Goal: Task Accomplishment & Management: Complete application form

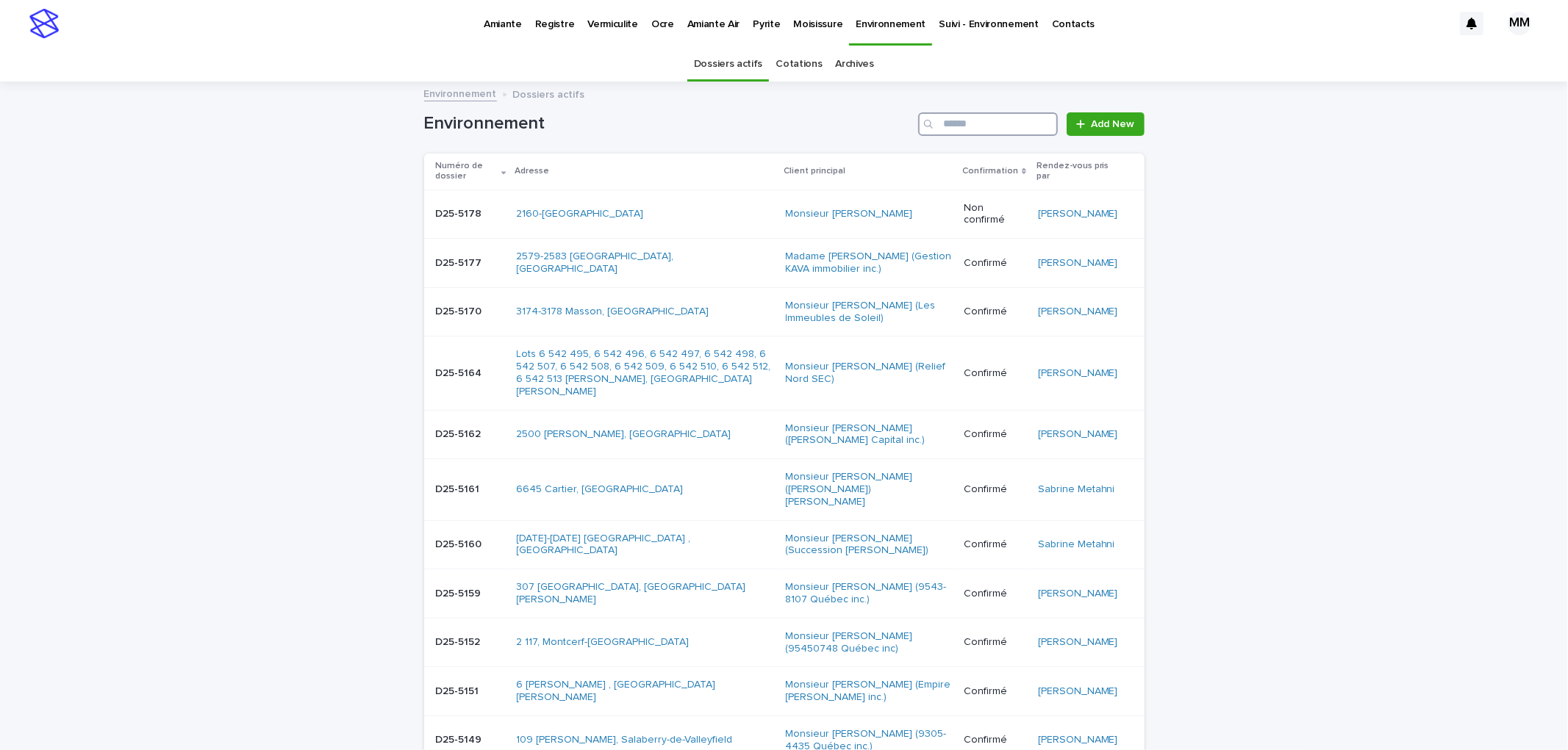
click at [970, 131] on input "Search" at bounding box center [987, 125] width 140 height 24
type input "********"
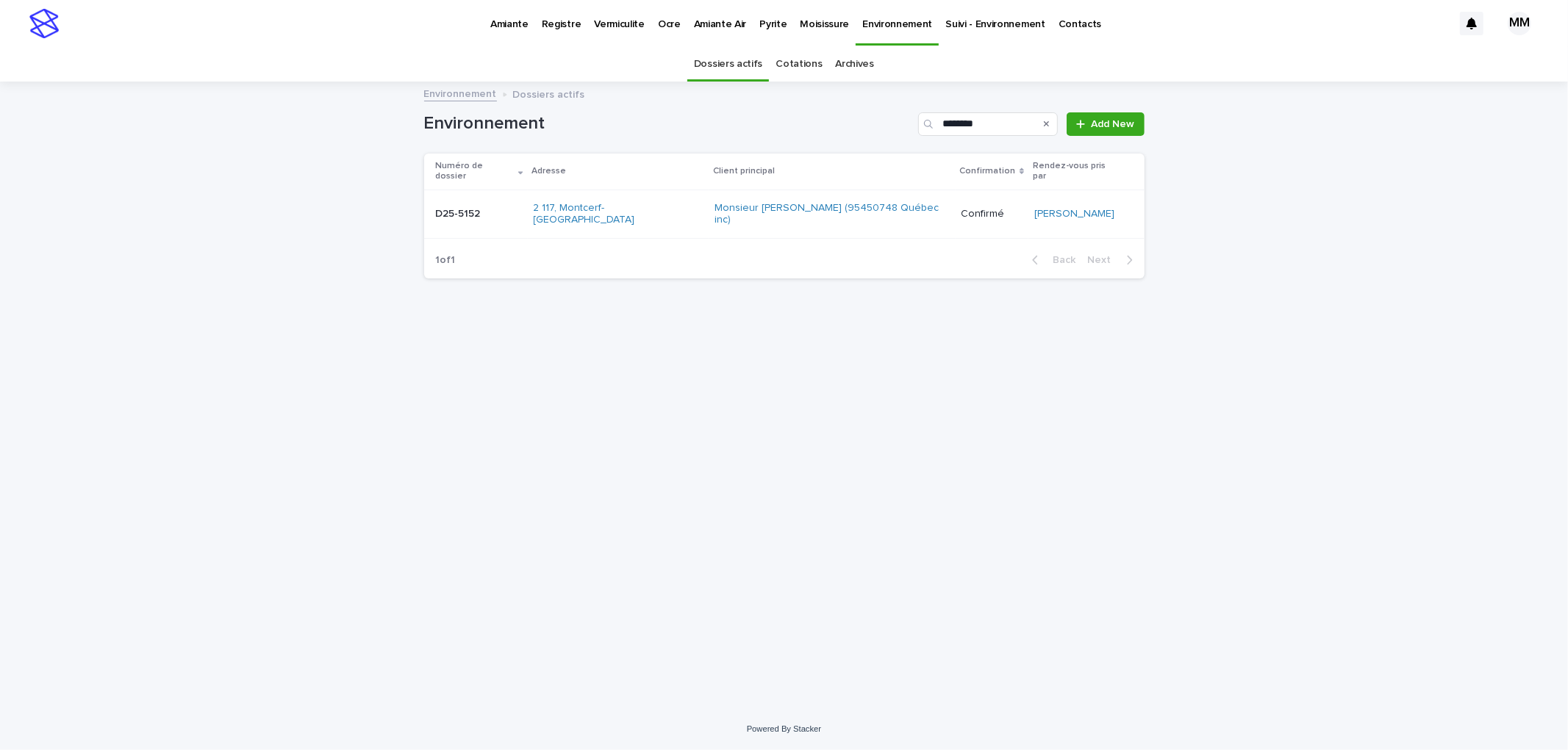
click at [509, 208] on p at bounding box center [478, 214] width 86 height 13
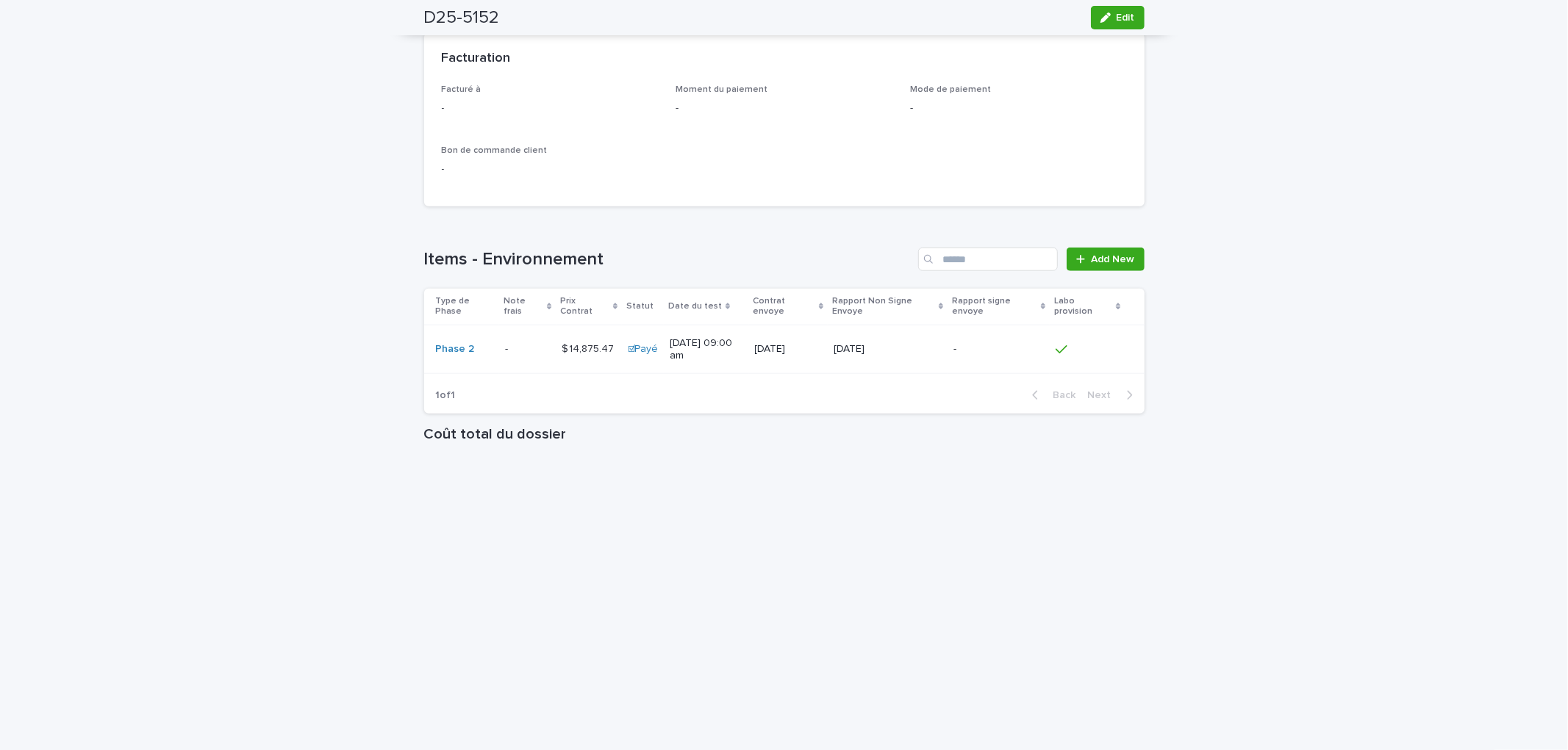
scroll to position [1143, 0]
click at [978, 333] on td "-" at bounding box center [998, 348] width 103 height 49
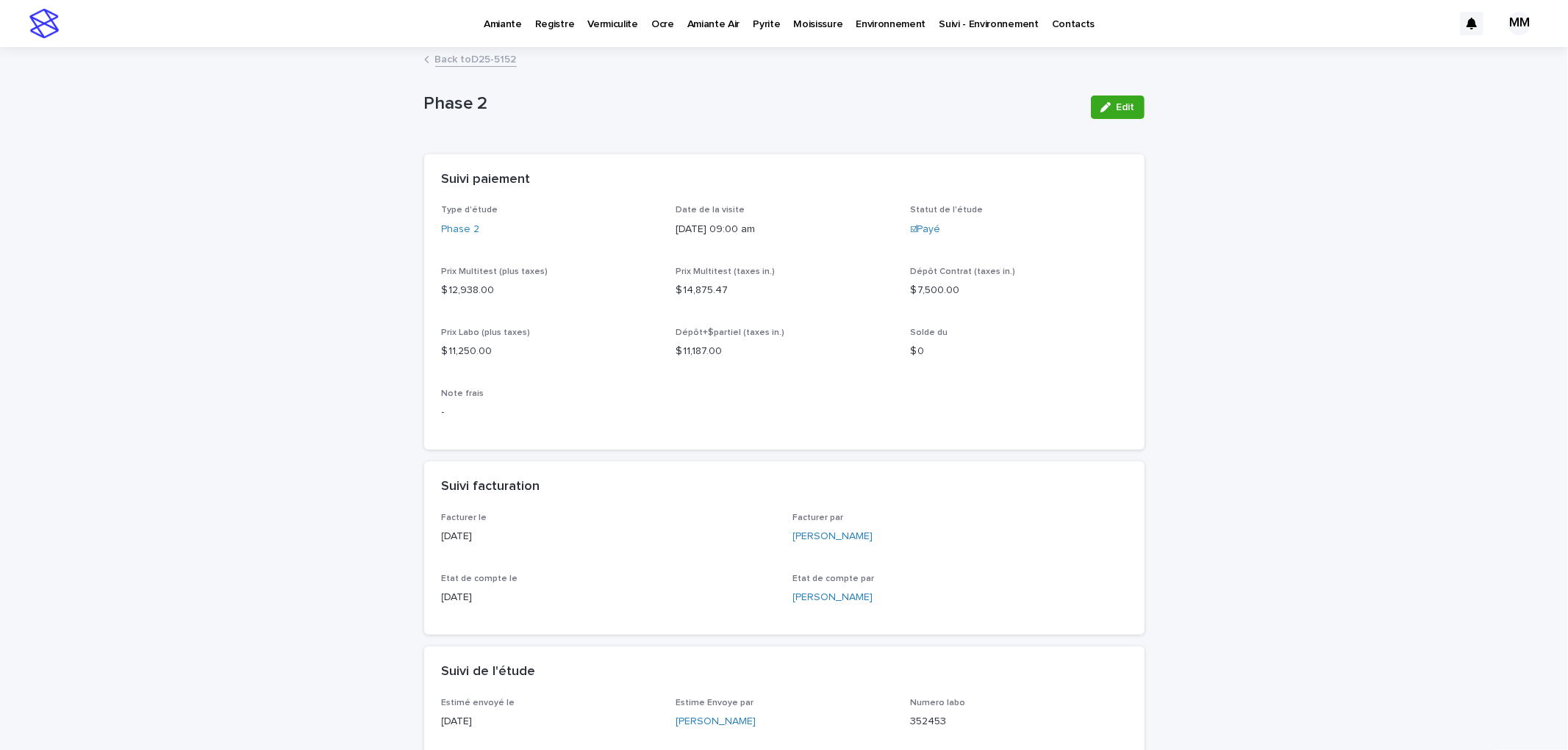
click at [519, 26] on p "Amiante" at bounding box center [503, 15] width 38 height 31
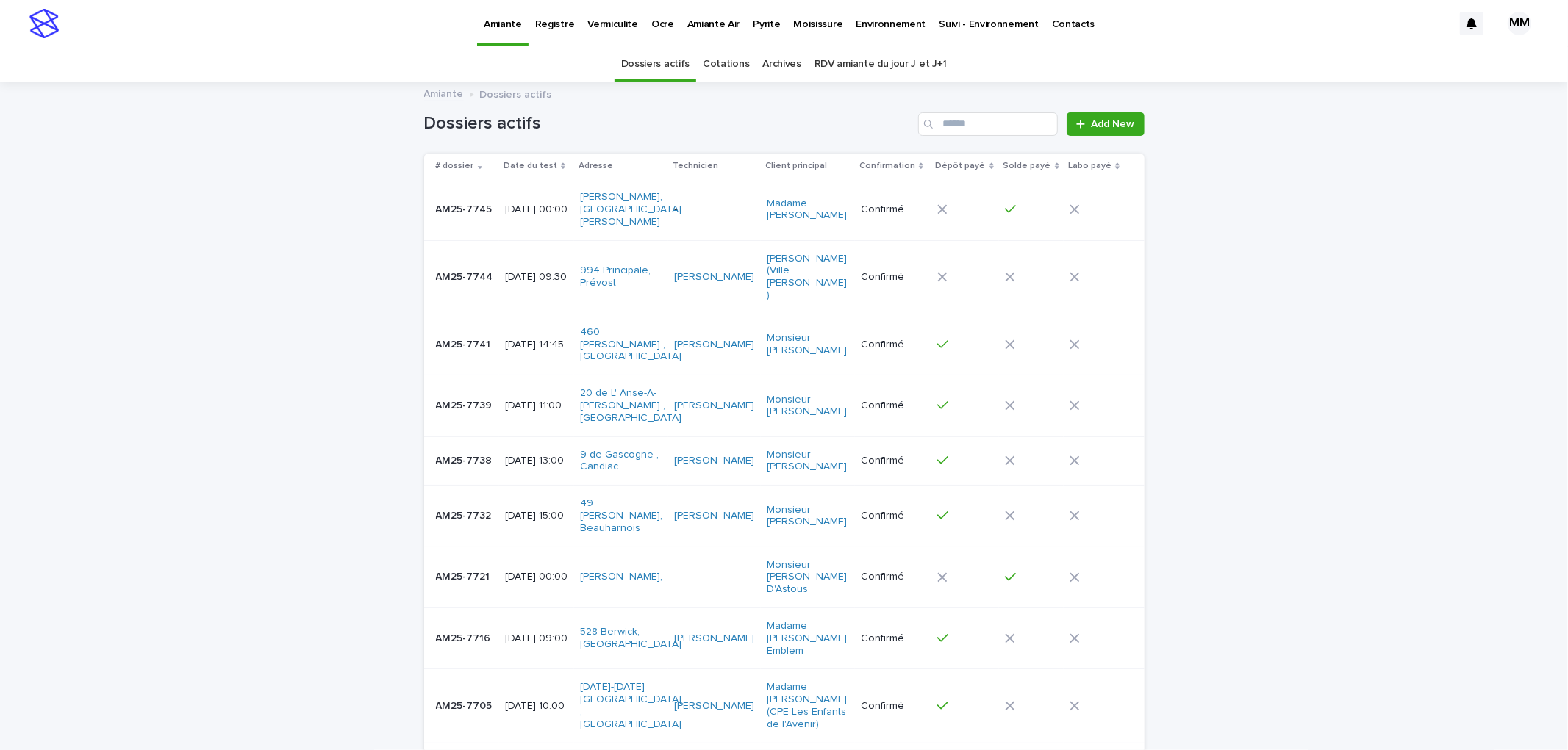
click at [564, 455] on p "[DATE] 13:00" at bounding box center [537, 461] width 64 height 13
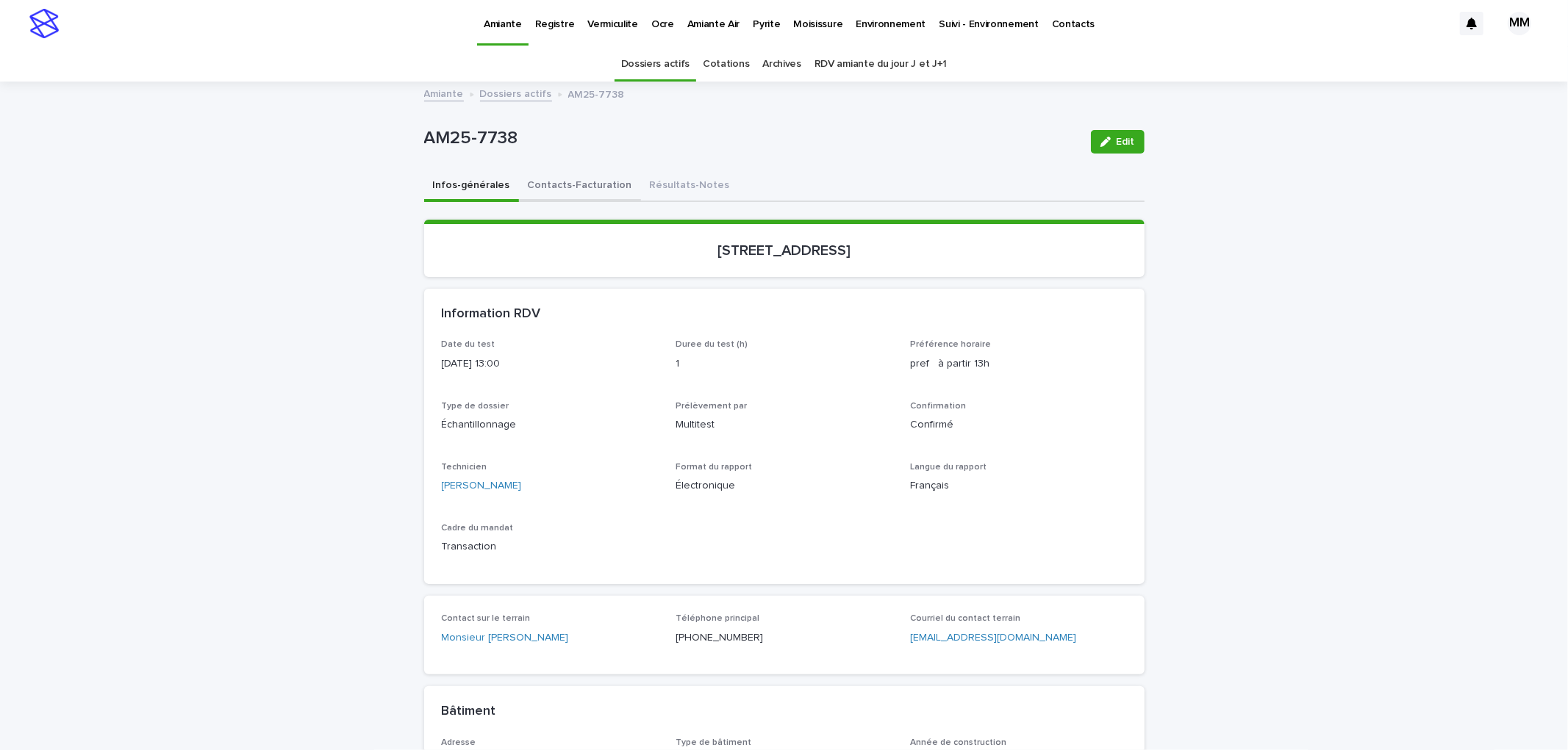
click at [548, 177] on button "Contacts-Facturation" at bounding box center [580, 186] width 122 height 31
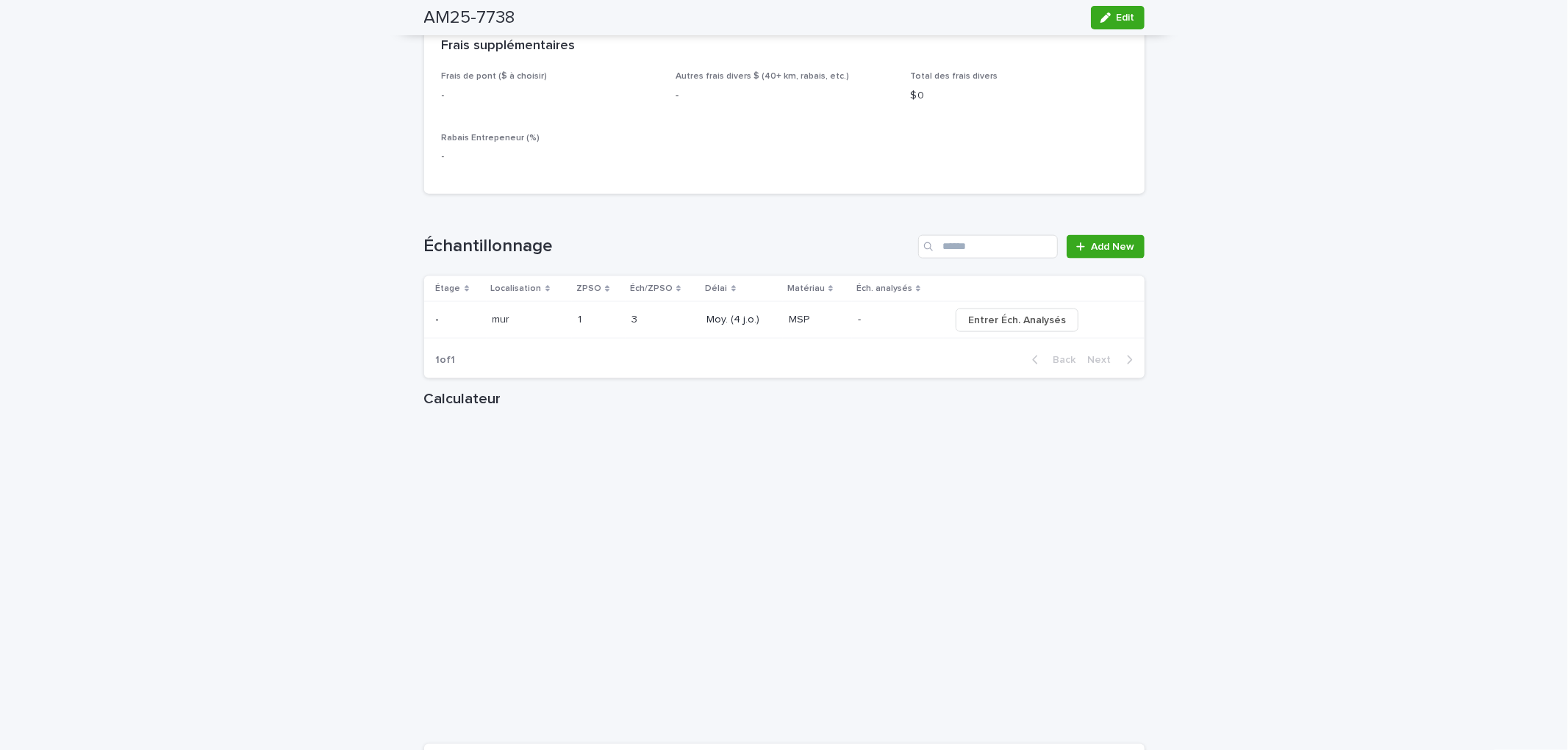
scroll to position [1755, 0]
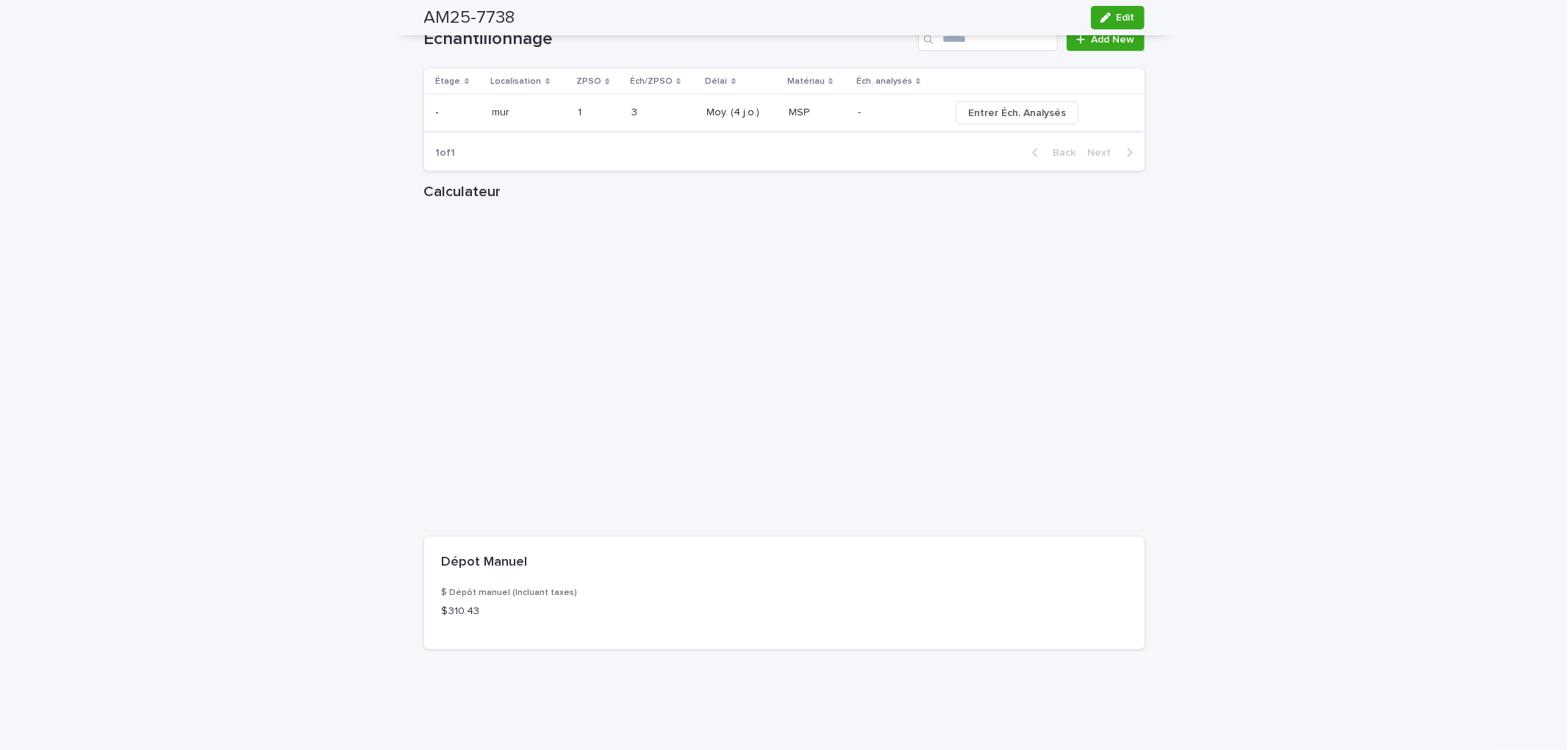
click at [1031, 120] on span "Entrer Éch. Analysés" at bounding box center [1016, 113] width 97 height 14
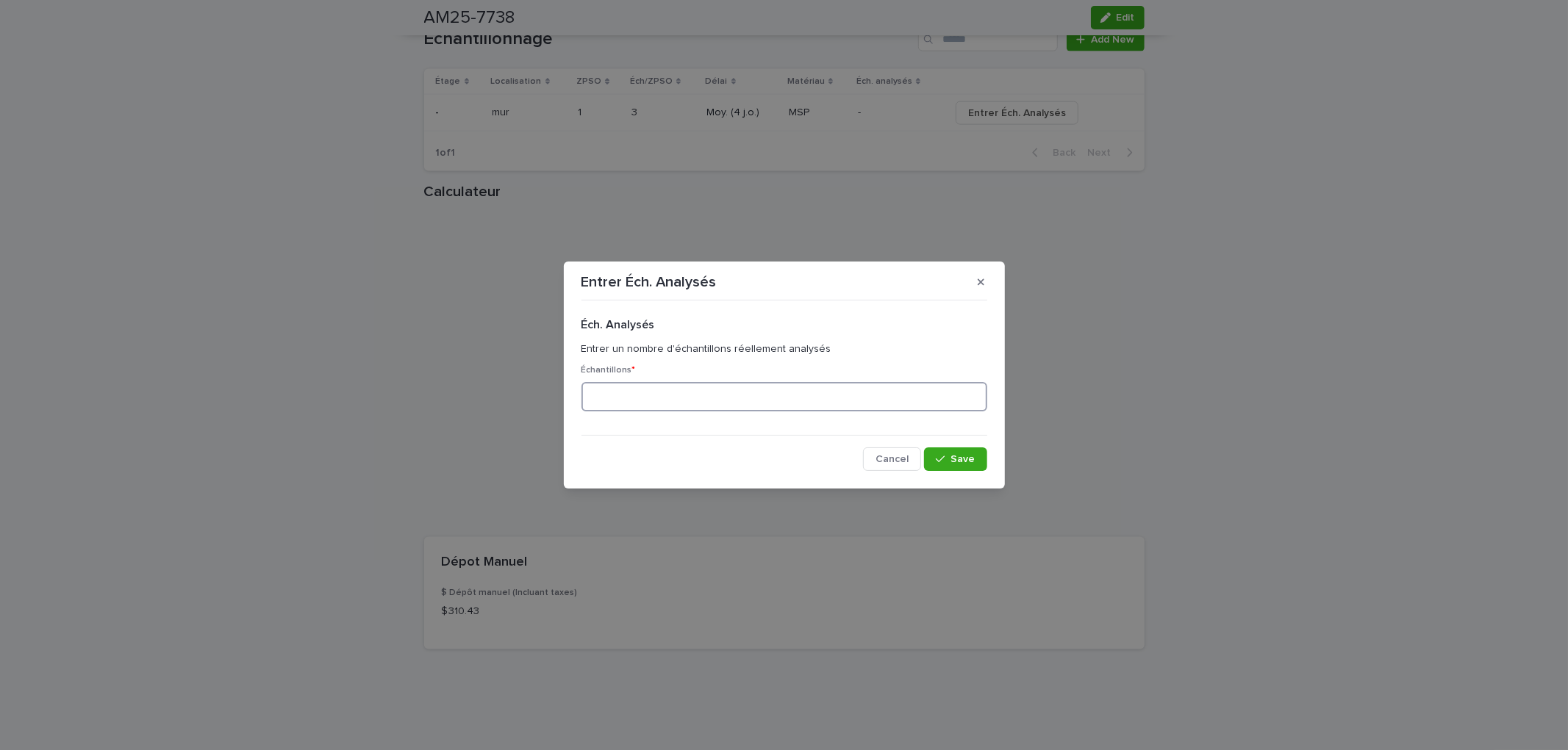
click at [650, 406] on input at bounding box center [784, 397] width 406 height 30
type input "*"
click at [982, 463] on button "Save" at bounding box center [955, 459] width 63 height 24
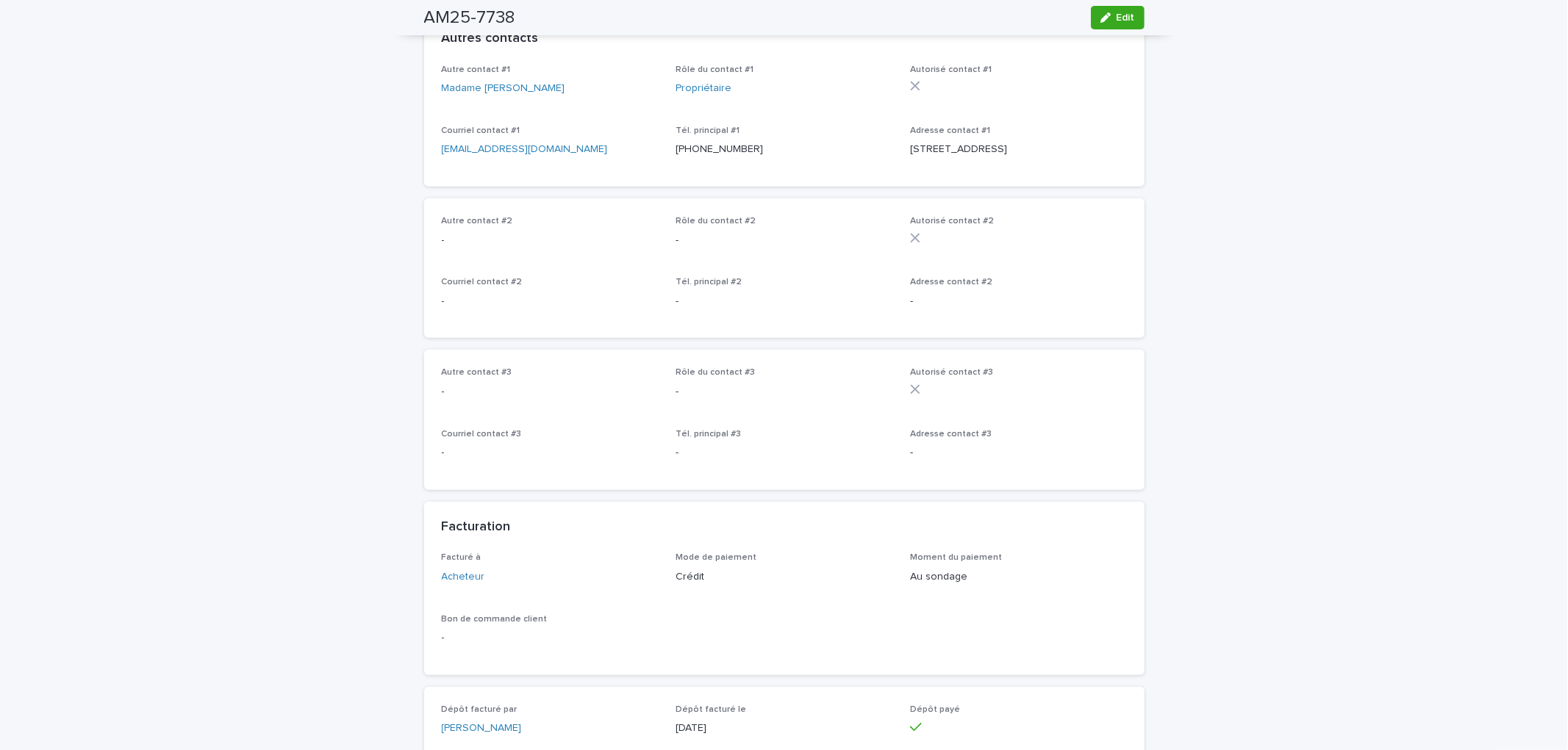
scroll to position [0, 0]
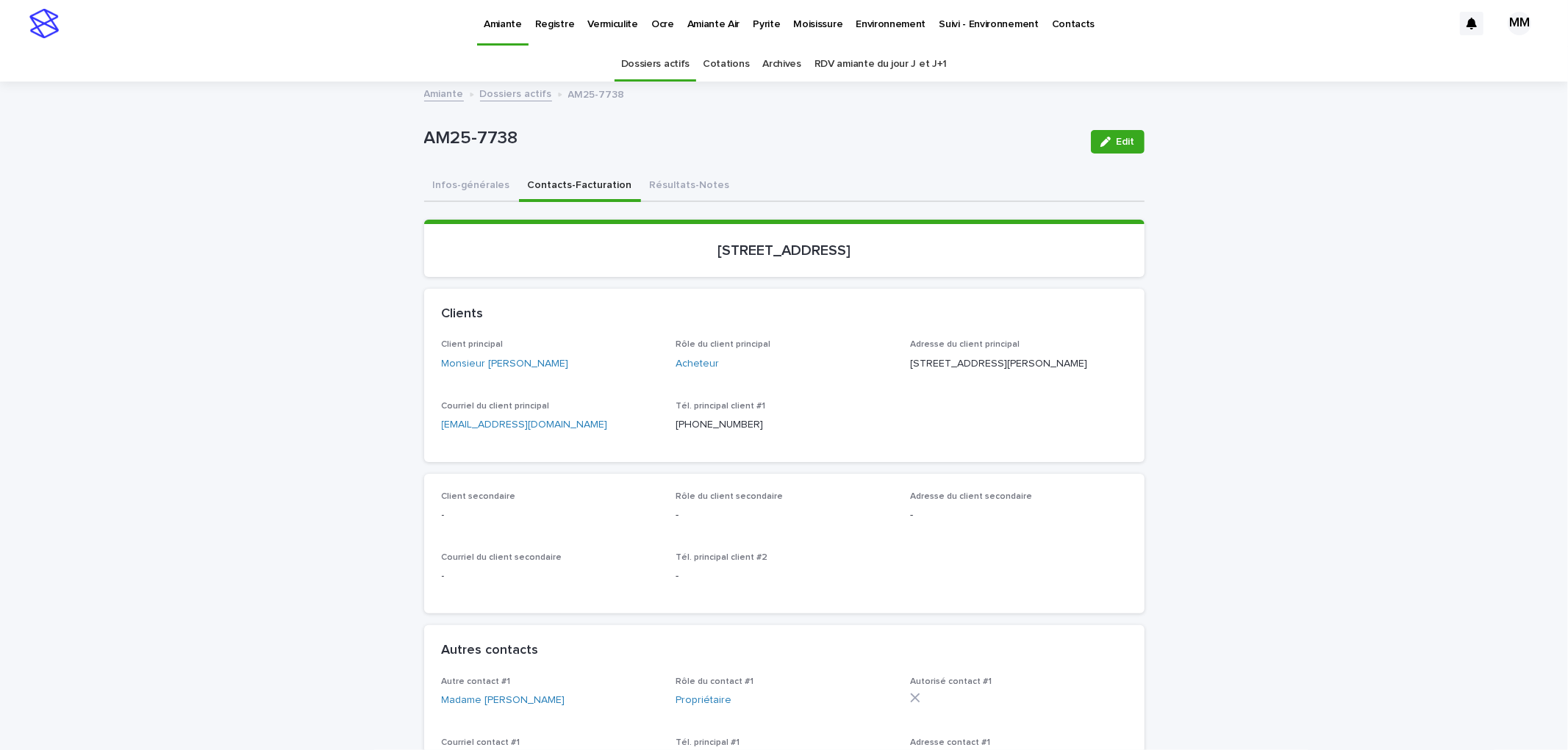
click at [669, 185] on button "Résultats-Notes" at bounding box center [689, 186] width 97 height 31
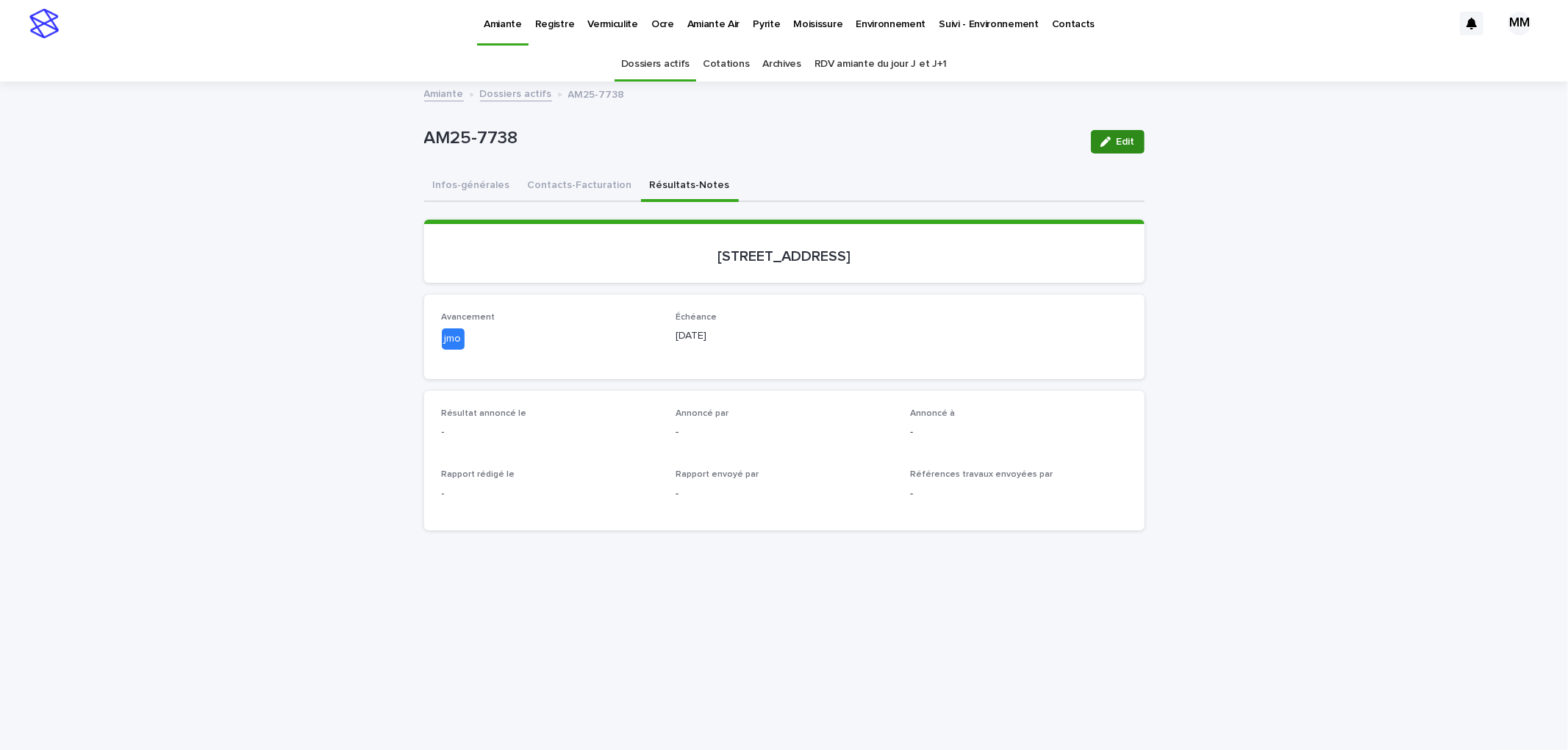
click at [1107, 136] on div "button" at bounding box center [1108, 142] width 16 height 10
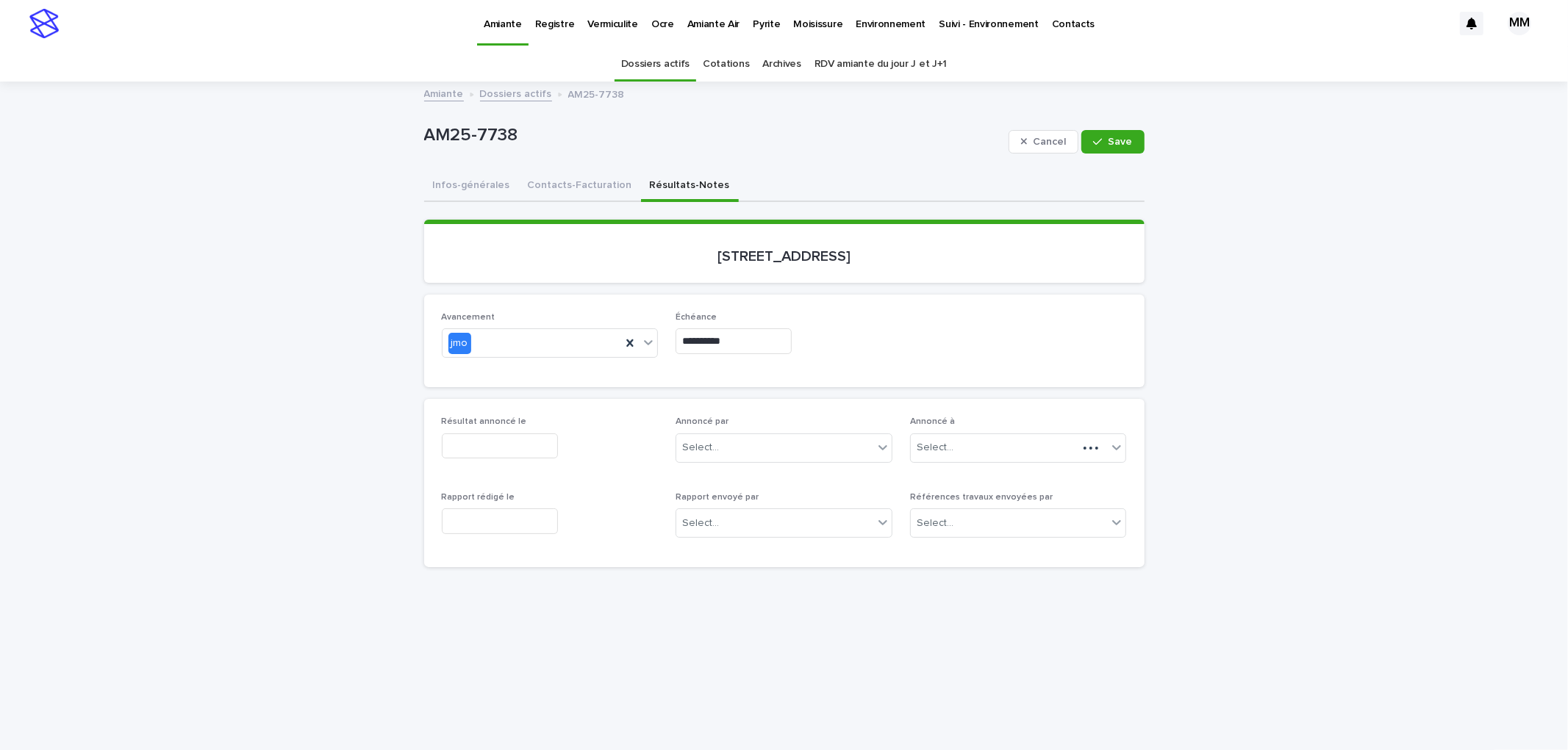
click at [500, 446] on input "text" at bounding box center [499, 447] width 116 height 25
click at [501, 347] on div "22" at bounding box center [509, 348] width 19 height 19
type input "**********"
click at [480, 510] on input "text" at bounding box center [499, 521] width 116 height 25
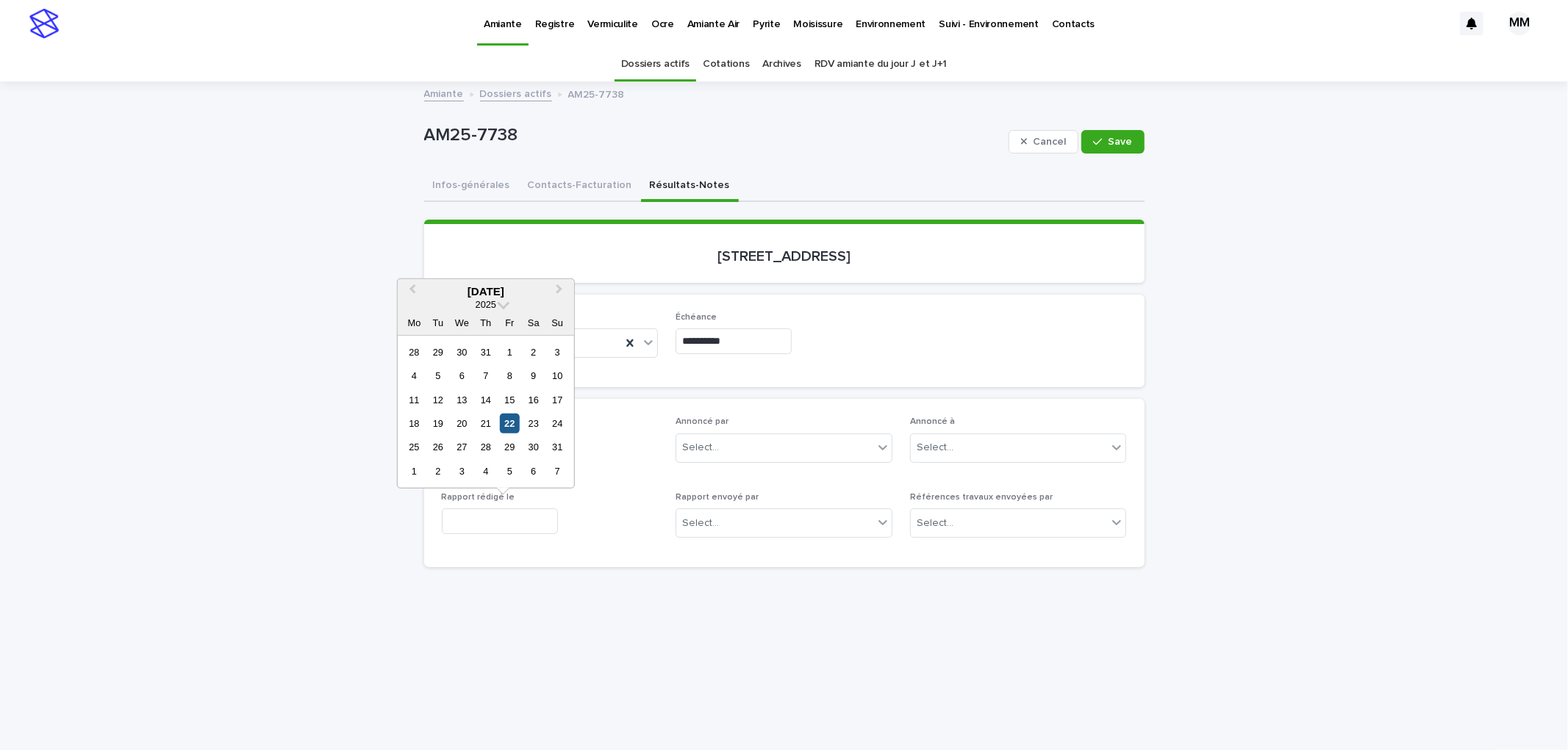
click at [506, 423] on div "22" at bounding box center [509, 423] width 19 height 19
type input "**********"
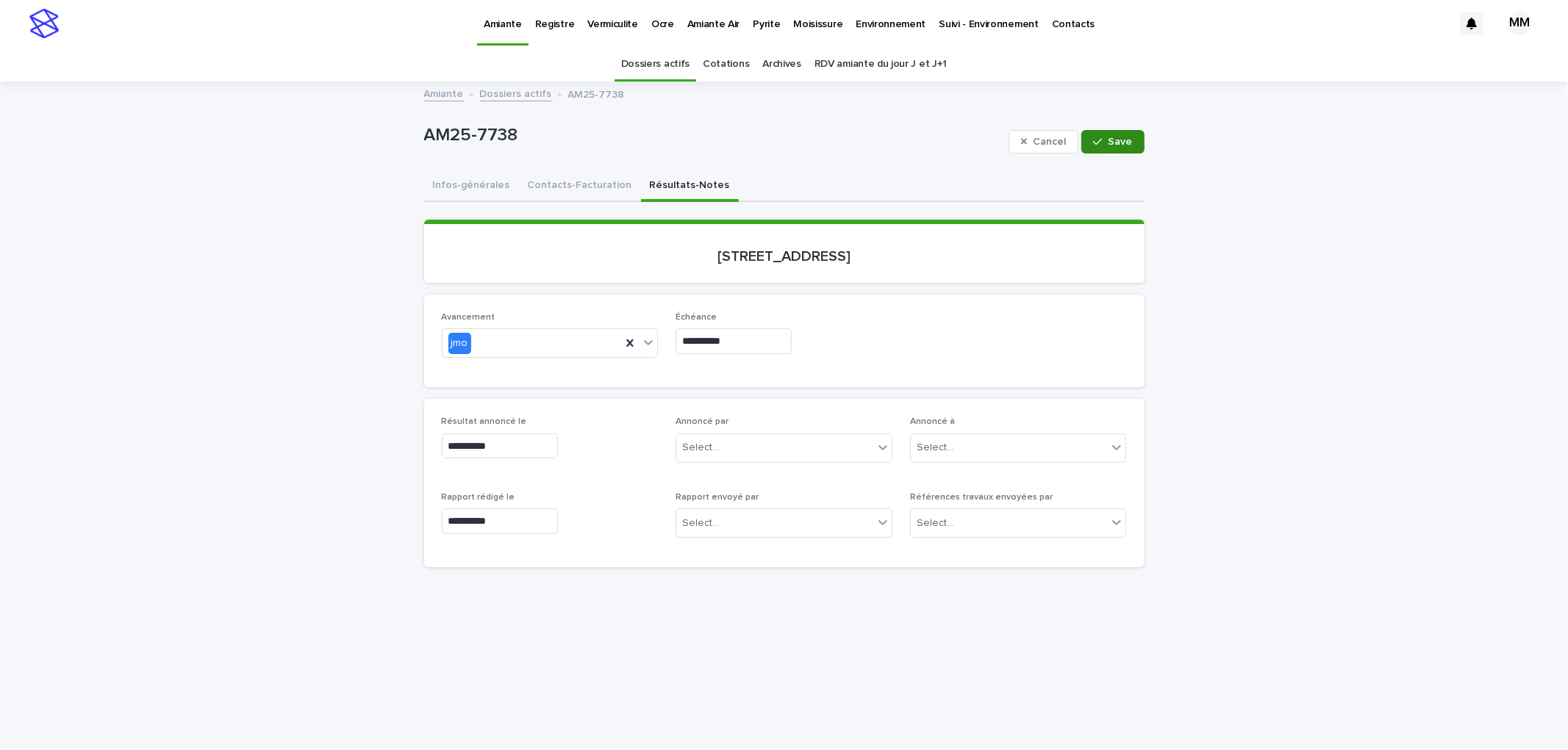
click at [1126, 148] on button "Save" at bounding box center [1113, 142] width 63 height 24
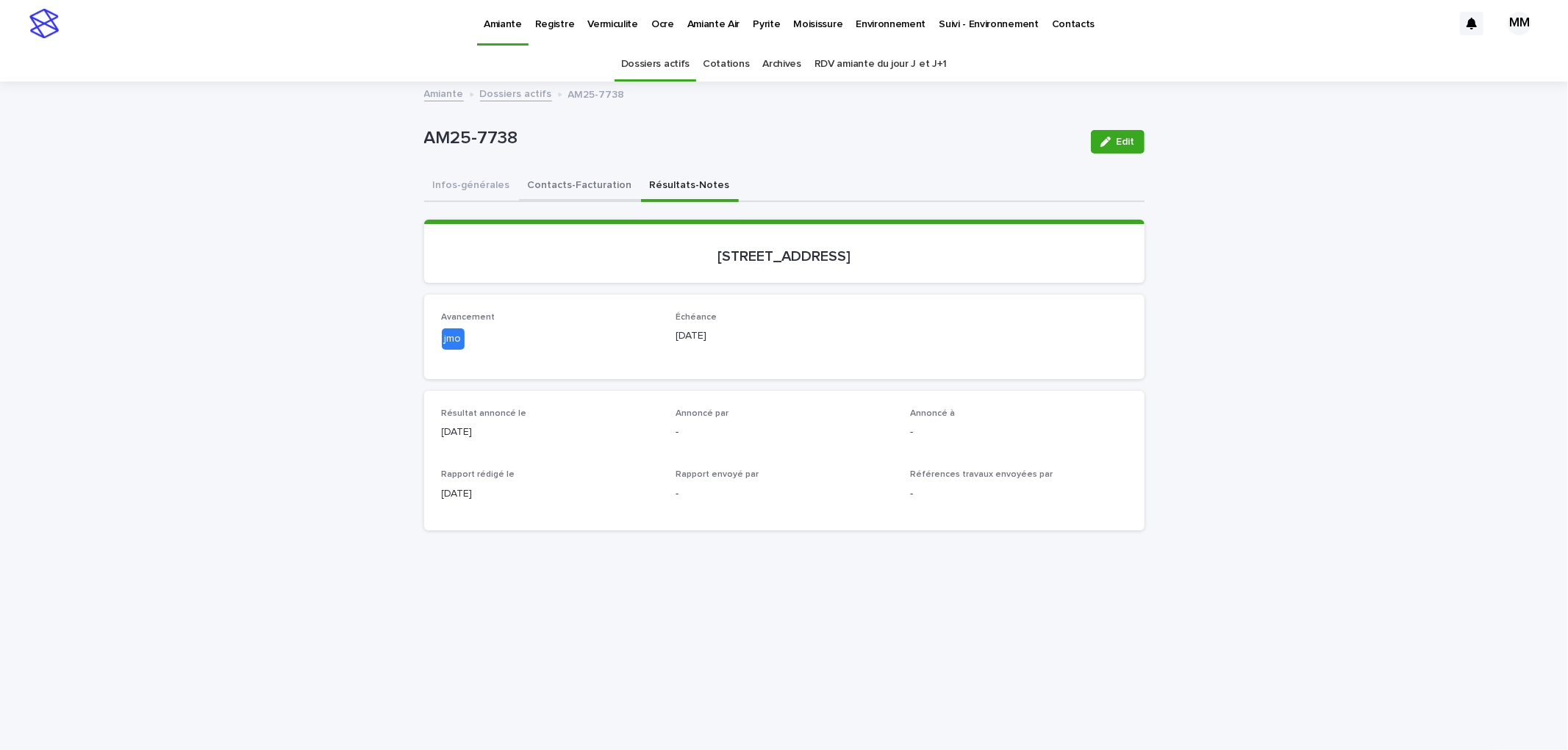
click at [557, 193] on button "Contacts-Facturation" at bounding box center [580, 186] width 122 height 31
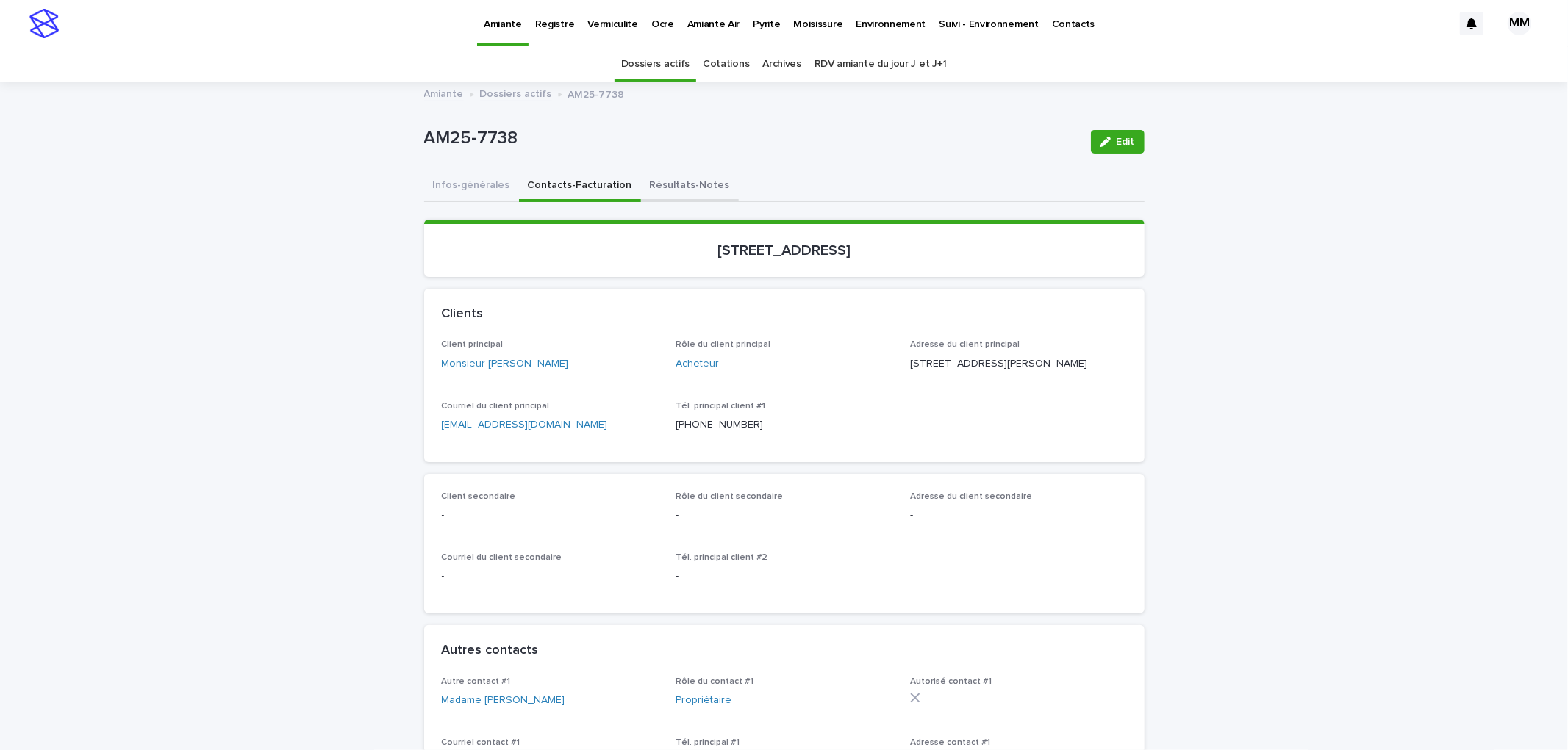
drag, startPoint x: 688, startPoint y: 177, endPoint x: 1089, endPoint y: 136, distance: 403.1
click at [688, 177] on button "Résultats-Notes" at bounding box center [689, 186] width 97 height 31
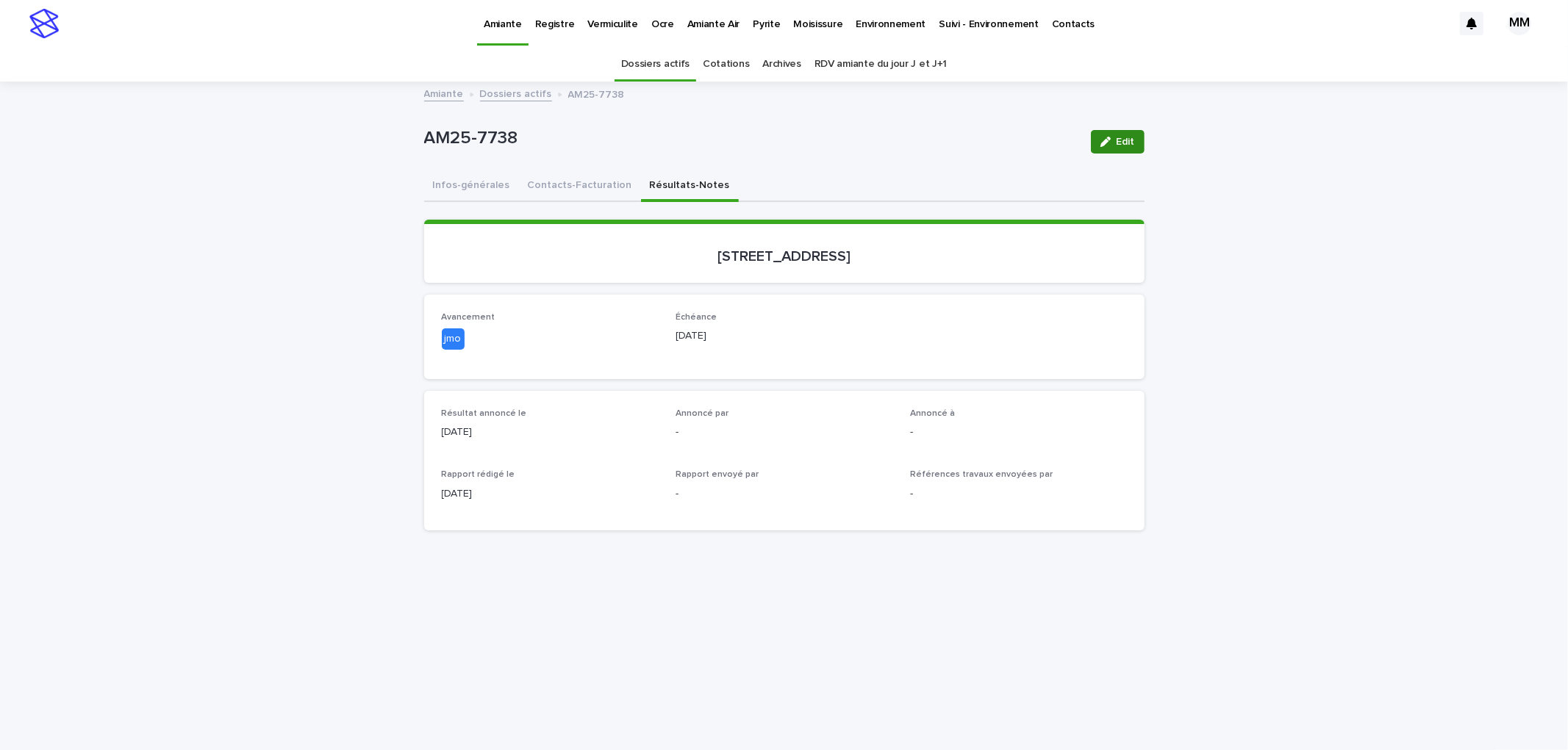
click at [1101, 136] on icon "button" at bounding box center [1105, 142] width 10 height 10
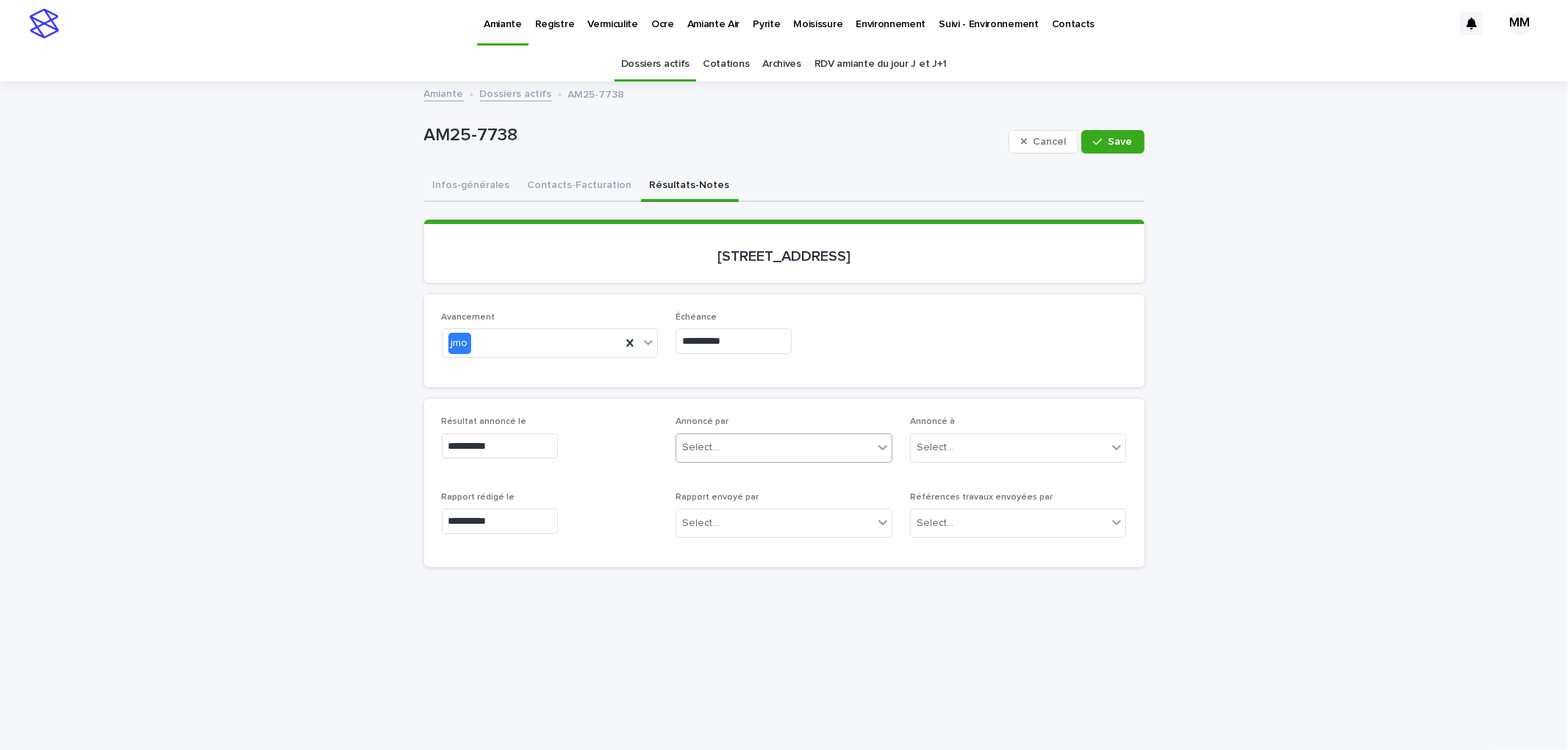
click at [720, 451] on div "Select..." at bounding box center [775, 447] width 197 height 25
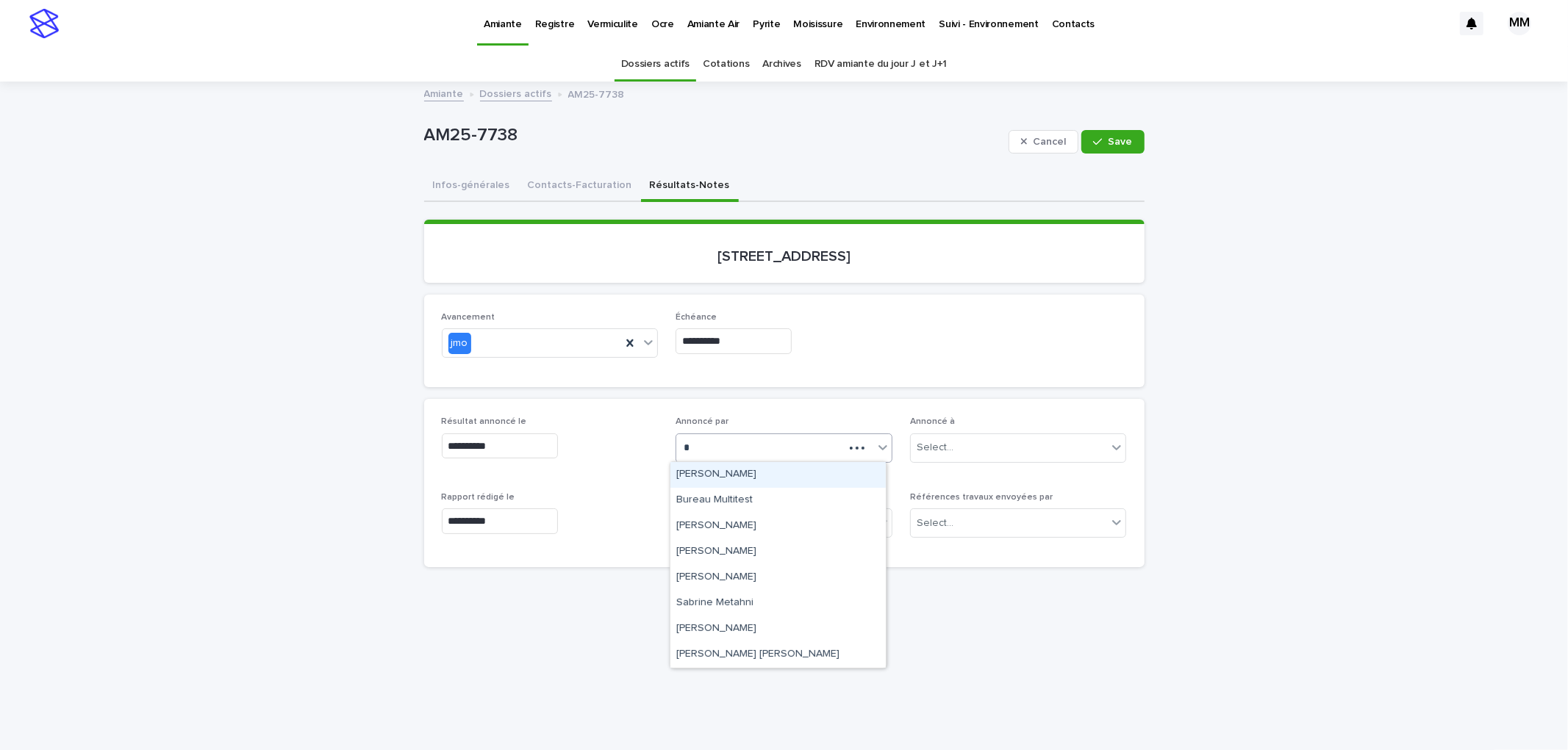
type input "**"
click at [727, 462] on div "[PERSON_NAME]" at bounding box center [778, 475] width 215 height 25
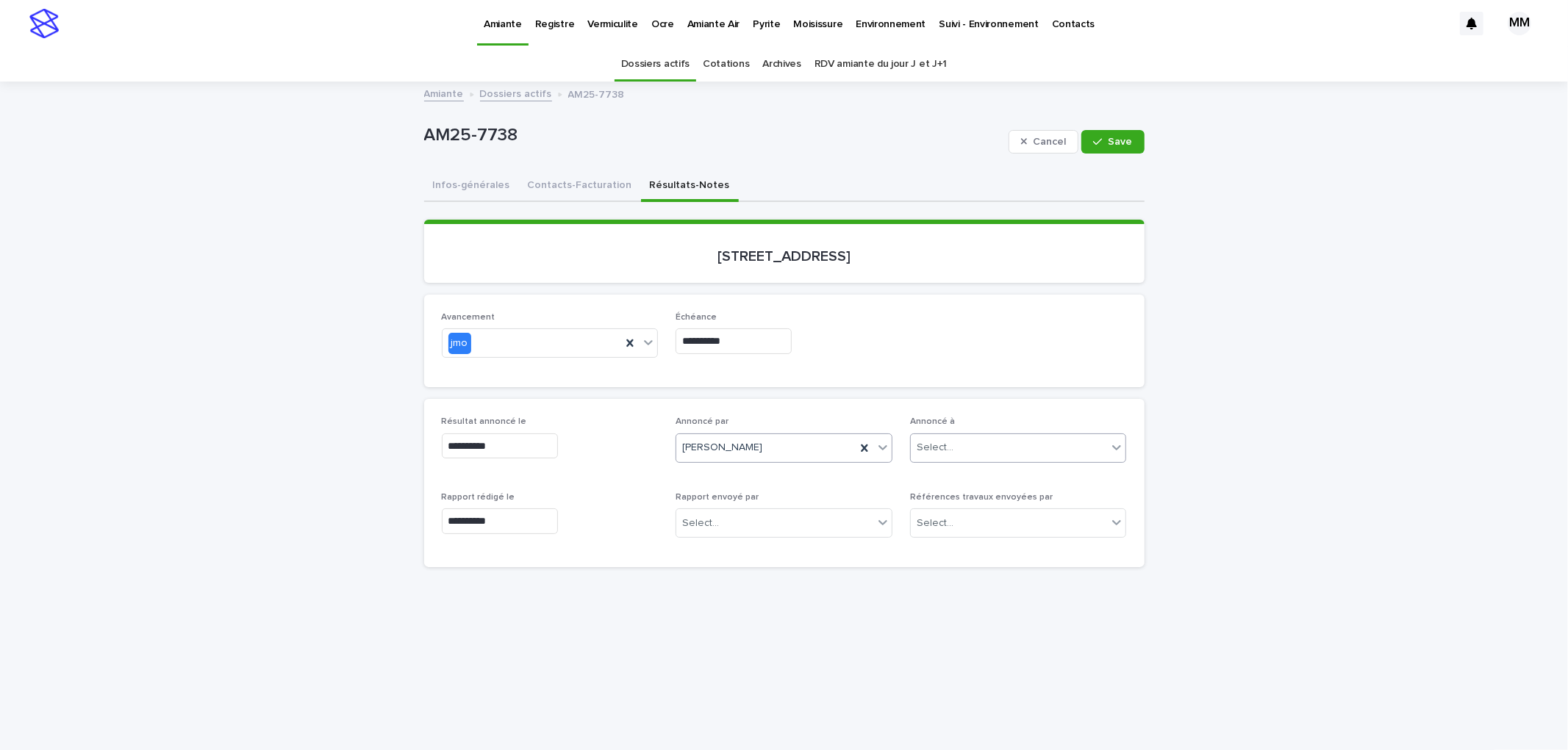
click at [942, 446] on div "Select..." at bounding box center [934, 447] width 36 height 15
type input "****"
click at [946, 483] on div "LMBV" at bounding box center [1012, 475] width 215 height 25
click at [1115, 130] on button "Save" at bounding box center [1113, 142] width 63 height 24
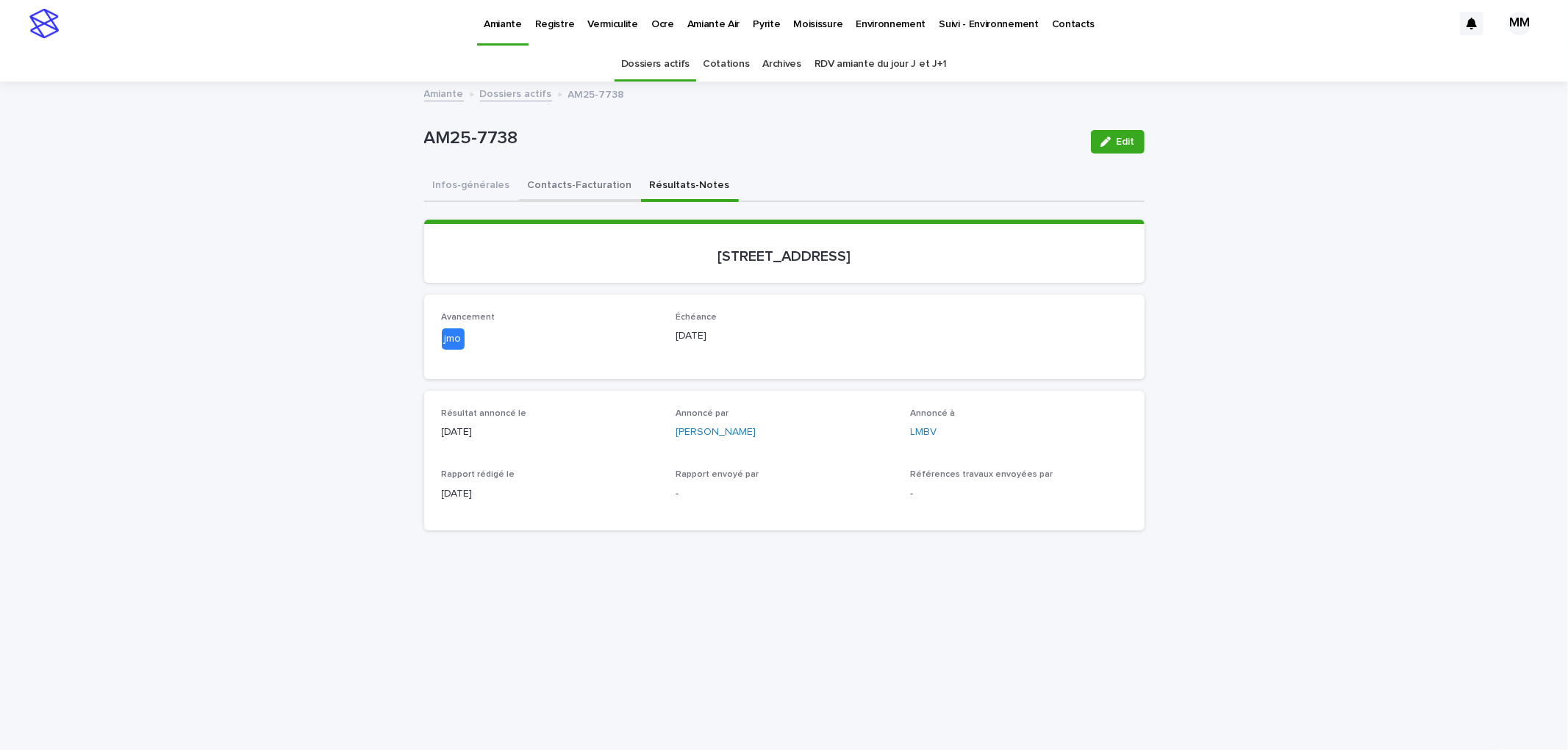
click at [577, 194] on button "Contacts-Facturation" at bounding box center [580, 186] width 122 height 31
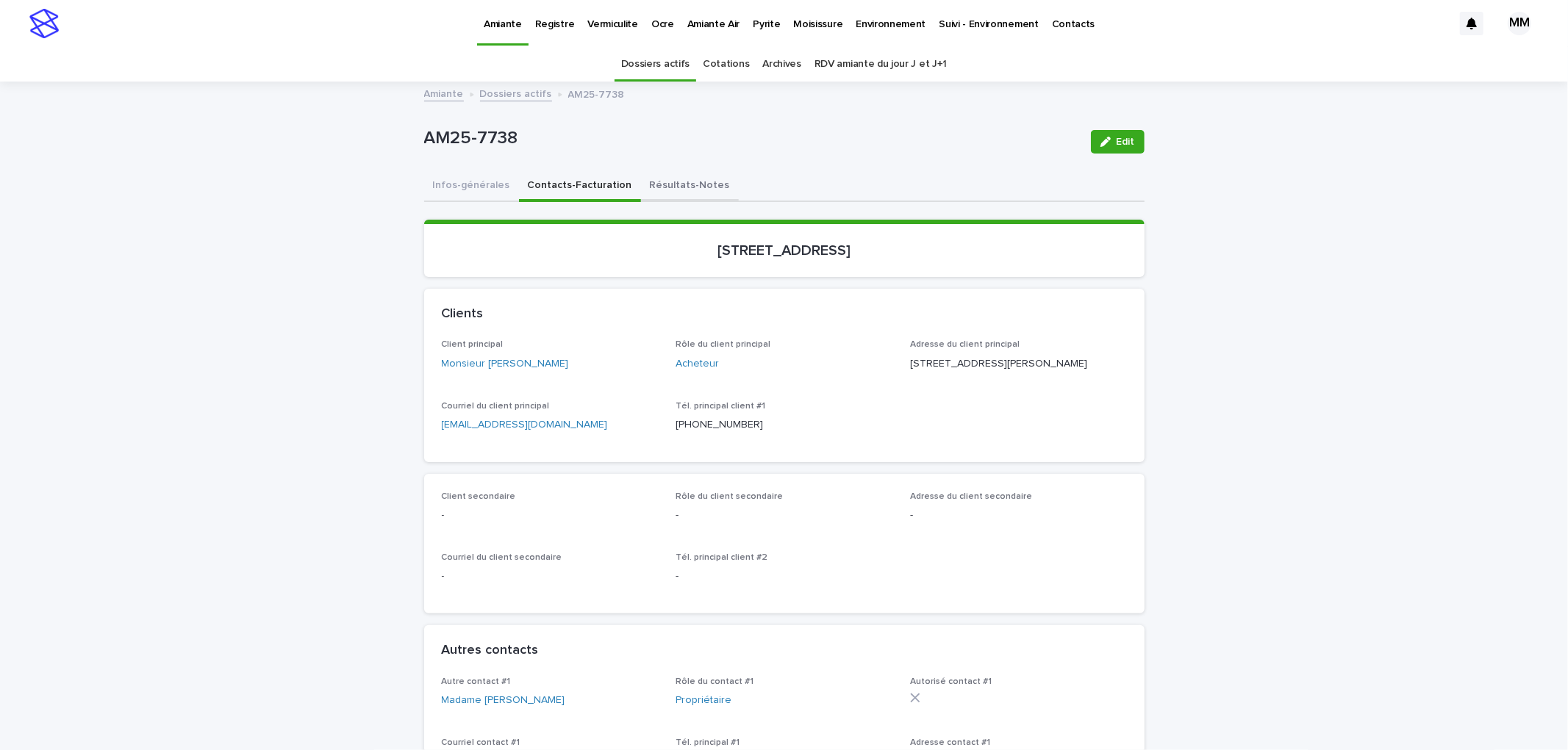
click at [671, 181] on button "Résultats-Notes" at bounding box center [689, 186] width 97 height 31
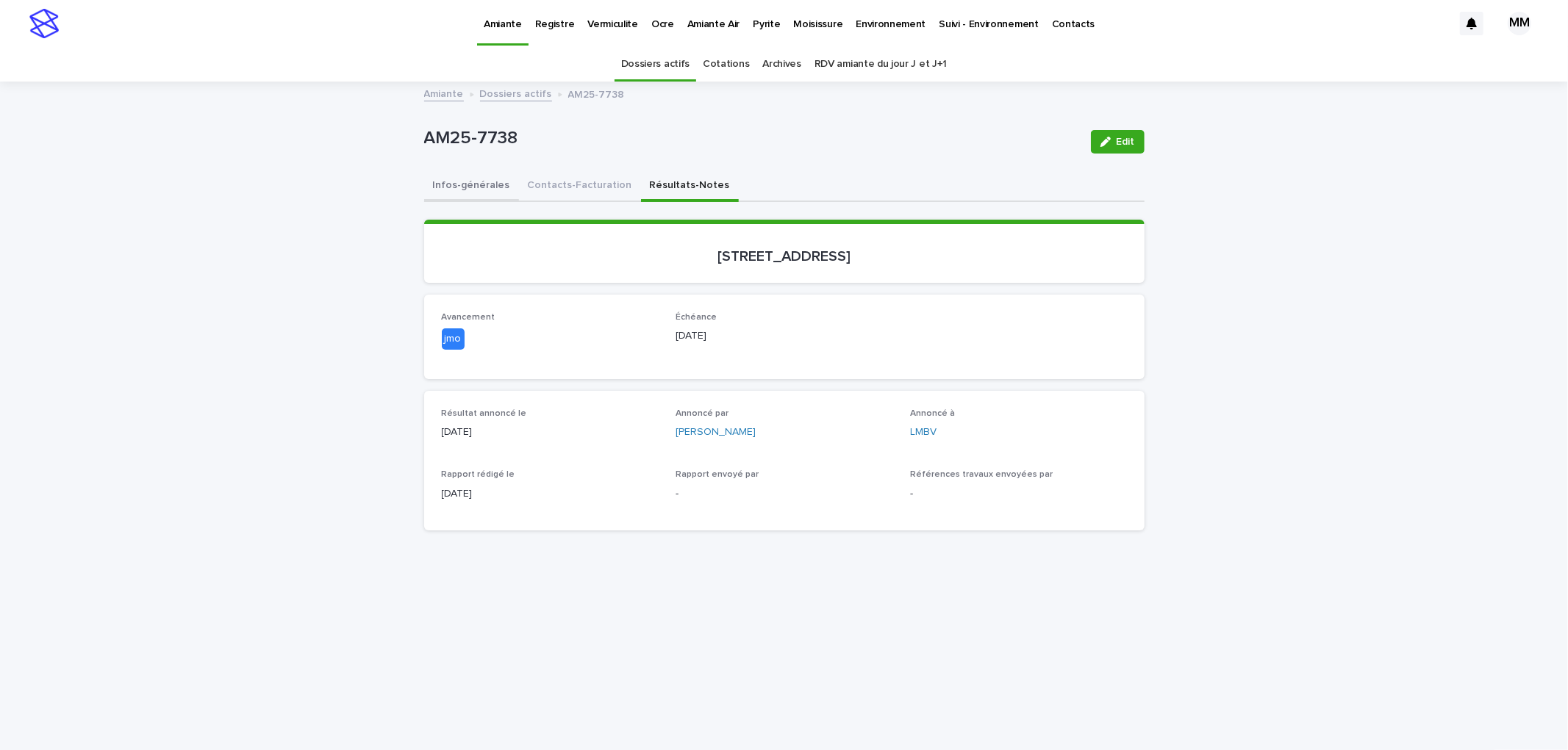
click at [471, 173] on button "Infos-générales" at bounding box center [471, 186] width 95 height 31
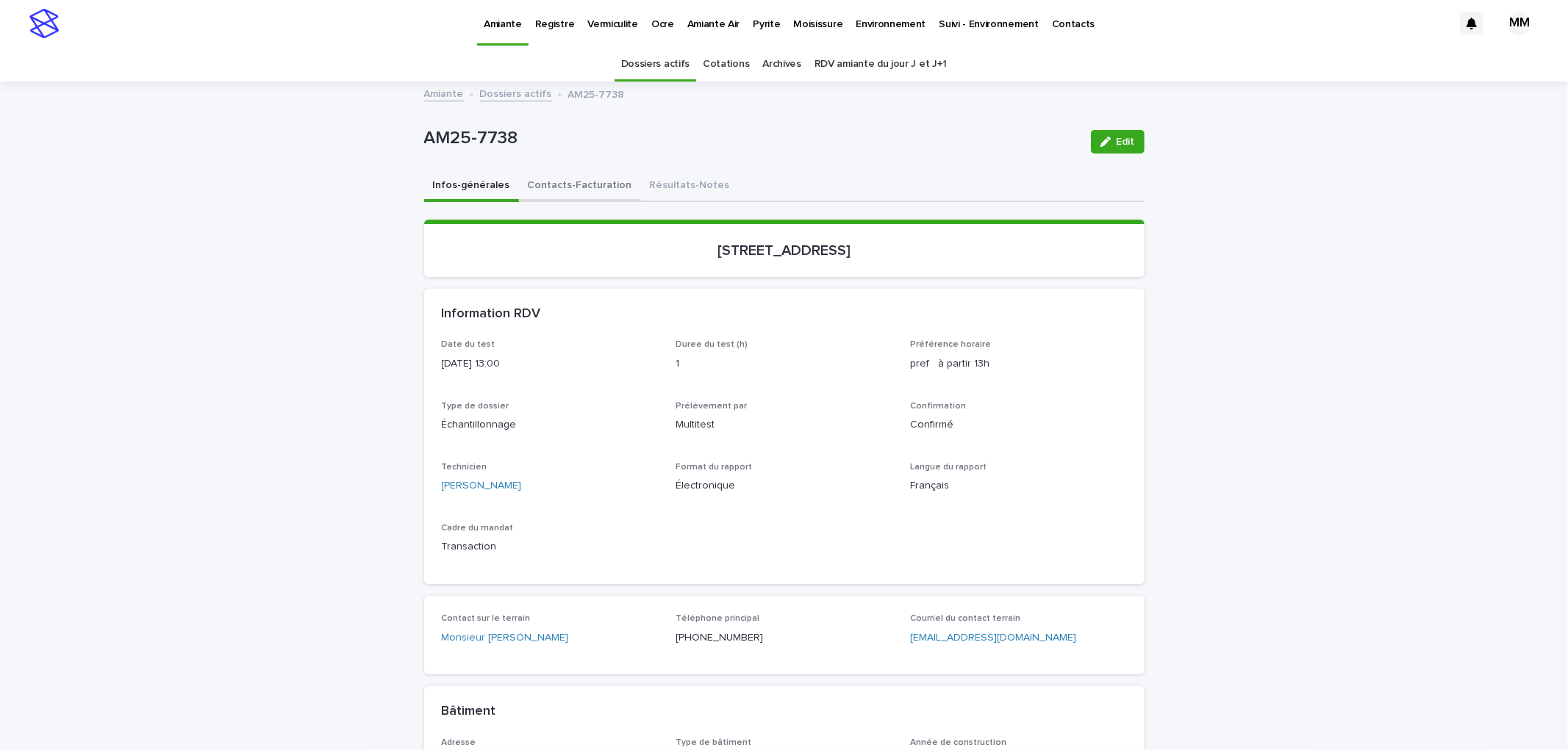
click at [581, 182] on button "Contacts-Facturation" at bounding box center [580, 186] width 122 height 31
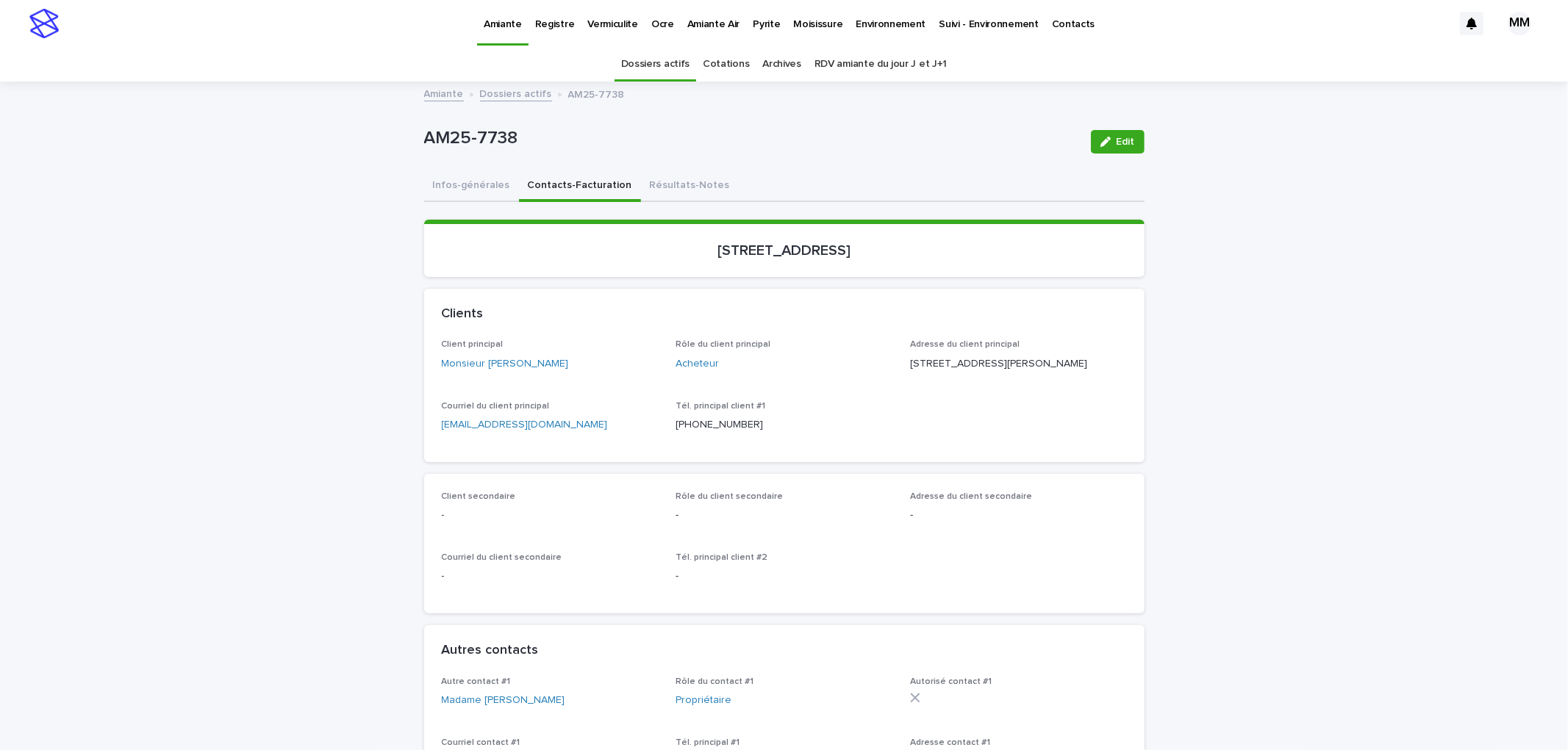
click at [753, 26] on p "Pyrite" at bounding box center [766, 15] width 27 height 31
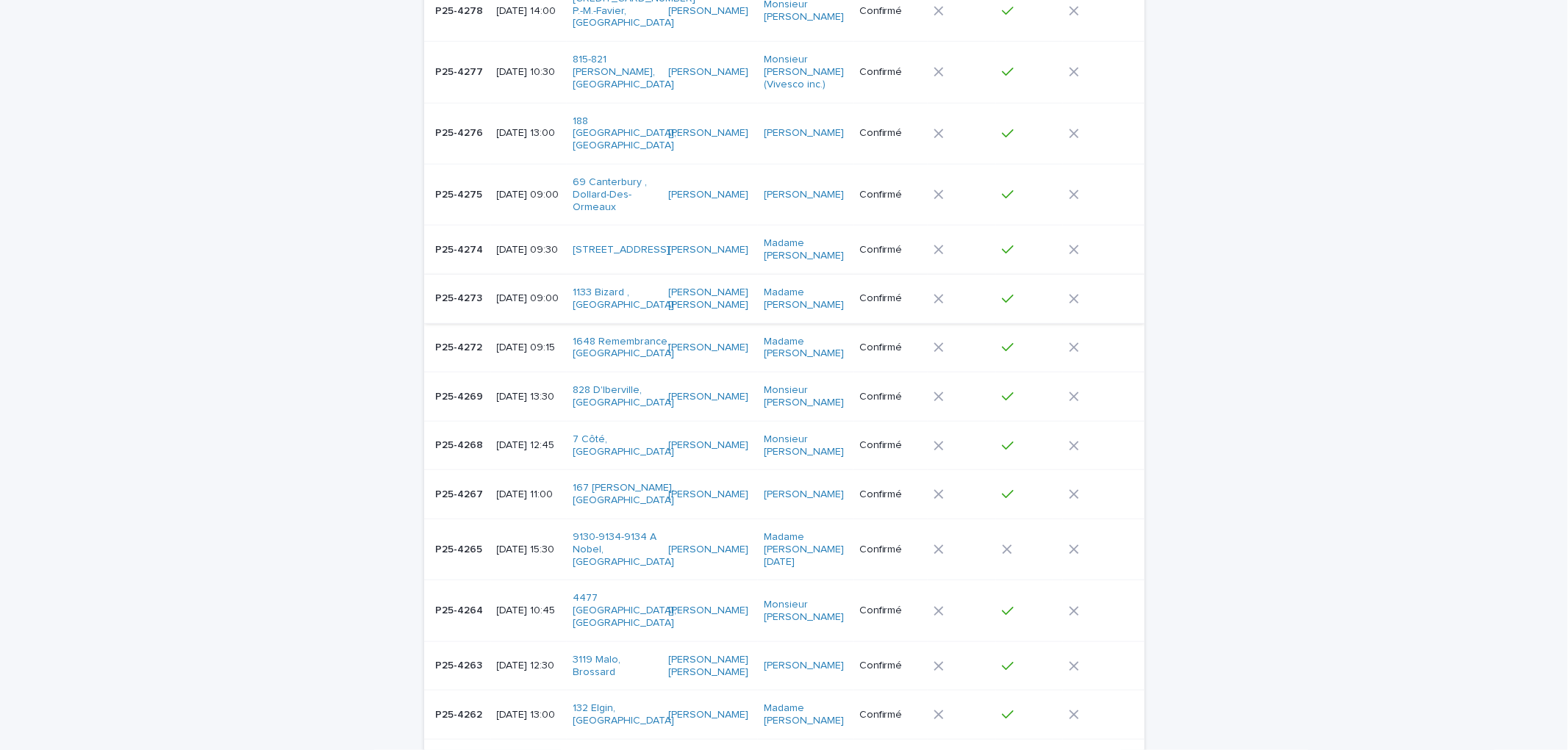
scroll to position [1200, 0]
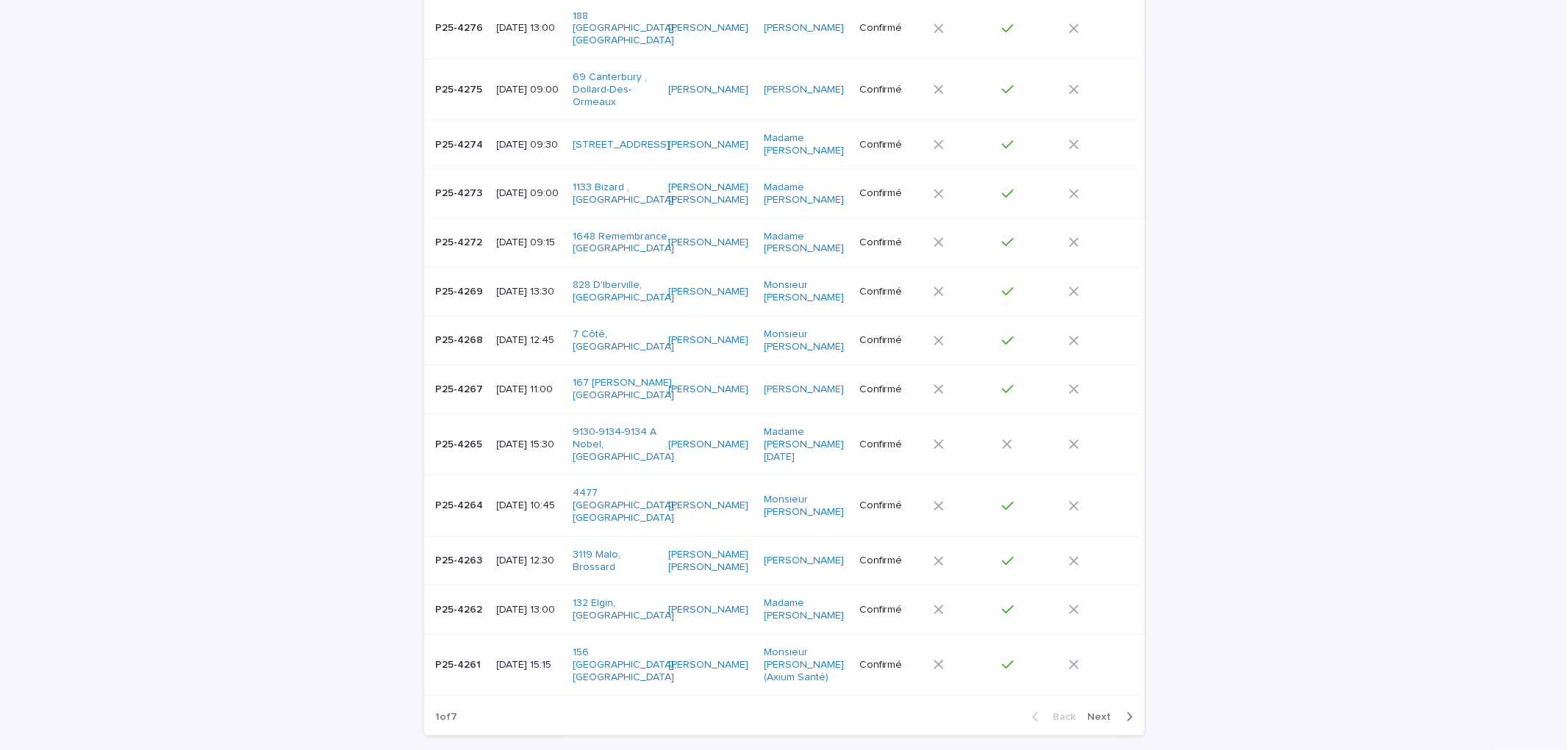
click at [1104, 712] on span "Next" at bounding box center [1104, 717] width 32 height 10
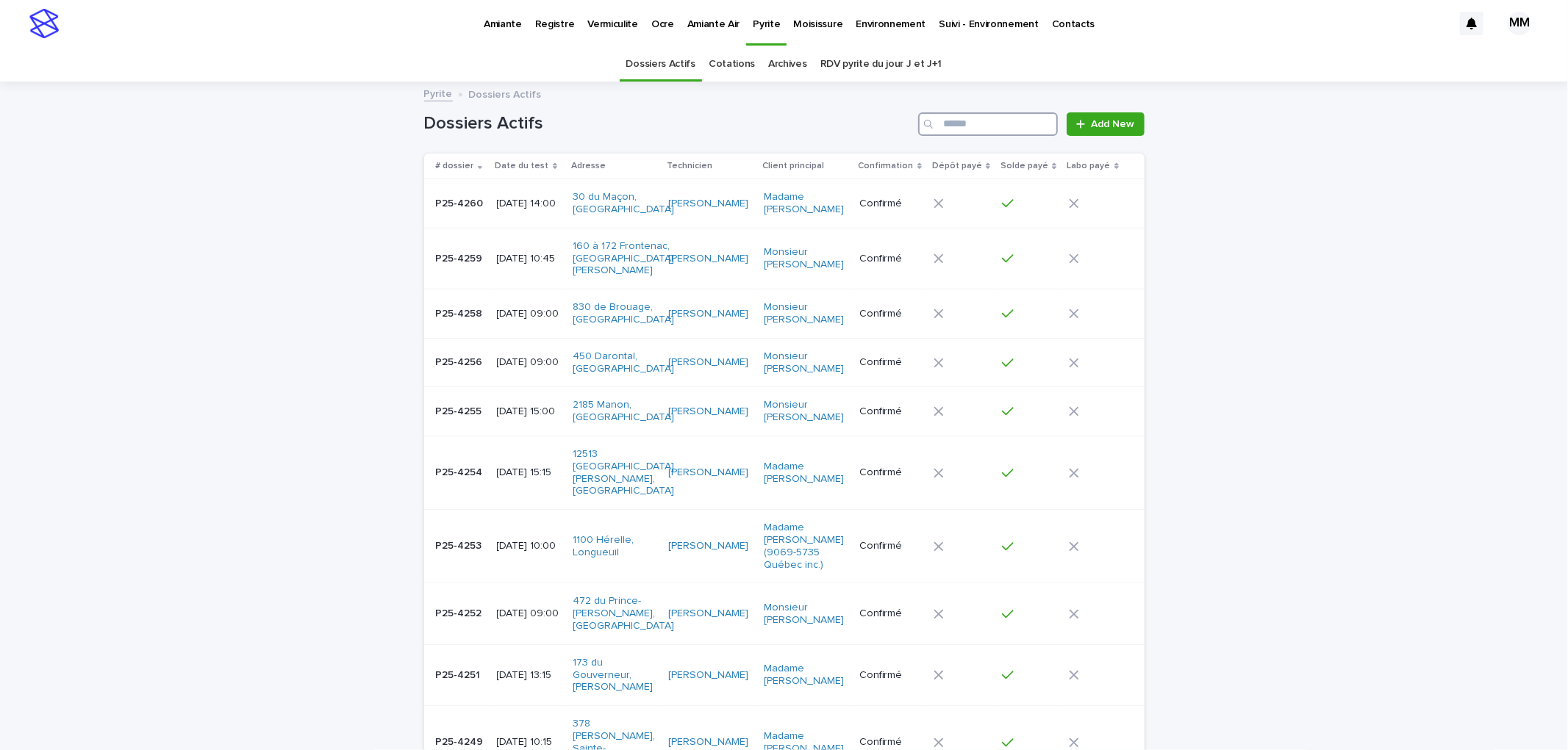
click at [997, 124] on input "Search" at bounding box center [987, 125] width 140 height 24
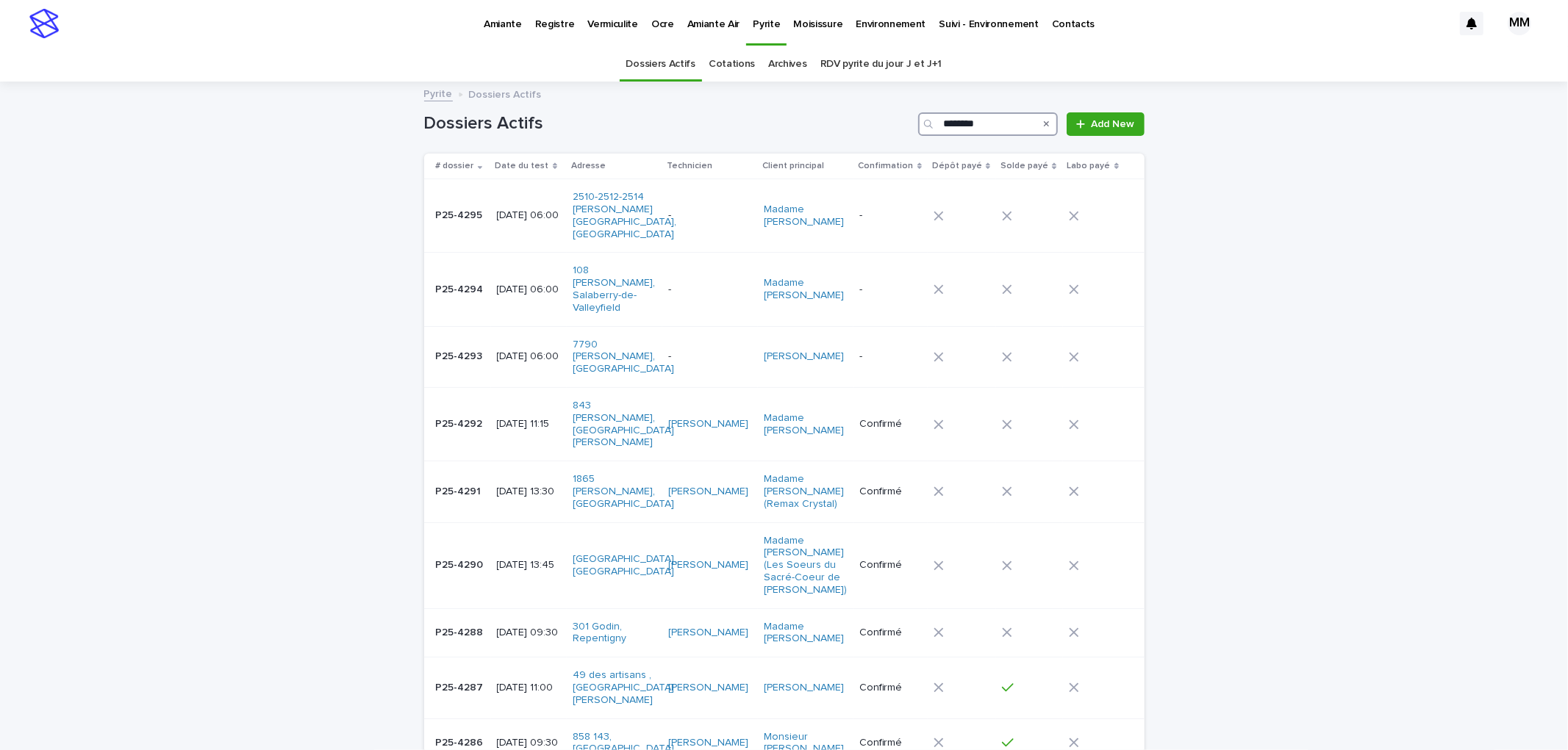
type input "********"
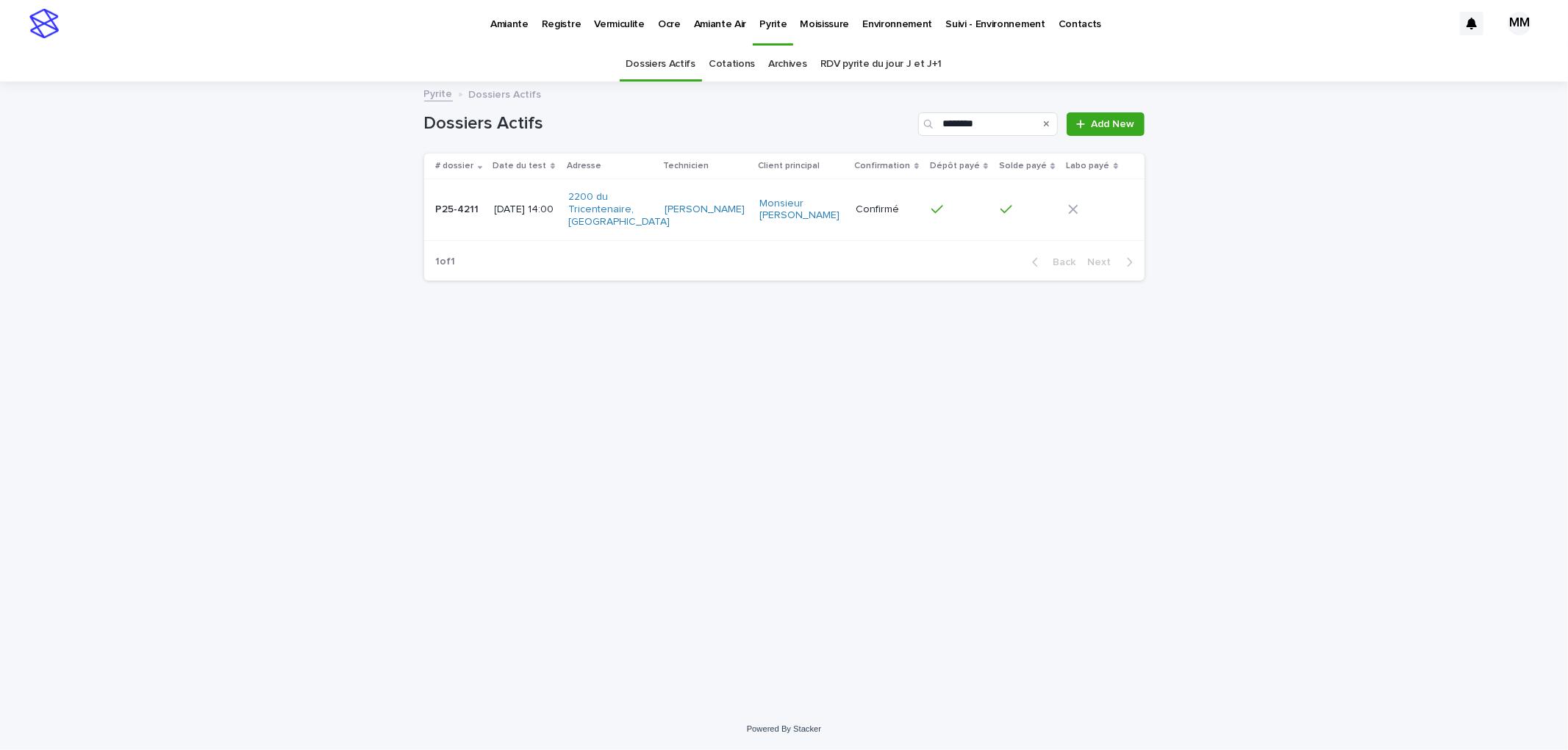
click at [494, 195] on td "[DATE] 14:00" at bounding box center [525, 210] width 74 height 61
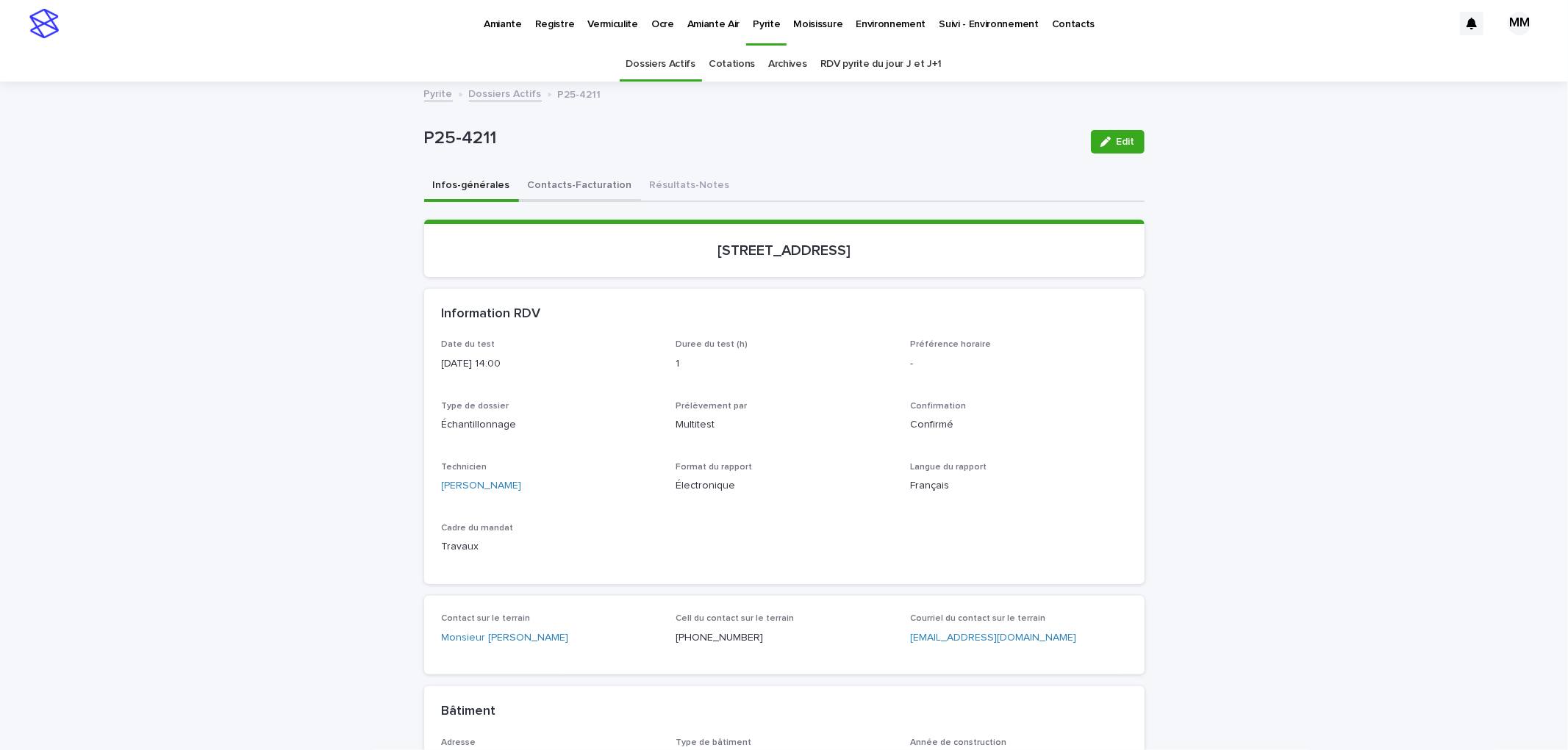
click at [570, 186] on button "Contacts-Facturation" at bounding box center [580, 186] width 122 height 31
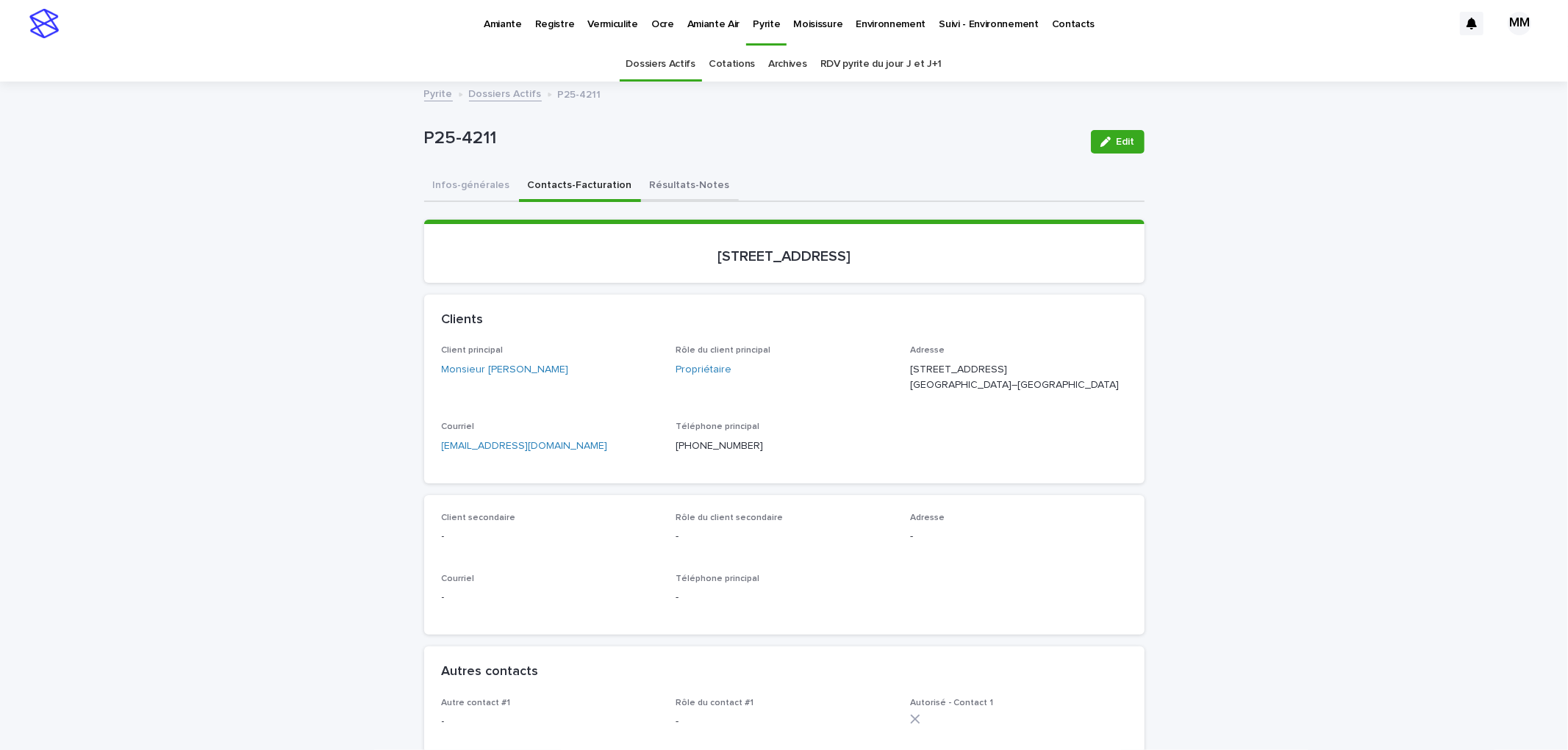
click at [679, 179] on button "Résultats-Notes" at bounding box center [689, 186] width 97 height 31
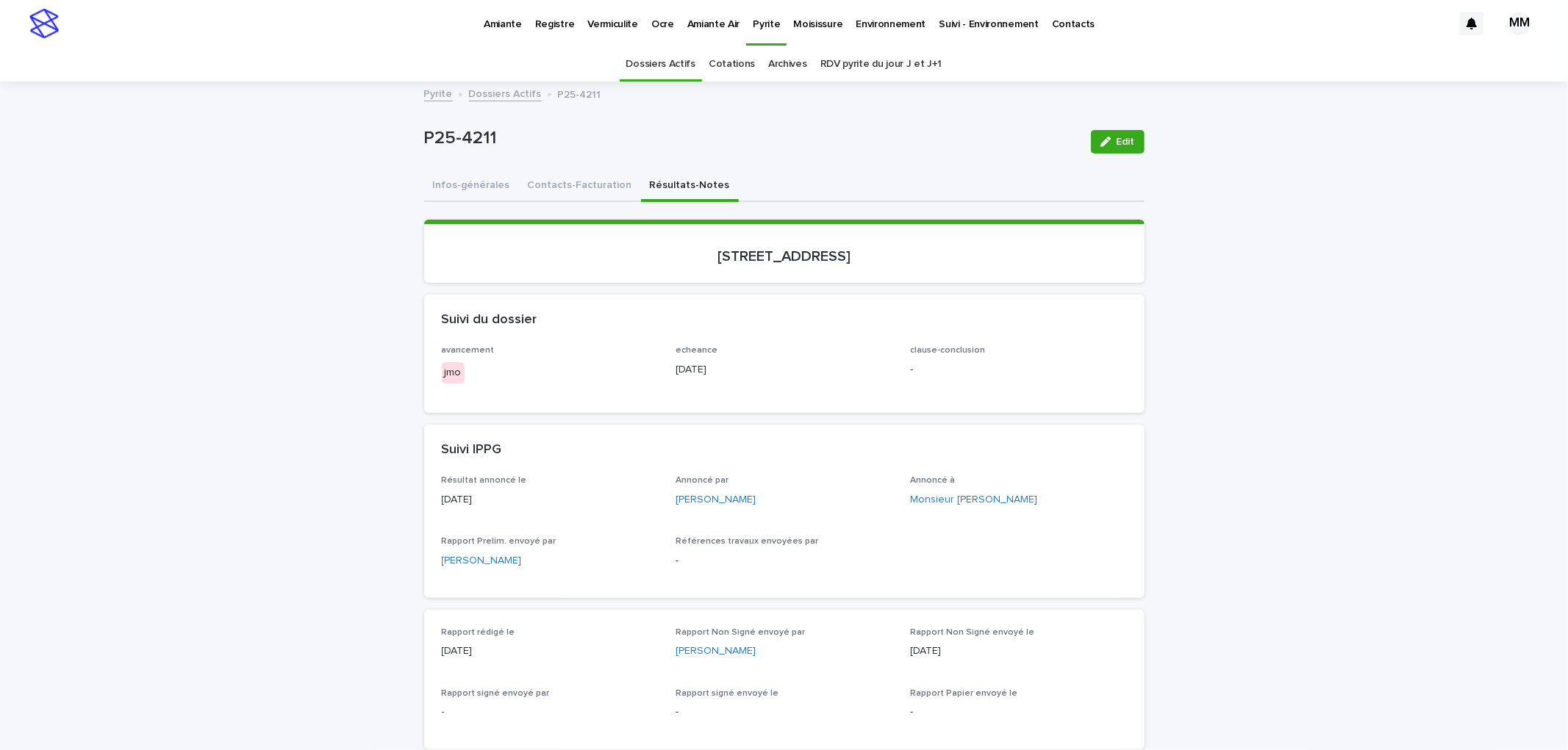
scroll to position [735, 0]
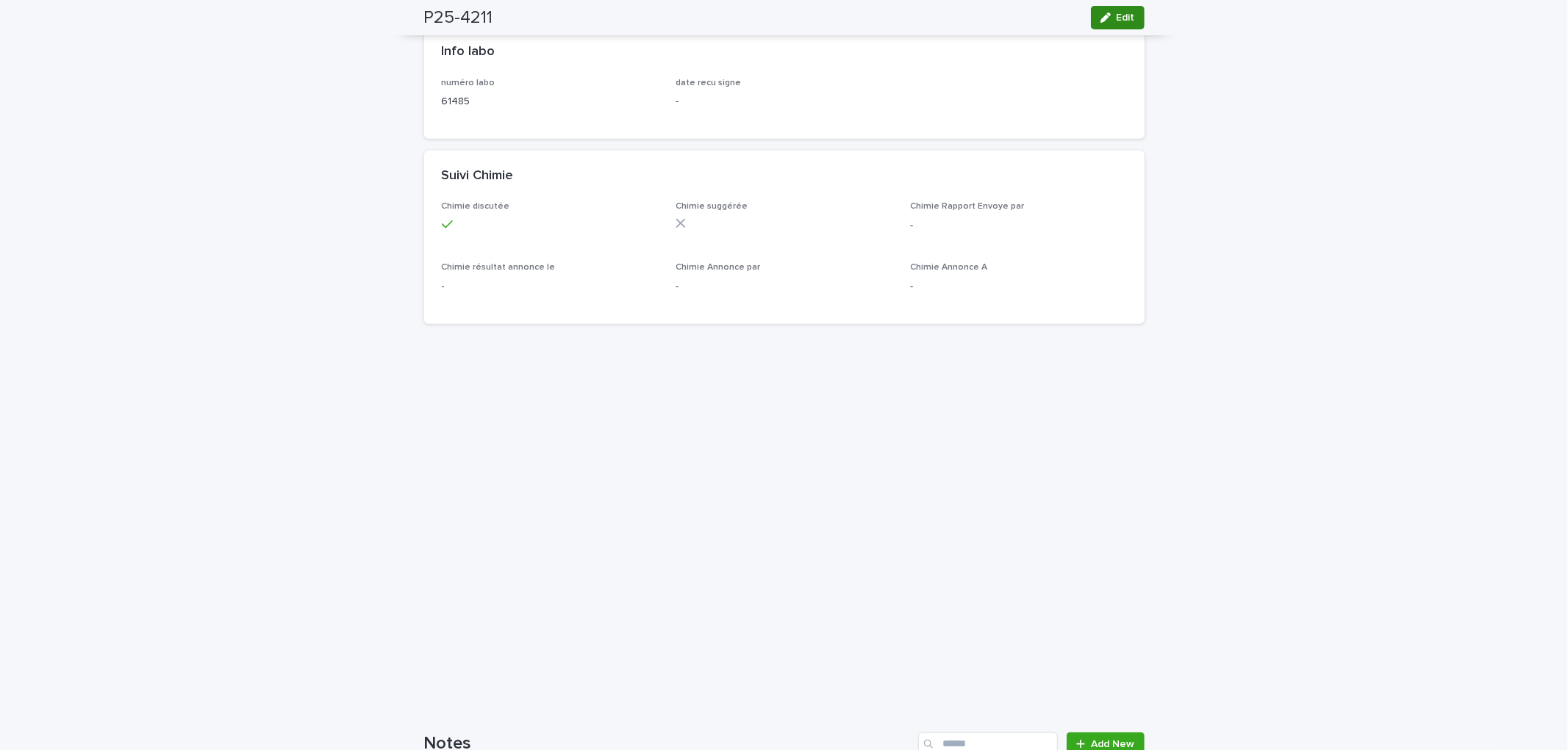
click at [1120, 19] on span "Edit" at bounding box center [1126, 18] width 19 height 10
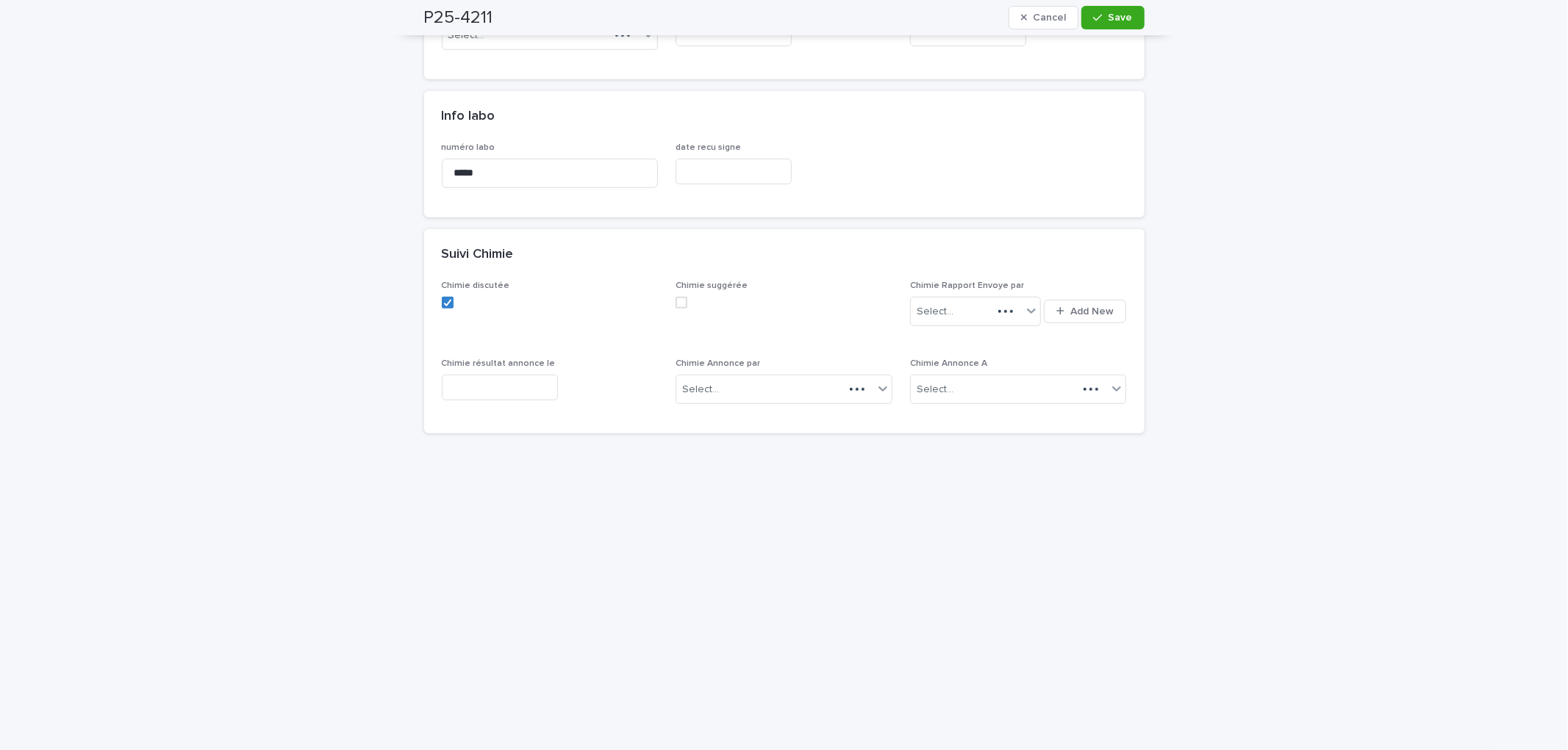
scroll to position [790, 0]
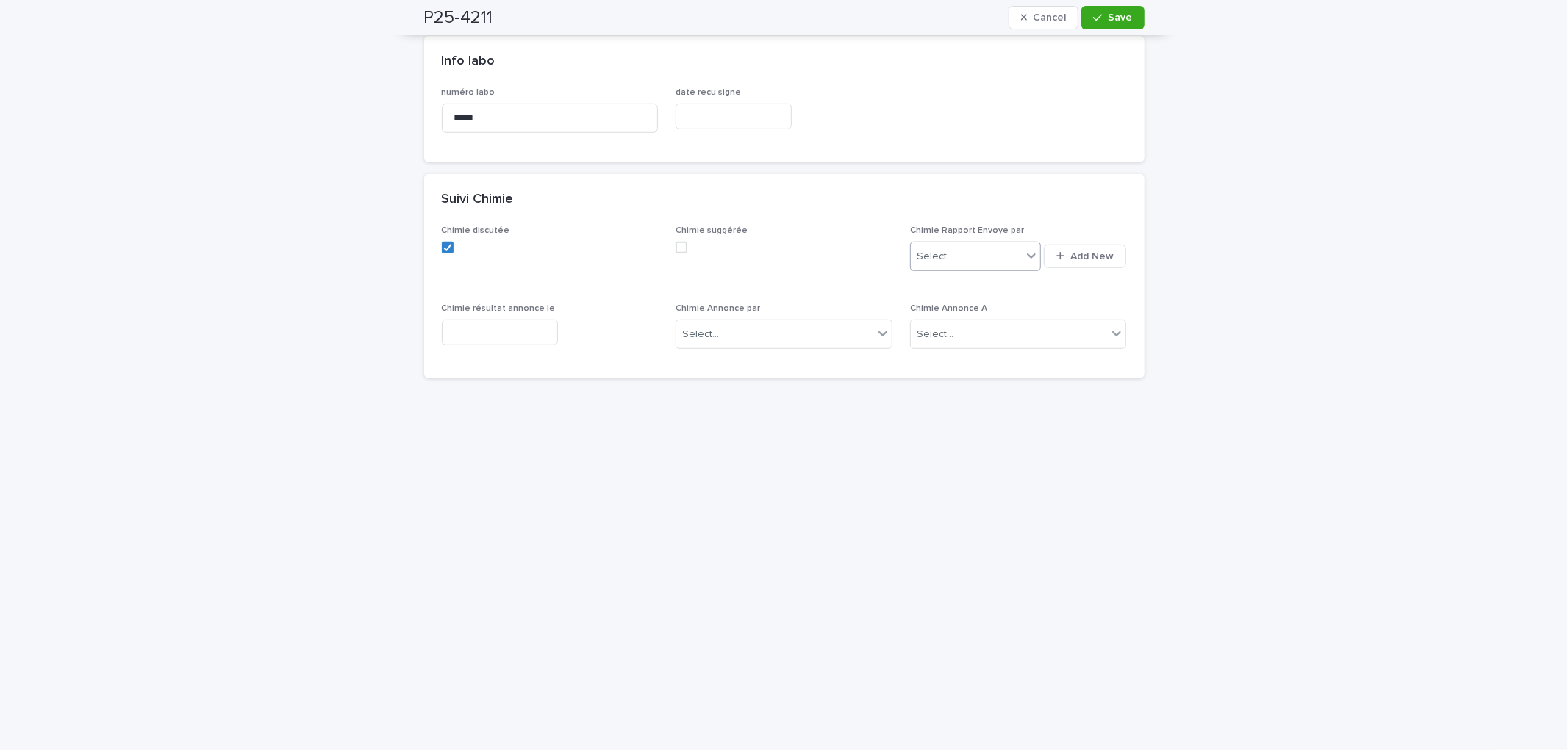
click at [938, 263] on div "Select..." at bounding box center [965, 257] width 111 height 25
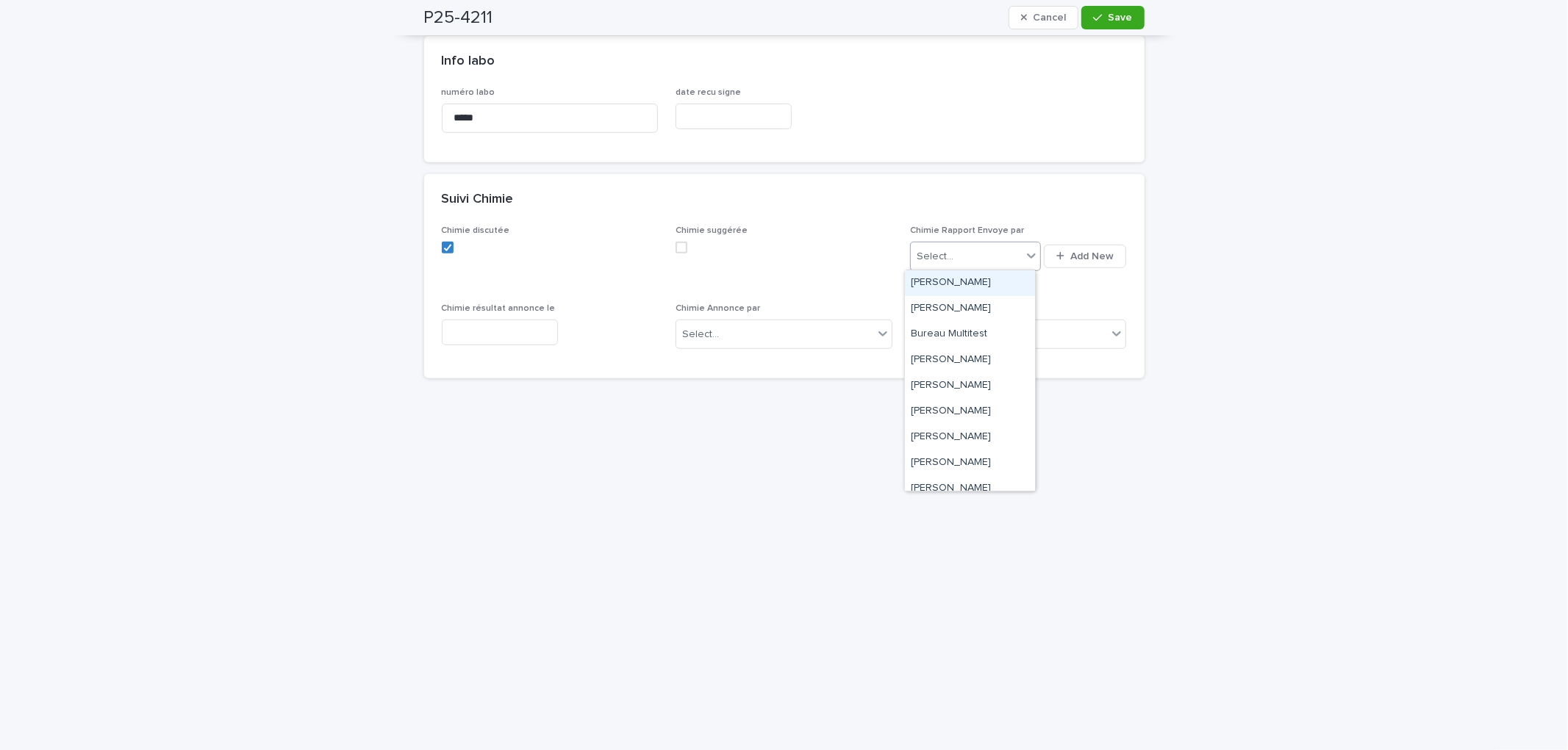
click at [938, 263] on div "Select..." at bounding box center [965, 257] width 111 height 25
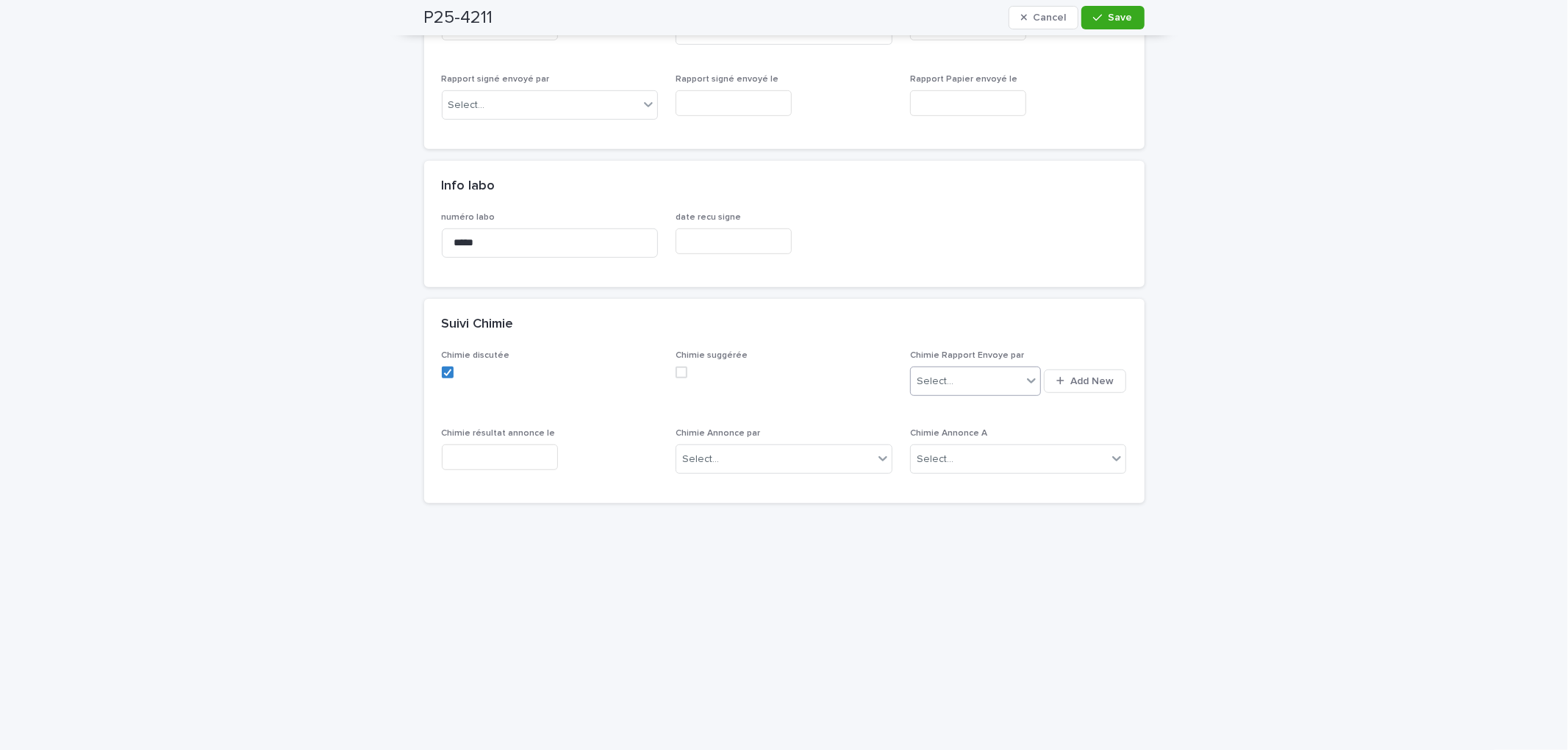
scroll to position [708, 0]
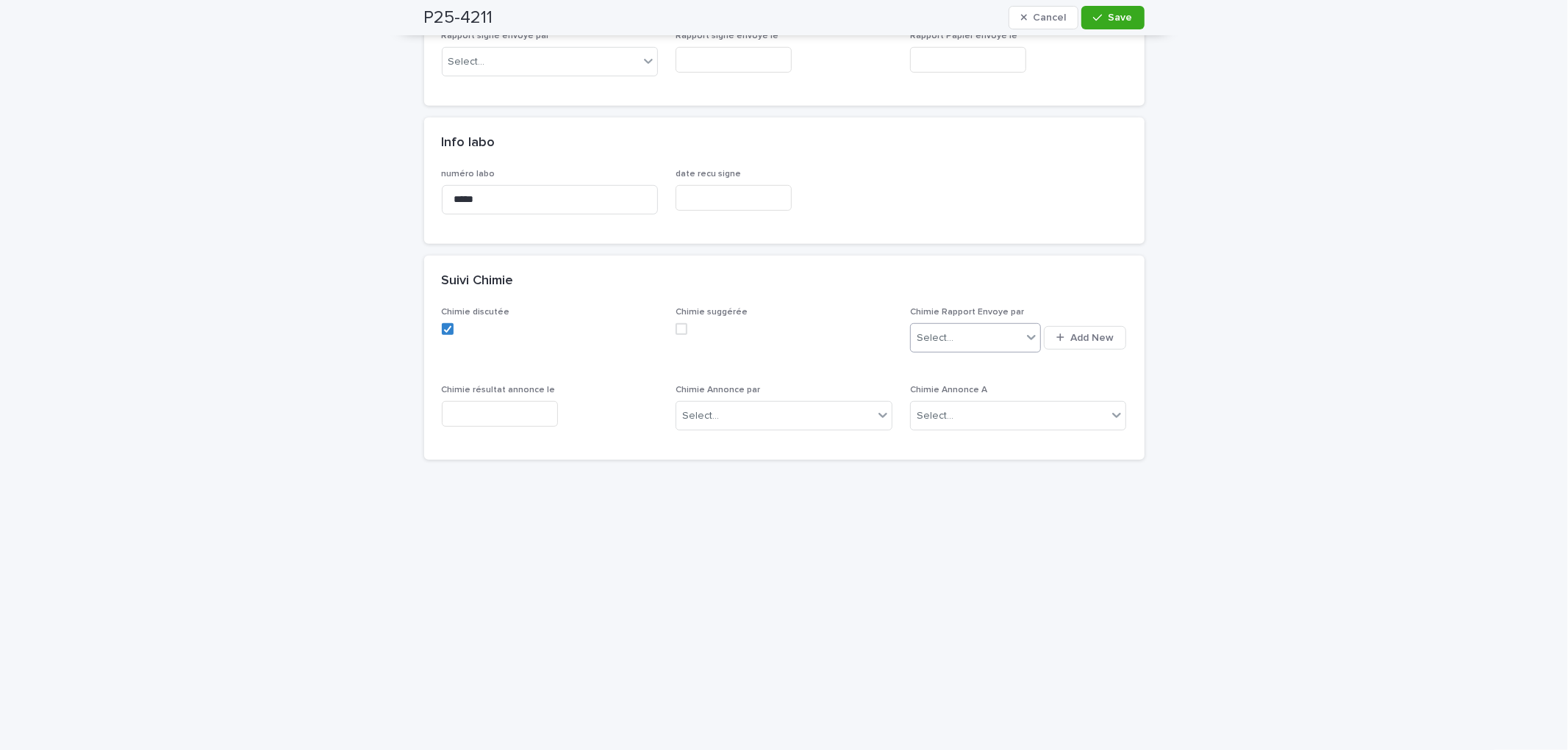
click at [553, 410] on input "text" at bounding box center [499, 414] width 116 height 25
click at [513, 324] on div "22" at bounding box center [509, 316] width 19 height 19
type input "**********"
click at [1120, 20] on span "Save" at bounding box center [1120, 18] width 25 height 10
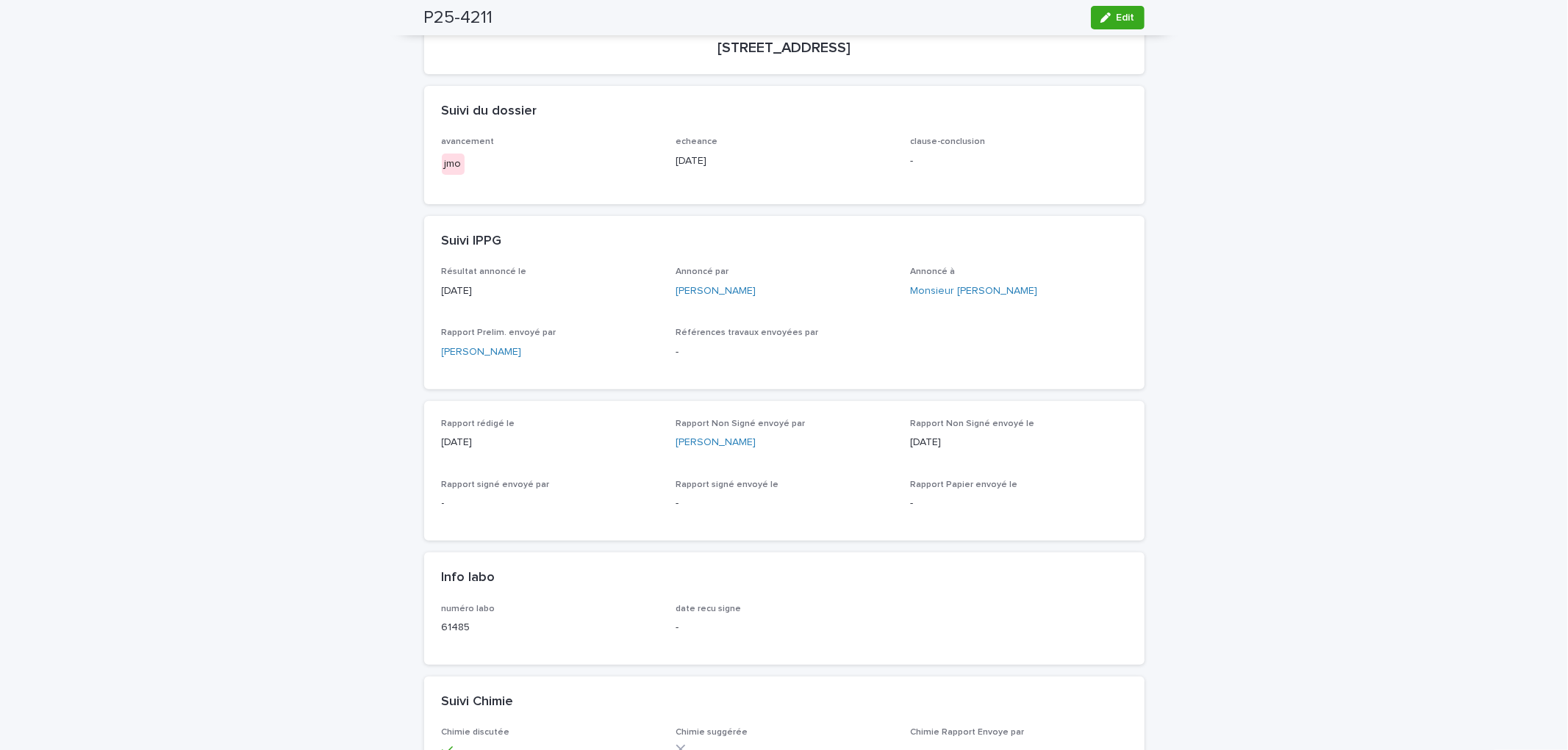
scroll to position [0, 0]
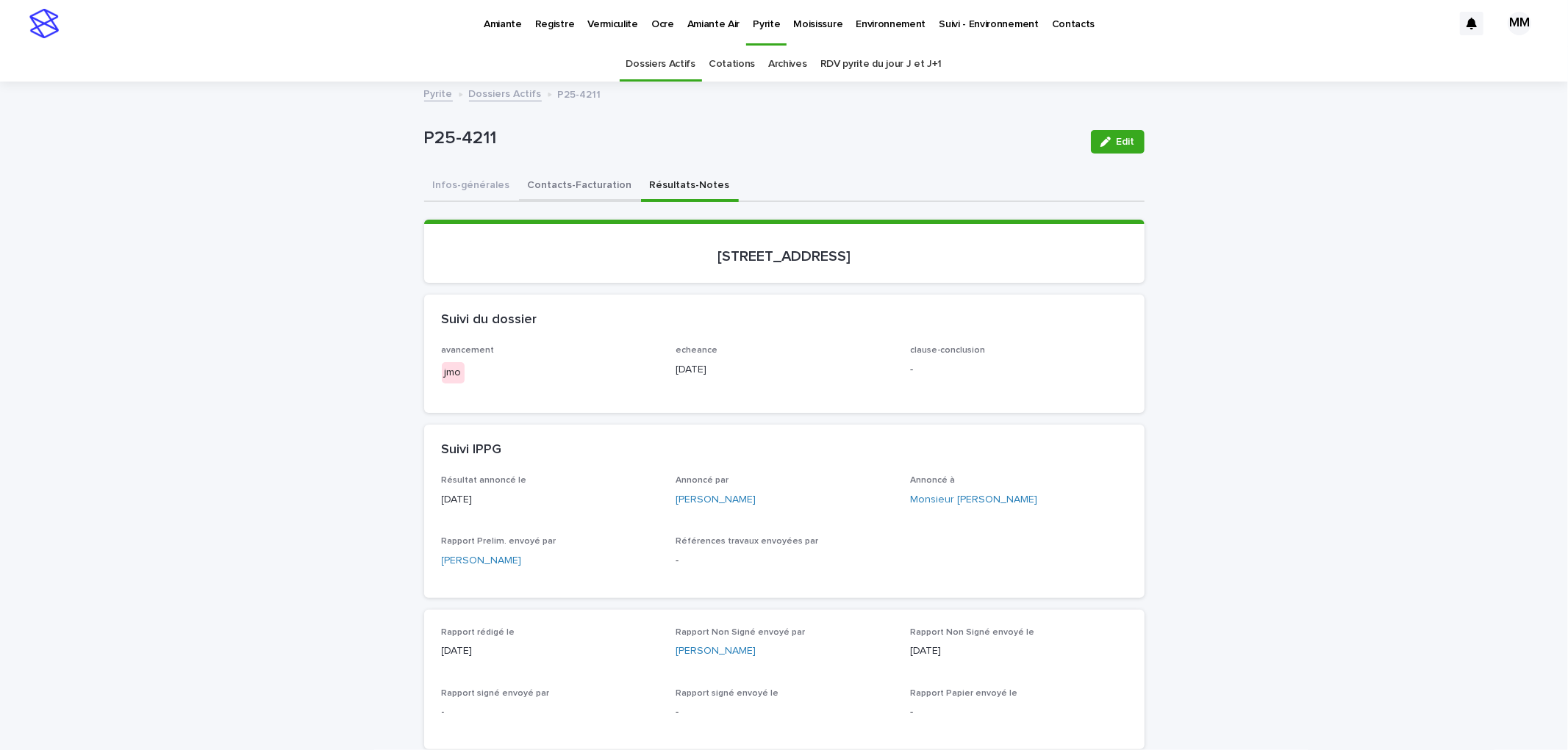
click at [578, 187] on button "Contacts-Facturation" at bounding box center [580, 186] width 122 height 31
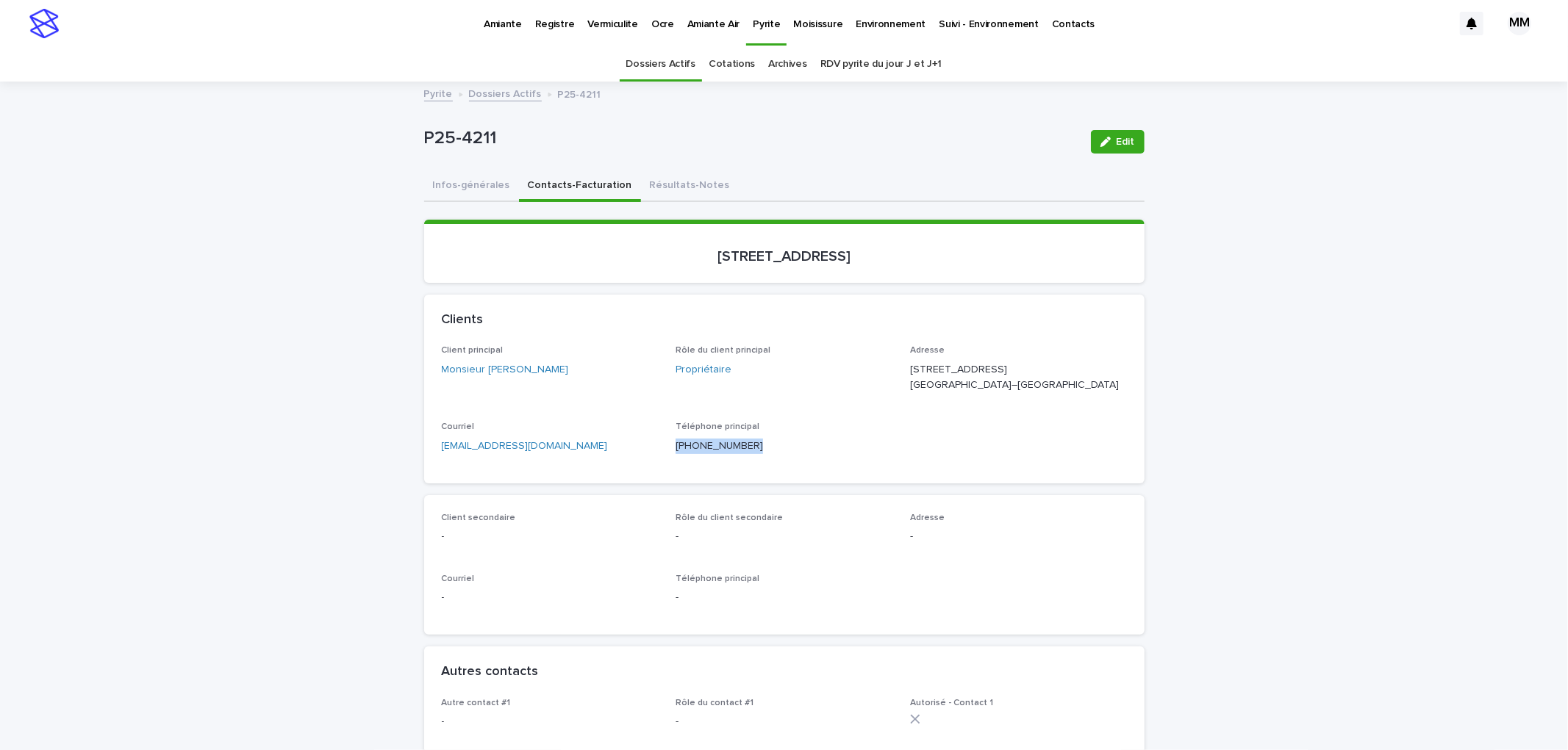
drag, startPoint x: 702, startPoint y: 463, endPoint x: 669, endPoint y: 465, distance: 33.1
click at [676, 454] on p "[PHONE_NUMBER]" at bounding box center [784, 447] width 217 height 15
copy p "[PHONE_NUMBER]"
drag, startPoint x: 707, startPoint y: 185, endPoint x: 672, endPoint y: 186, distance: 35.0
click at [699, 186] on div "Infos-générales Contacts-Facturation Résultats-Notes" at bounding box center [784, 186] width 720 height 31
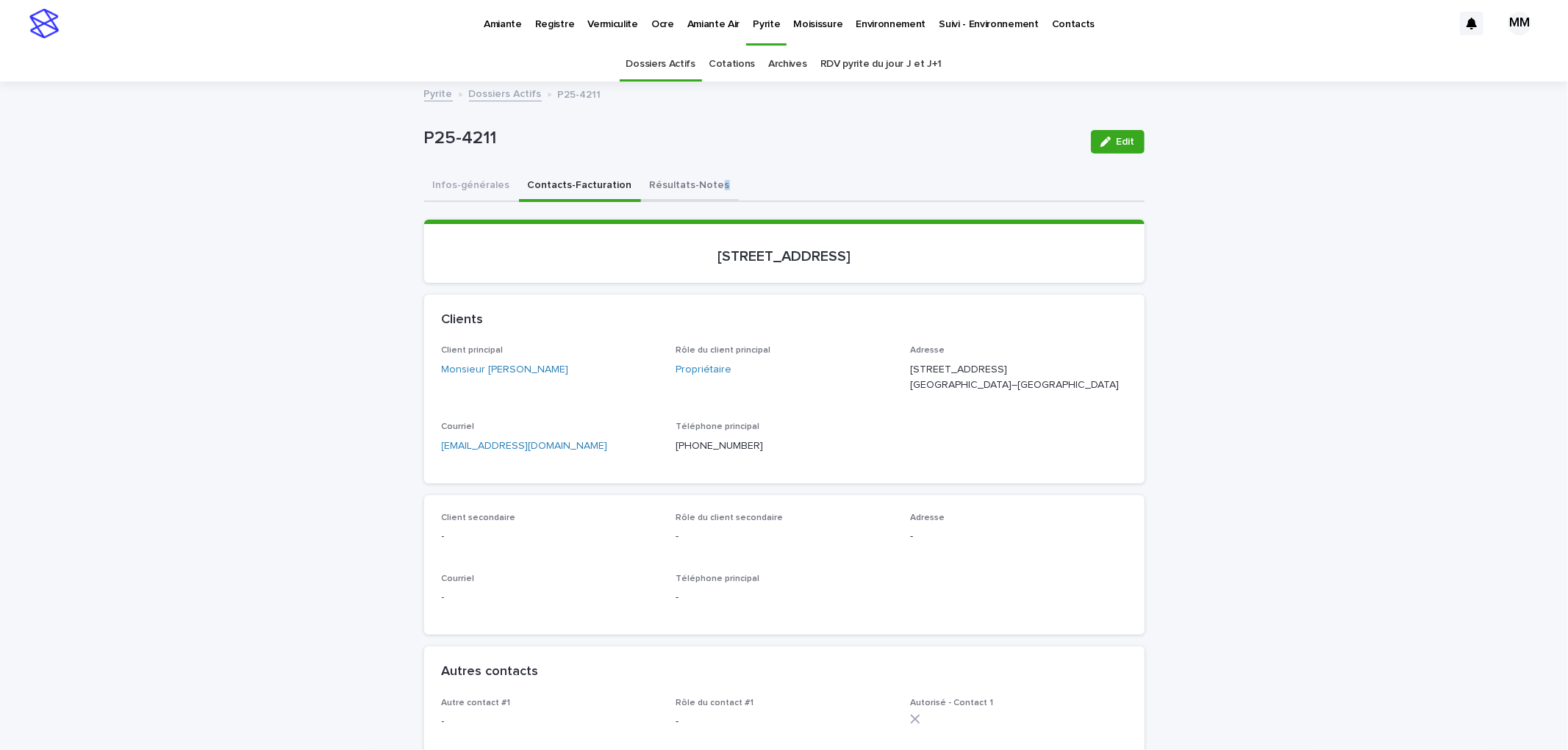
click at [672, 186] on button "Résultats-Notes" at bounding box center [689, 186] width 97 height 31
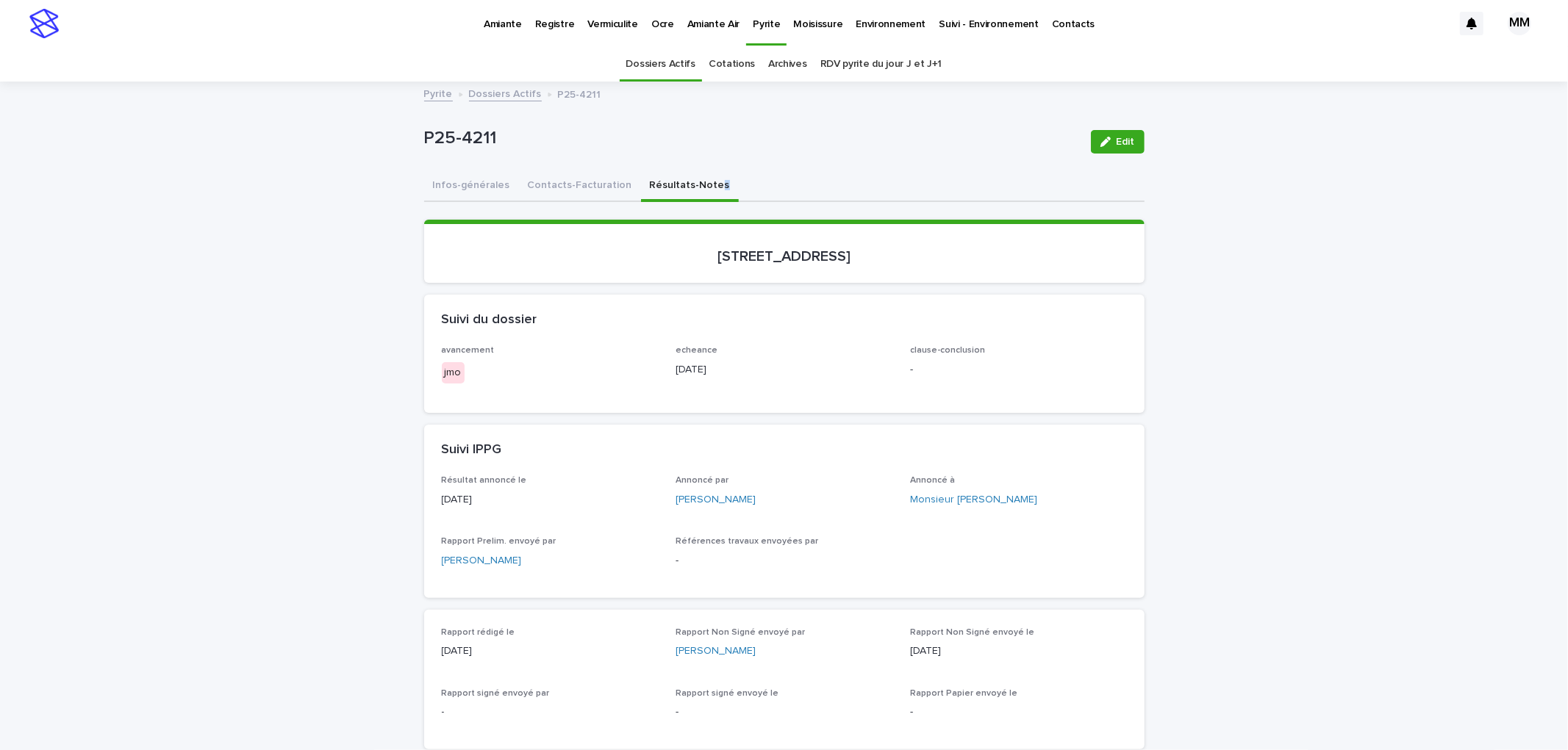
scroll to position [653, 0]
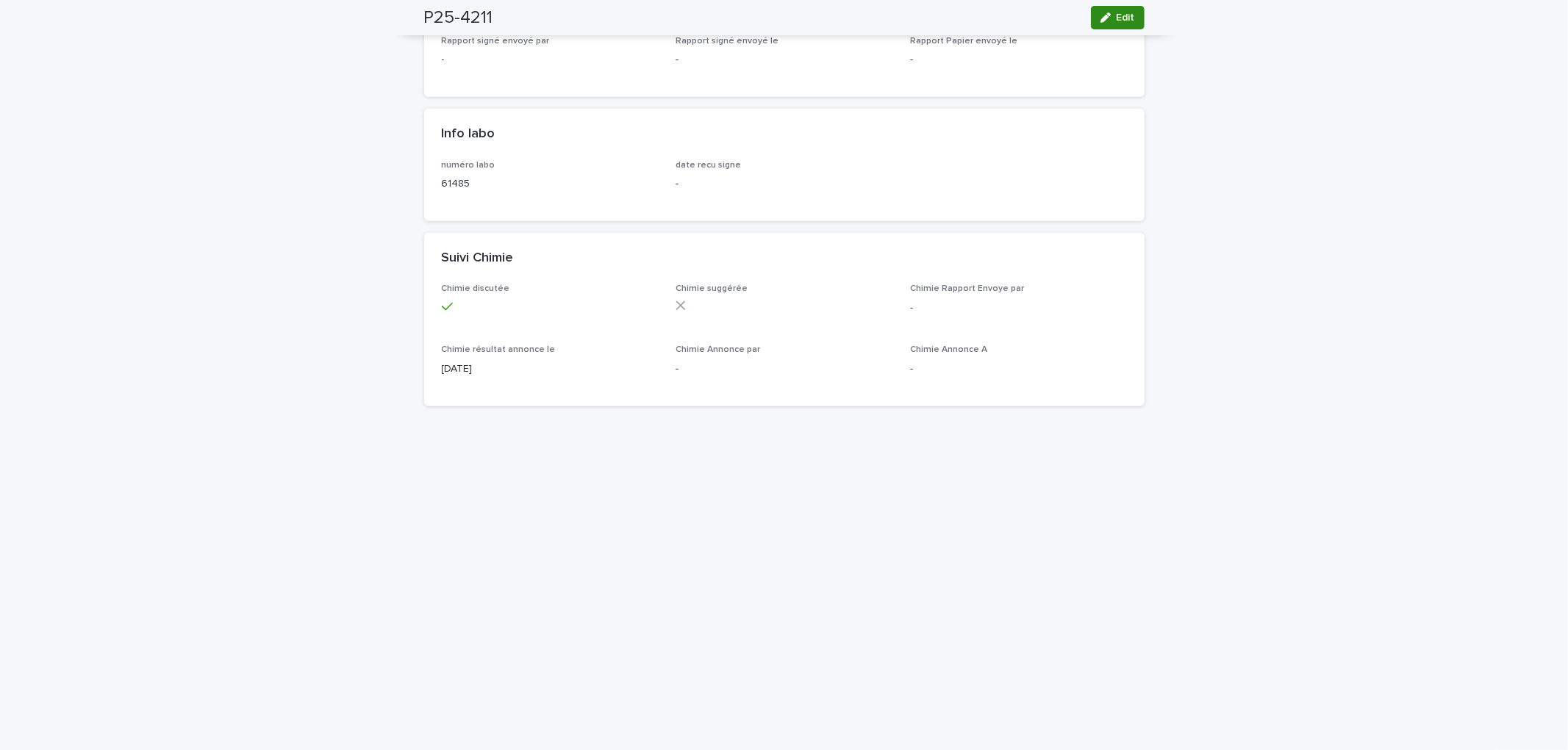
click at [1116, 15] on span "Edit" at bounding box center [1126, 18] width 19 height 10
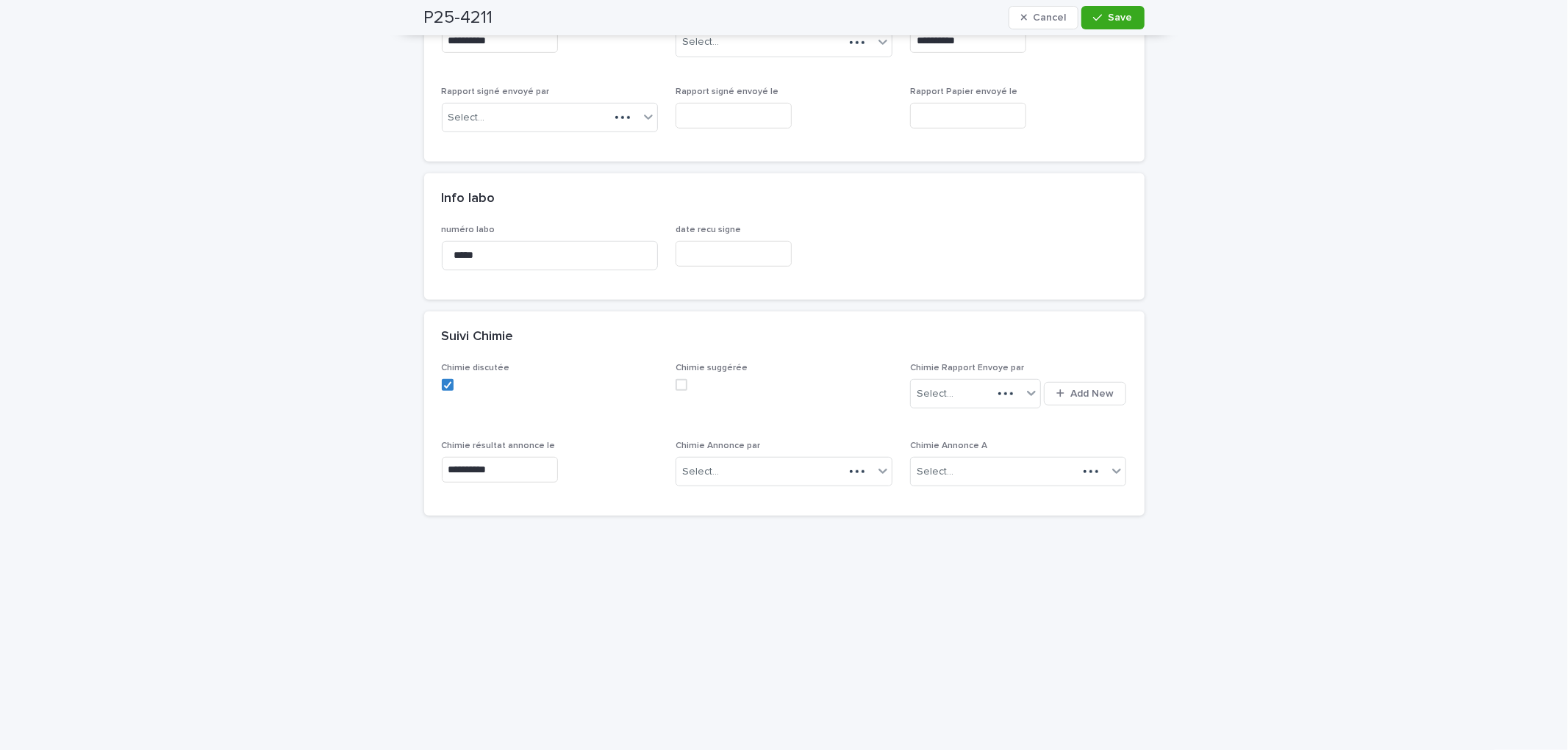
scroll to position [708, 0]
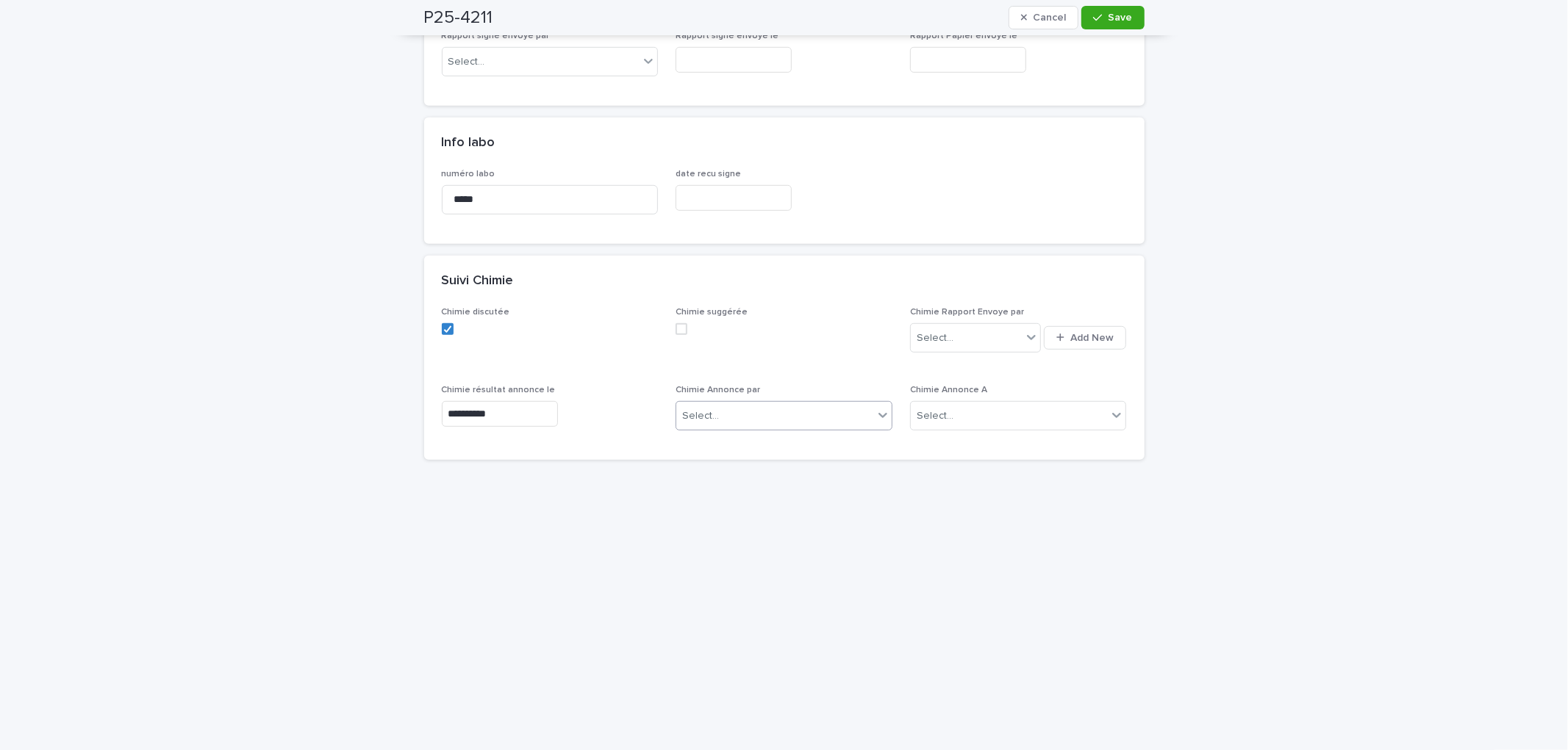
click at [721, 424] on div "Select..." at bounding box center [775, 416] width 197 height 25
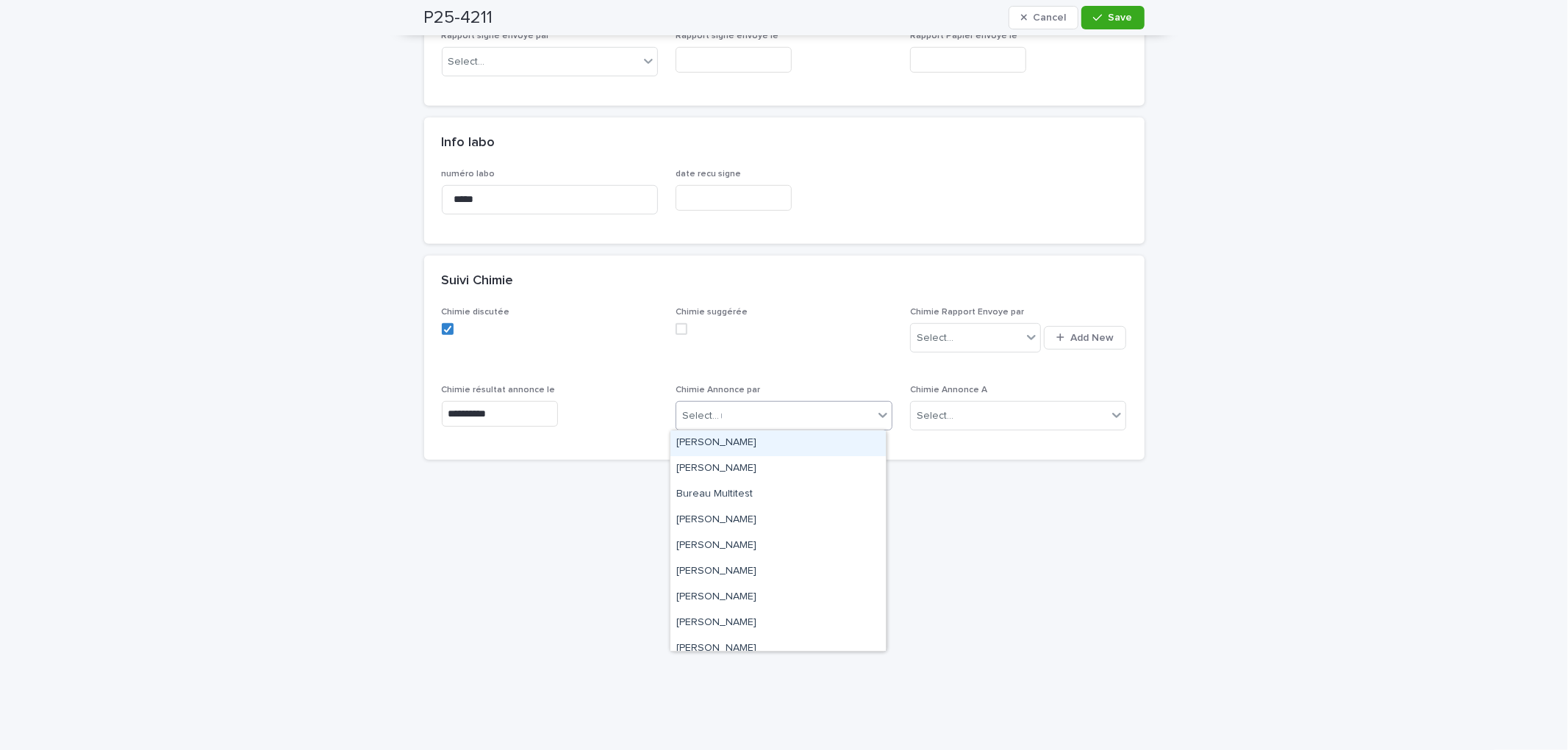
type input "**"
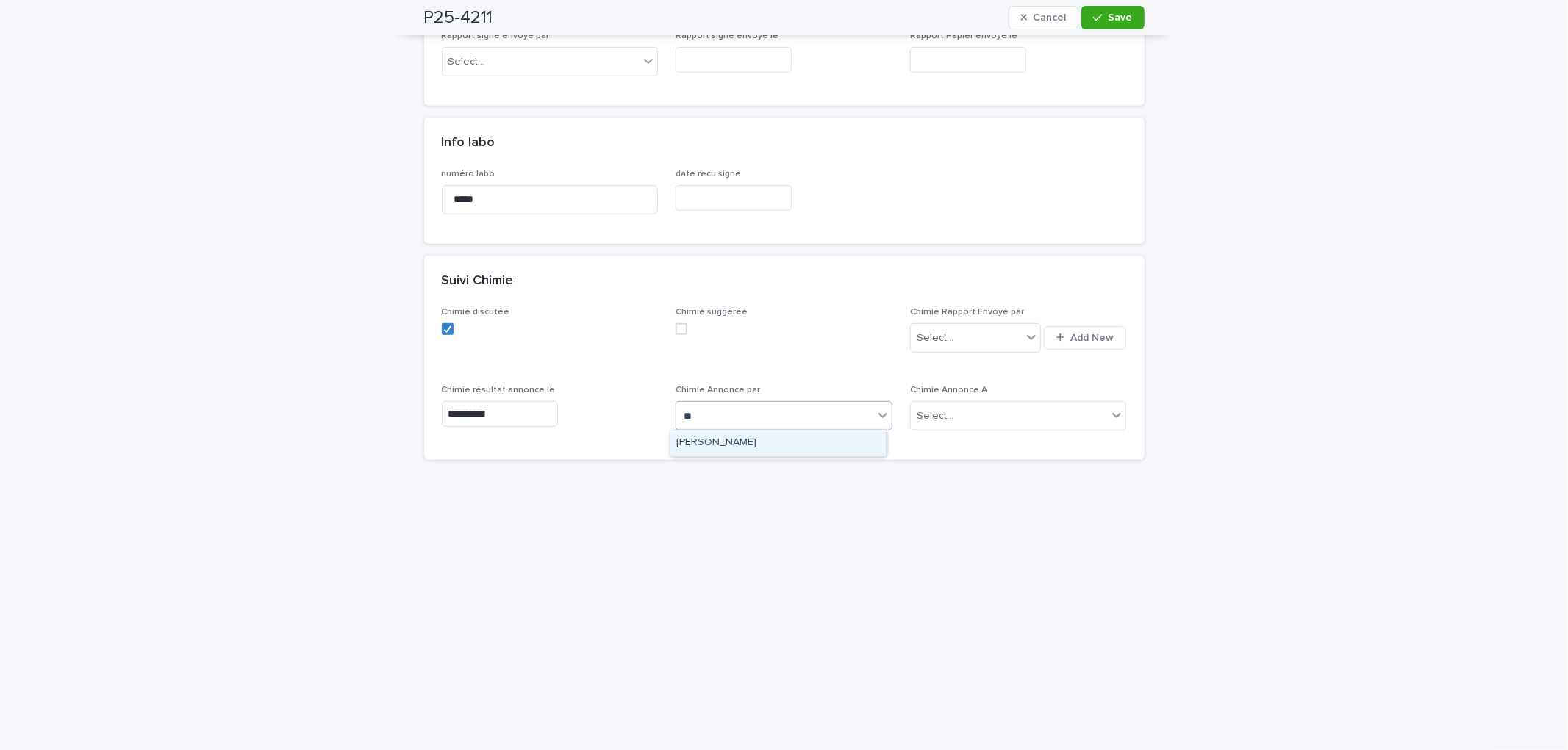
click at [761, 442] on div "[PERSON_NAME]" at bounding box center [778, 443] width 215 height 25
click at [1003, 419] on div "Select..." at bounding box center [1009, 416] width 197 height 25
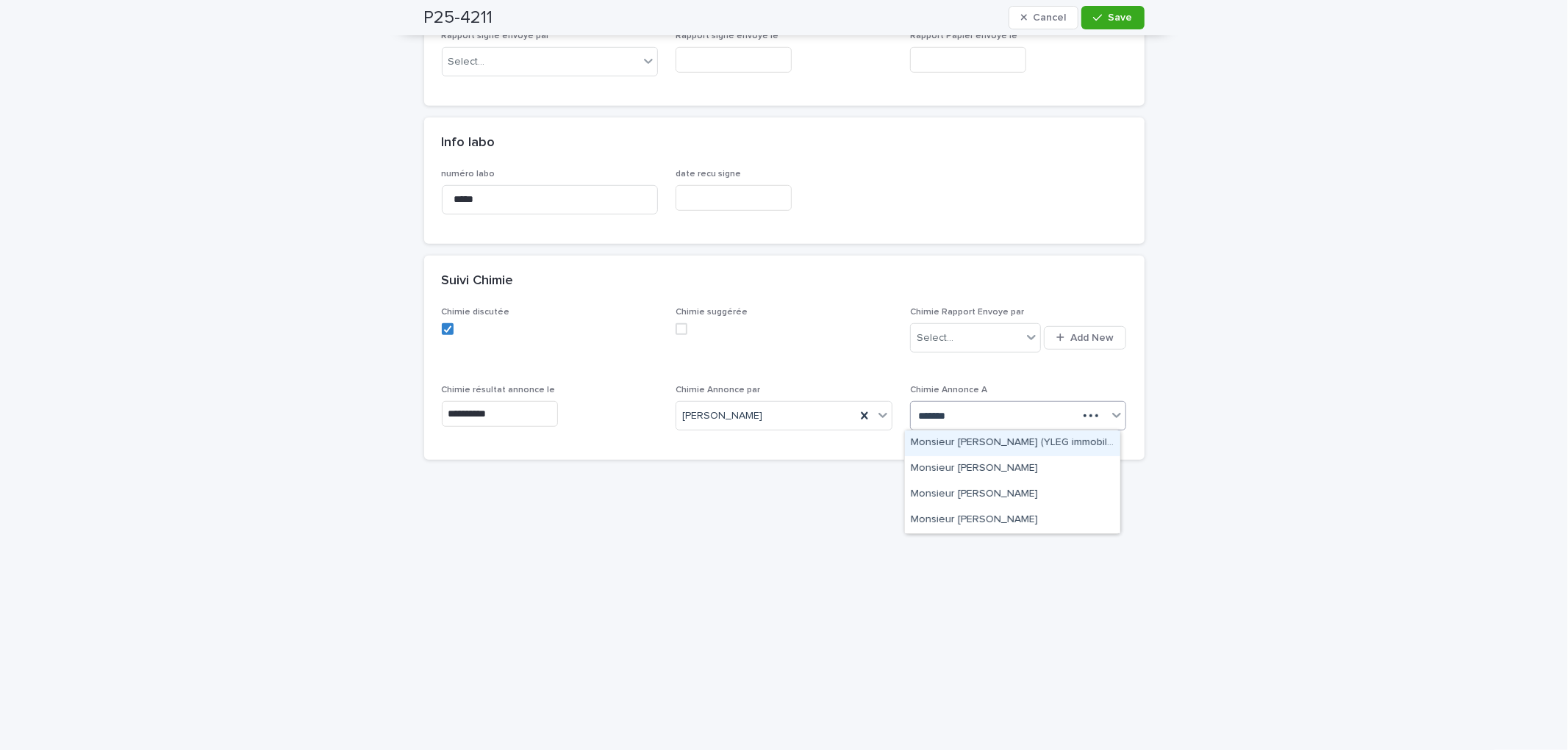
type input "********"
click at [1009, 470] on div "Monsieur [PERSON_NAME]" at bounding box center [1012, 469] width 215 height 25
click at [979, 335] on div "Select..." at bounding box center [965, 338] width 111 height 25
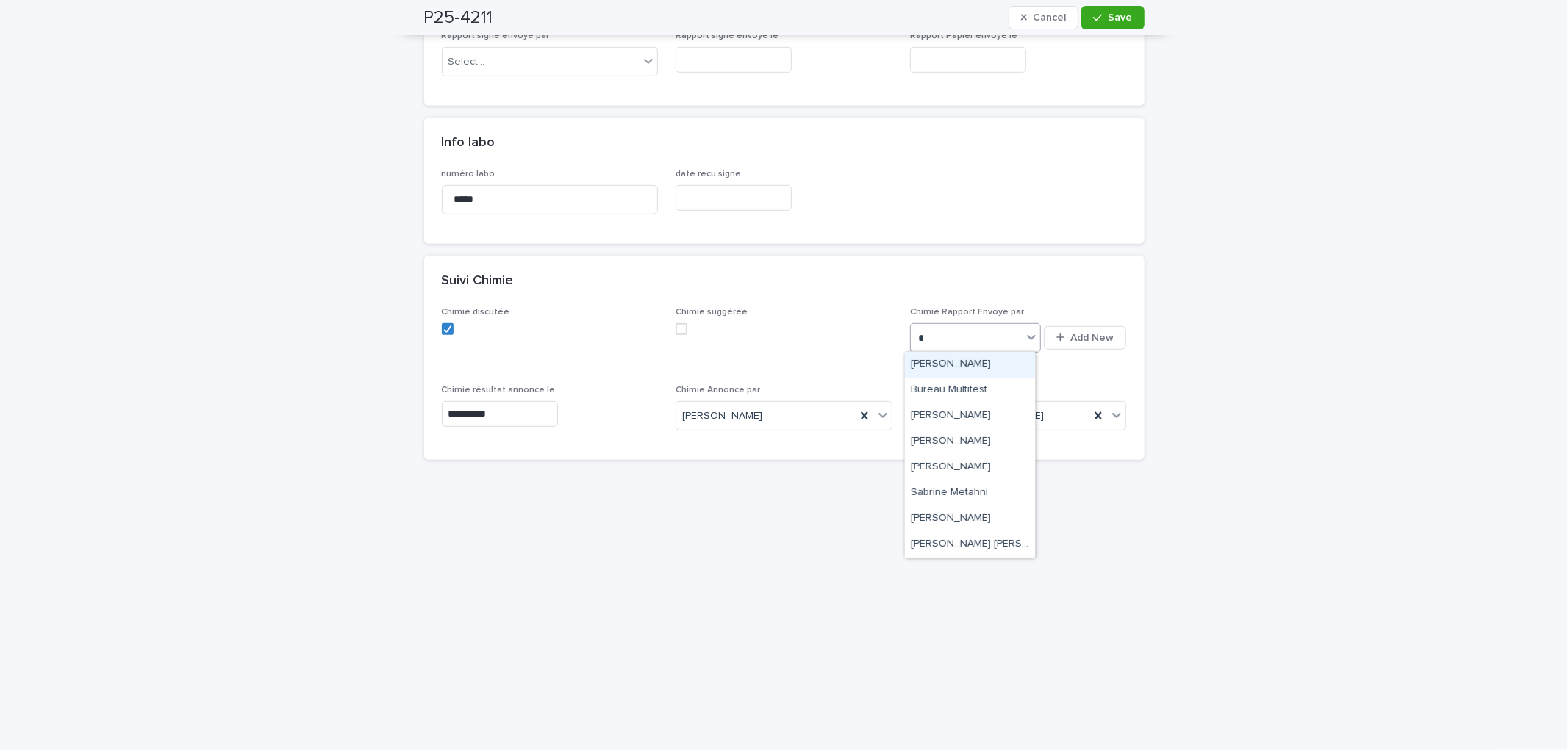
type input "**"
click at [973, 368] on div "[PERSON_NAME]" at bounding box center [969, 364] width 130 height 25
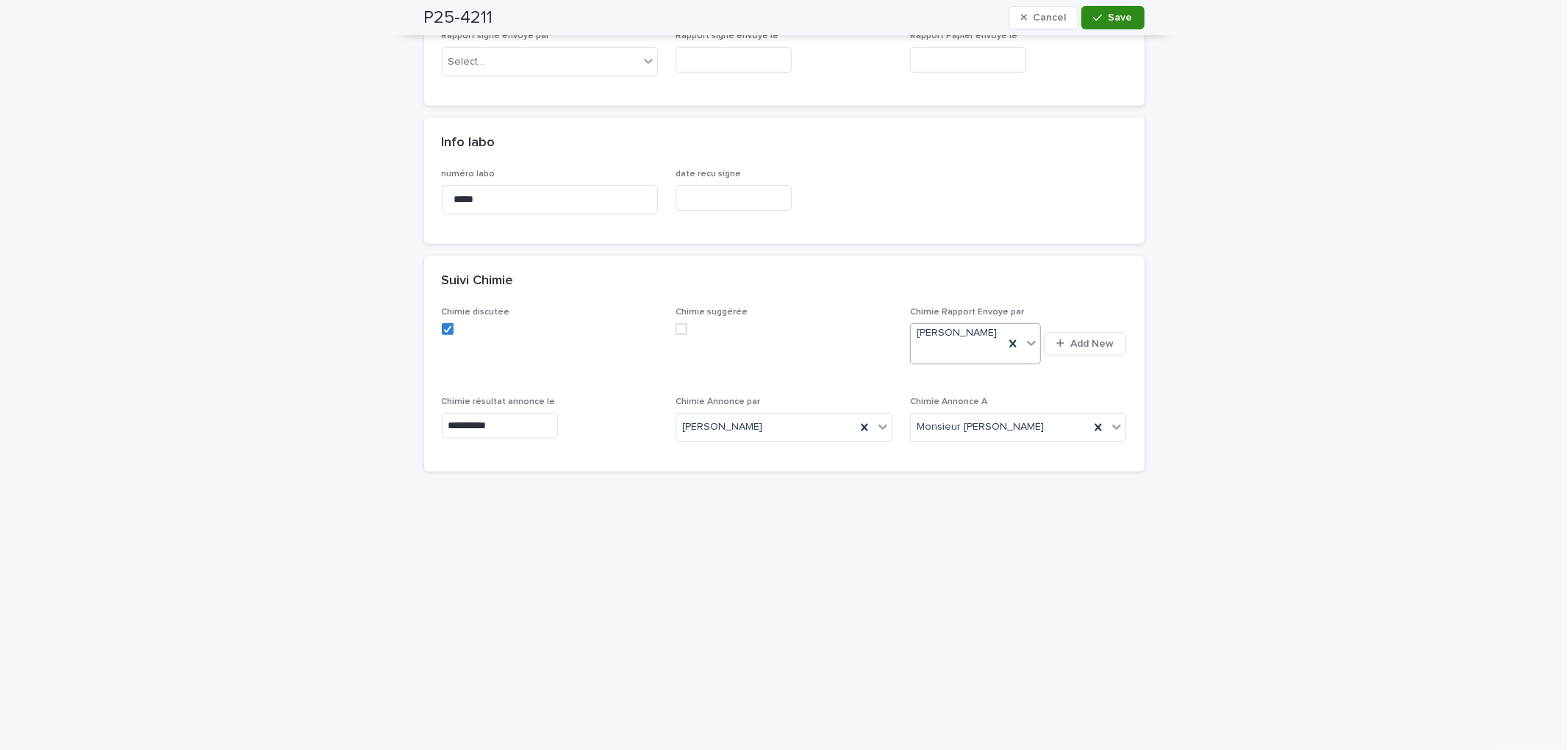
click at [1115, 24] on button "Save" at bounding box center [1113, 18] width 63 height 24
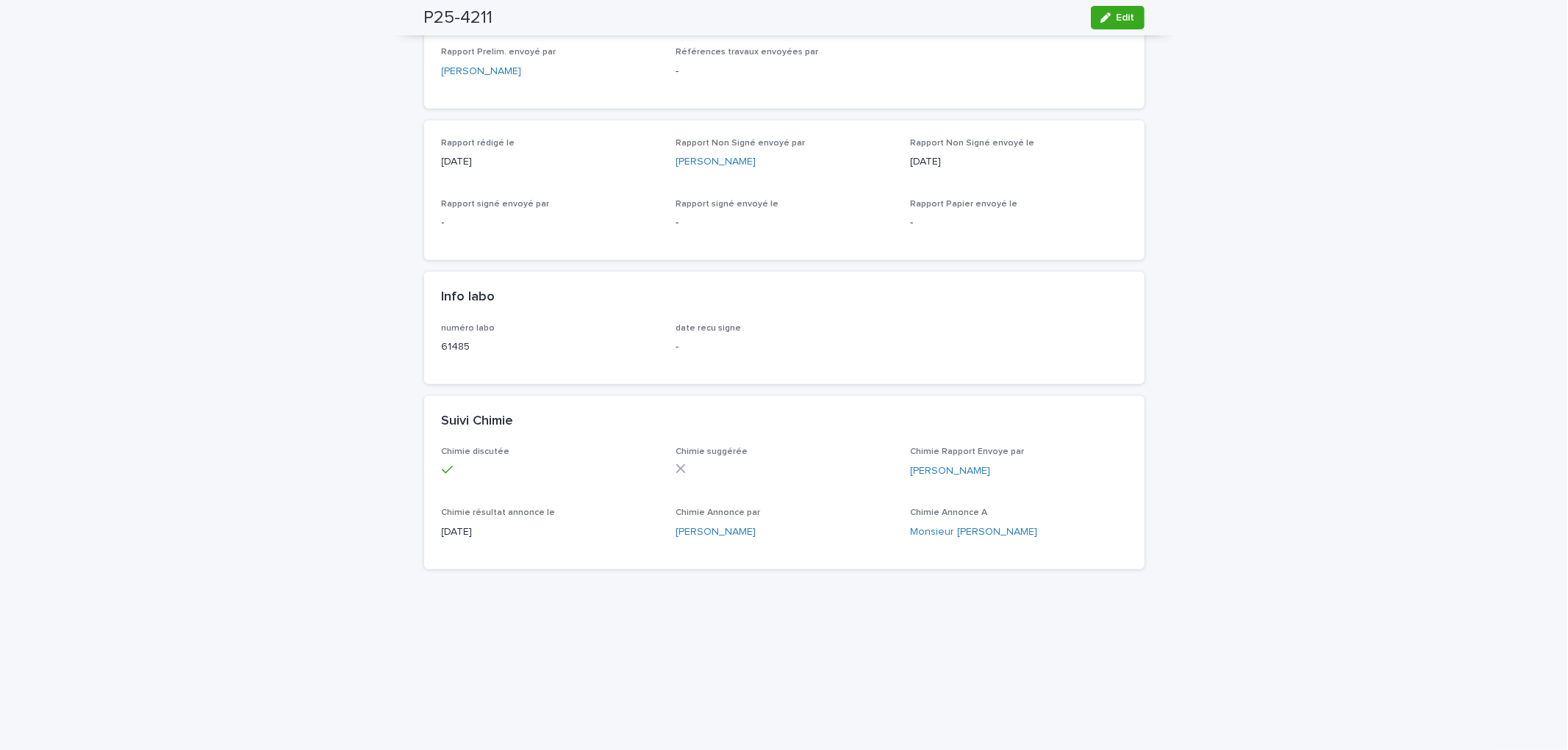
scroll to position [0, 0]
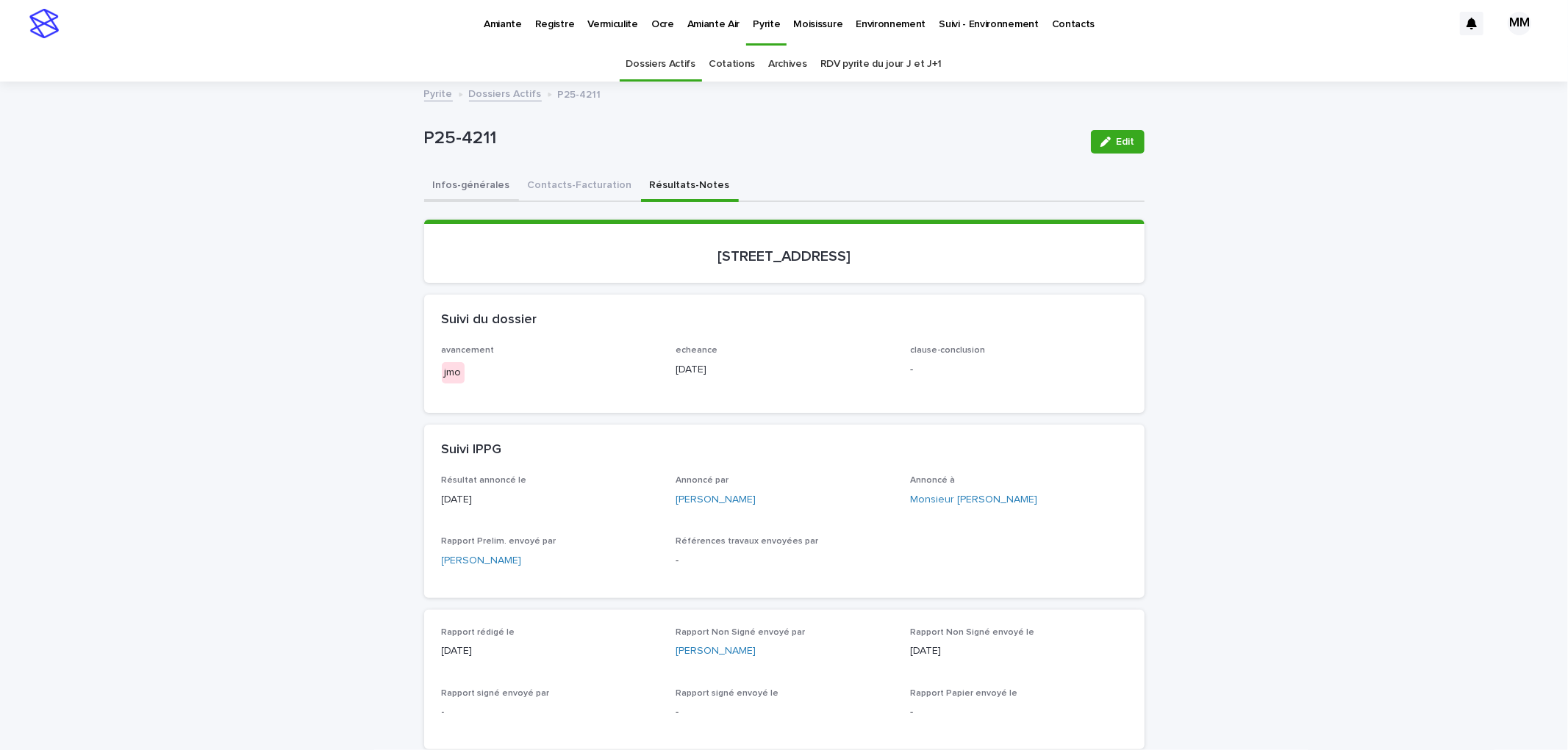
click at [452, 184] on button "Infos-générales" at bounding box center [471, 186] width 95 height 31
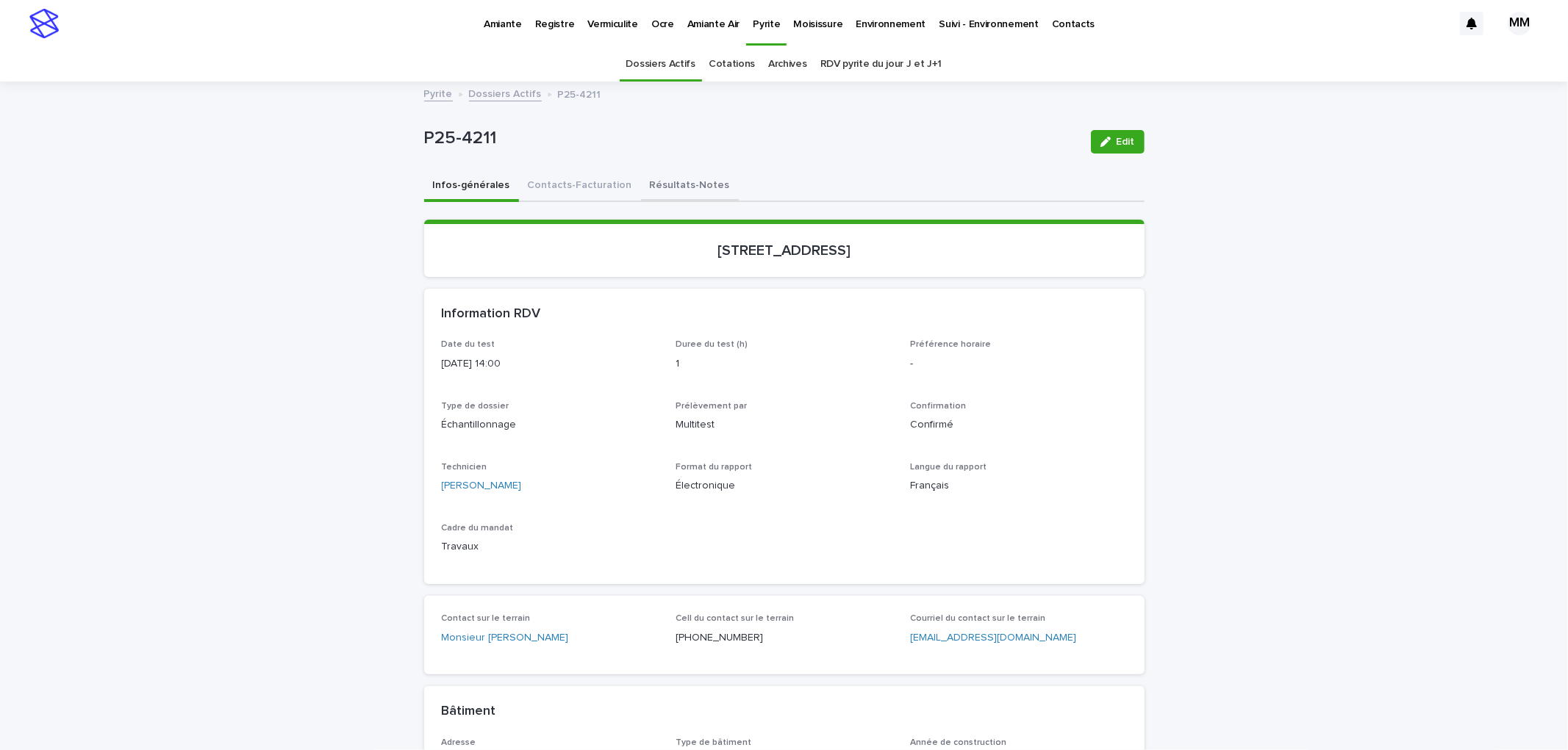
click at [648, 195] on button "Résultats-Notes" at bounding box center [689, 186] width 97 height 31
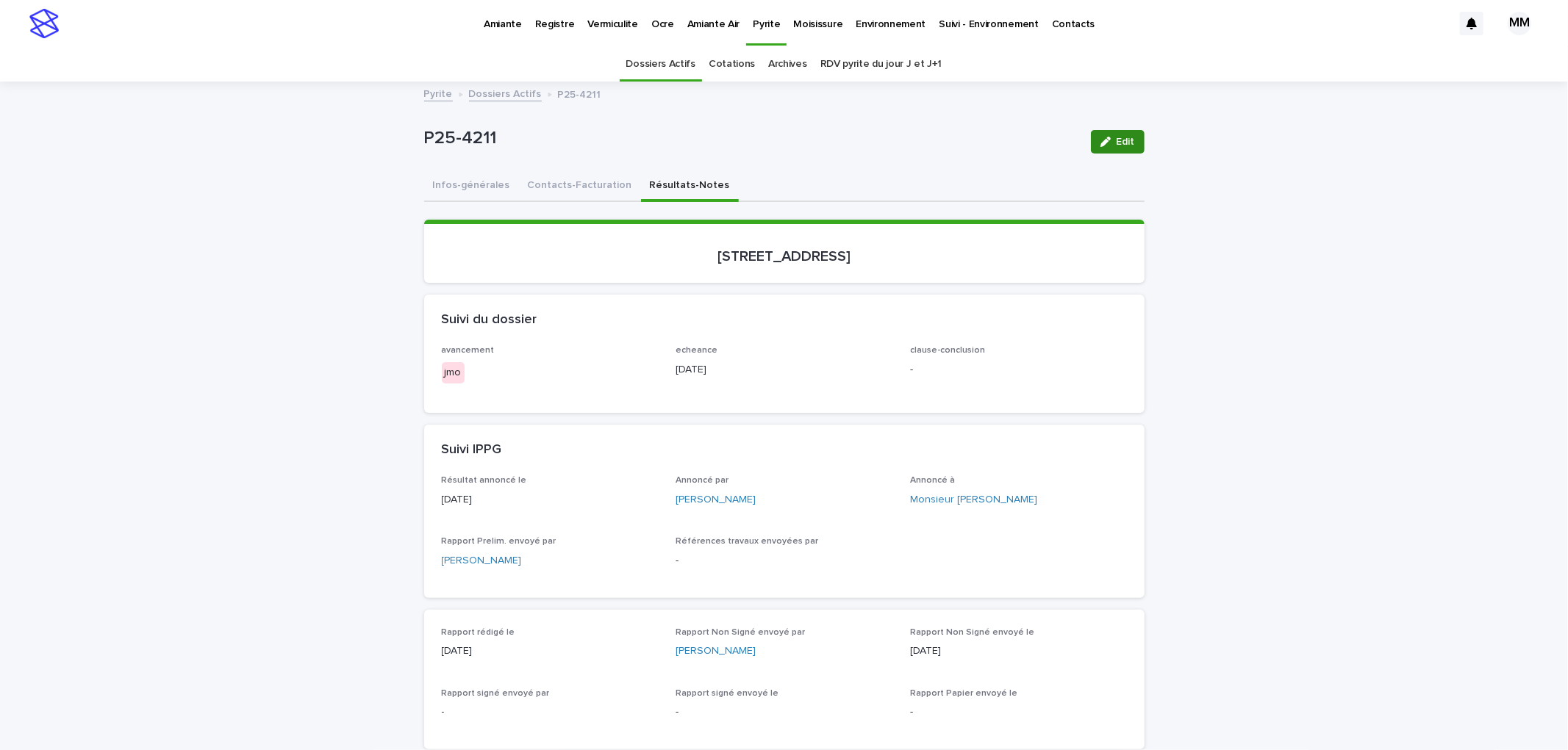
click at [1116, 145] on span "Edit" at bounding box center [1126, 142] width 19 height 10
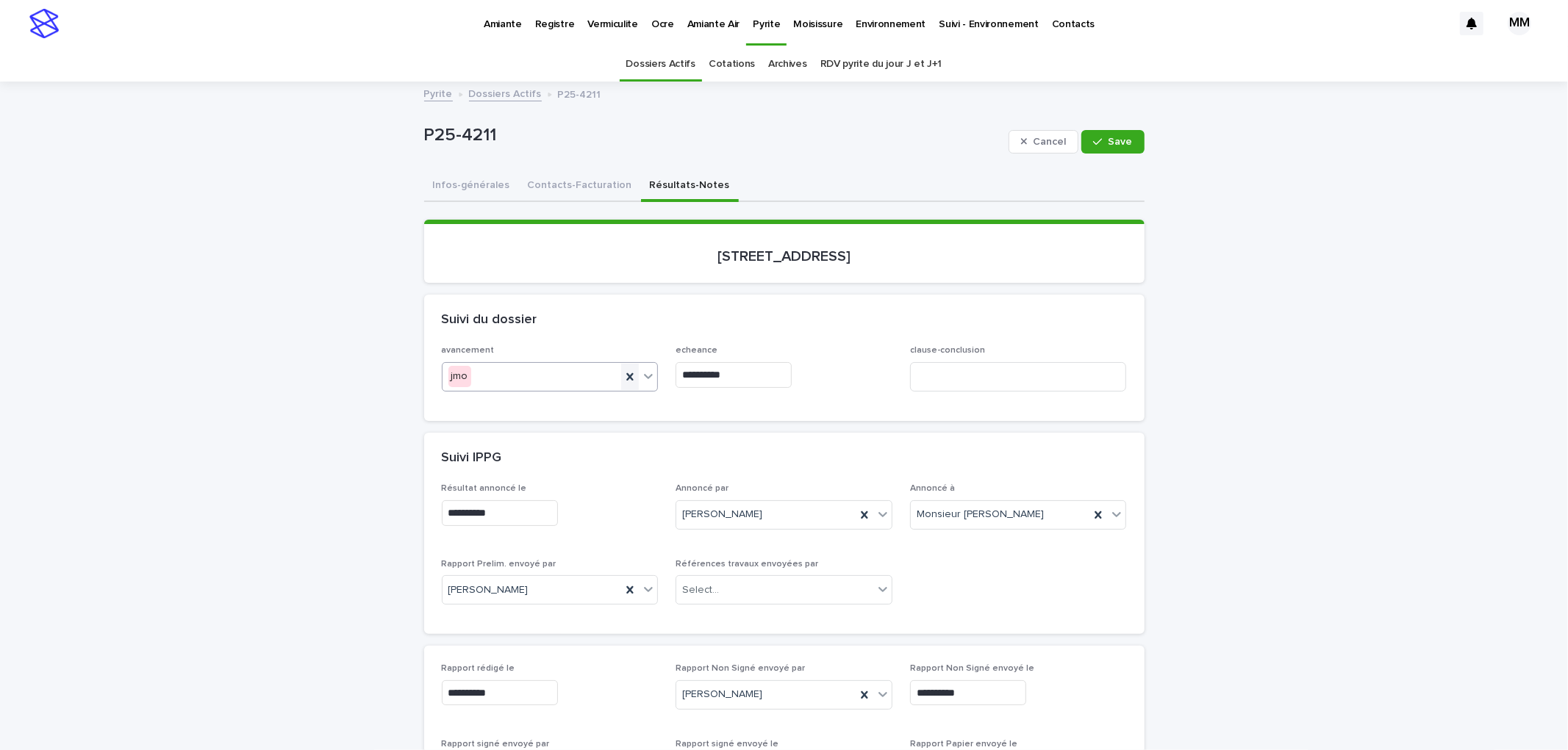
click at [626, 378] on icon at bounding box center [630, 377] width 7 height 8
click at [1115, 144] on span "Save" at bounding box center [1120, 142] width 25 height 10
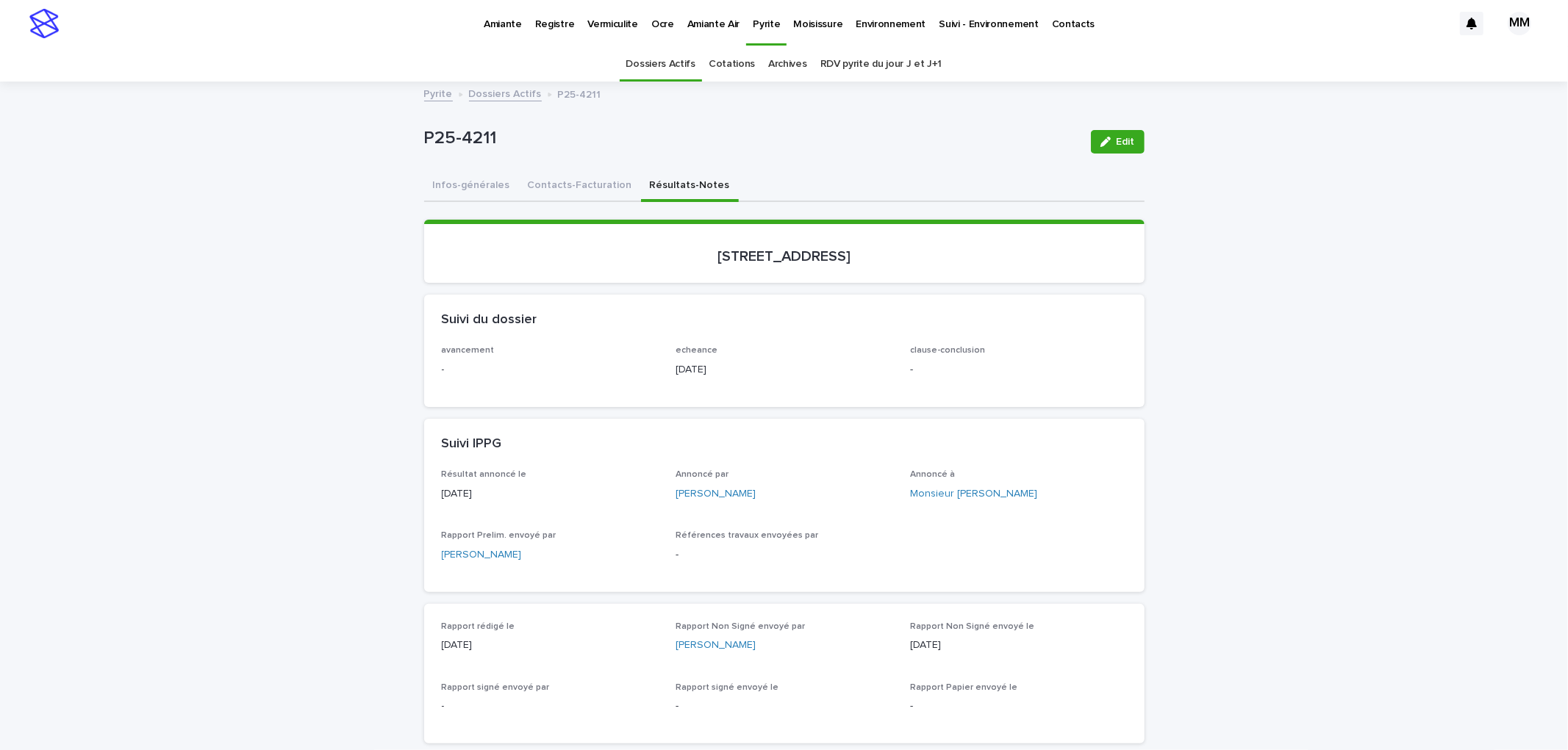
click at [440, 89] on link "Pyrite" at bounding box center [438, 93] width 29 height 17
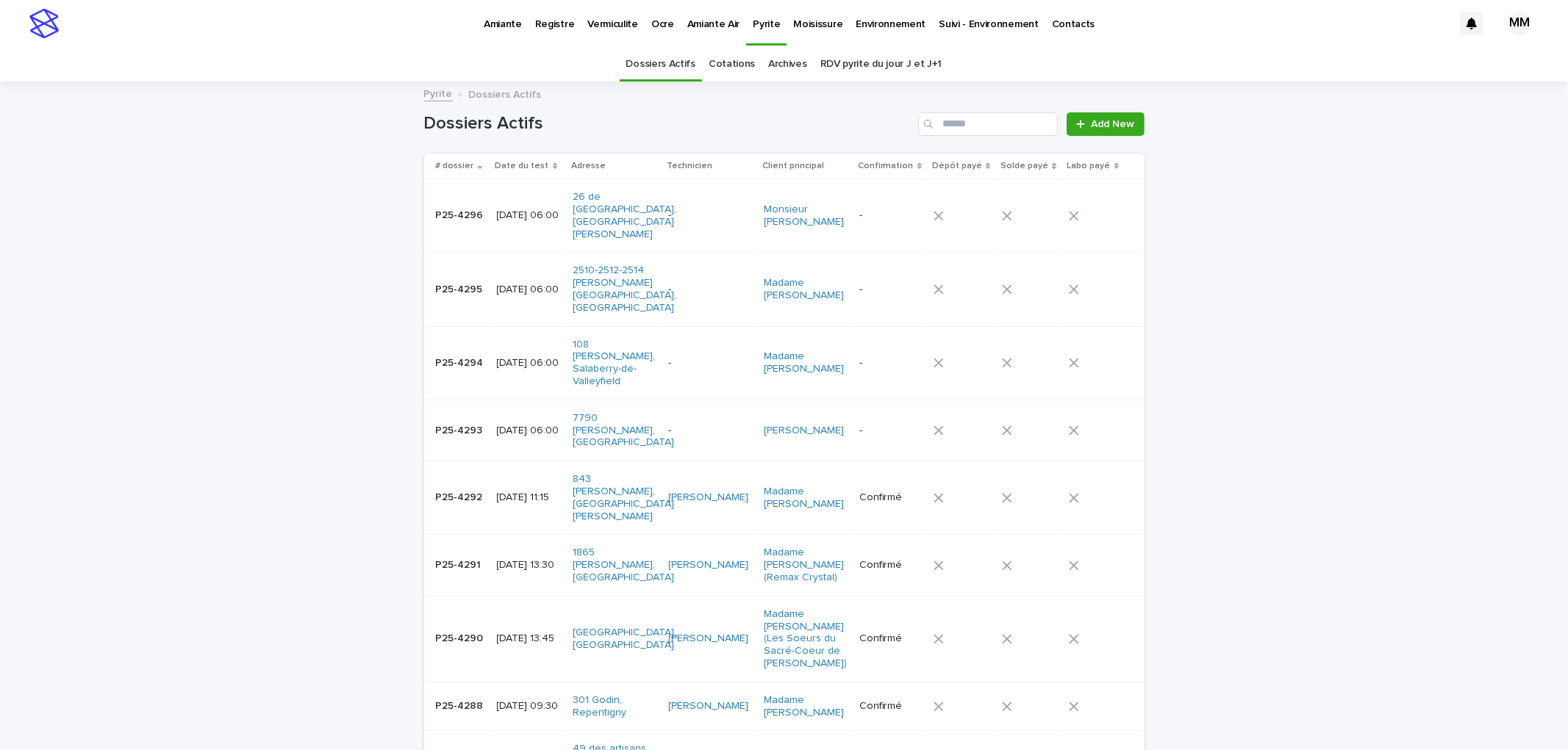
scroll to position [326, 0]
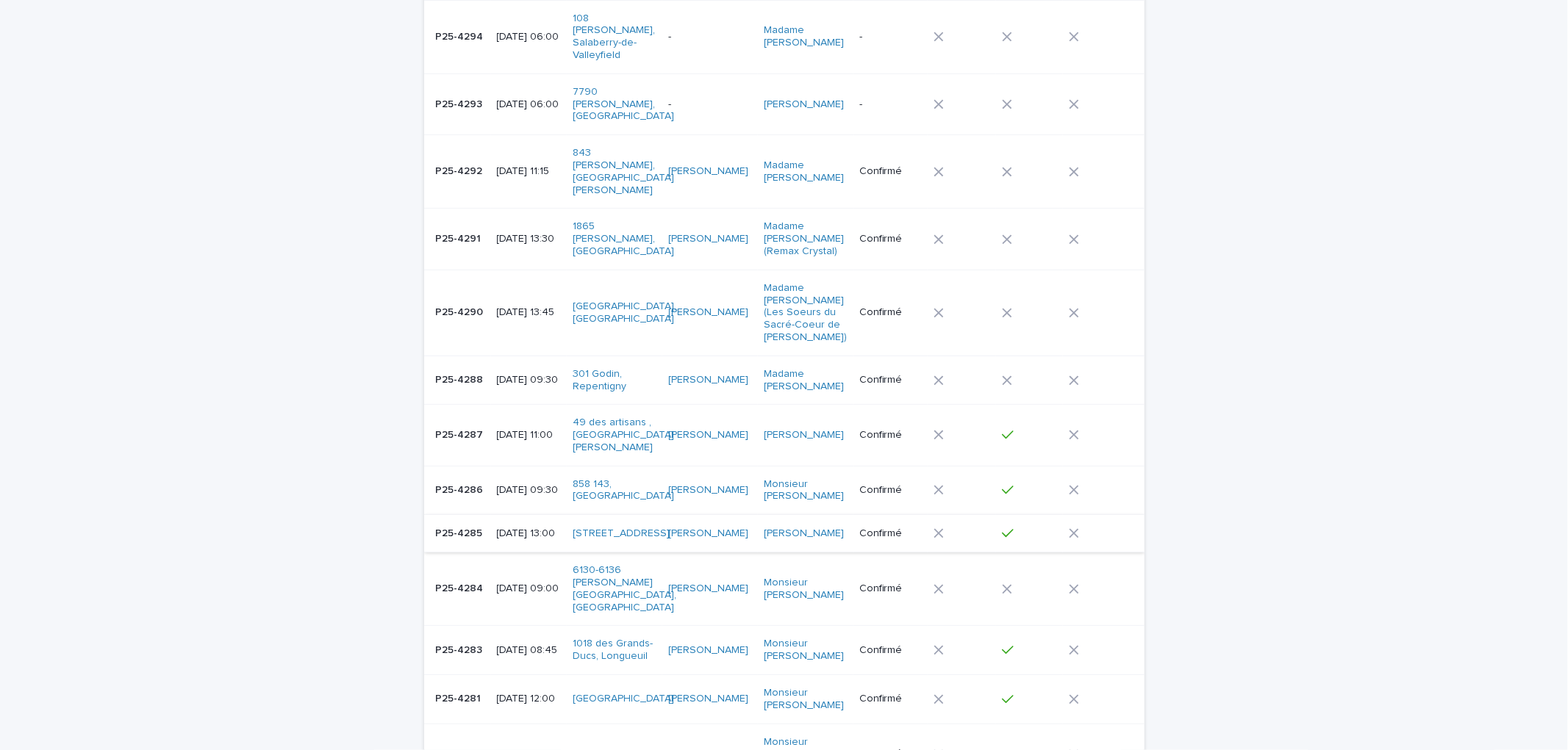
click at [497, 303] on div "[DATE] 13:45" at bounding box center [528, 311] width 64 height 15
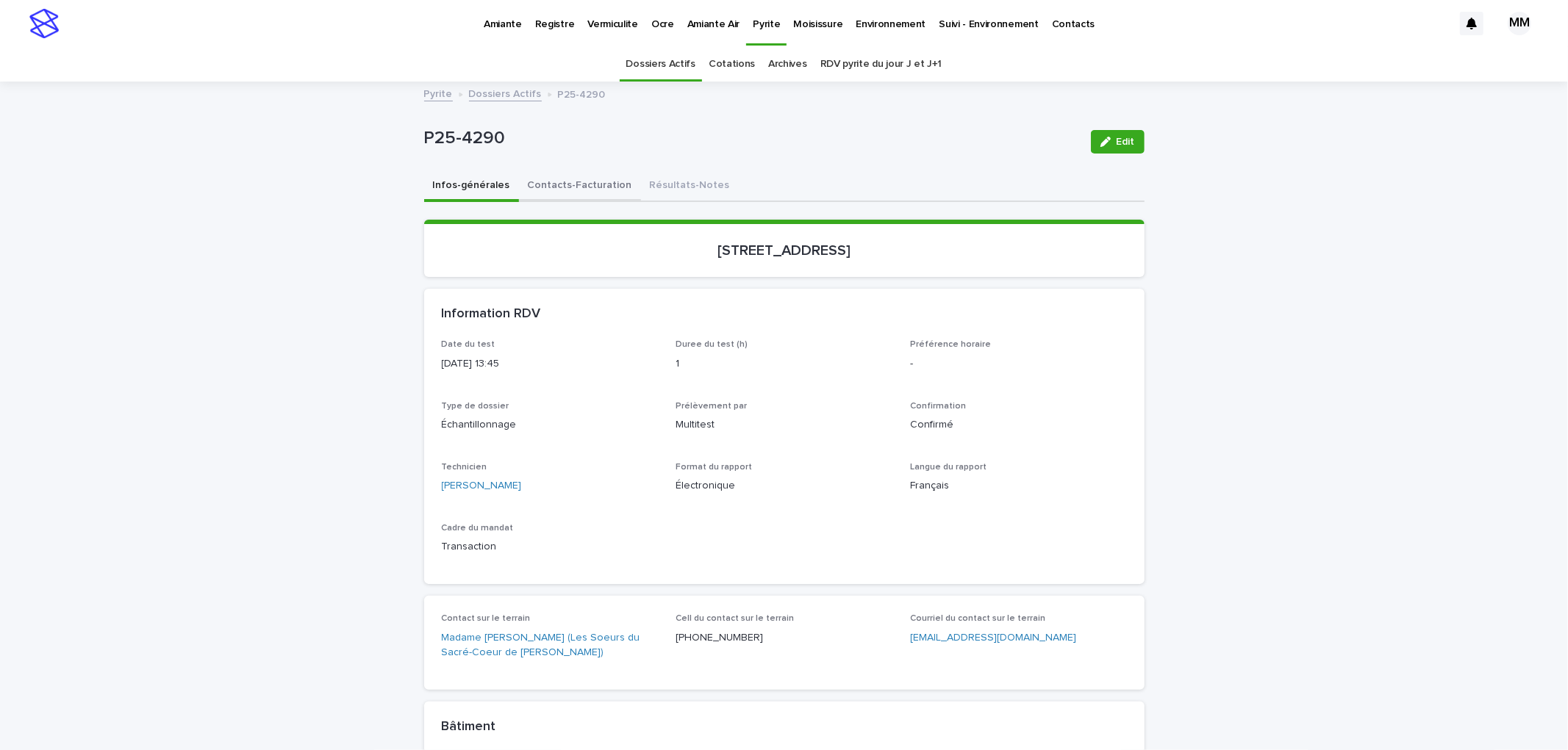
click at [598, 177] on button "Contacts-Facturation" at bounding box center [580, 186] width 122 height 31
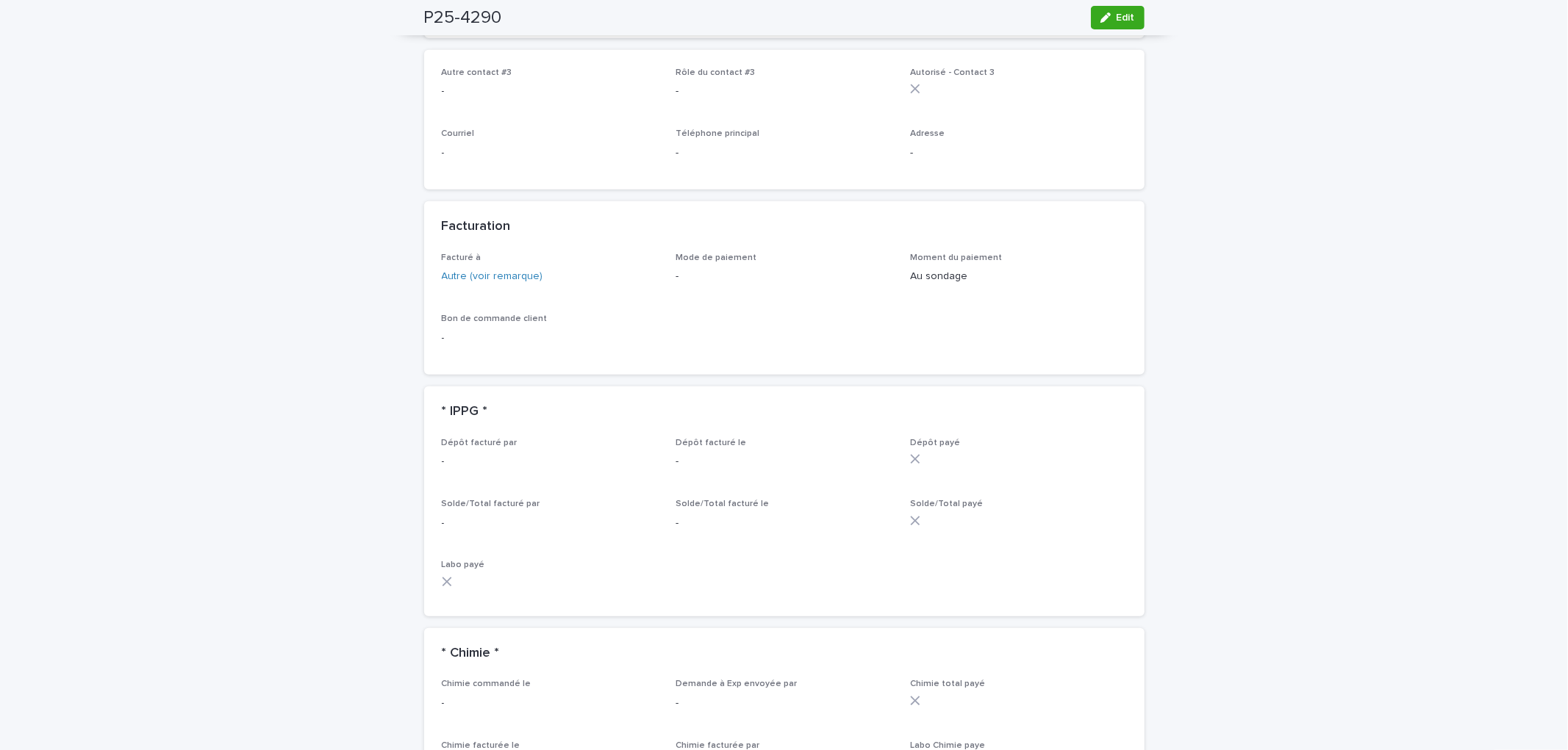
scroll to position [898, 0]
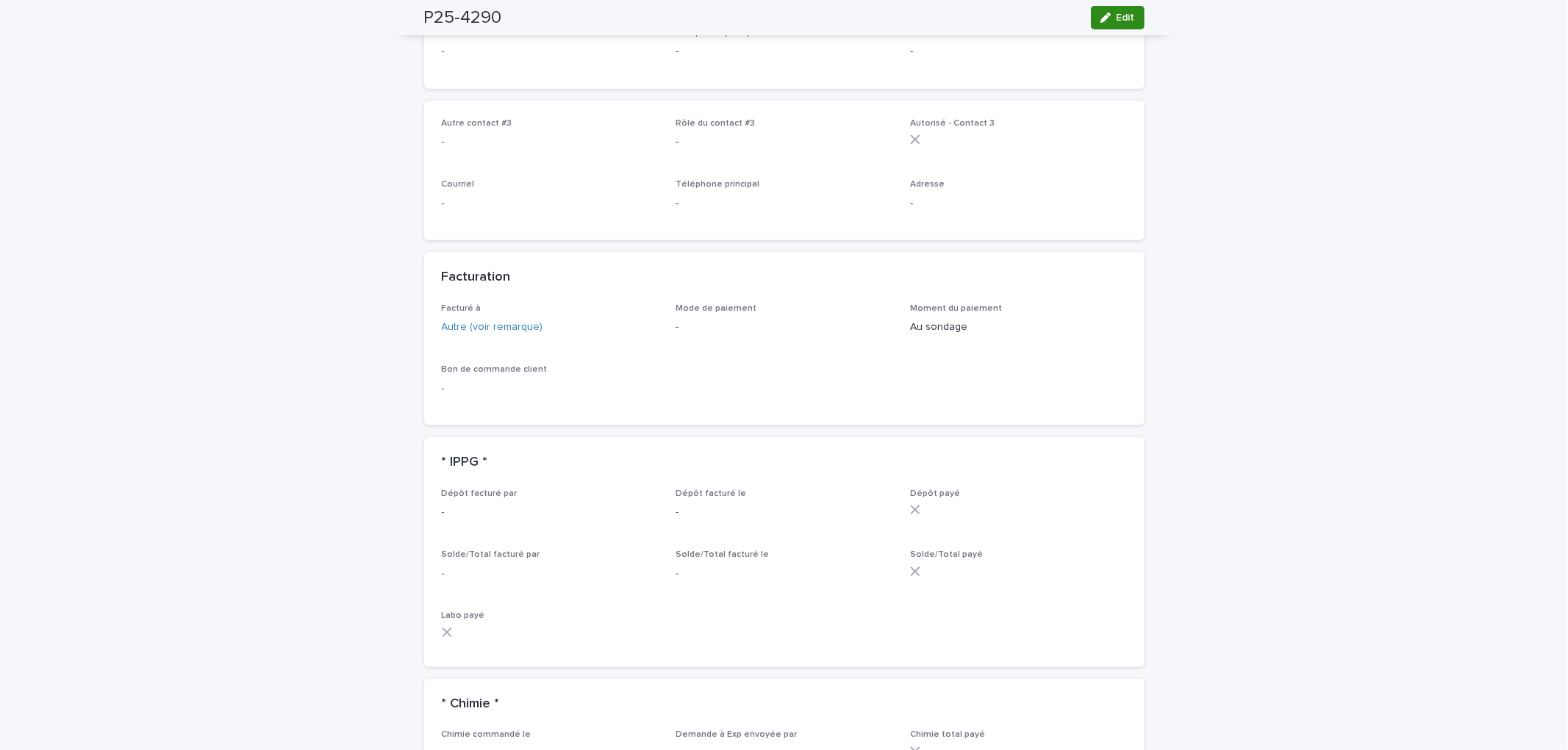
click at [1134, 13] on button "Edit" at bounding box center [1117, 18] width 53 height 24
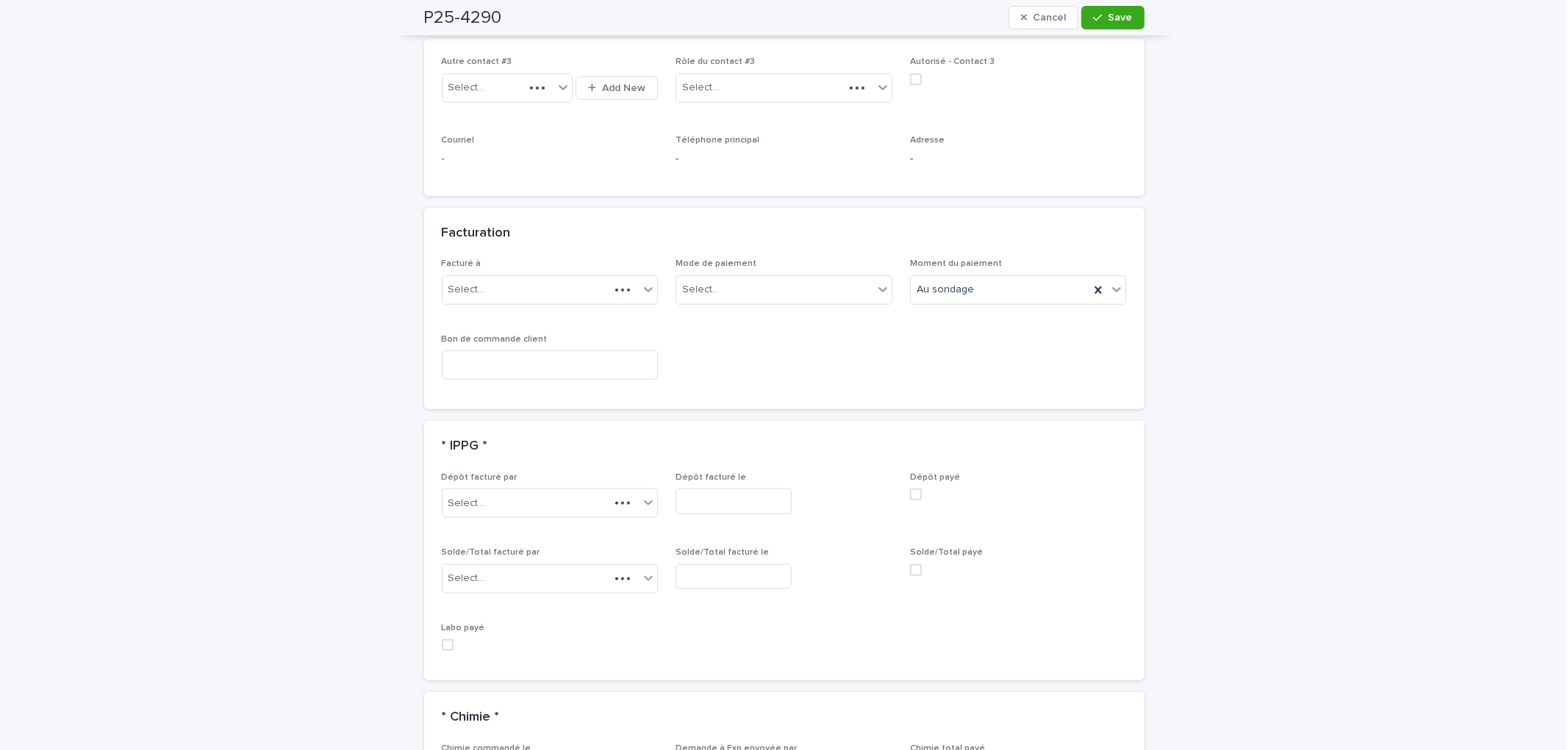
scroll to position [1047, 0]
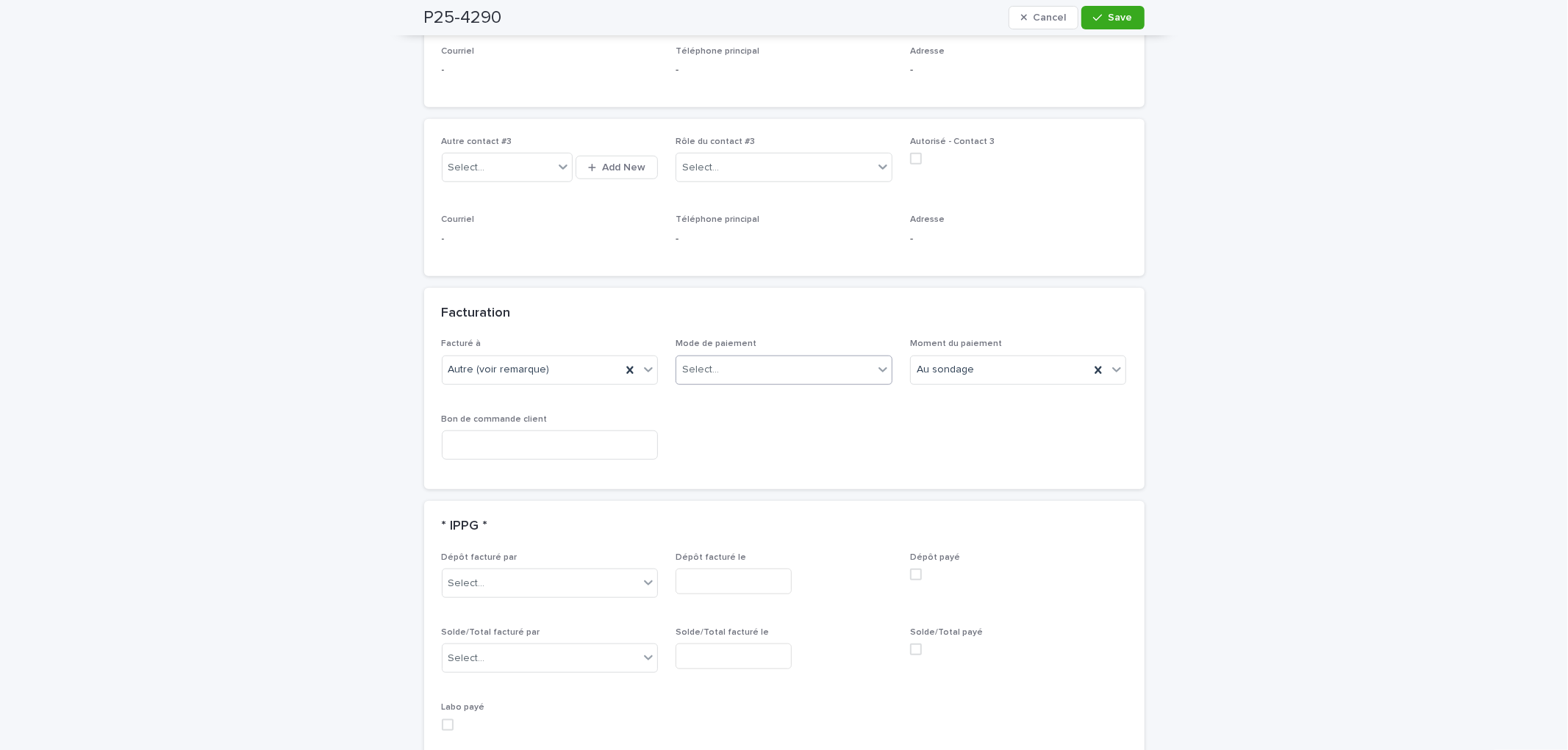
click at [745, 358] on div "Select..." at bounding box center [775, 369] width 197 height 25
drag, startPoint x: 738, startPoint y: 437, endPoint x: 763, endPoint y: 418, distance: 31.4
click at [738, 438] on div "Virement Interac" at bounding box center [778, 443] width 215 height 25
click at [1093, 16] on icon "button" at bounding box center [1097, 18] width 8 height 10
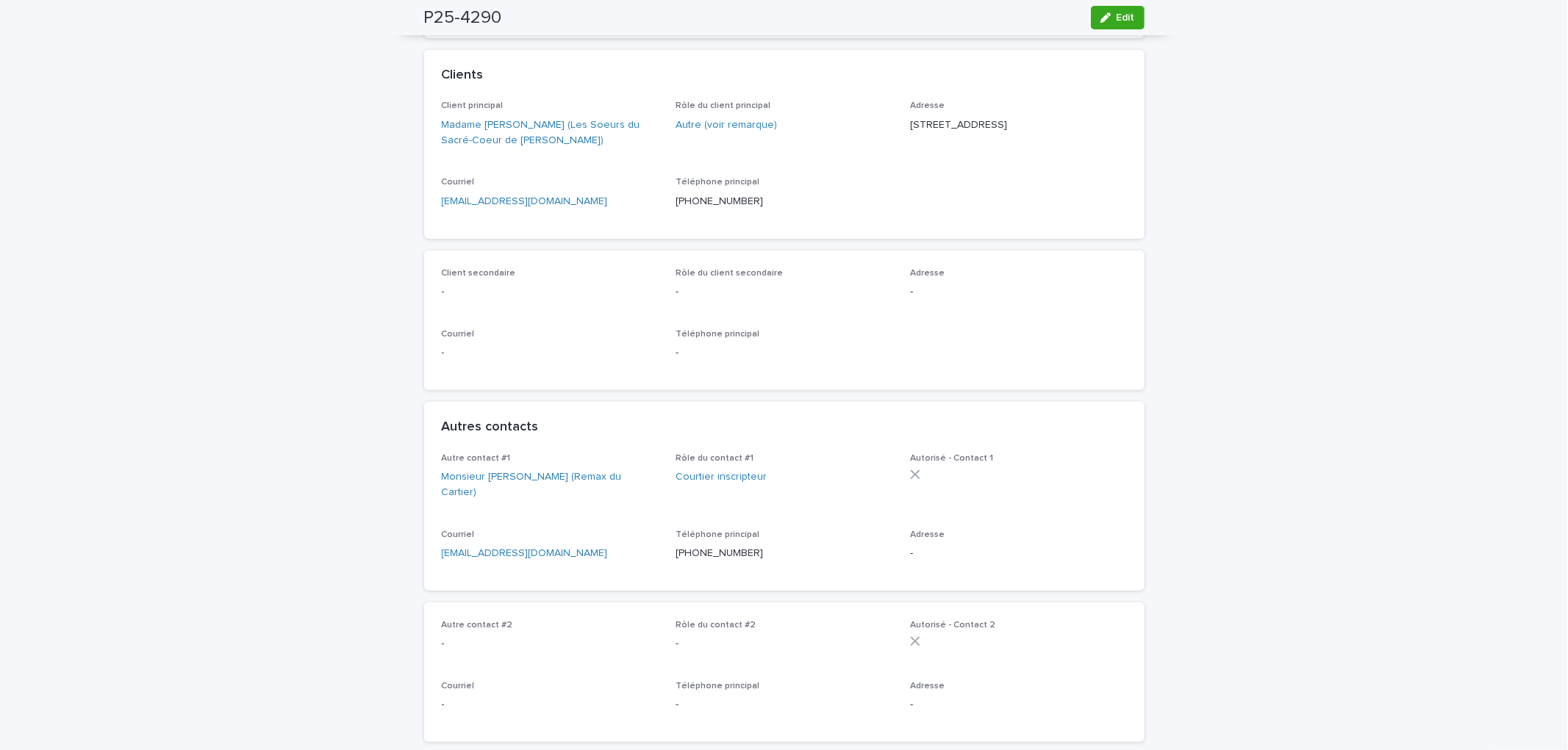
scroll to position [0, 0]
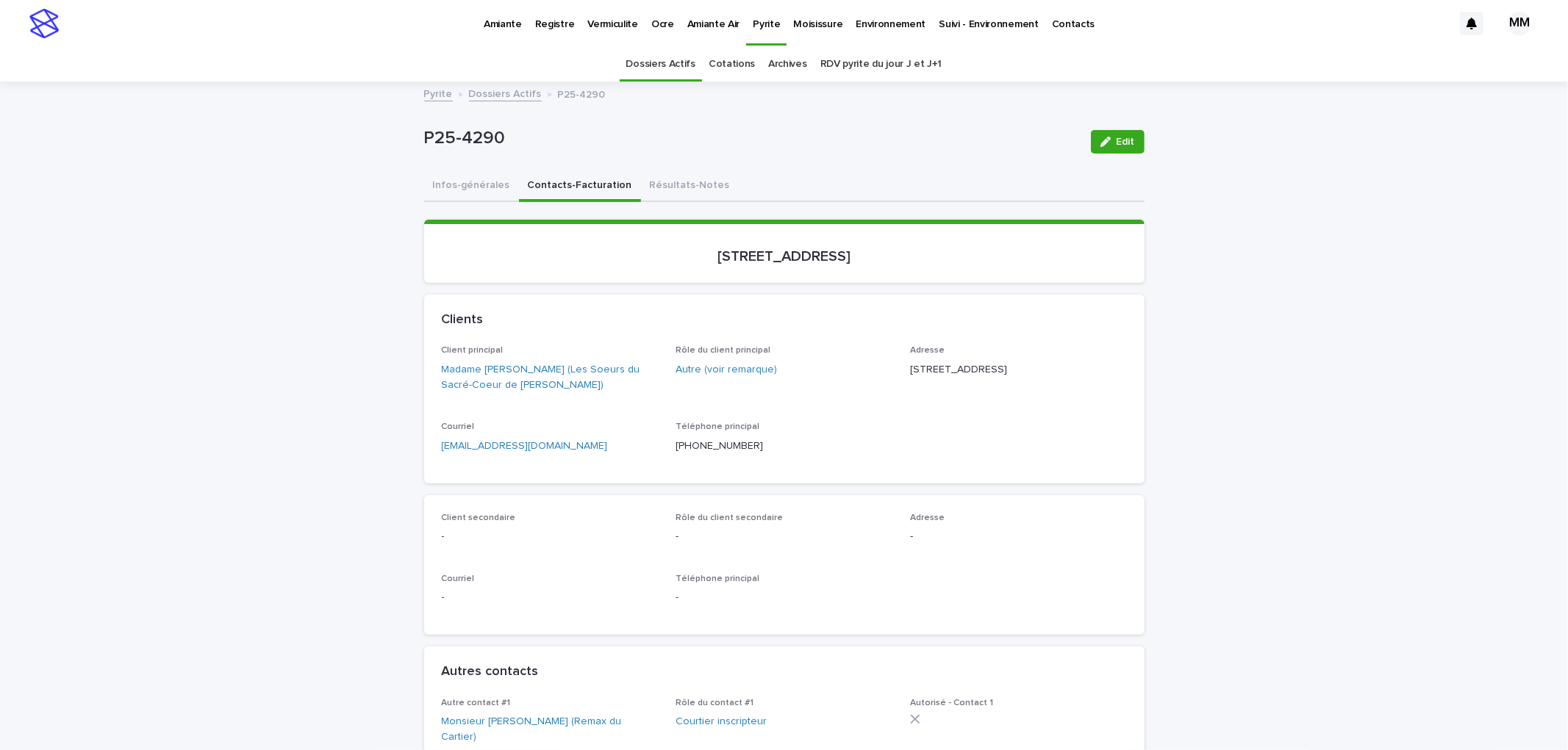
click at [508, 24] on p "Amiante" at bounding box center [503, 15] width 38 height 31
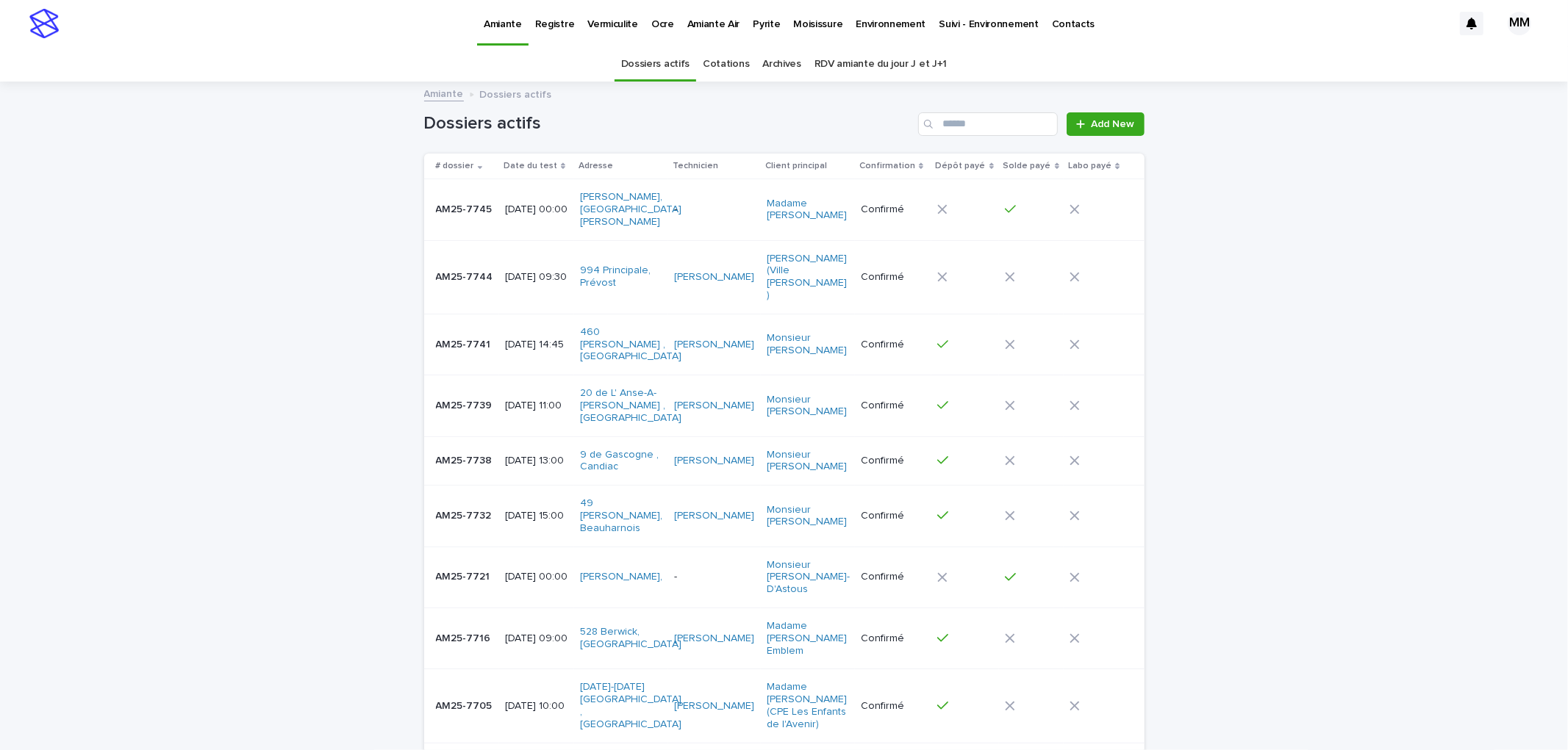
click at [550, 452] on div "[DATE] 13:00" at bounding box center [537, 459] width 64 height 15
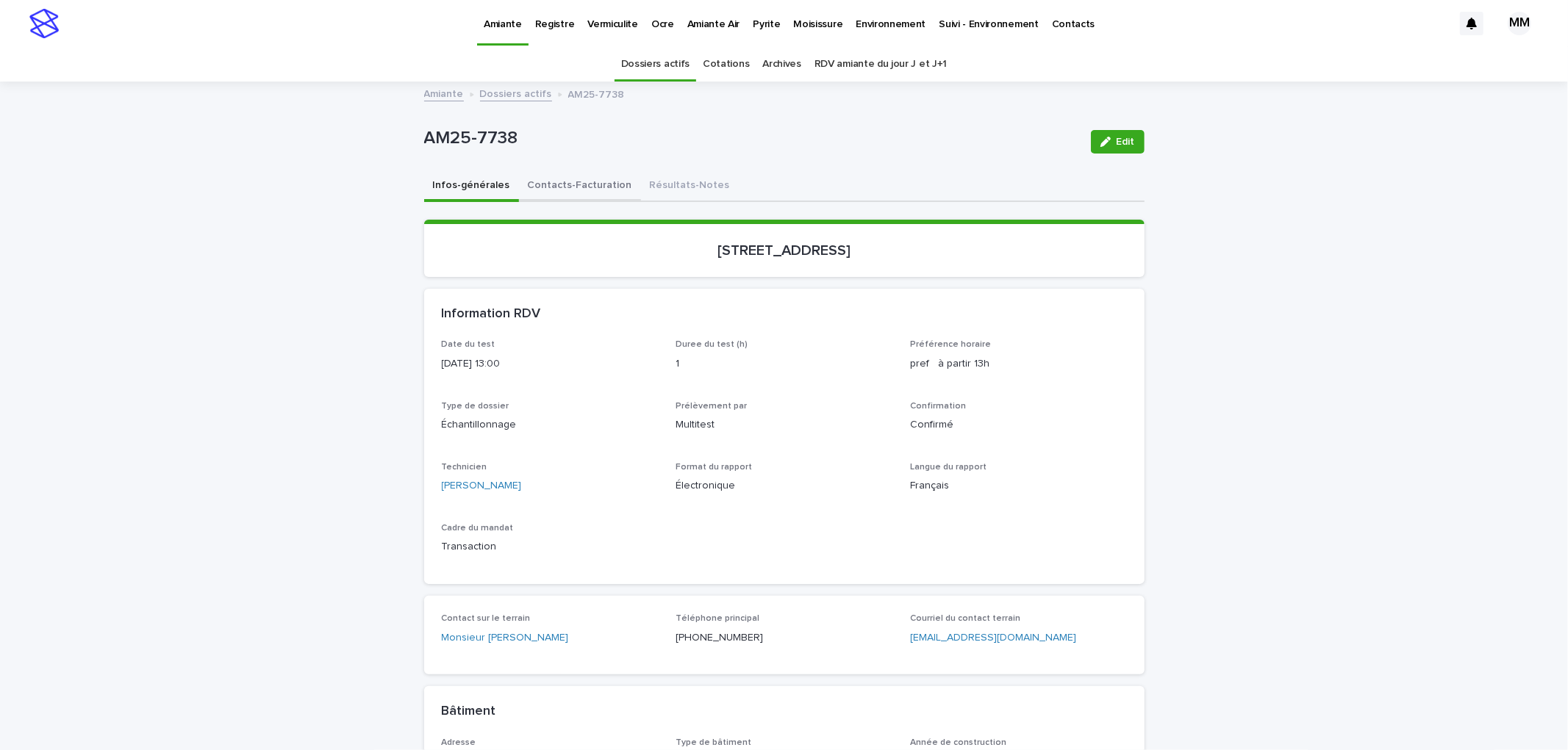
click at [584, 186] on button "Contacts-Facturation" at bounding box center [580, 186] width 122 height 31
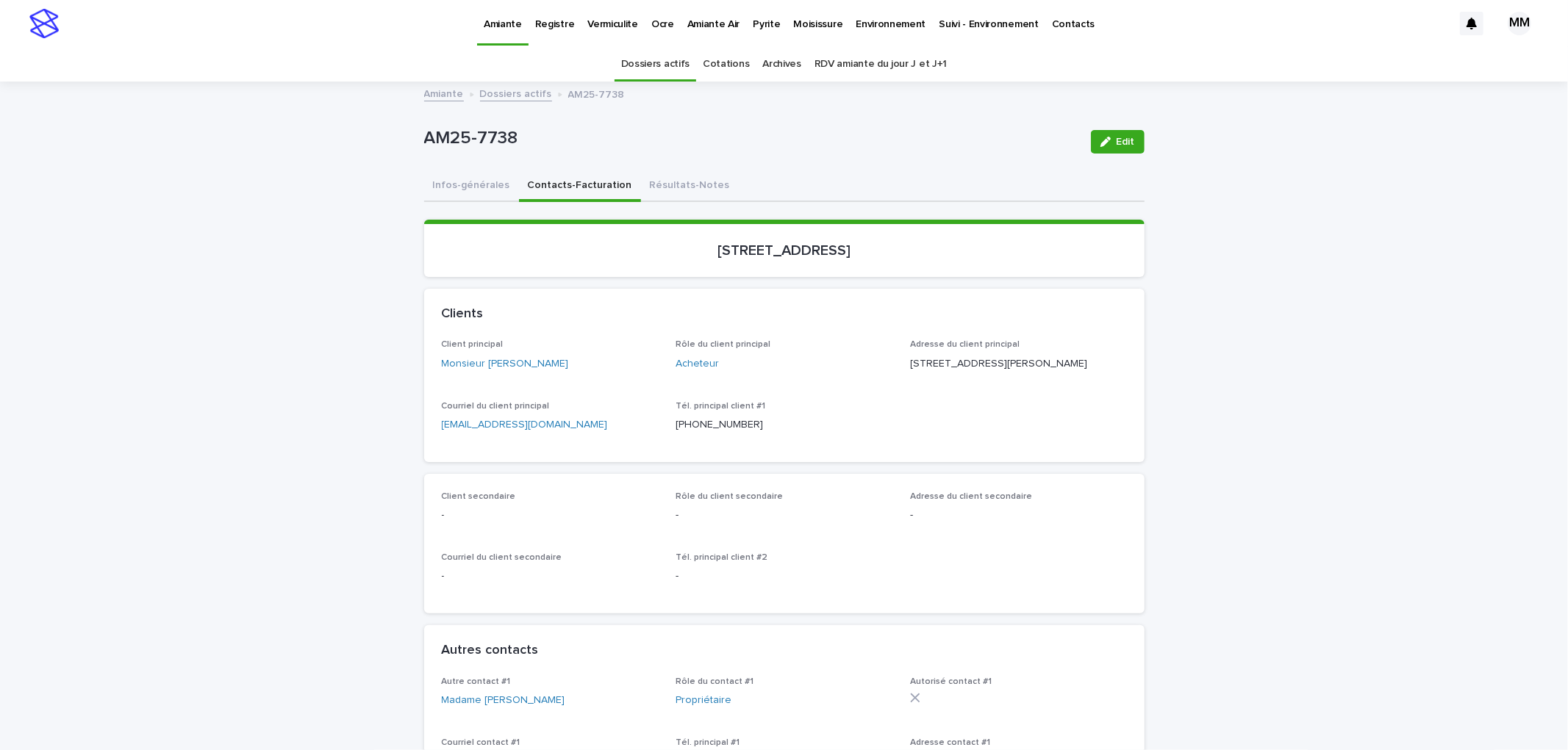
click at [869, 24] on p "Environnement" at bounding box center [890, 15] width 70 height 31
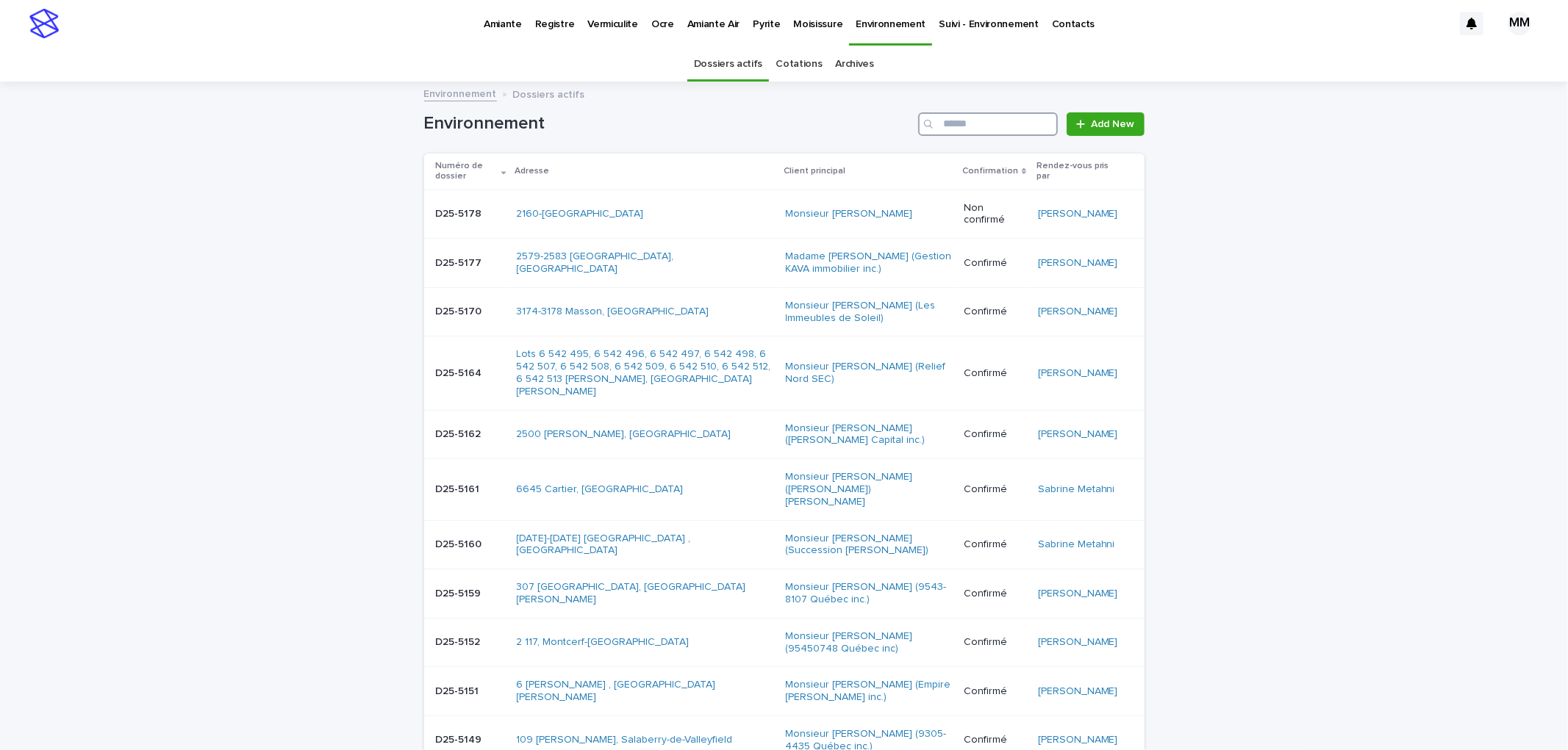
click at [965, 122] on input "Search" at bounding box center [987, 125] width 140 height 24
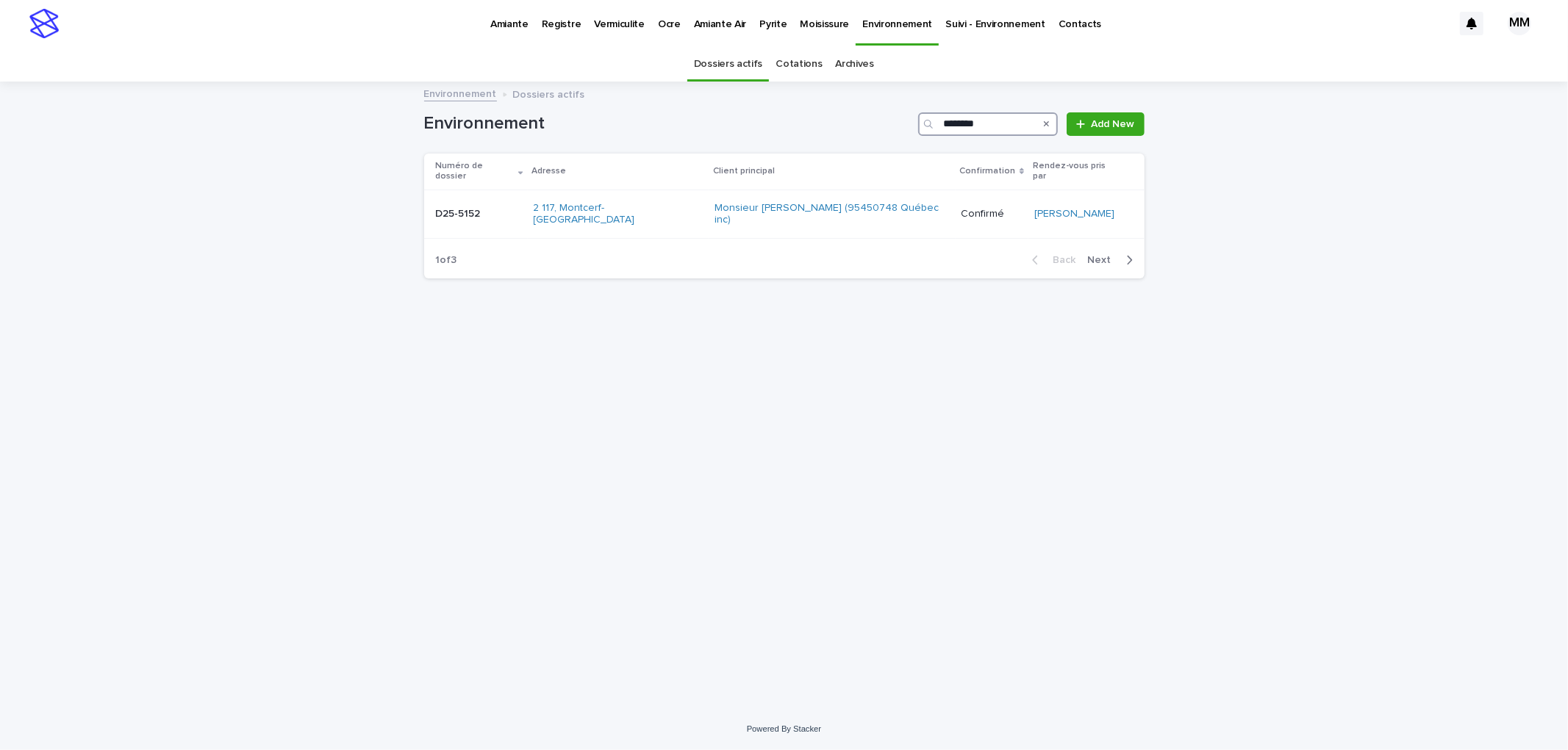
type input "********"
click at [504, 202] on div "D25-5152 D25-5152" at bounding box center [478, 214] width 86 height 25
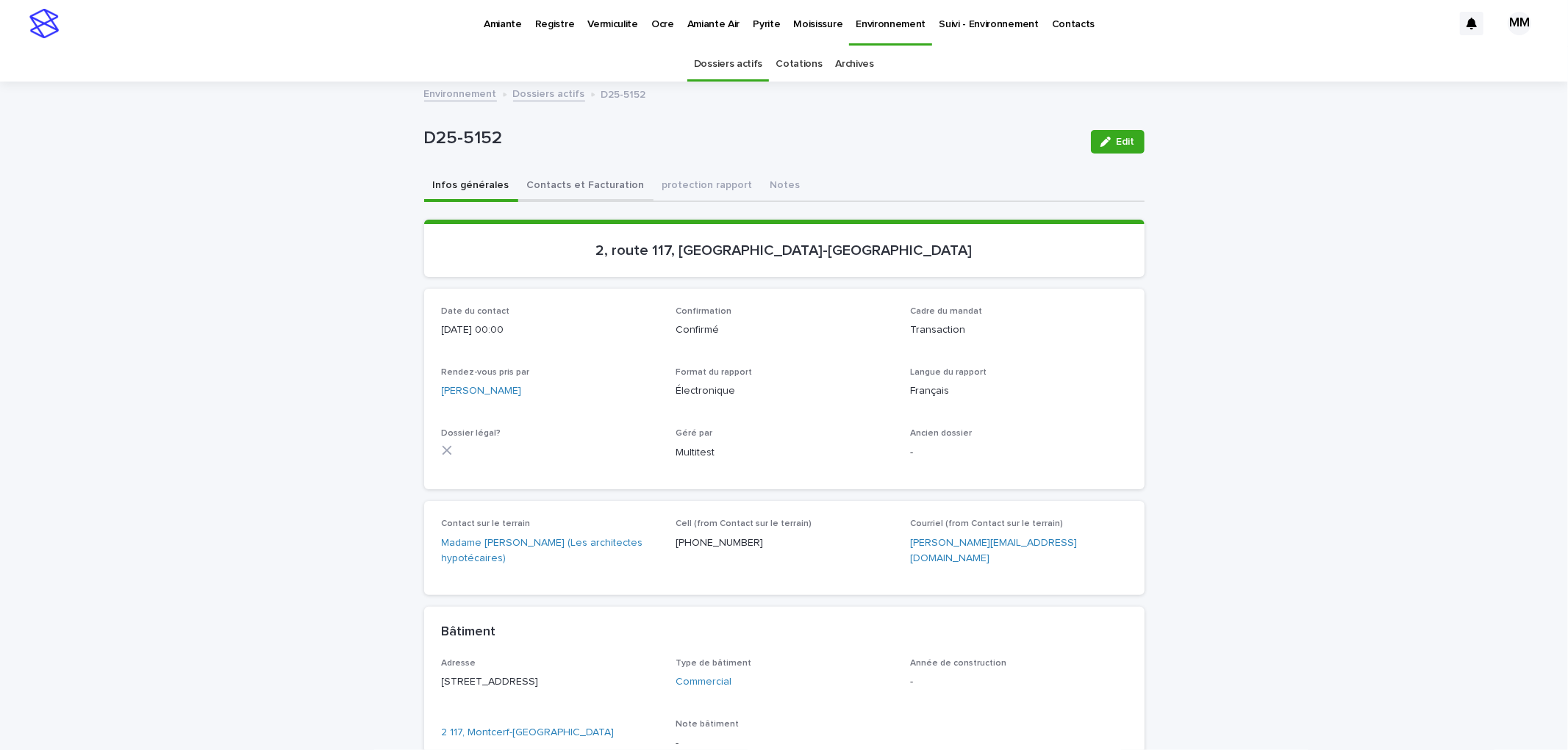
click at [576, 185] on button "Contacts et Facturation" at bounding box center [586, 186] width 136 height 31
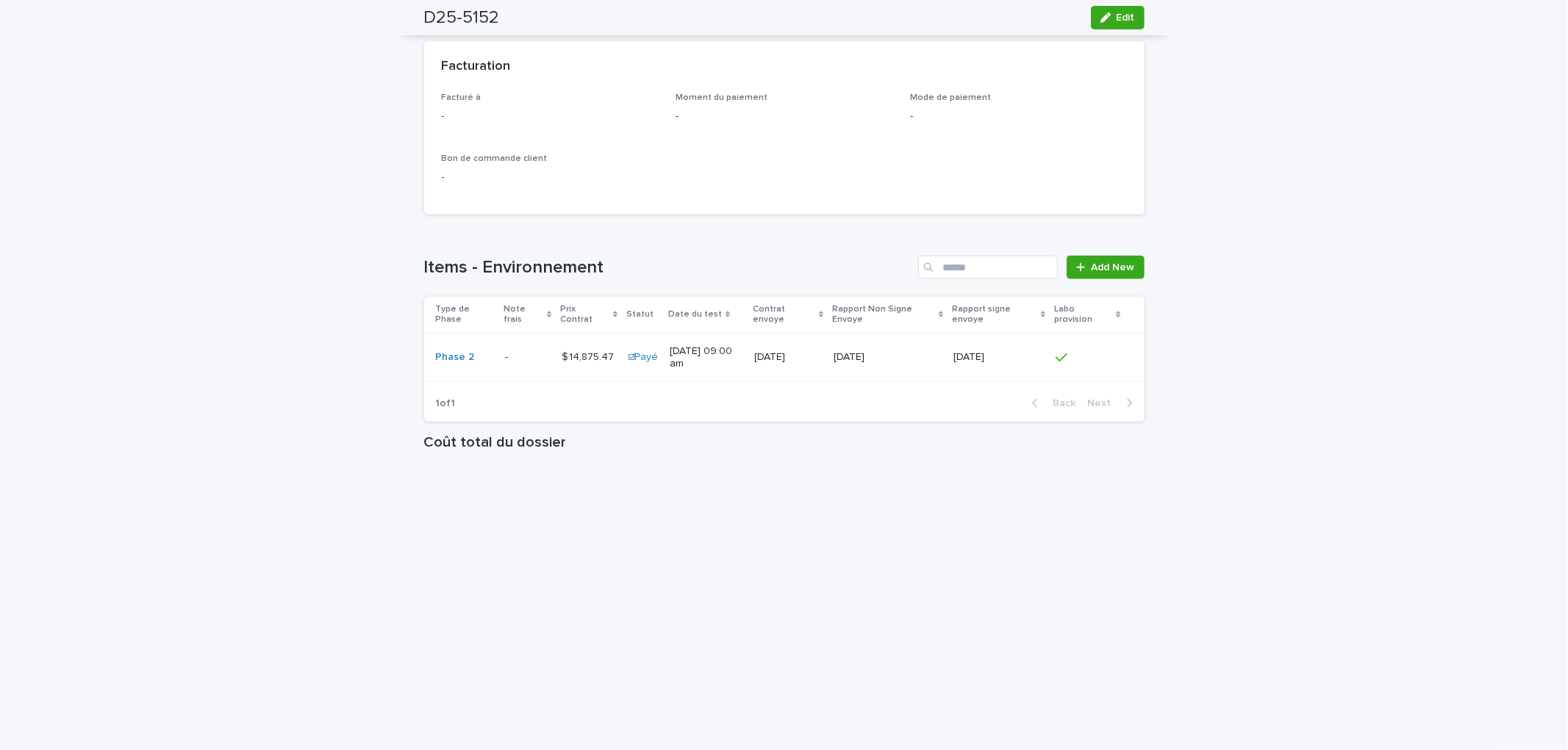
scroll to position [1142, 0]
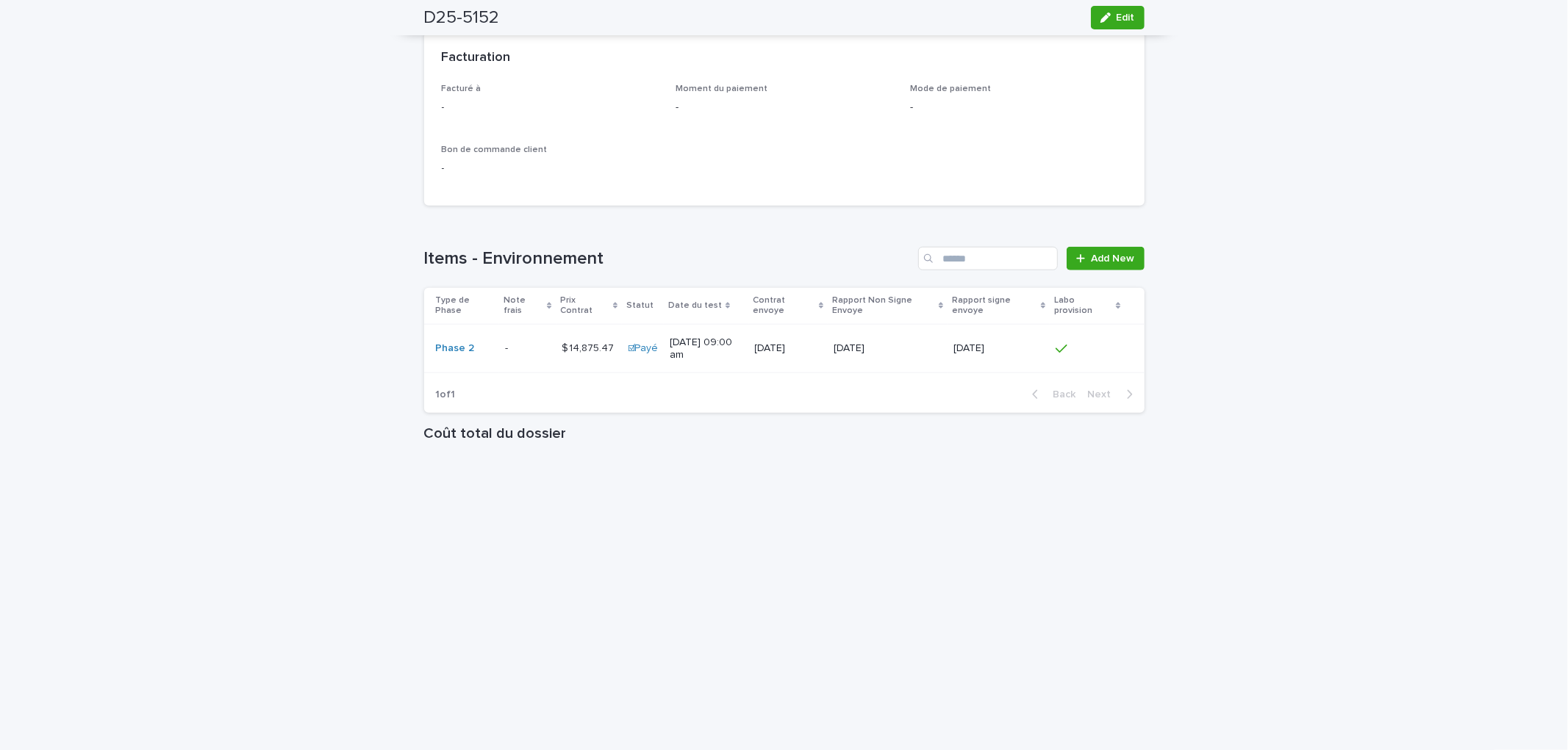
click at [928, 342] on p "[DATE]" at bounding box center [887, 348] width 108 height 13
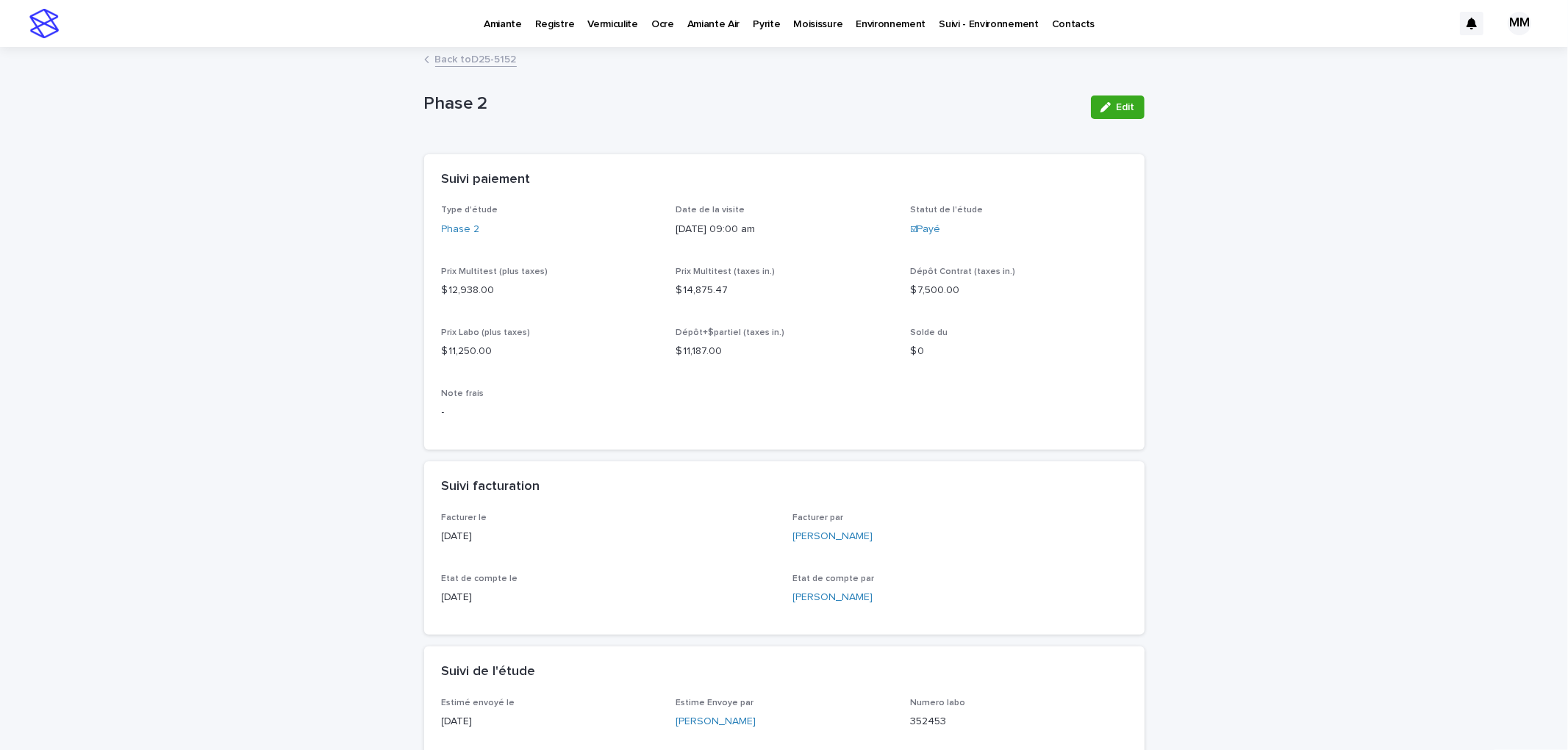
click at [483, 59] on link "Back to D25-5152" at bounding box center [475, 58] width 81 height 17
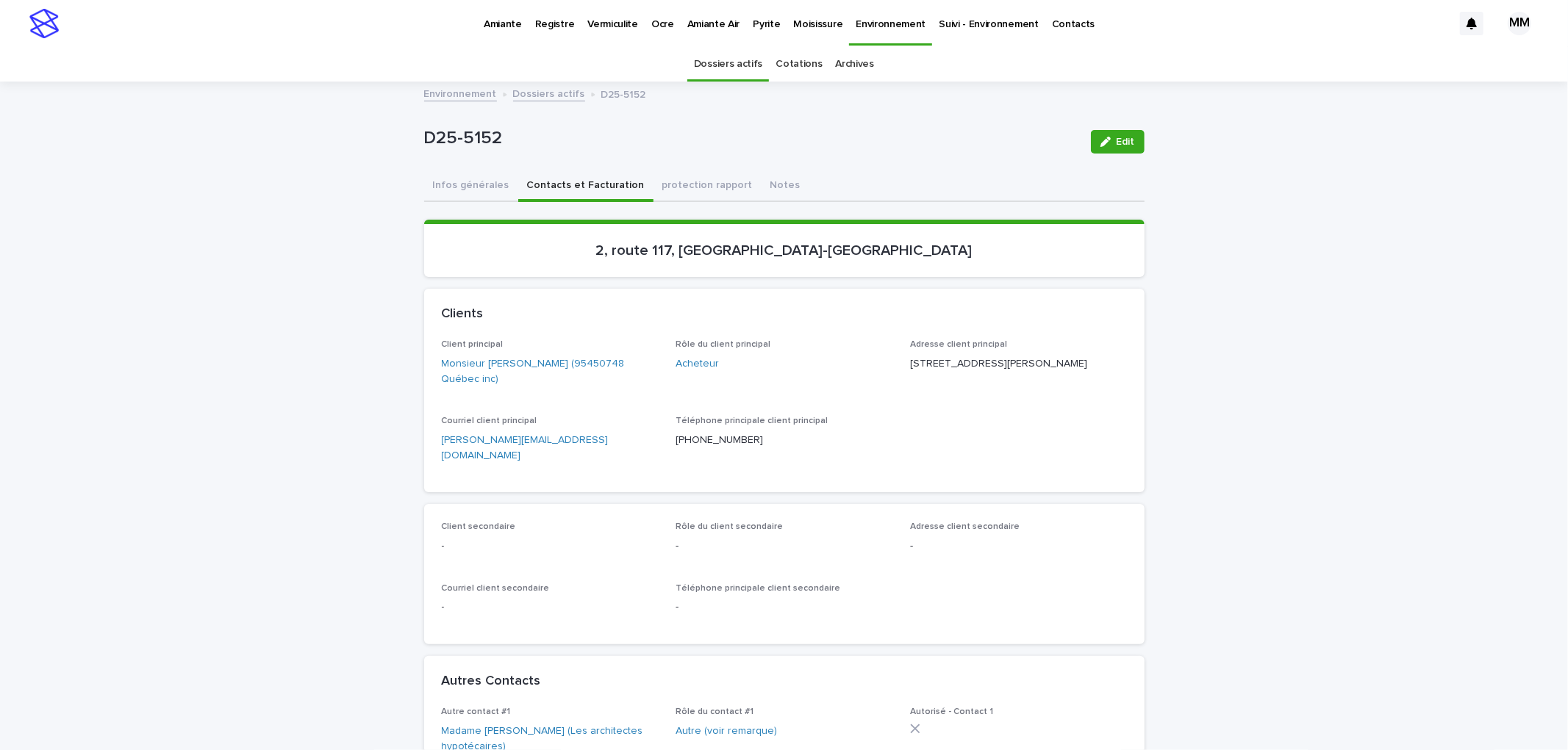
scroll to position [47, 0]
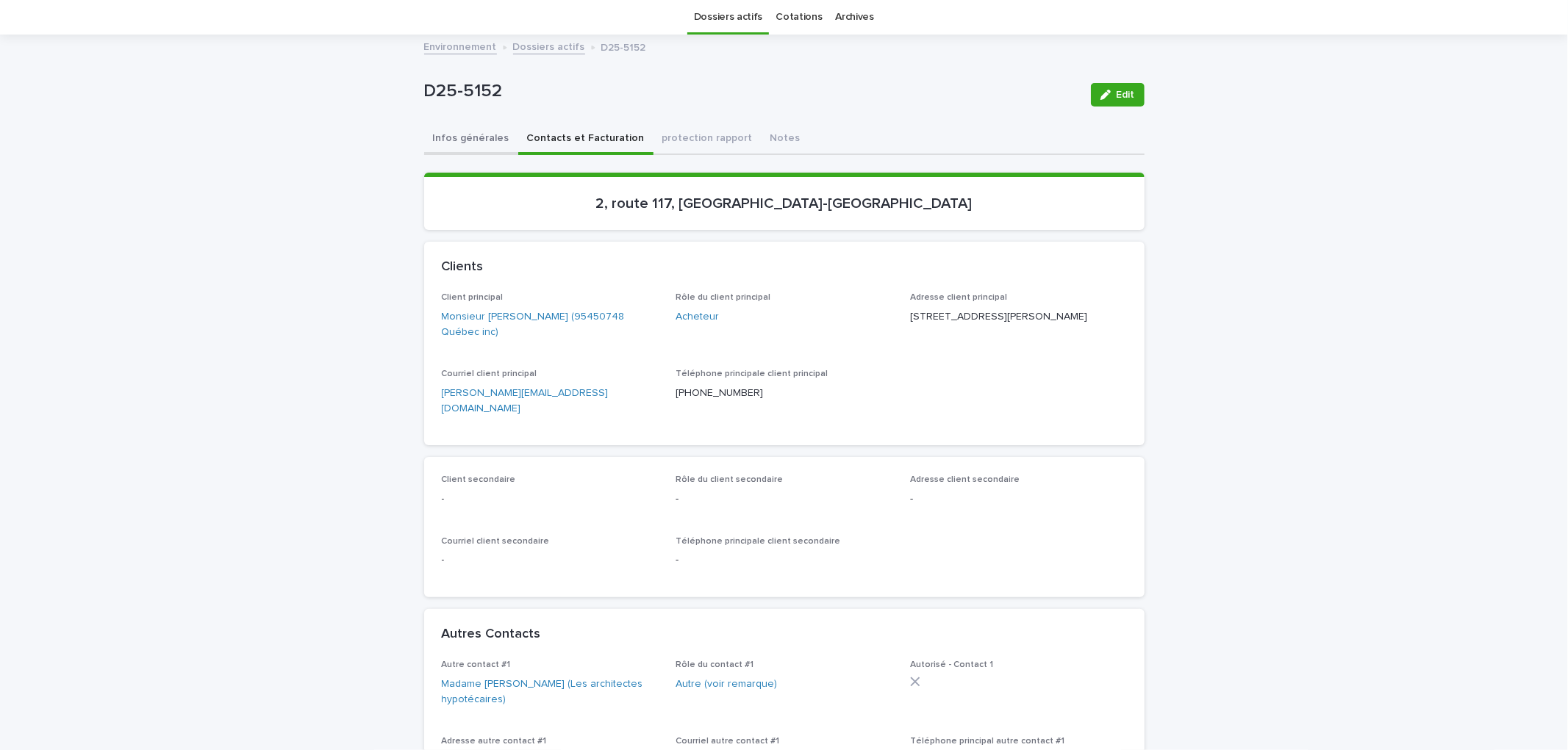
drag, startPoint x: 430, startPoint y: 118, endPoint x: 441, endPoint y: 140, distance: 24.6
click at [434, 118] on div "D25-5152 Edit" at bounding box center [784, 94] width 720 height 58
drag, startPoint x: 441, startPoint y: 141, endPoint x: 983, endPoint y: 145, distance: 542.0
click at [447, 141] on button "Infos générales" at bounding box center [470, 140] width 94 height 31
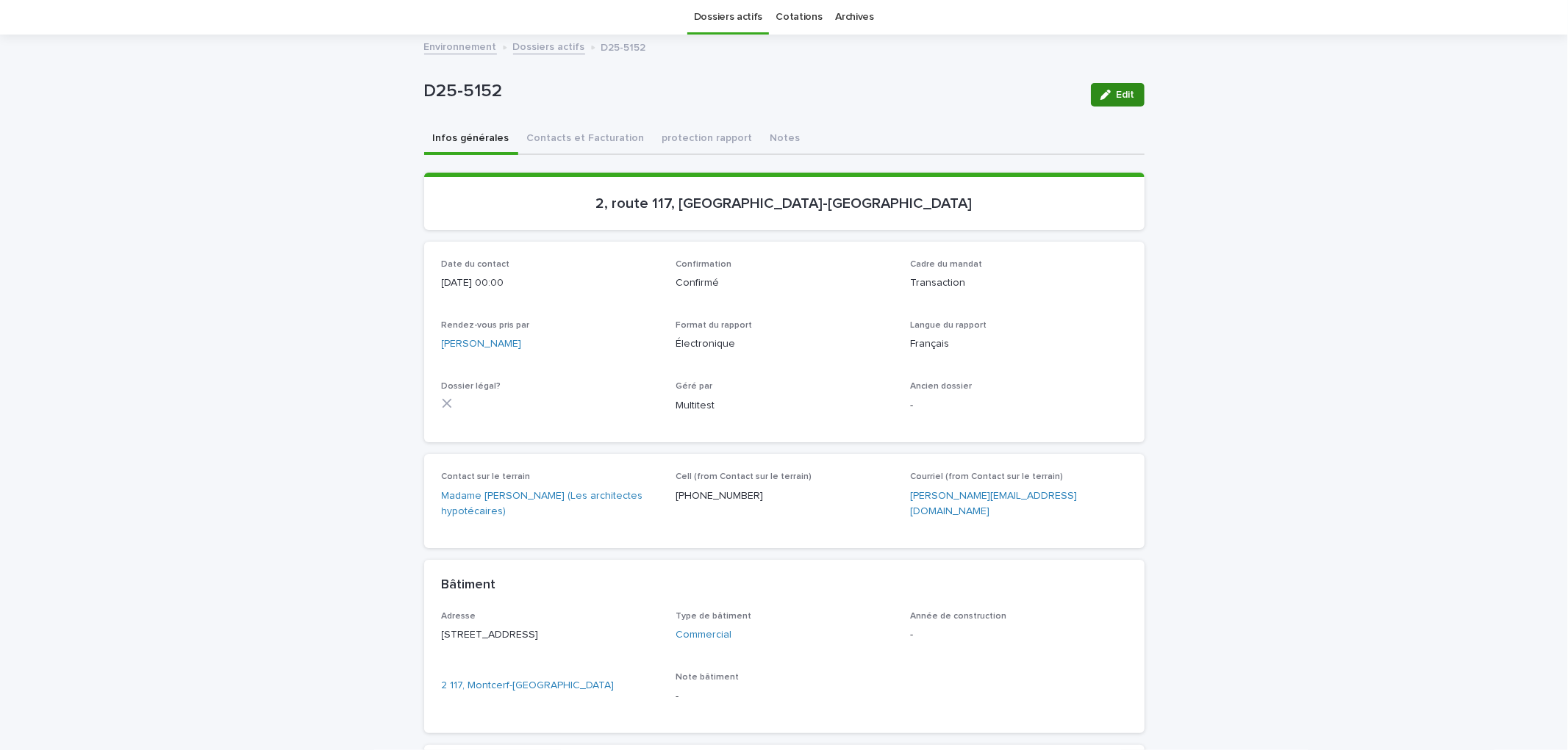
click at [1110, 103] on button "Edit" at bounding box center [1117, 95] width 53 height 24
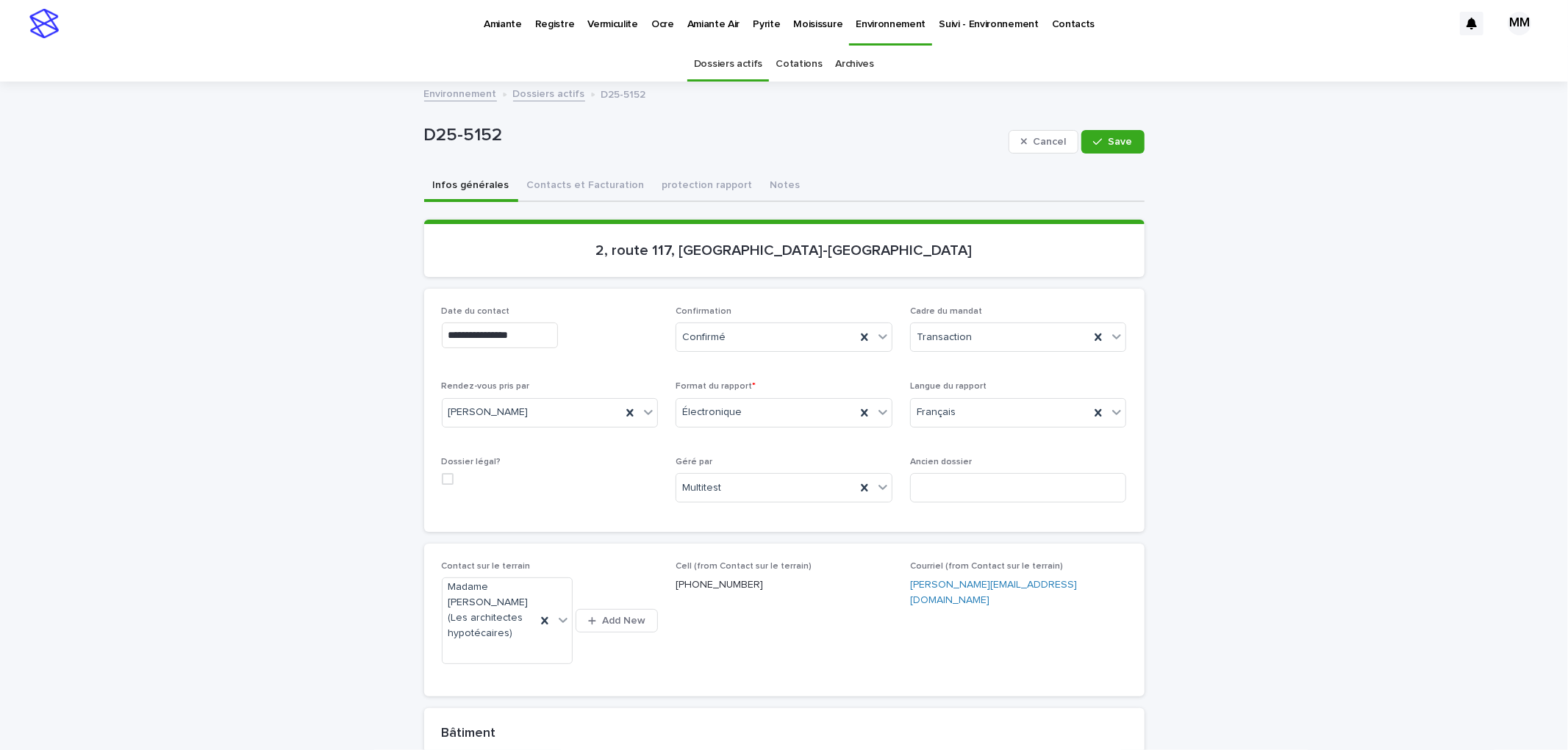
drag, startPoint x: 1115, startPoint y: 141, endPoint x: 818, endPoint y: 76, distance: 304.0
click at [1115, 142] on span "Save" at bounding box center [1120, 142] width 25 height 10
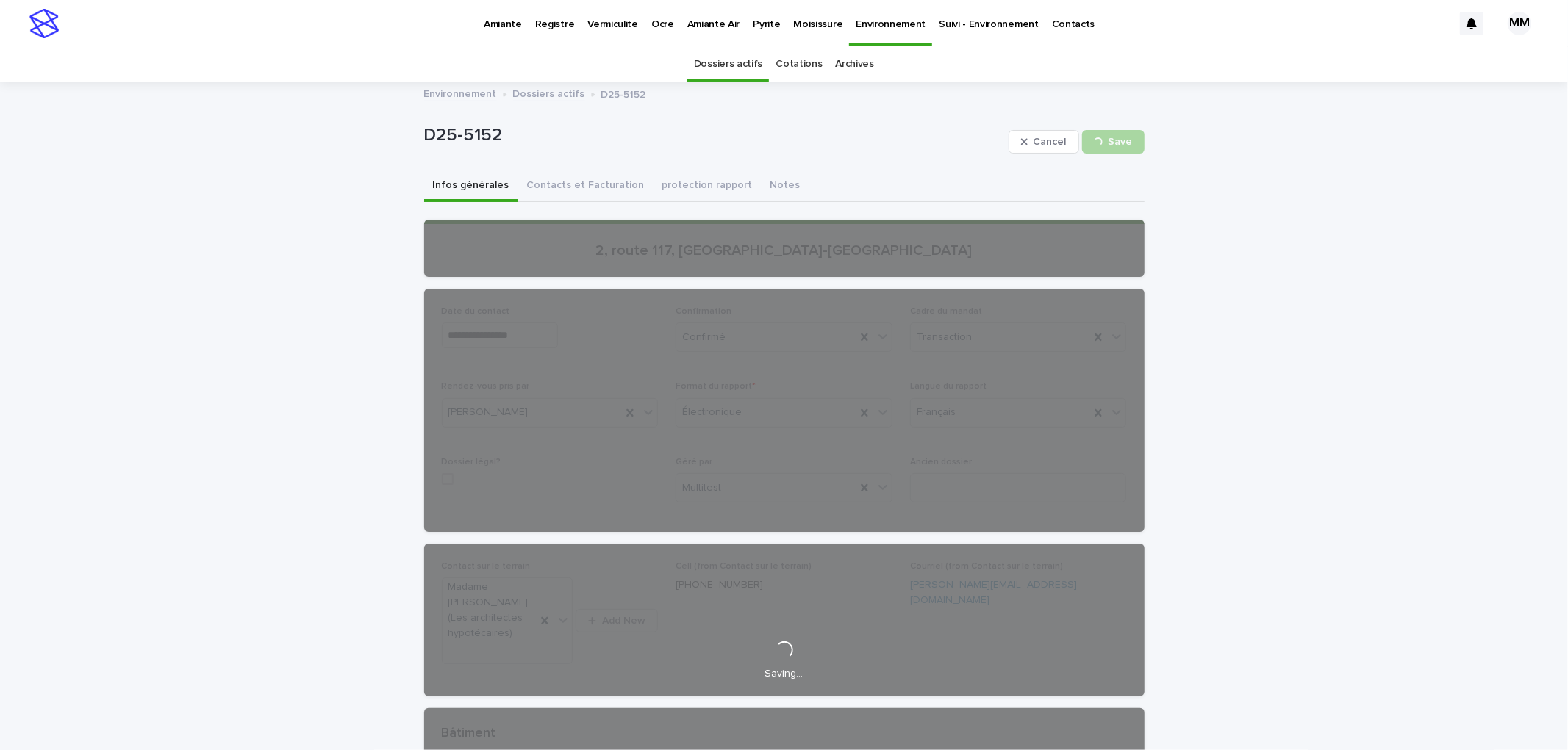
click at [489, 12] on p "Amiante" at bounding box center [503, 15] width 38 height 31
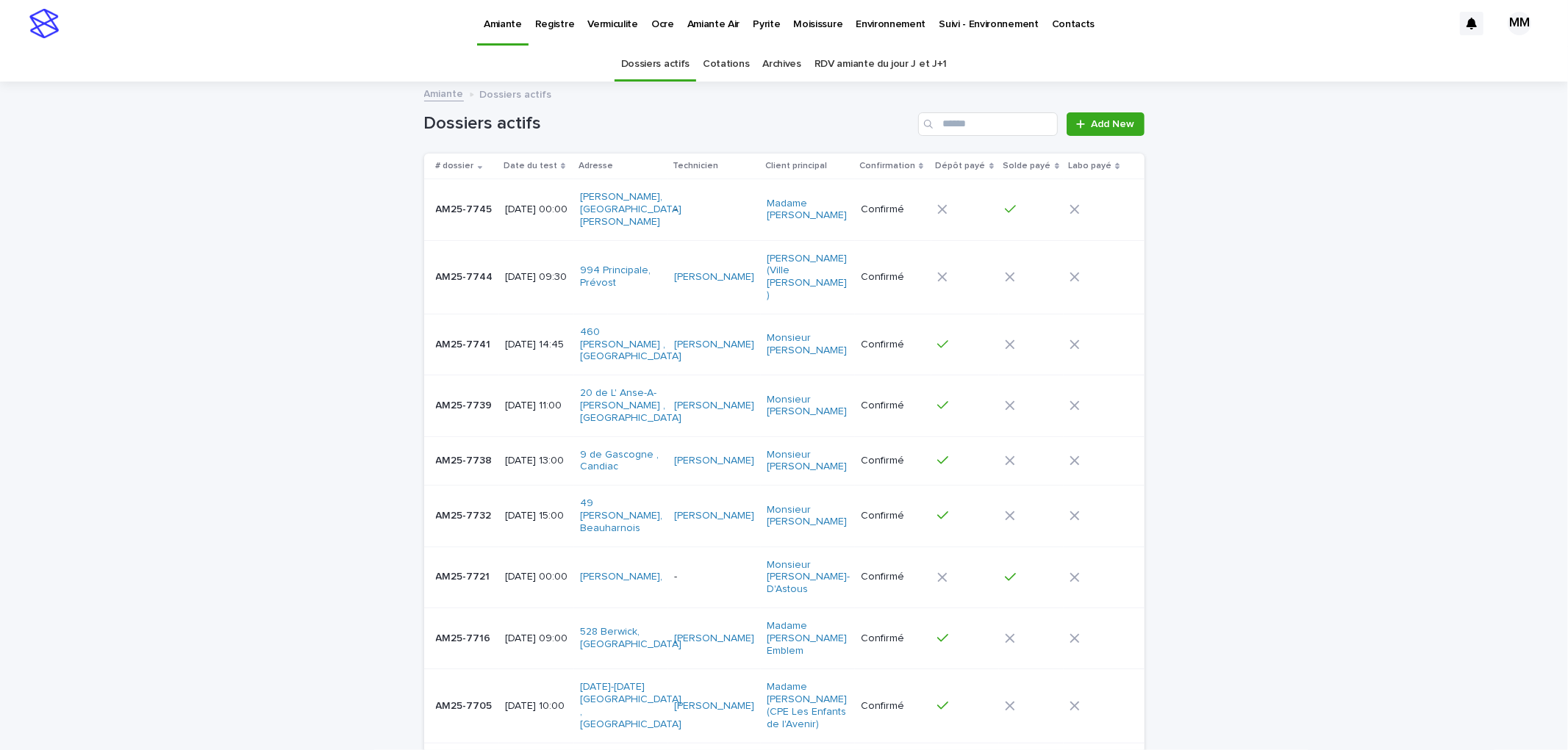
click at [532, 455] on p "[DATE] 13:00" at bounding box center [537, 461] width 64 height 13
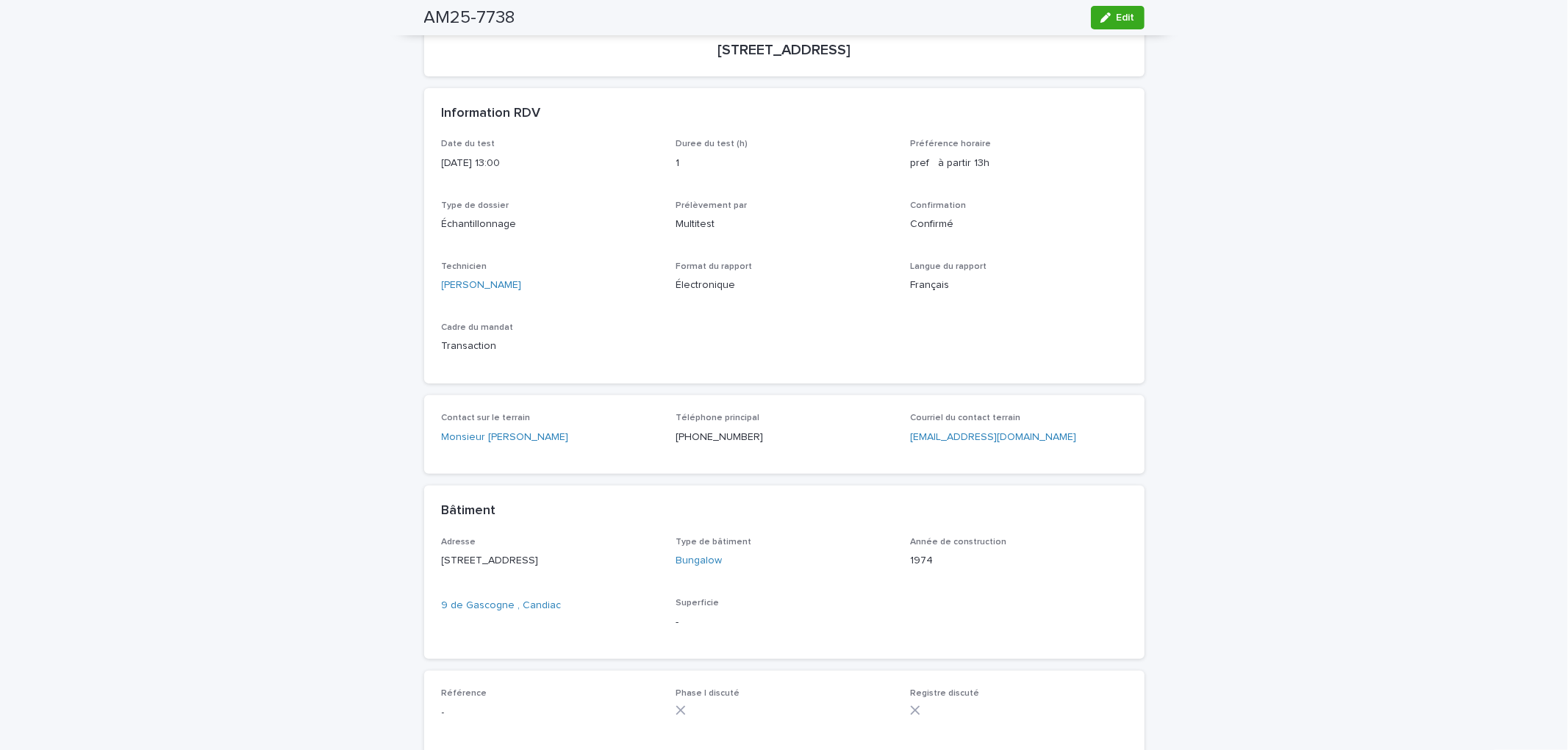
scroll to position [27, 0]
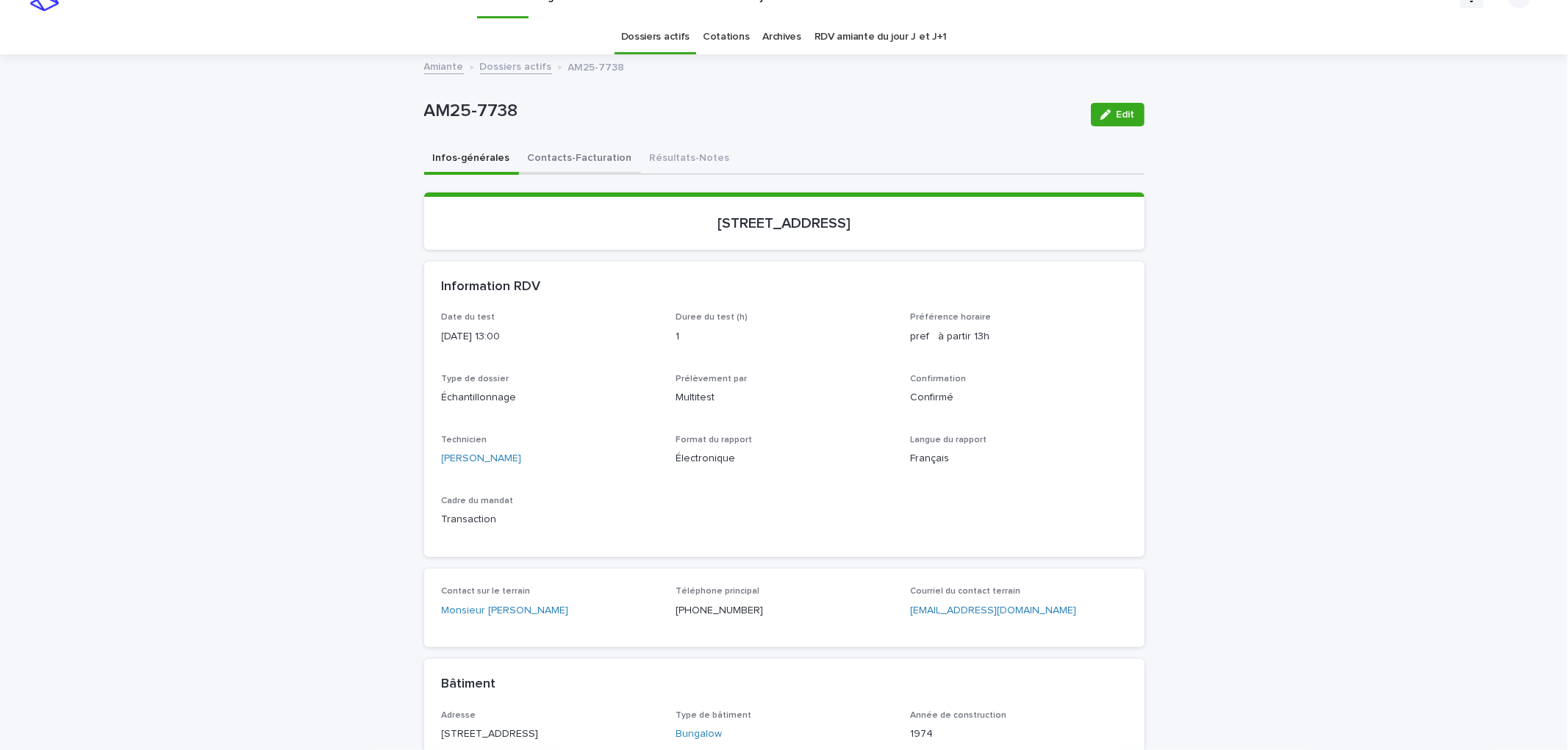
click at [557, 168] on button "Contacts-Facturation" at bounding box center [580, 159] width 122 height 31
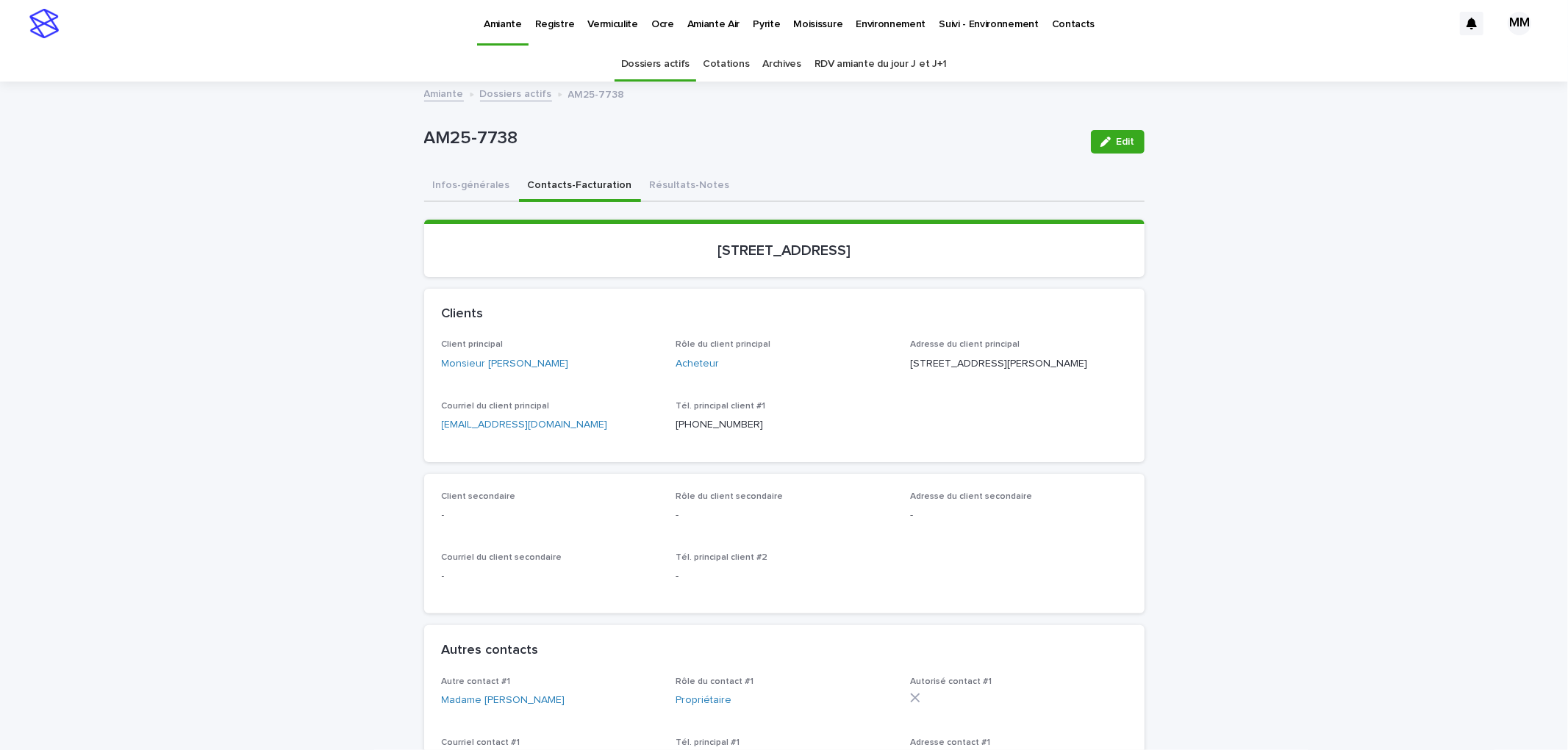
click at [656, 180] on button "Résultats-Notes" at bounding box center [689, 186] width 97 height 31
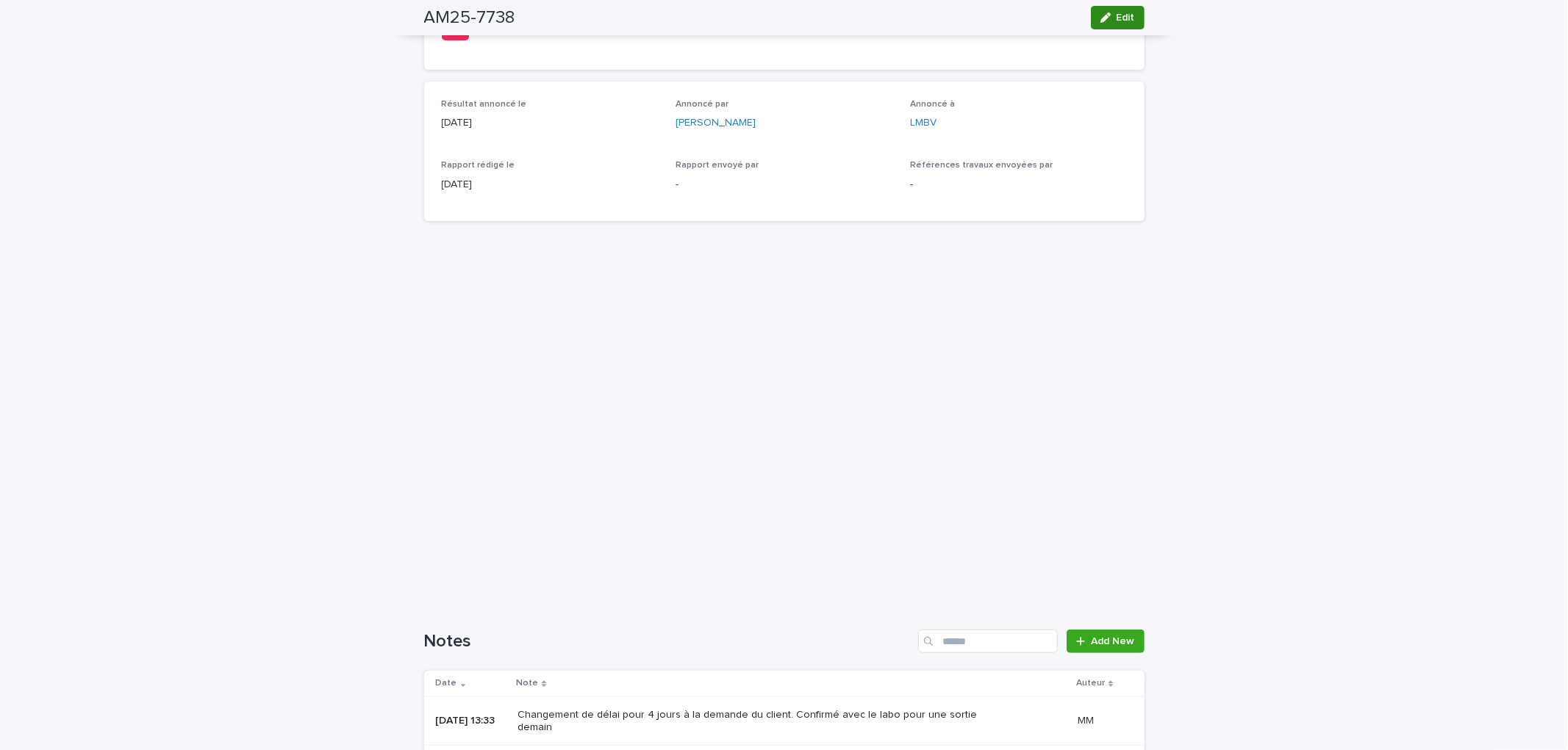
click at [1116, 15] on span "Edit" at bounding box center [1126, 18] width 19 height 10
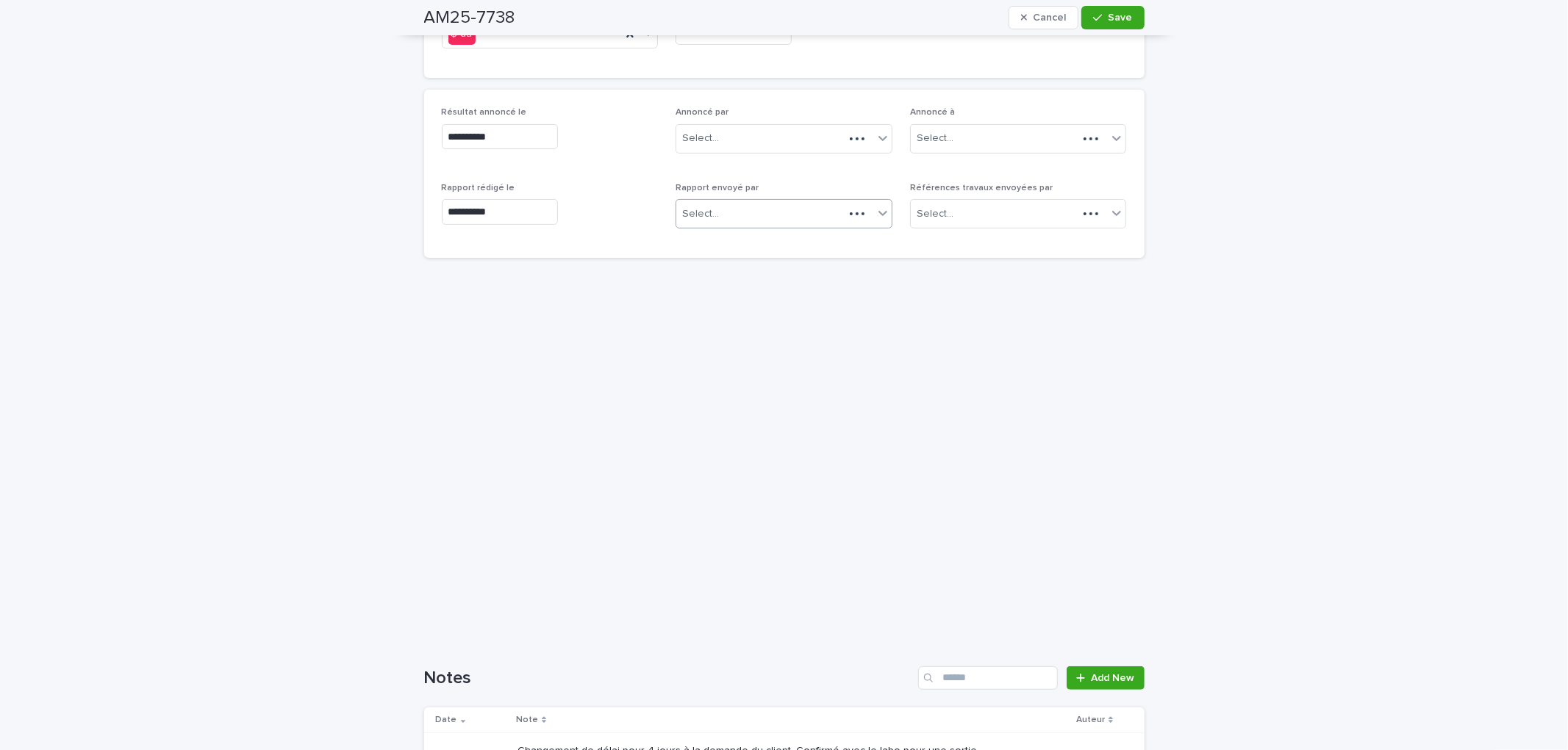
scroll to position [328, 0]
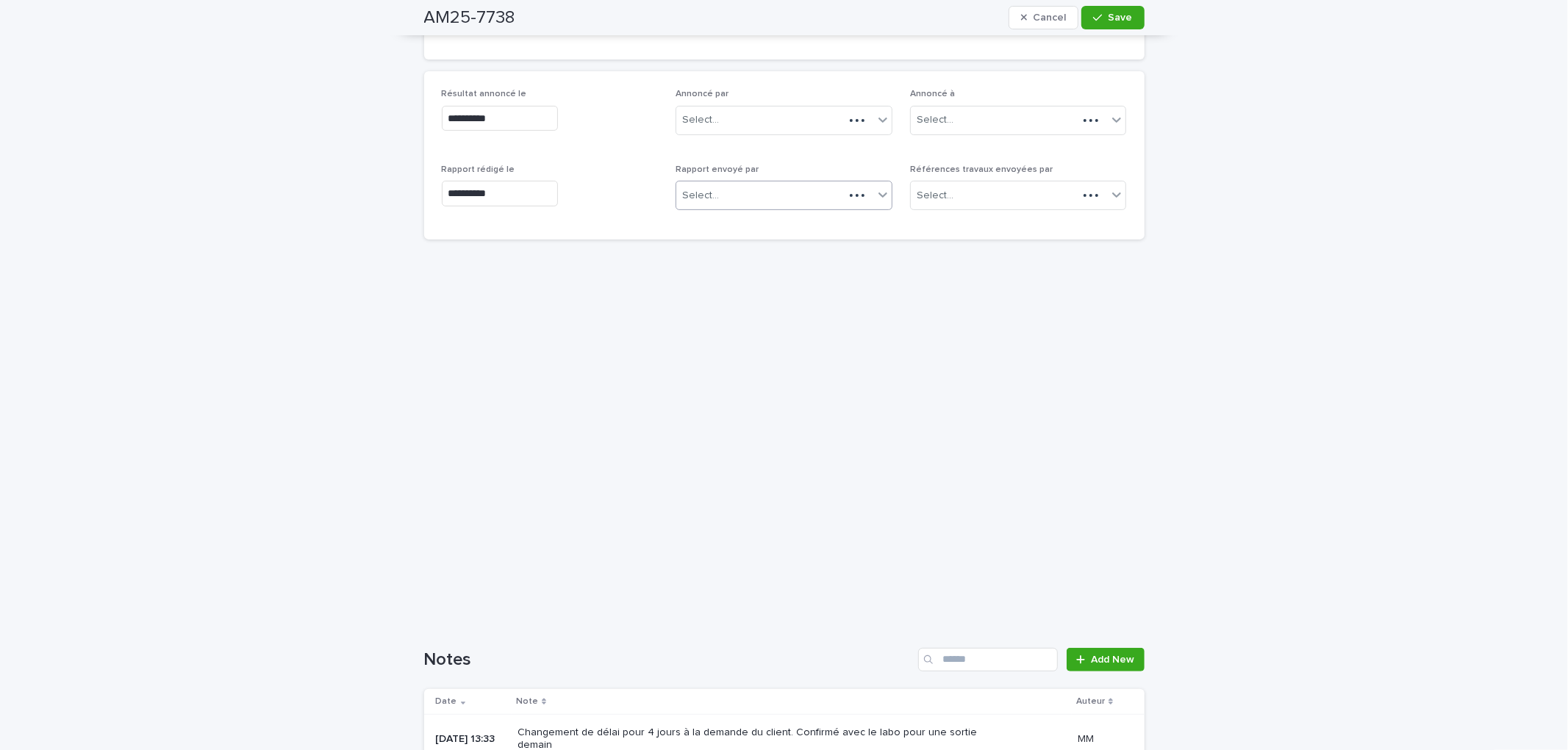
drag, startPoint x: 748, startPoint y: 192, endPoint x: 754, endPoint y: 200, distance: 10.0
click at [750, 192] on div "Select..." at bounding box center [760, 196] width 168 height 25
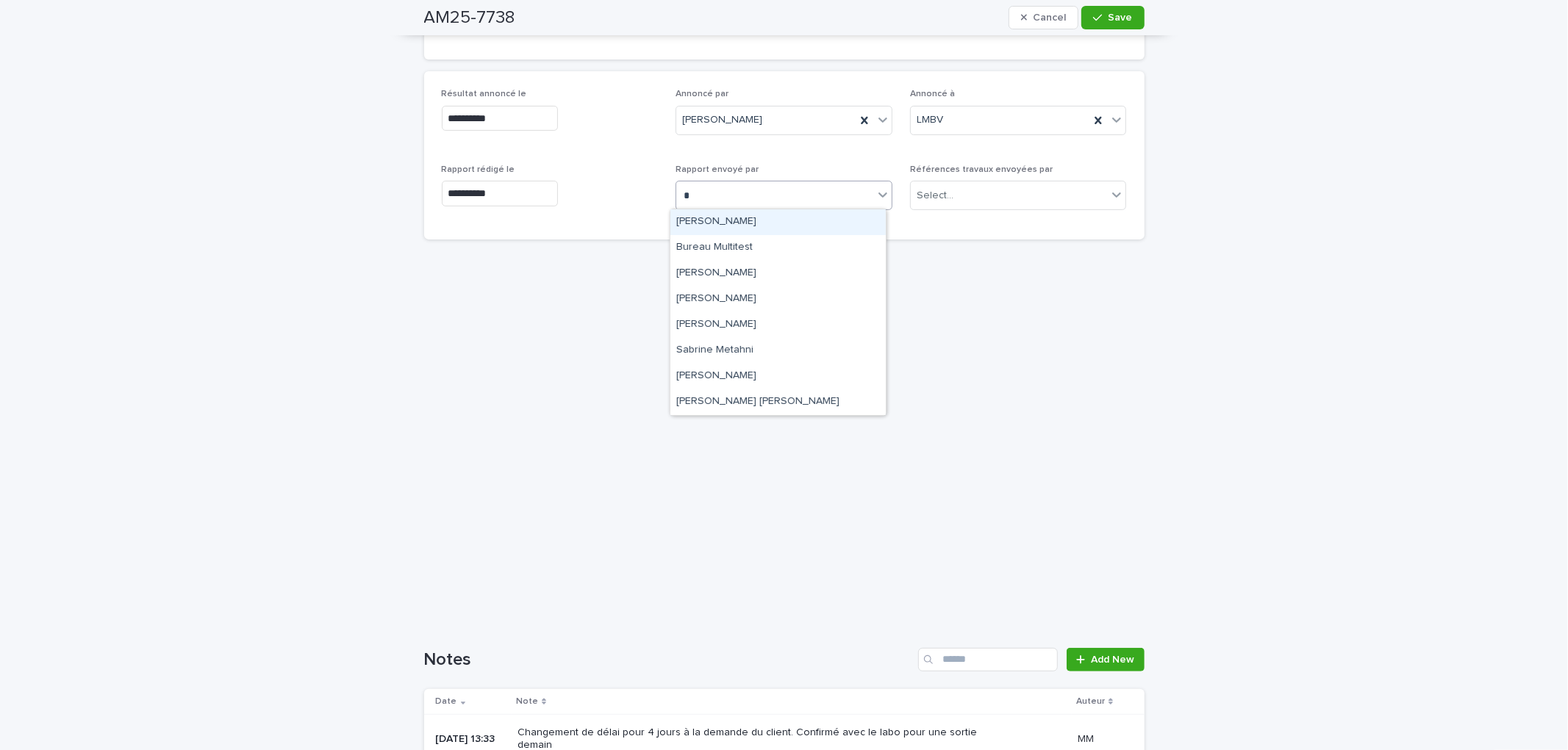
type input "**"
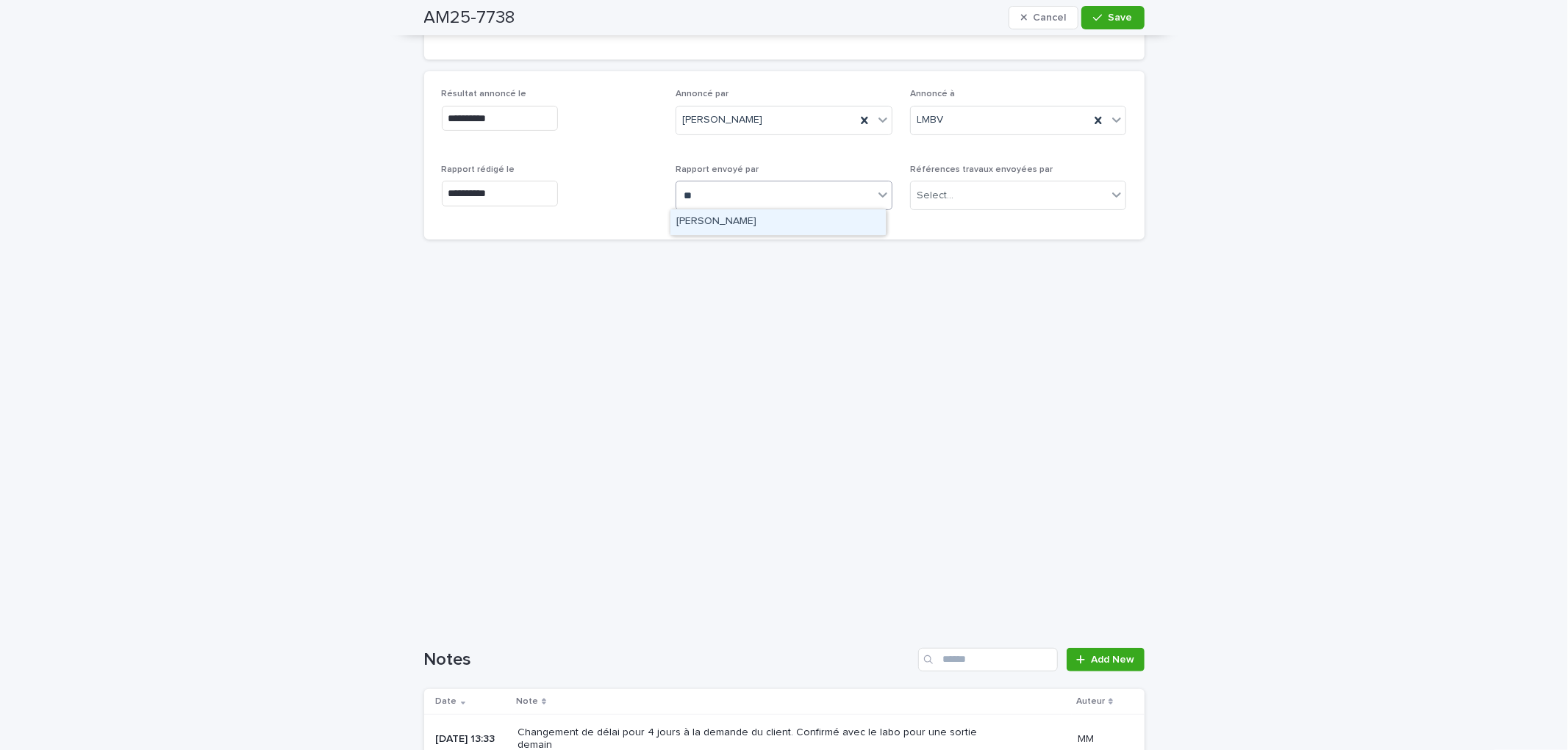
click at [719, 228] on div "[PERSON_NAME]" at bounding box center [778, 222] width 215 height 25
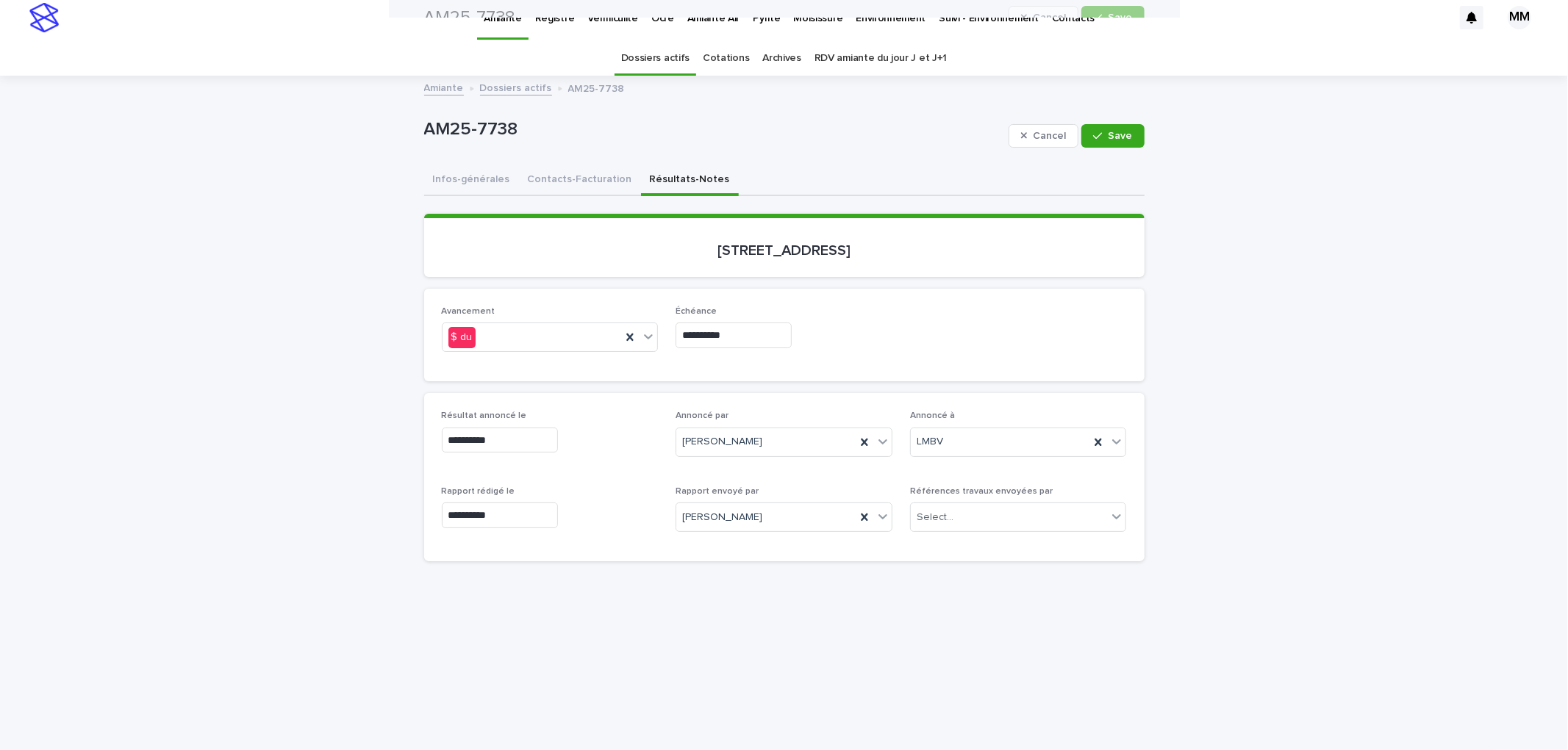
scroll to position [0, 0]
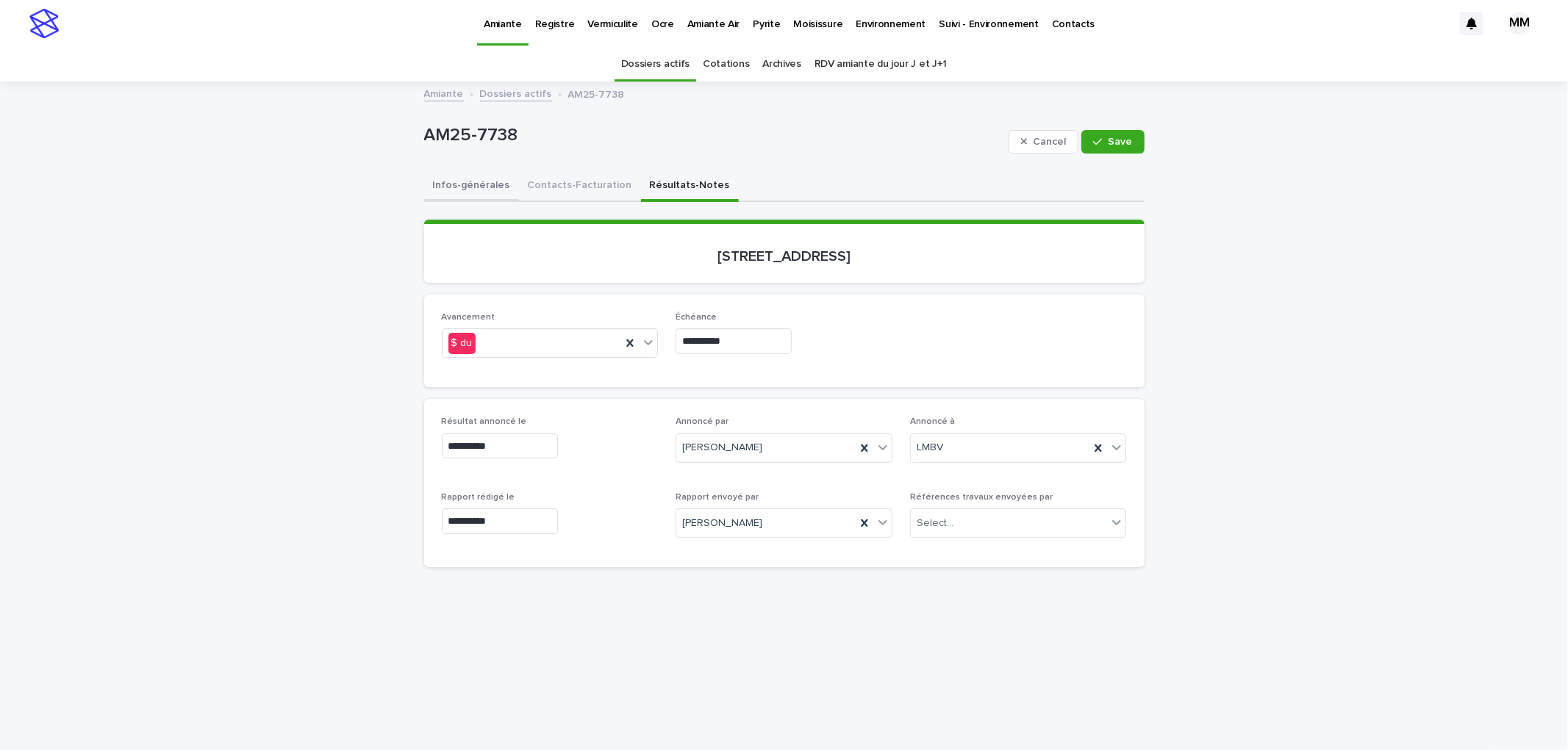
click at [475, 190] on button "Infos-générales" at bounding box center [471, 186] width 95 height 31
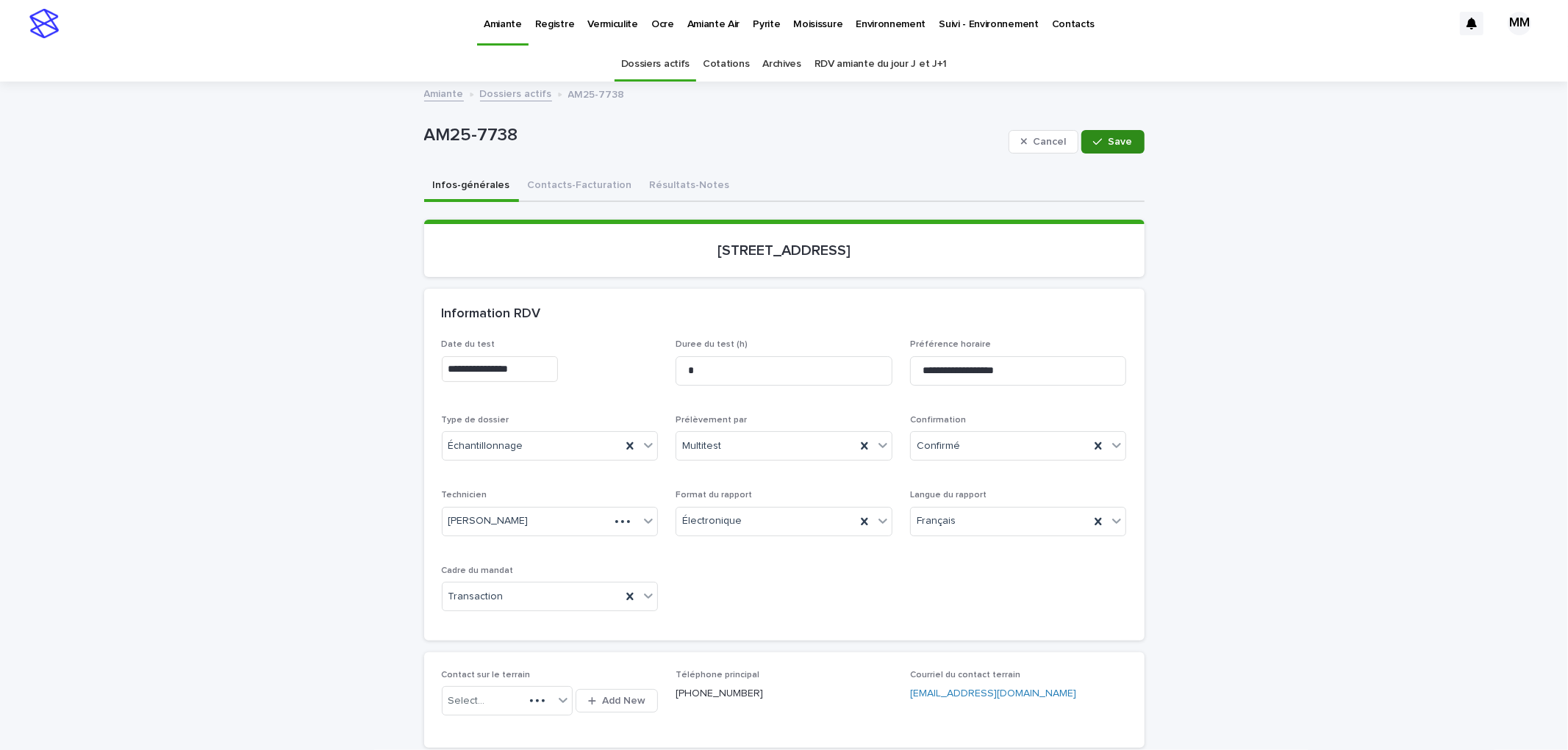
click at [1109, 142] on span "Save" at bounding box center [1120, 142] width 25 height 10
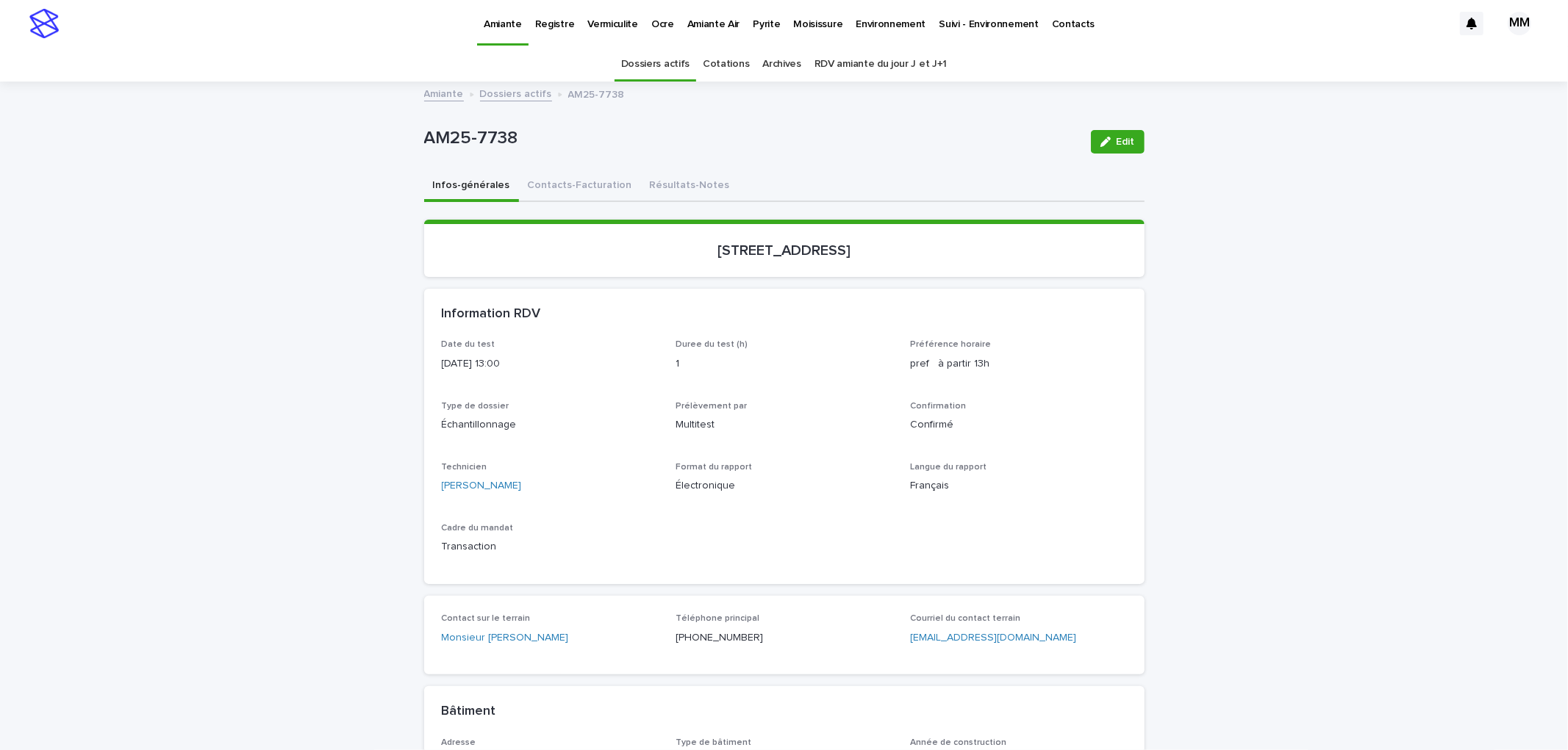
click at [1116, 140] on span "Edit" at bounding box center [1126, 142] width 19 height 10
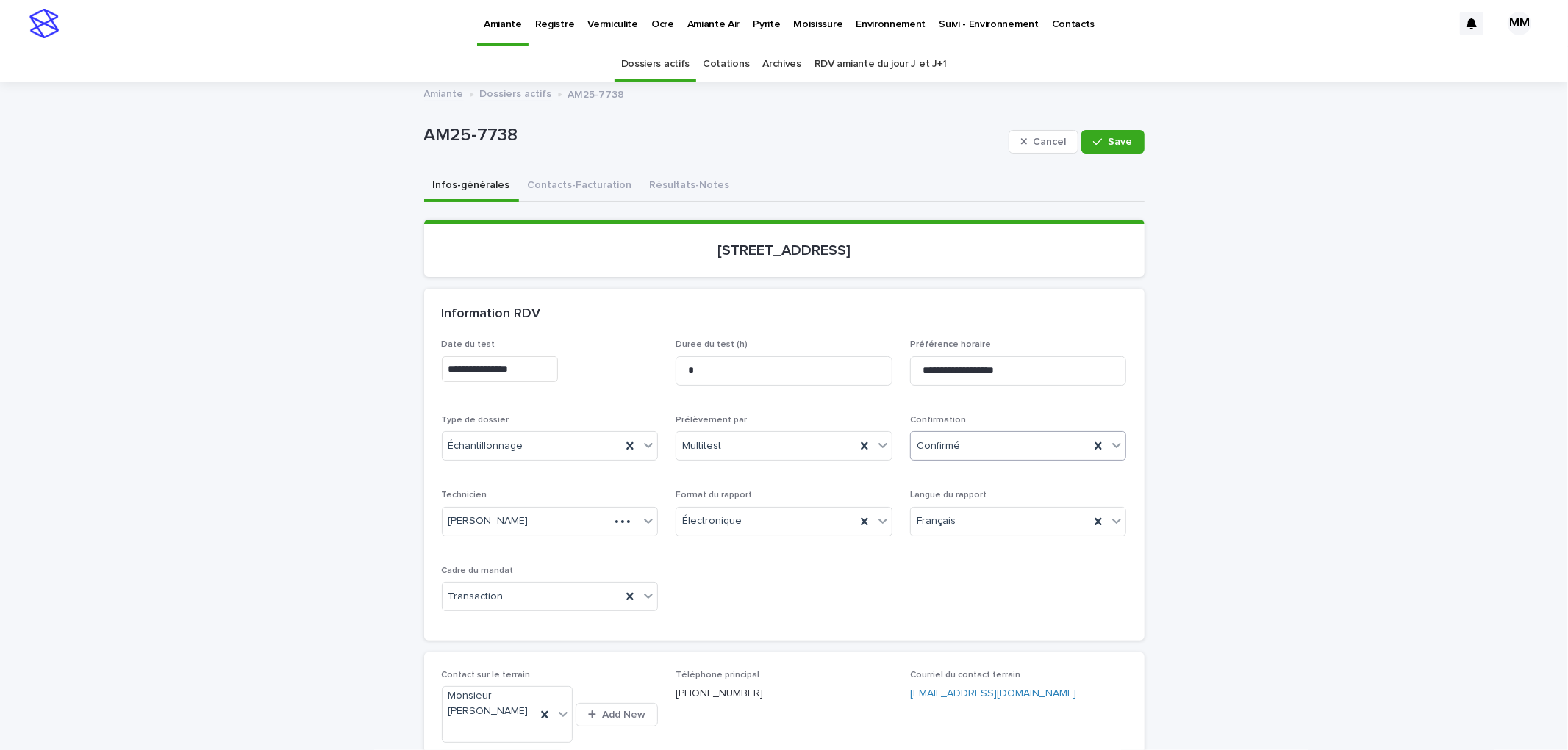
click at [993, 442] on div "Confirmé" at bounding box center [1000, 446] width 180 height 25
click at [954, 644] on div "Archivé" at bounding box center [1012, 653] width 215 height 25
click at [1118, 133] on button "Save" at bounding box center [1113, 142] width 63 height 24
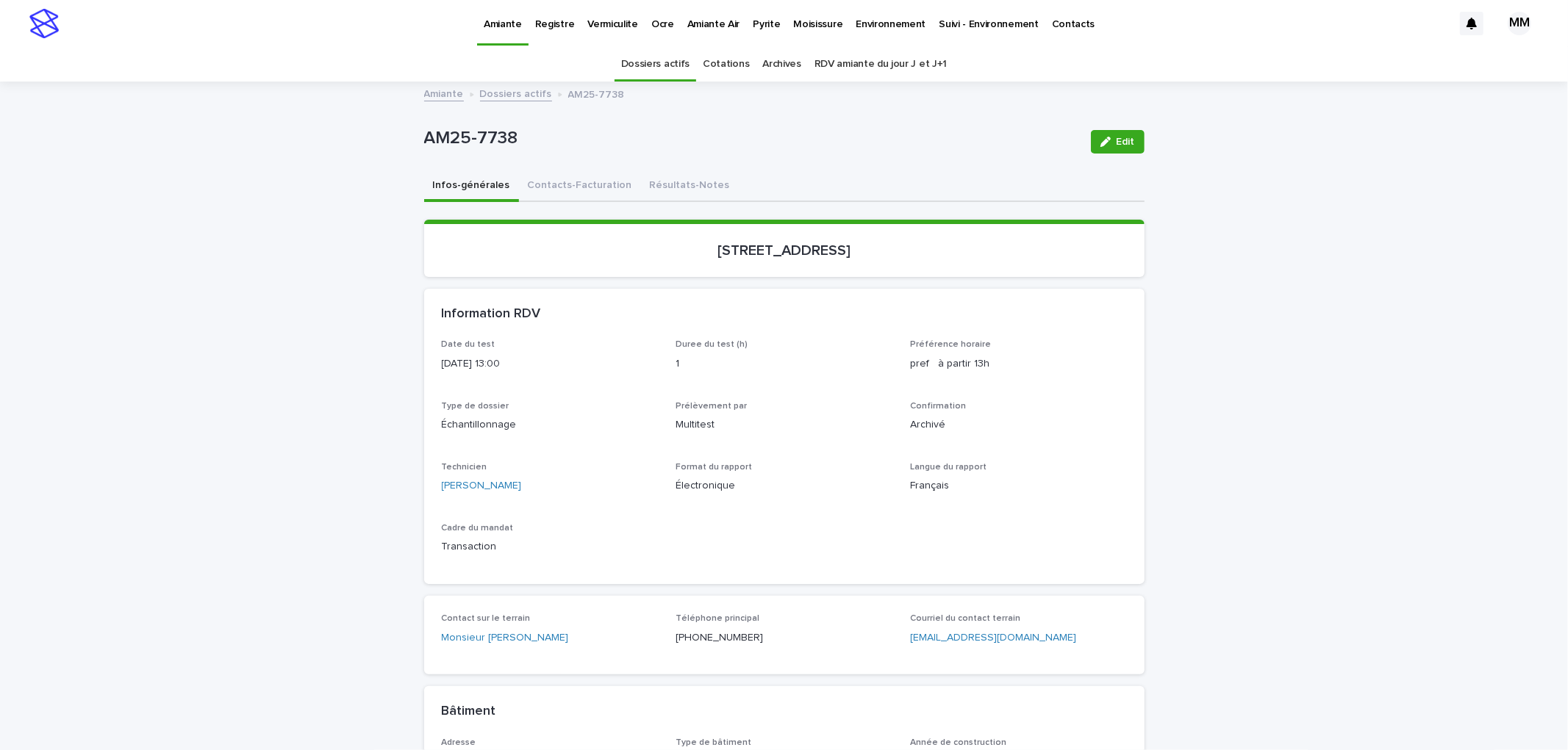
click at [753, 25] on p "Pyrite" at bounding box center [766, 15] width 27 height 31
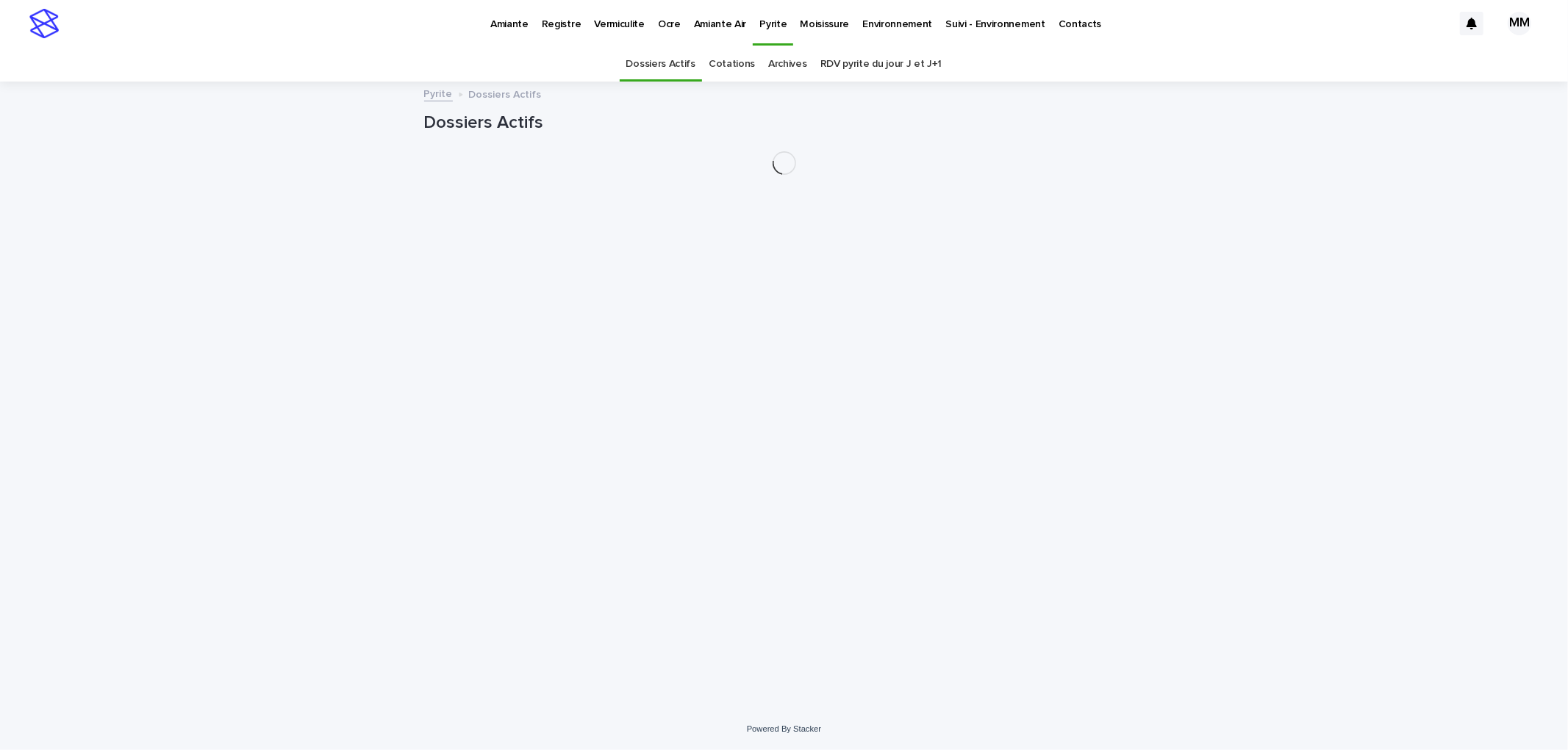
click at [795, 64] on link "Archives" at bounding box center [787, 64] width 39 height 35
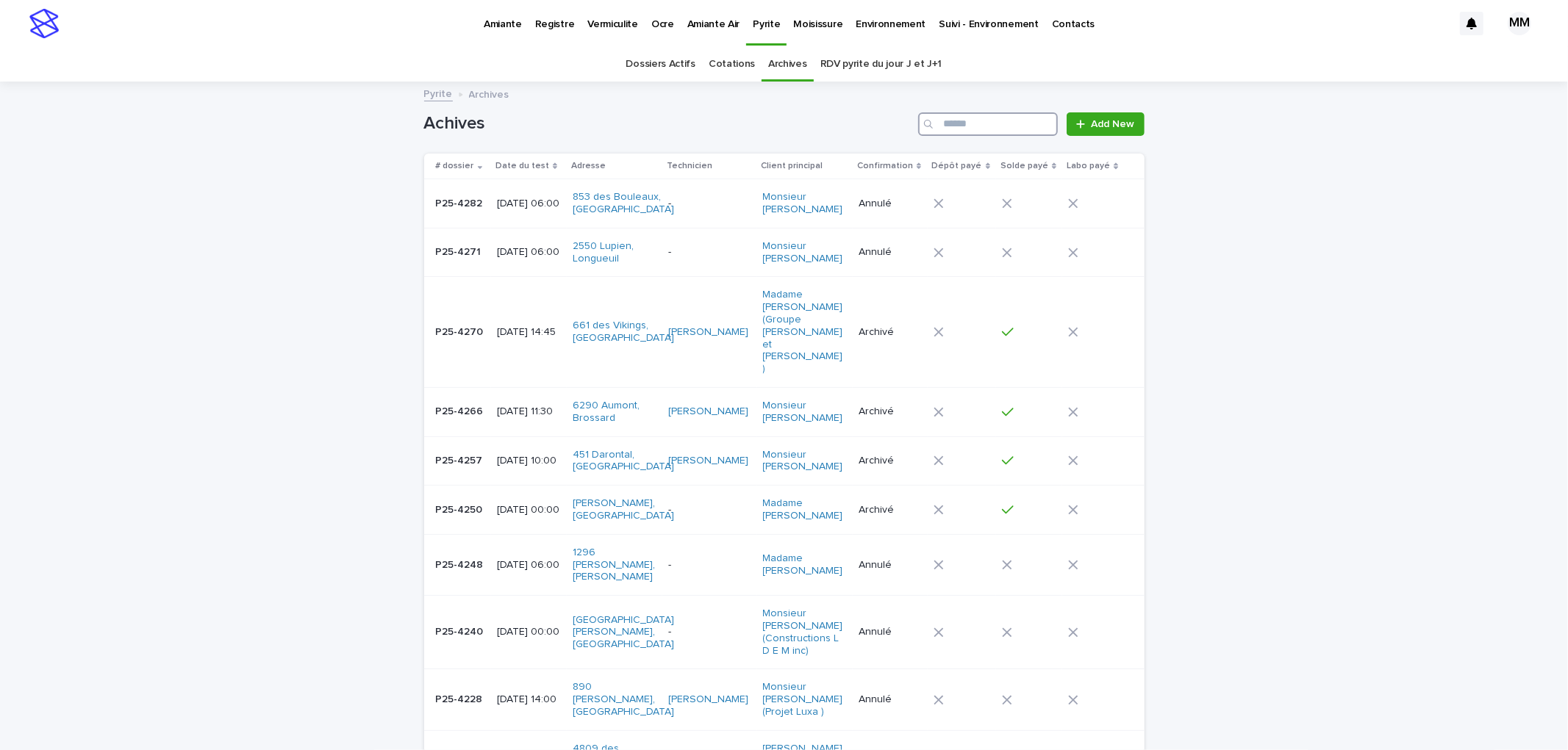
click at [1031, 126] on input "Search" at bounding box center [987, 125] width 140 height 24
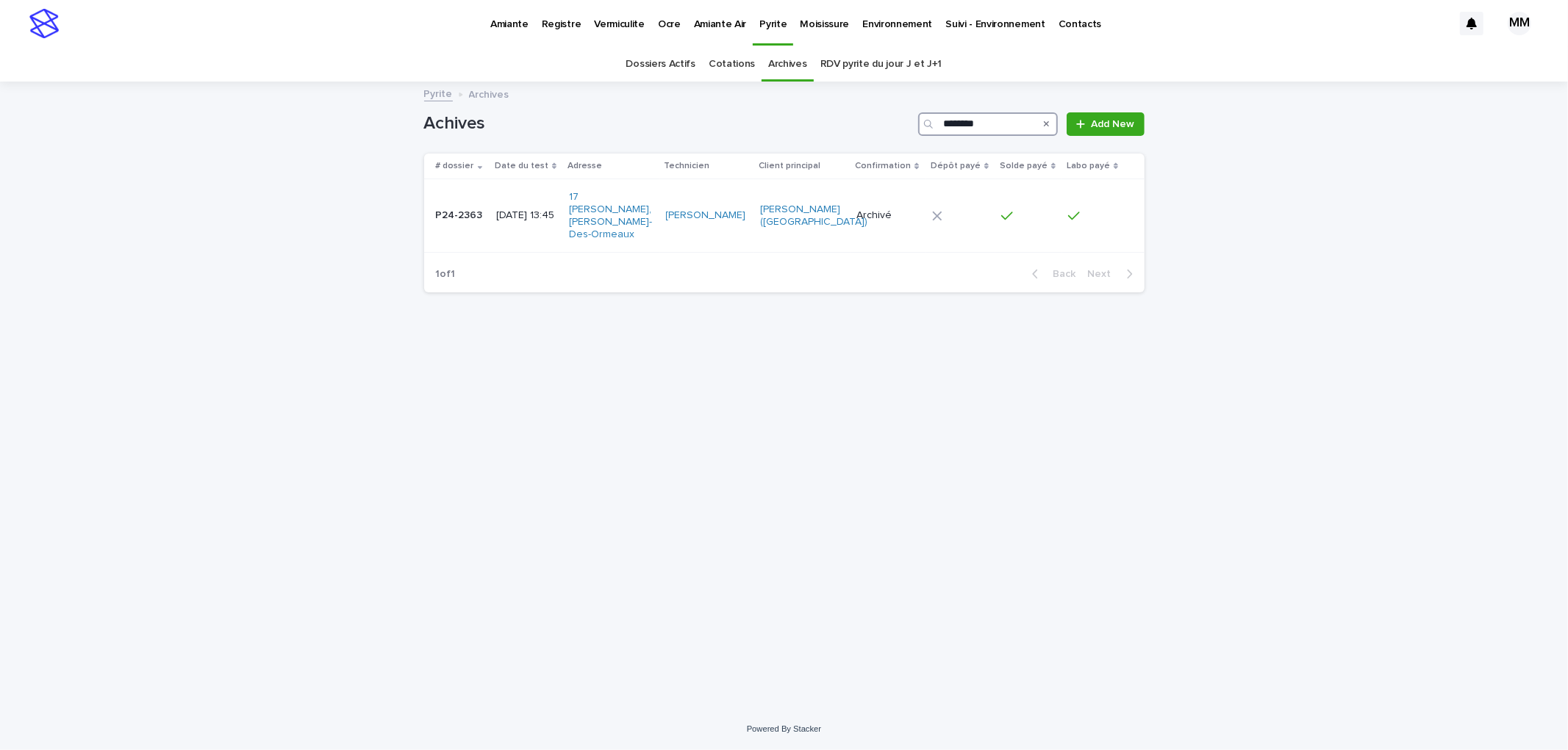
click at [994, 118] on input "********" at bounding box center [987, 125] width 140 height 24
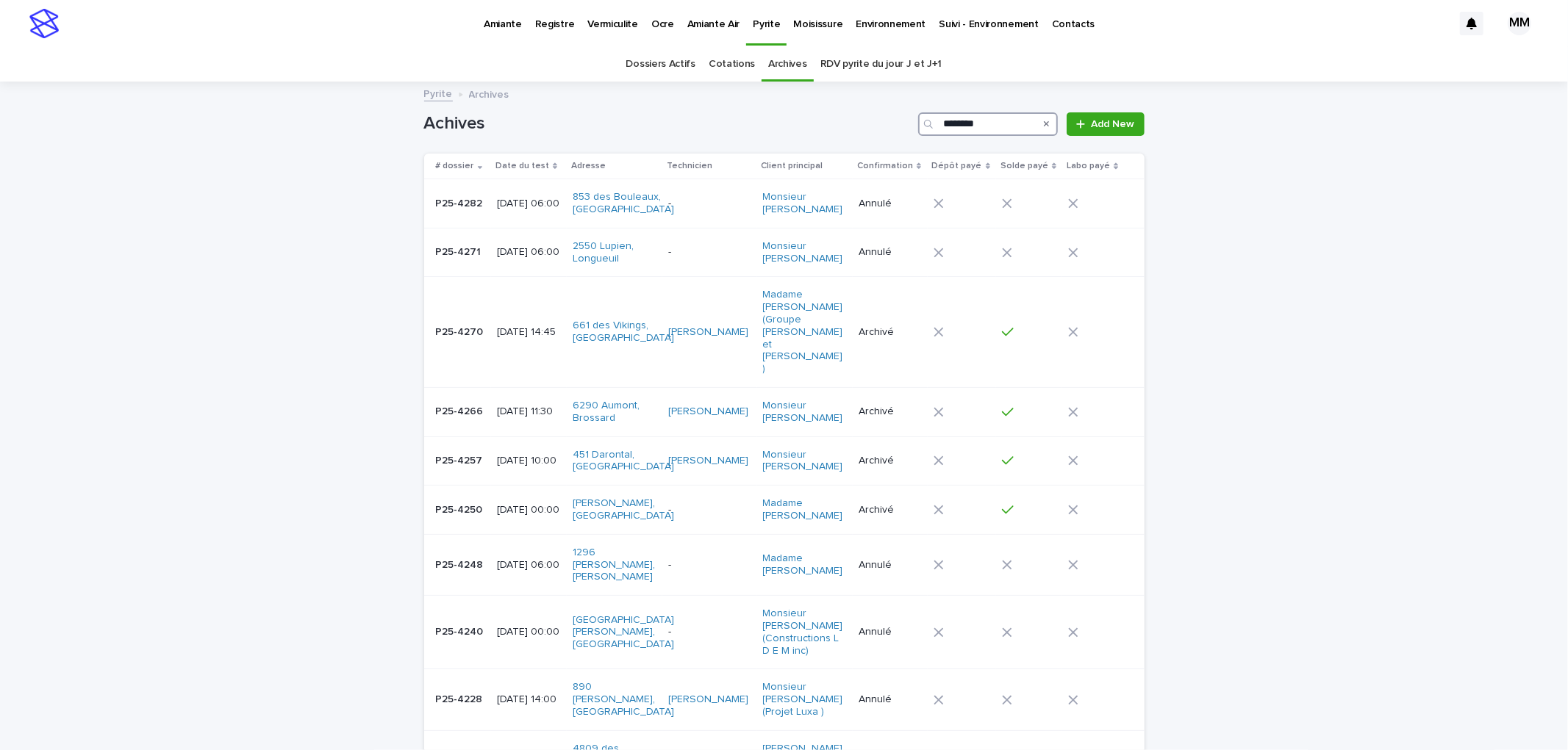
type input "********"
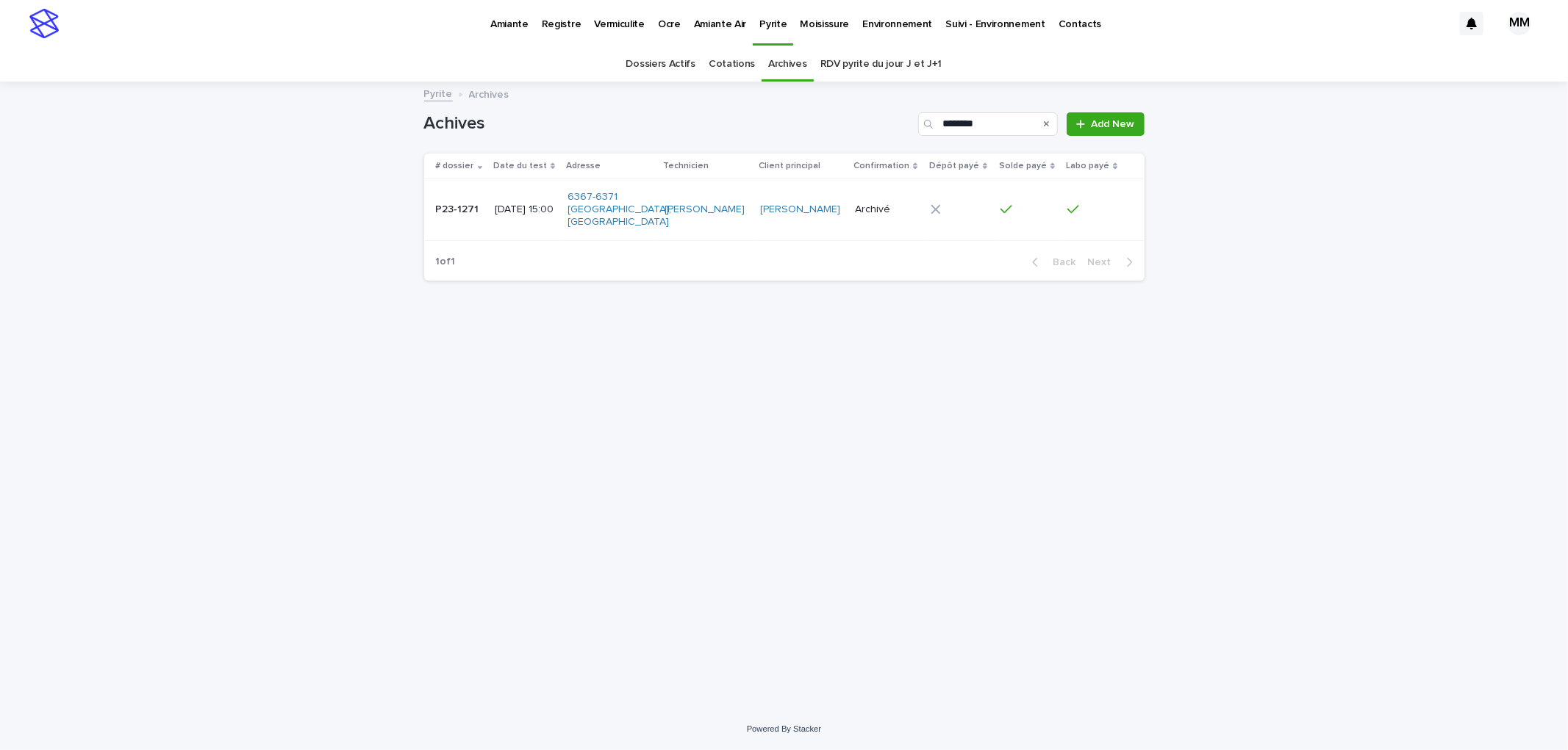
click at [883, 19] on p "Environnement" at bounding box center [897, 15] width 70 height 31
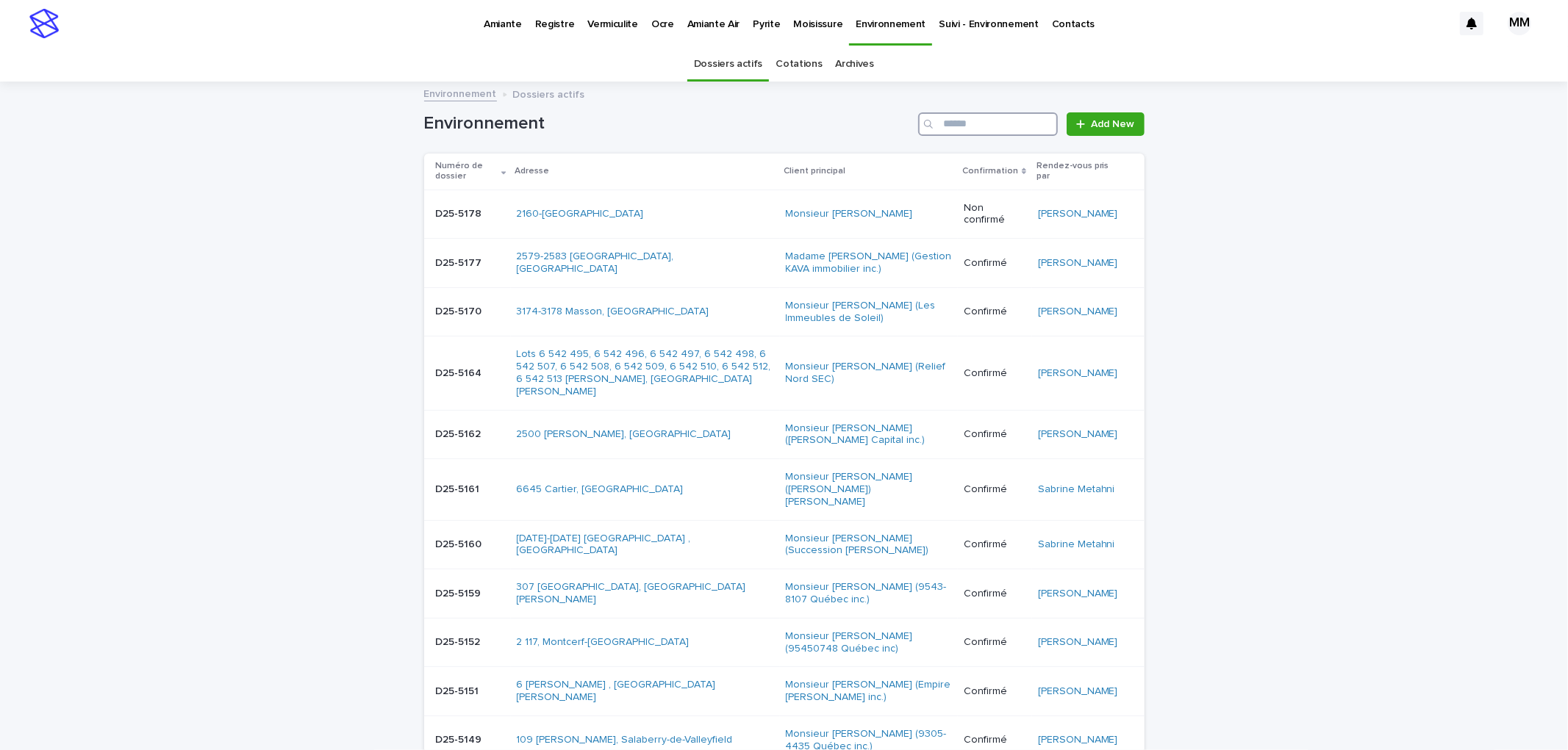
click at [981, 126] on input "Search" at bounding box center [987, 125] width 140 height 24
type input "********"
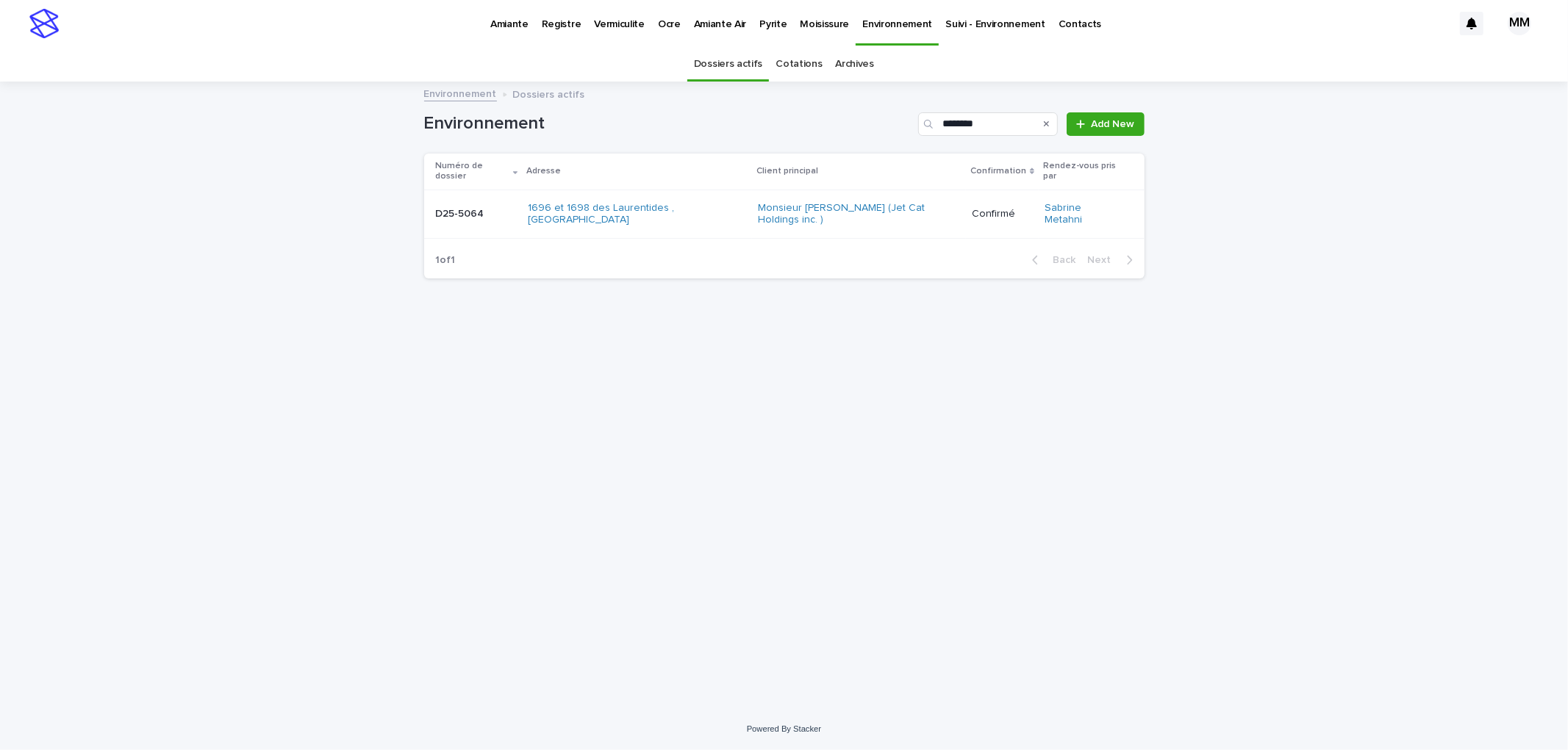
click at [490, 208] on p at bounding box center [475, 214] width 81 height 13
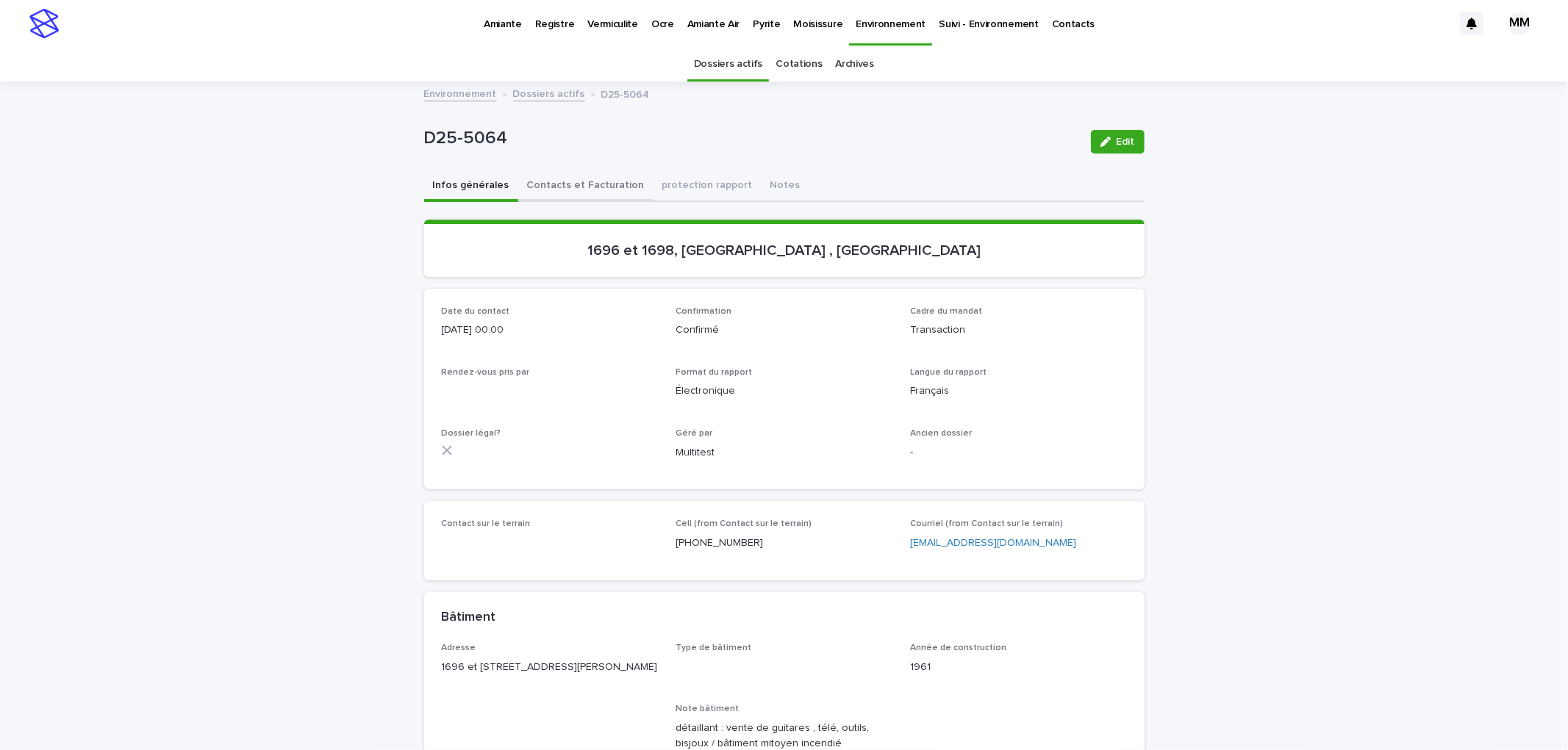
click at [578, 190] on button "Contacts et Facturation" at bounding box center [586, 186] width 136 height 31
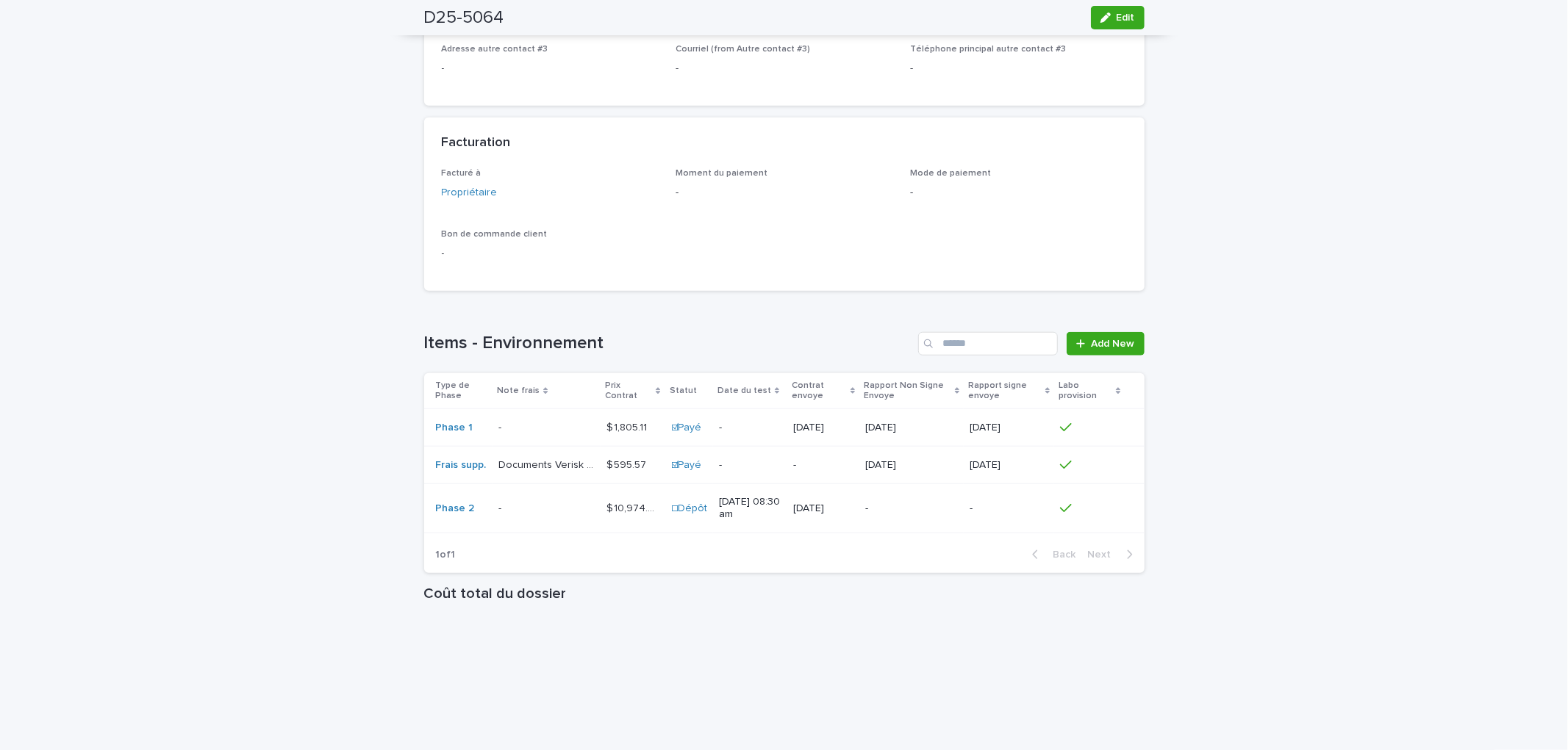
scroll to position [1225, 0]
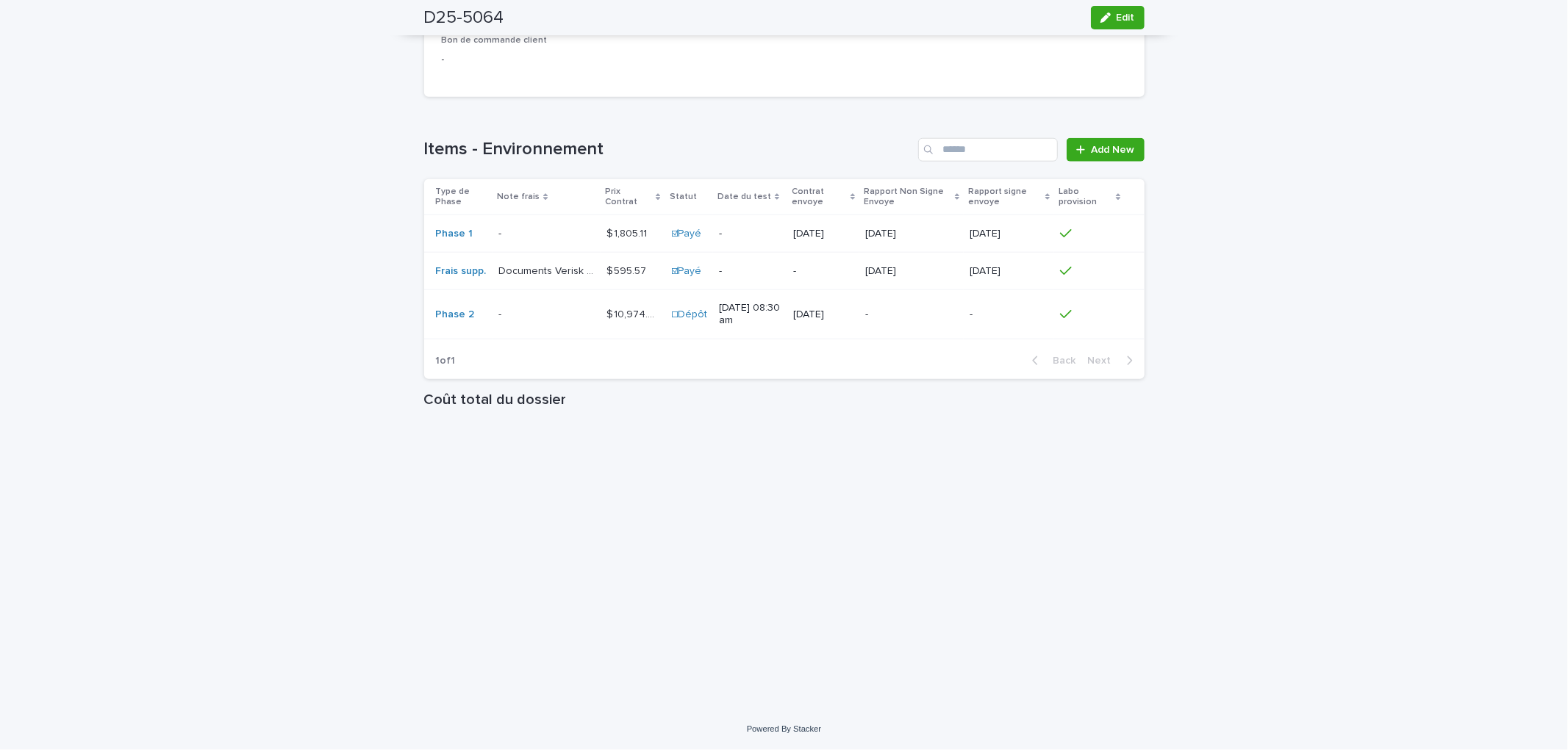
click at [892, 321] on p "-" at bounding box center [911, 314] width 92 height 13
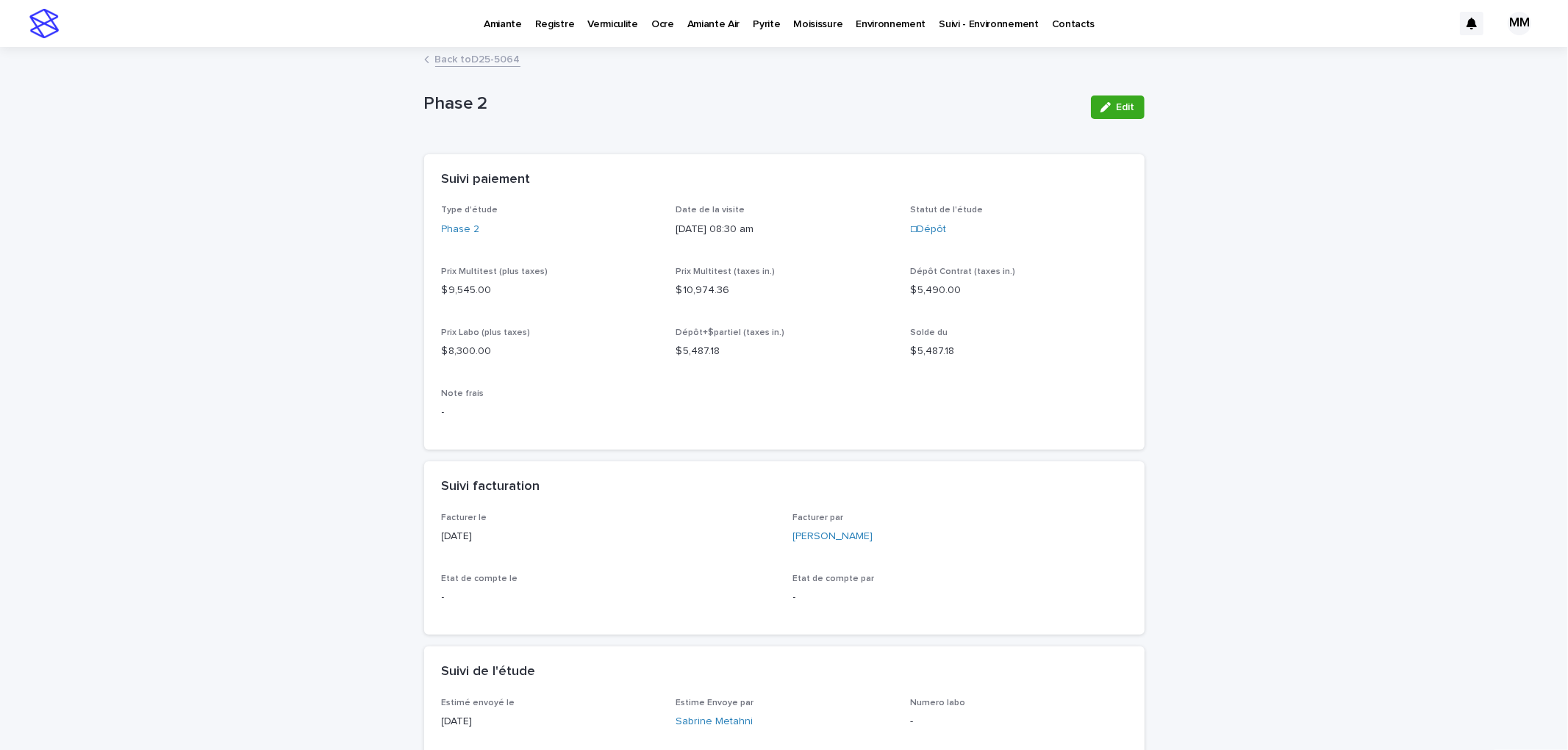
click at [511, 14] on p "Amiante" at bounding box center [503, 15] width 38 height 31
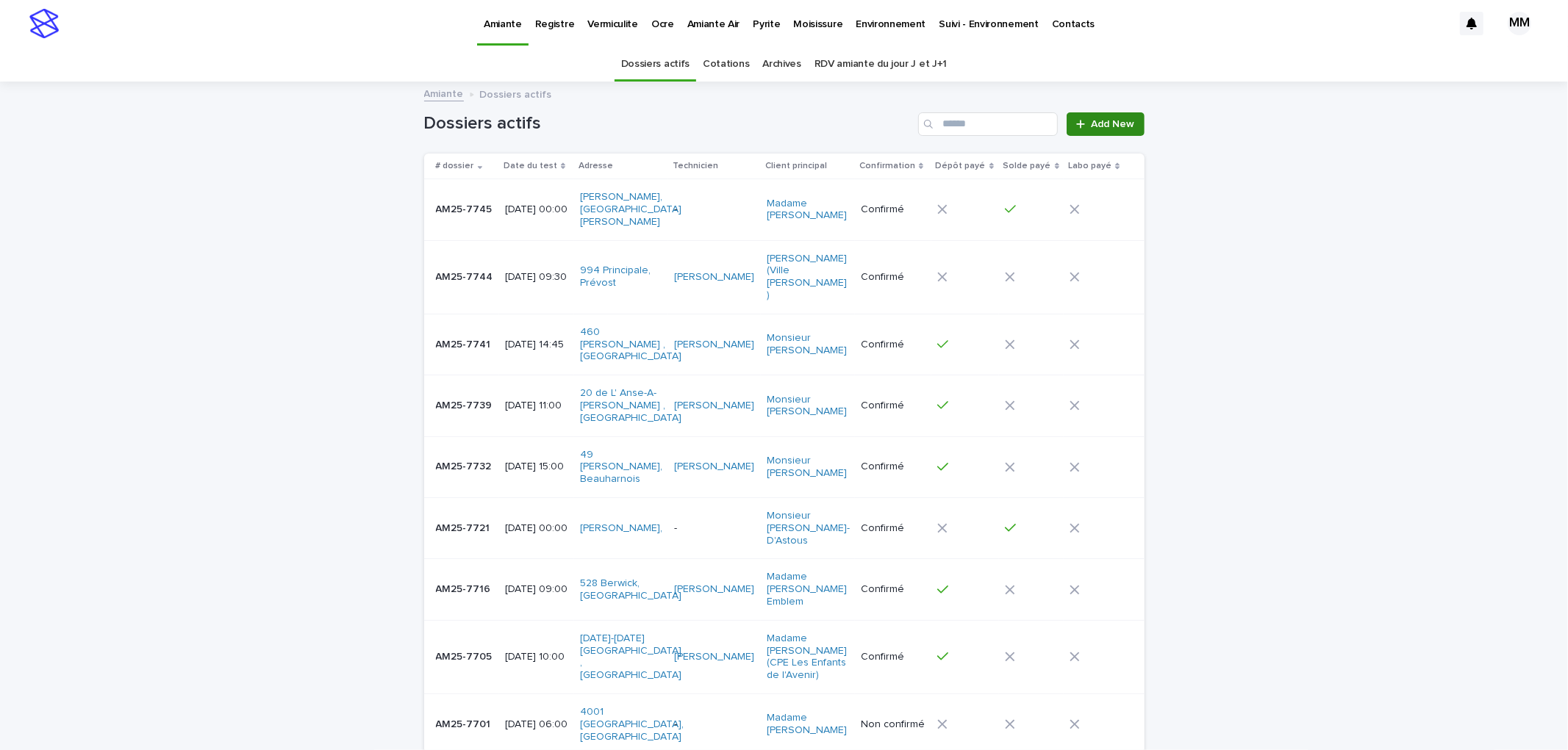
click at [1107, 113] on link "Add New" at bounding box center [1104, 125] width 77 height 24
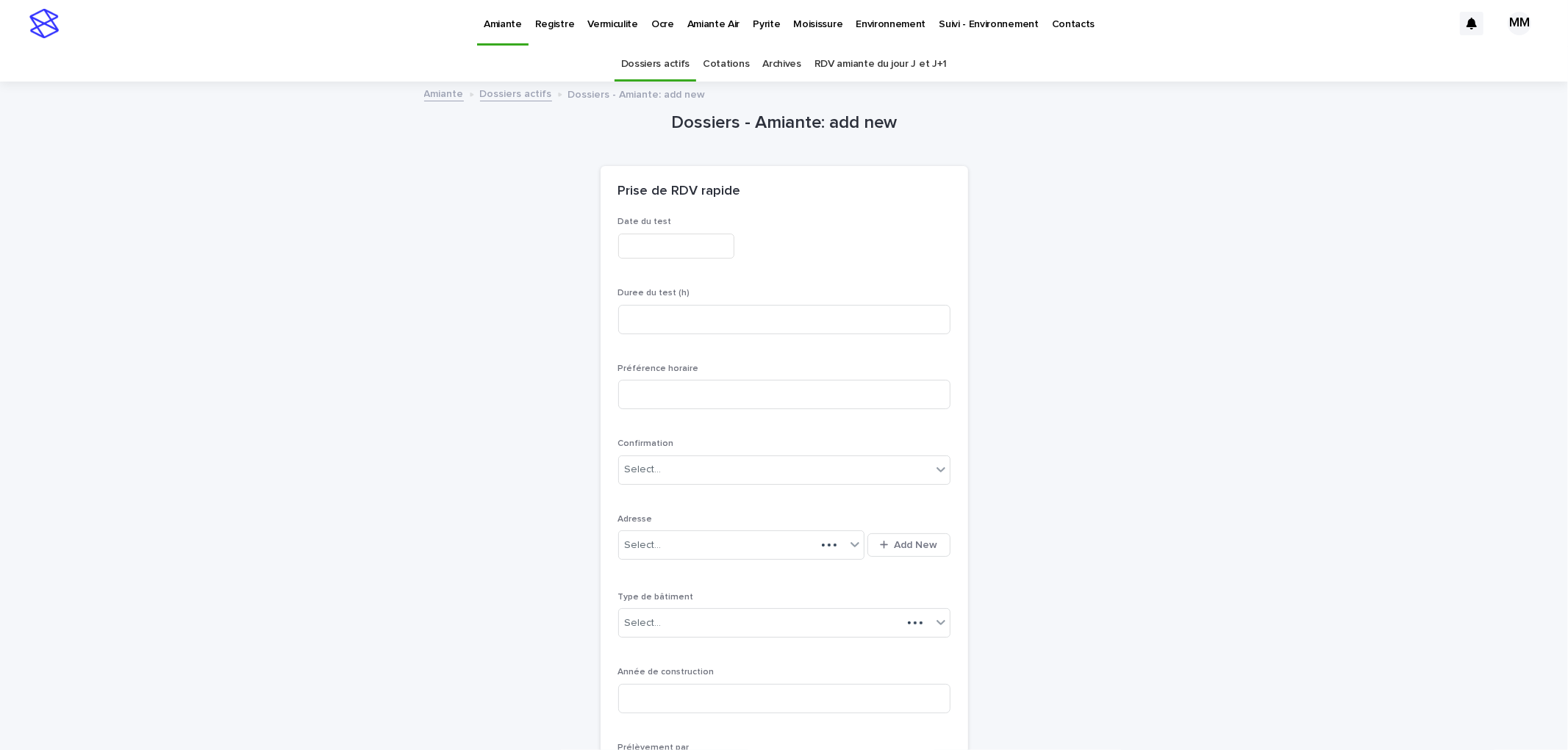
scroll to position [47, 0]
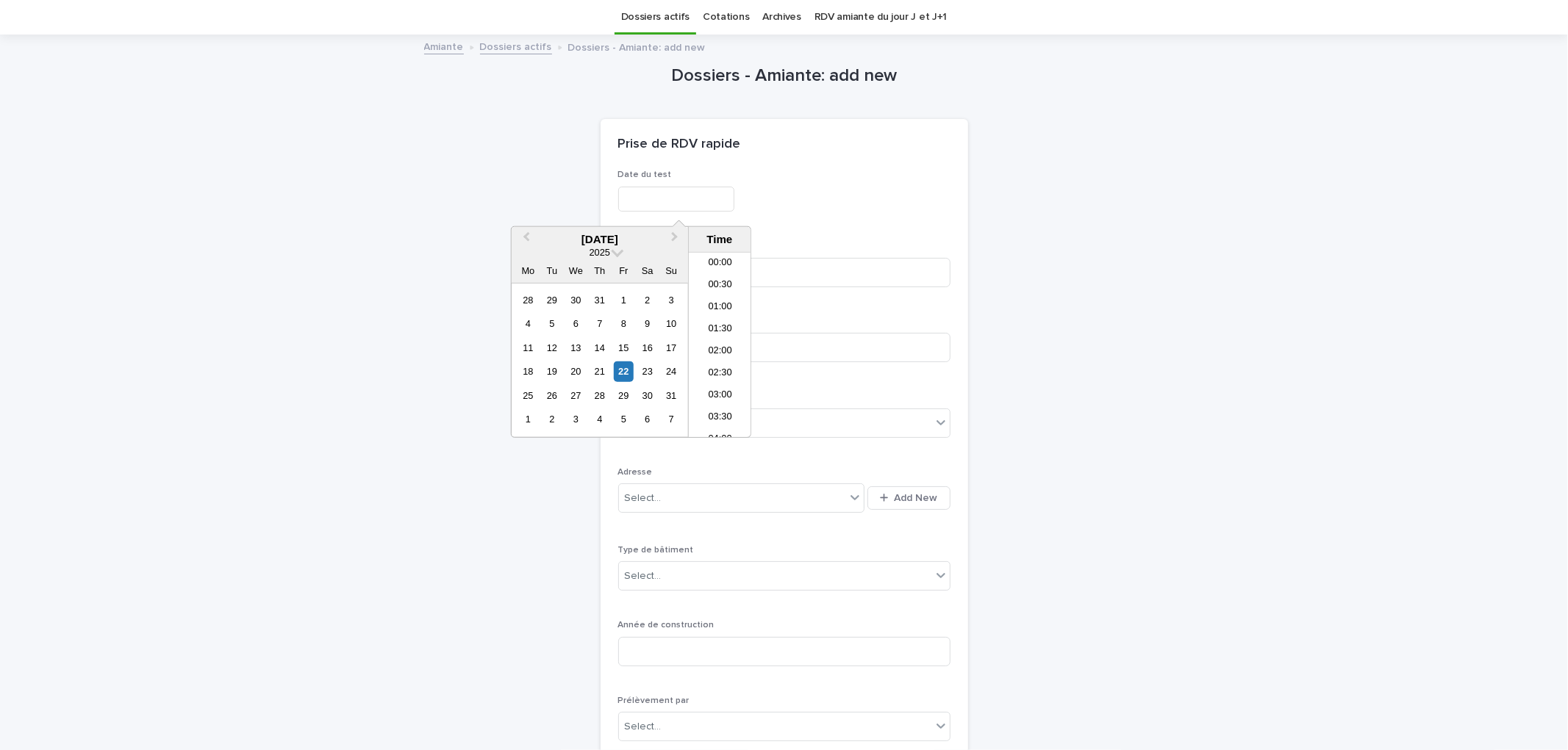
click at [682, 208] on input "text" at bounding box center [676, 199] width 116 height 25
drag, startPoint x: 619, startPoint y: 393, endPoint x: 621, endPoint y: 385, distance: 8.2
click at [621, 392] on div "29" at bounding box center [623, 395] width 19 height 19
type input "**********"
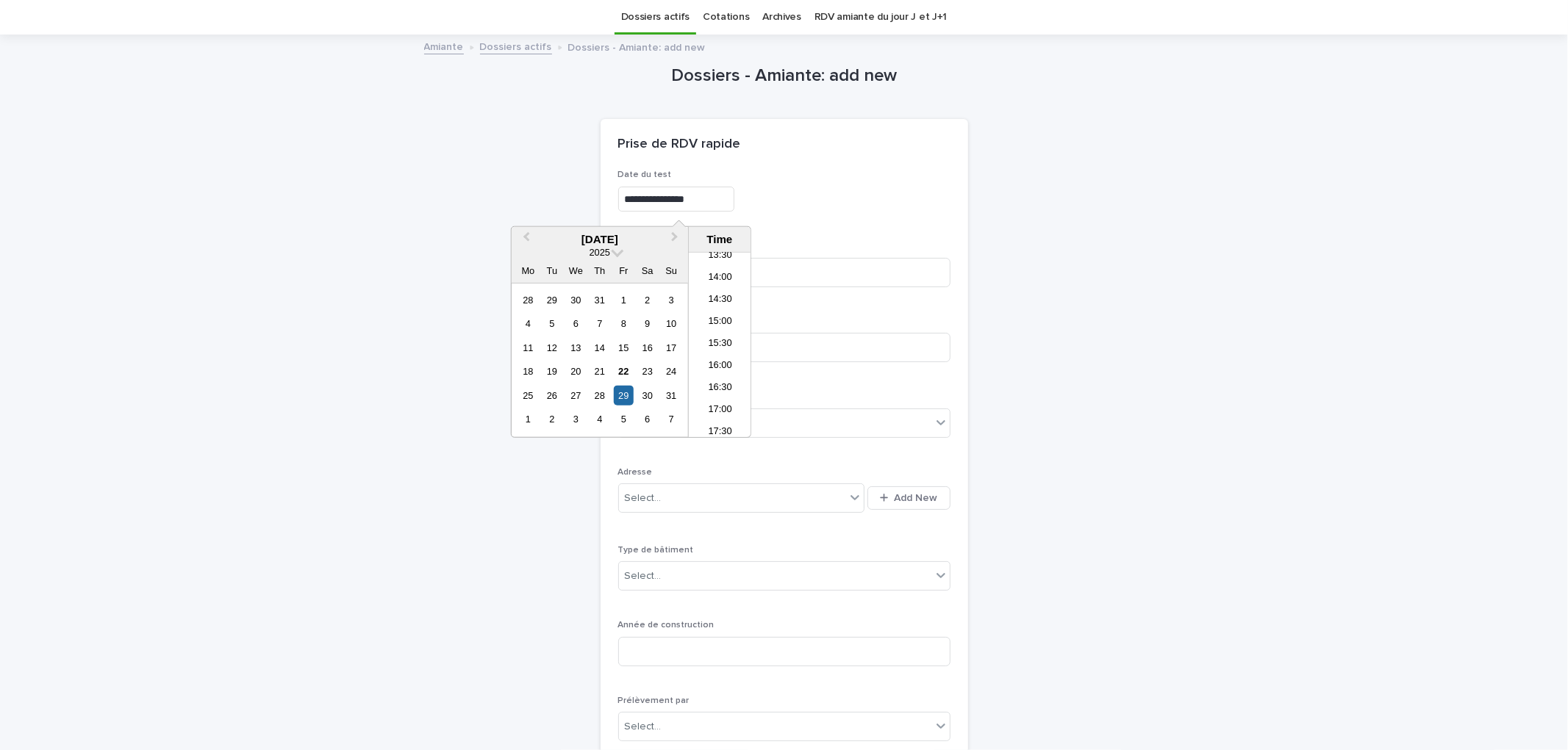
click at [807, 185] on div "**********" at bounding box center [784, 196] width 332 height 53
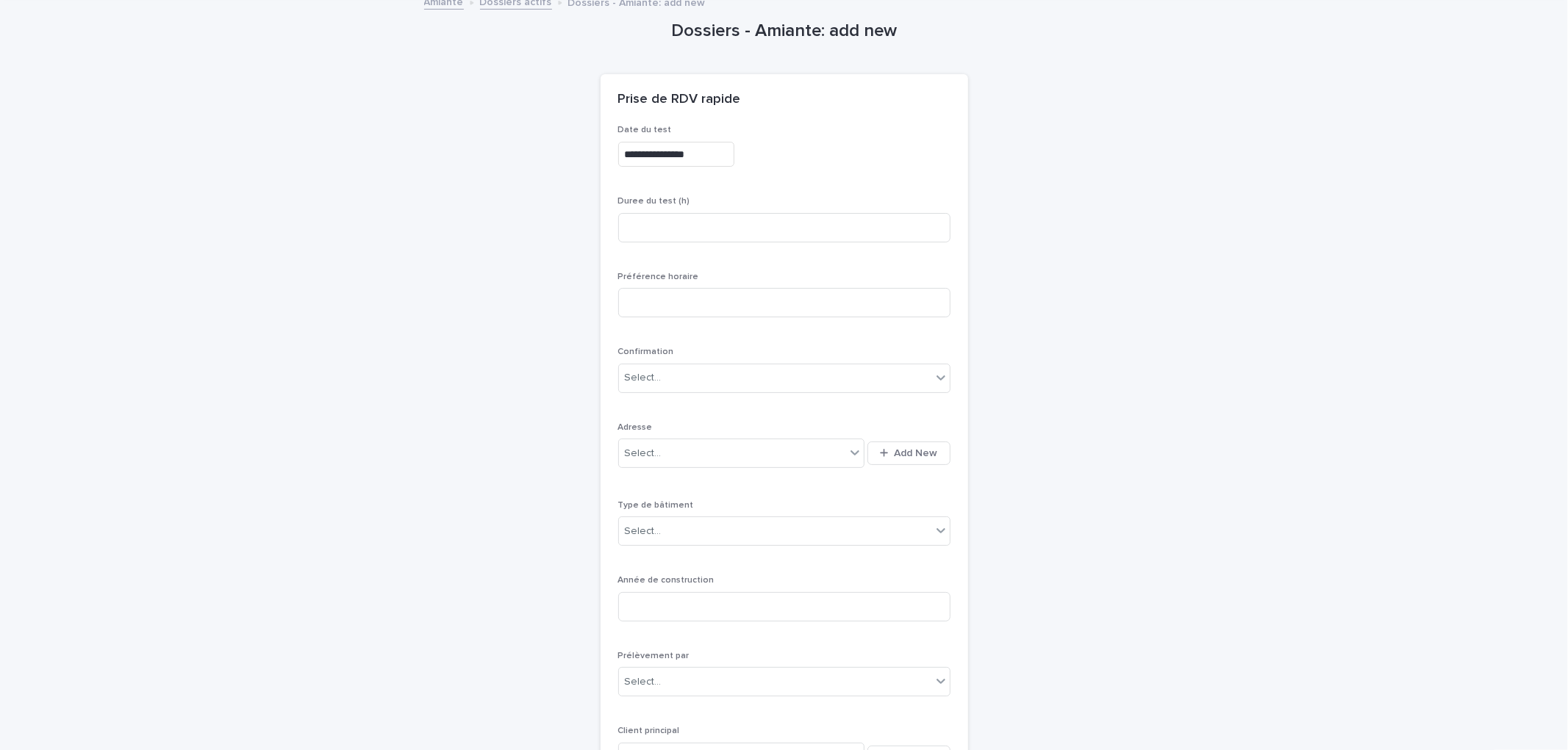
scroll to position [129, 0]
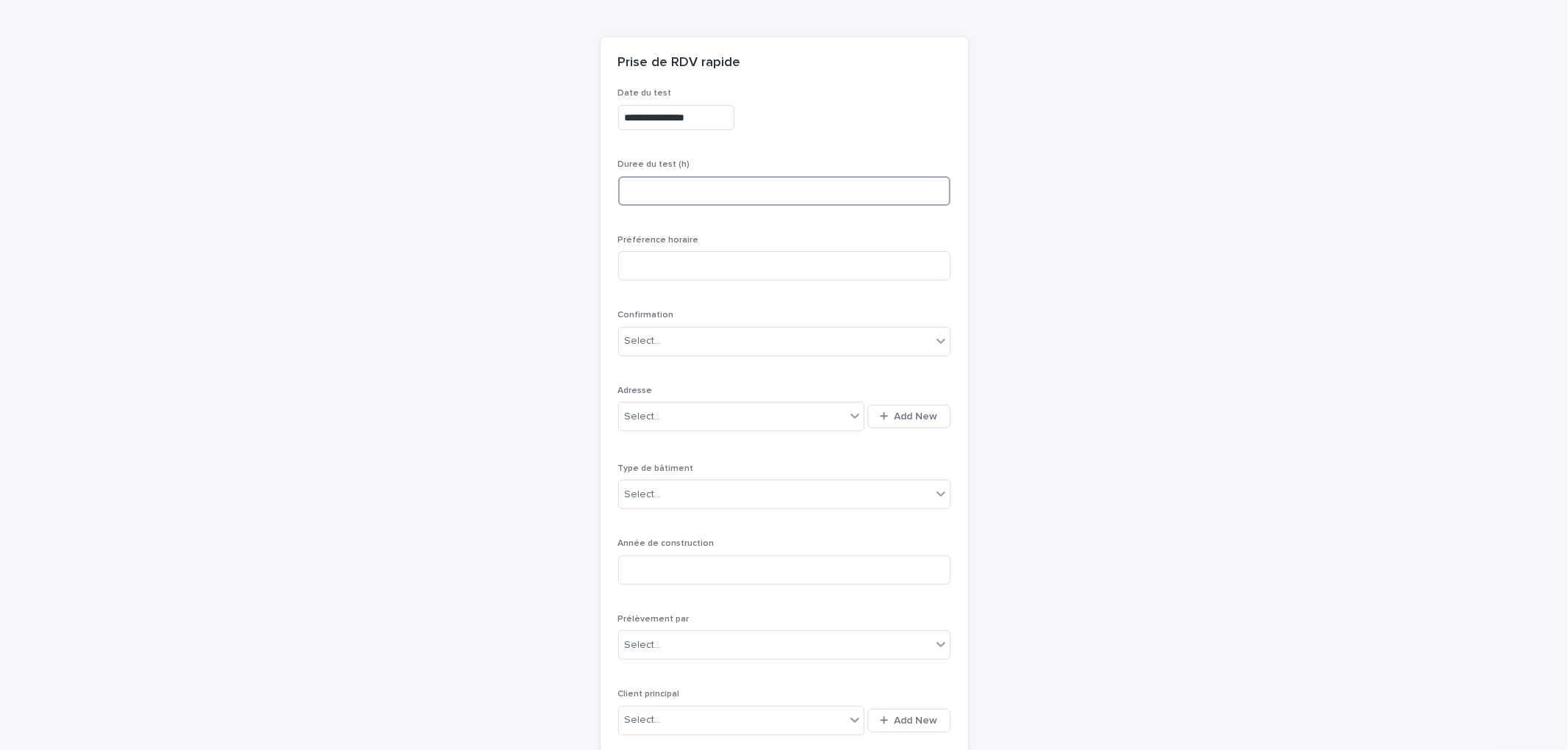
click at [678, 185] on input at bounding box center [784, 191] width 332 height 30
type input "*"
click at [1031, 261] on div "**********" at bounding box center [784, 531] width 720 height 1153
click at [914, 414] on span "Add New" at bounding box center [915, 417] width 43 height 10
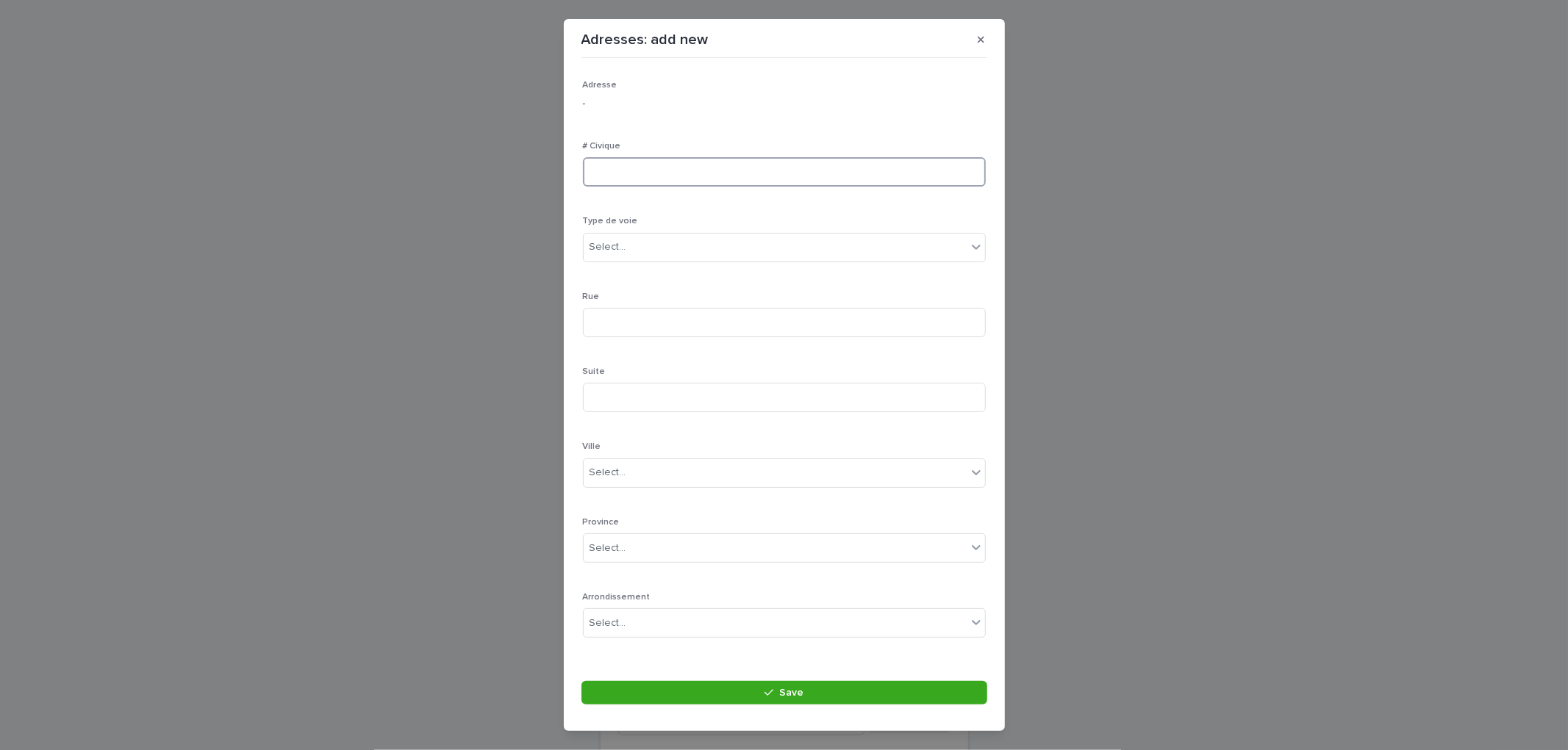
click at [687, 172] on input at bounding box center [784, 172] width 403 height 30
type input "***"
click at [637, 314] on input at bounding box center [784, 322] width 403 height 30
type input "**********"
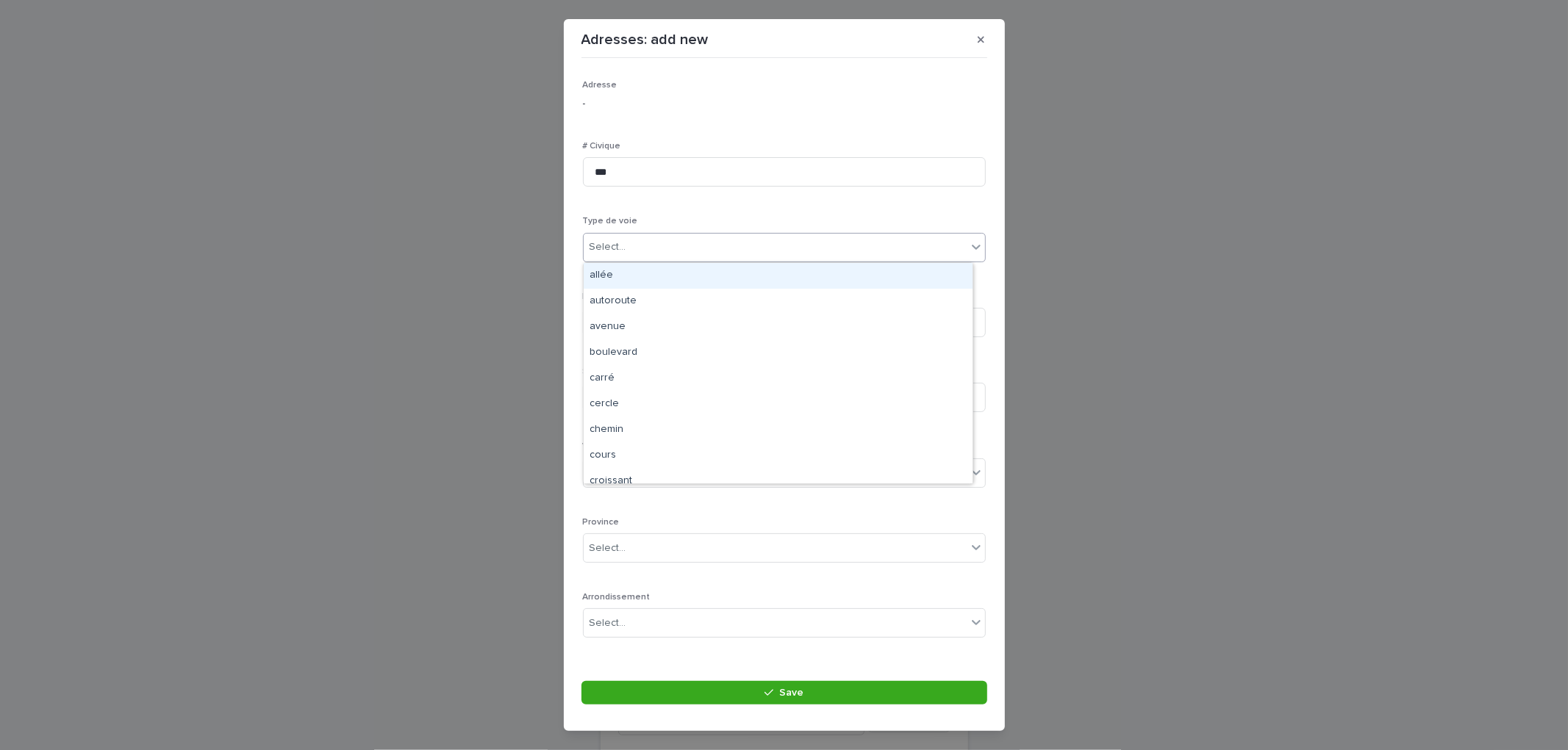
click at [636, 252] on div "Select..." at bounding box center [776, 247] width 383 height 25
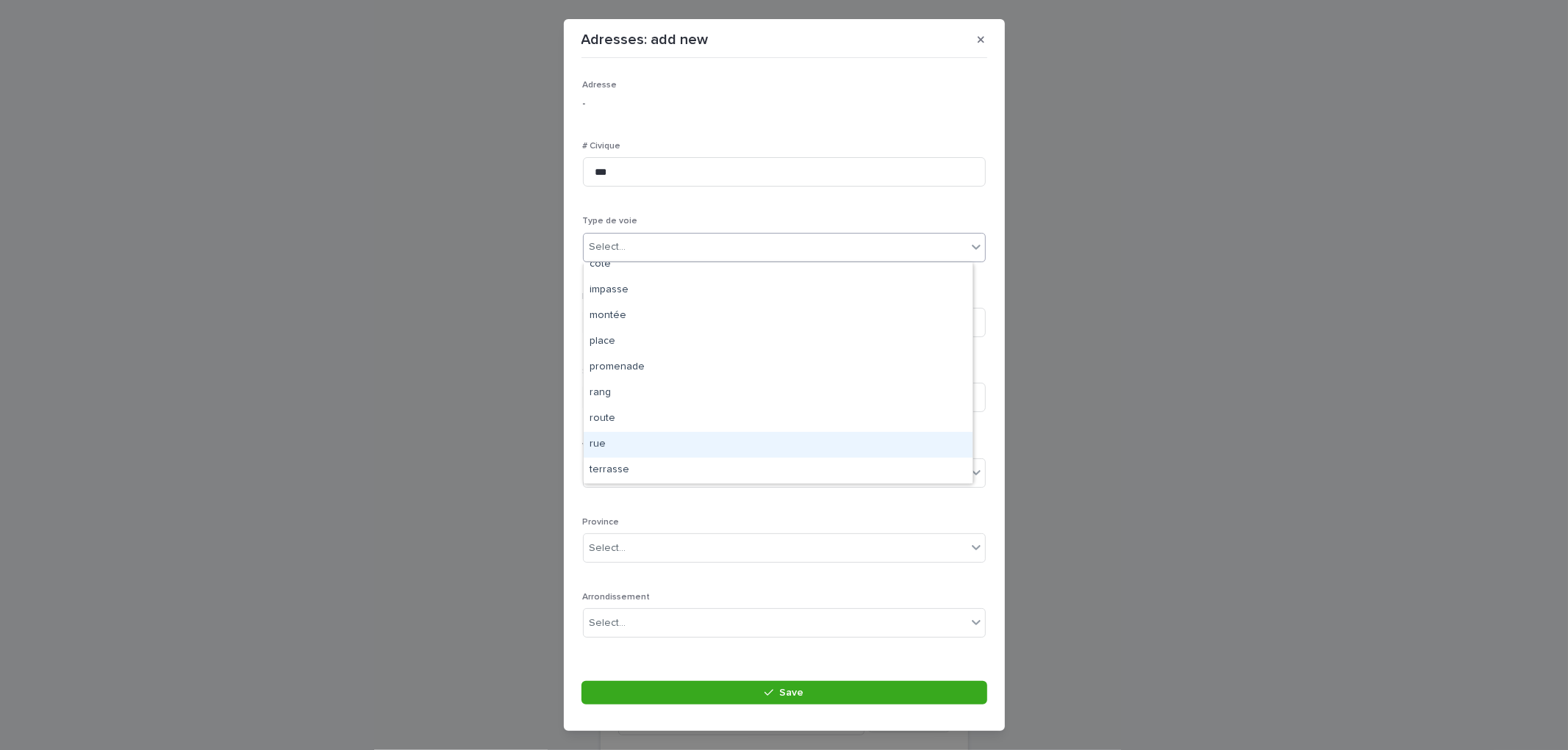
click at [621, 440] on div "rue" at bounding box center [778, 445] width 389 height 25
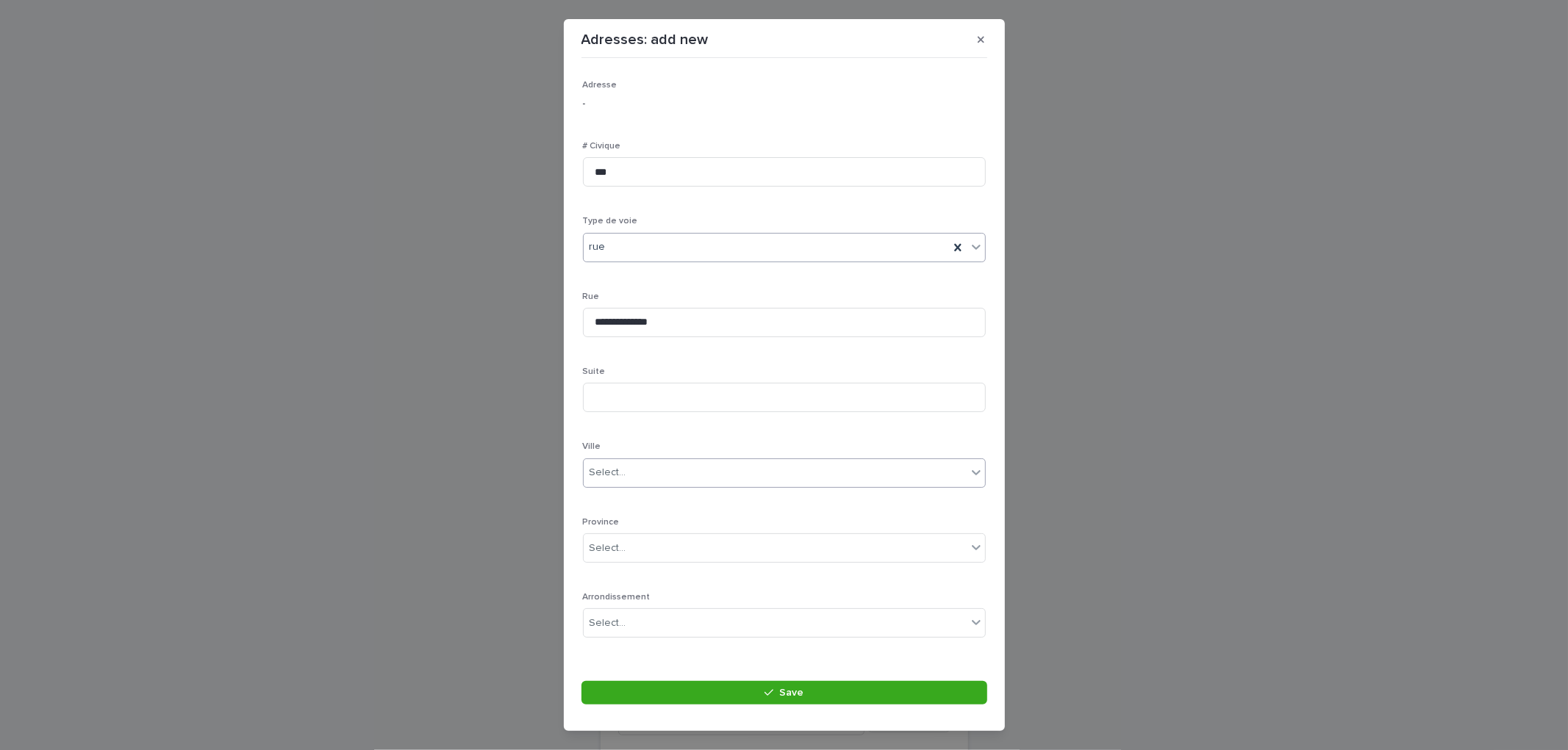
click at [649, 473] on div "Select..." at bounding box center [776, 473] width 383 height 25
type input "********"
click at [628, 495] on div "[GEOGRAPHIC_DATA]" at bounding box center [778, 502] width 389 height 25
drag, startPoint x: 632, startPoint y: 594, endPoint x: 655, endPoint y: 618, distance: 33.2
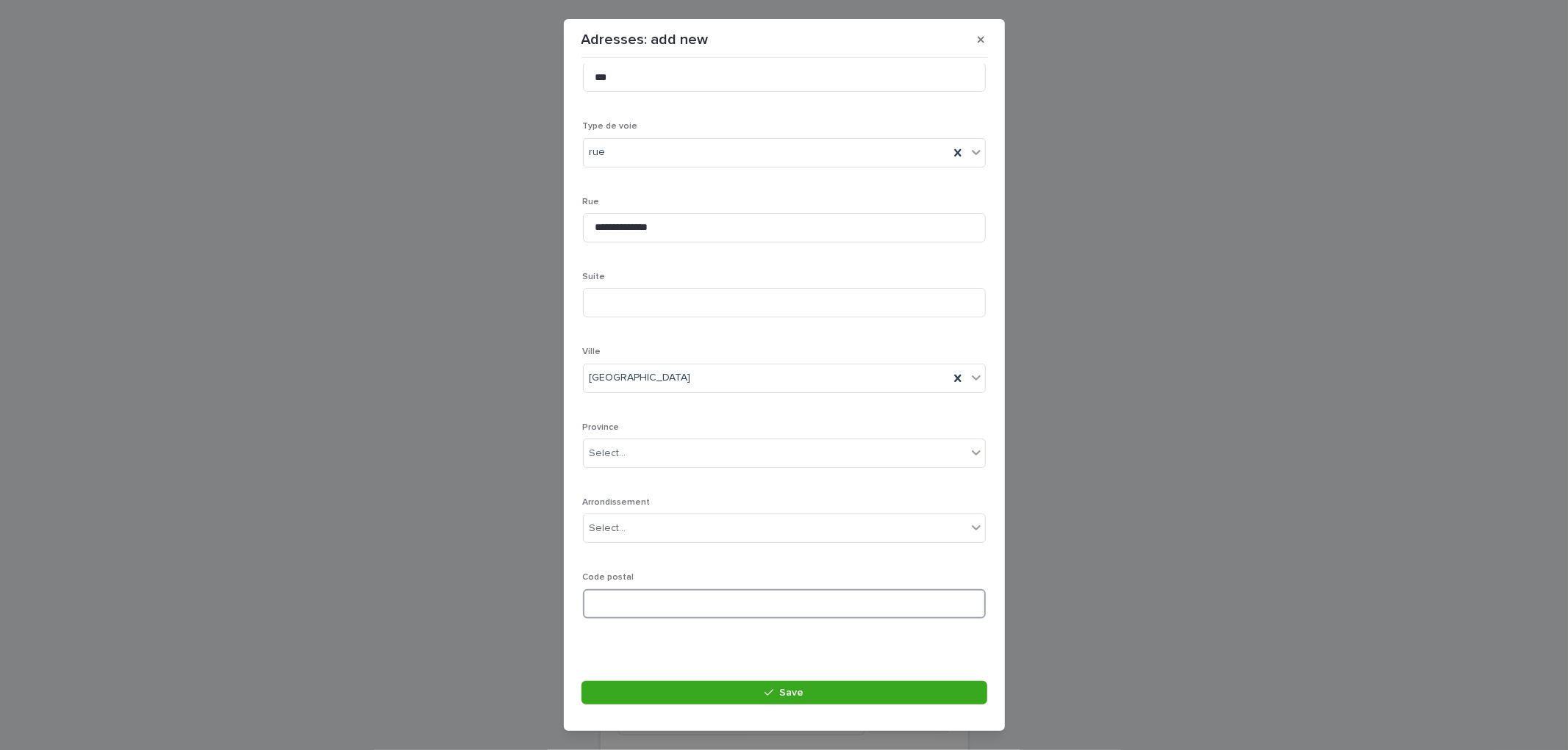
click at [636, 593] on input at bounding box center [784, 603] width 403 height 30
type input "*******"
click at [669, 456] on div "Select..." at bounding box center [776, 453] width 383 height 25
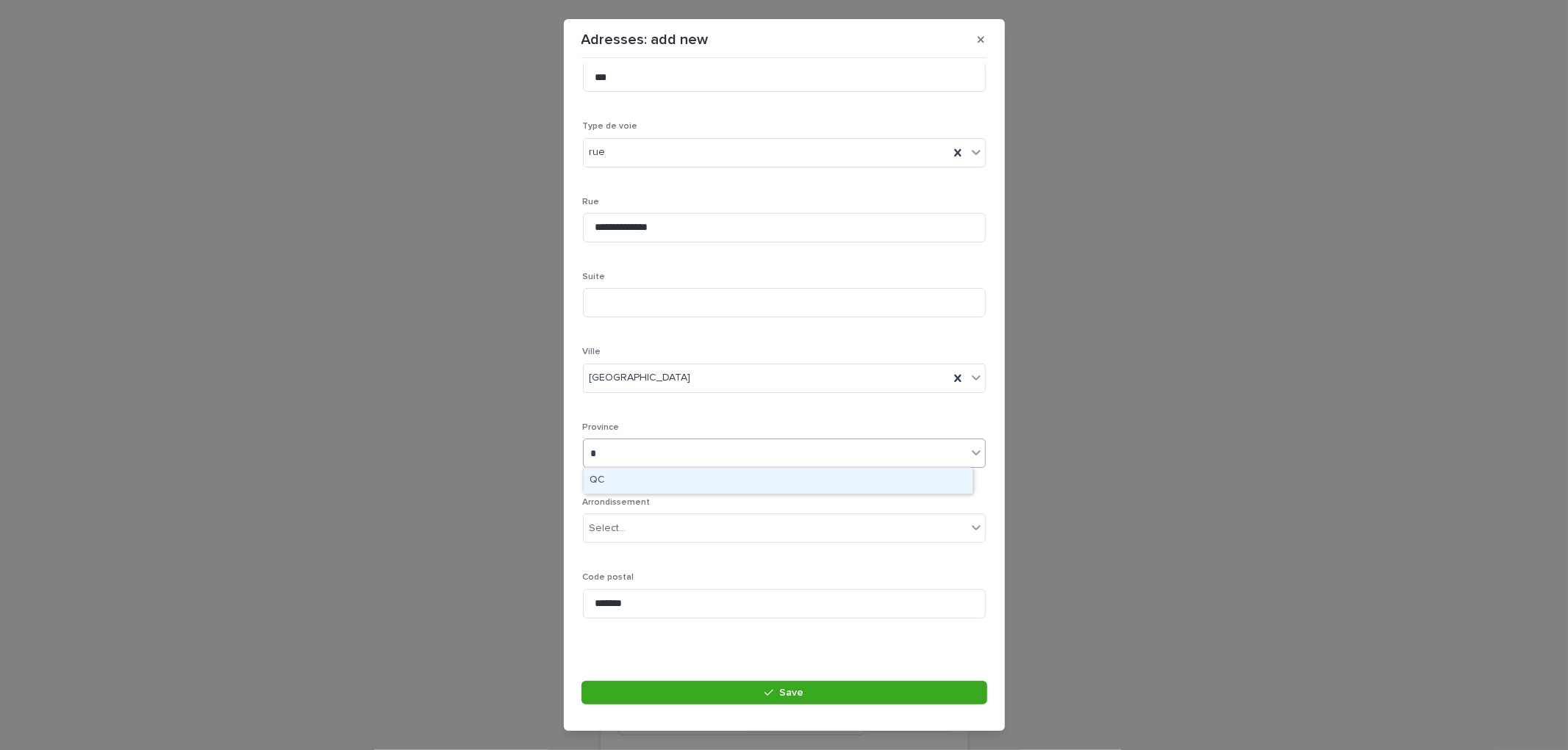
type input "**"
click at [614, 481] on div "QC" at bounding box center [778, 481] width 389 height 25
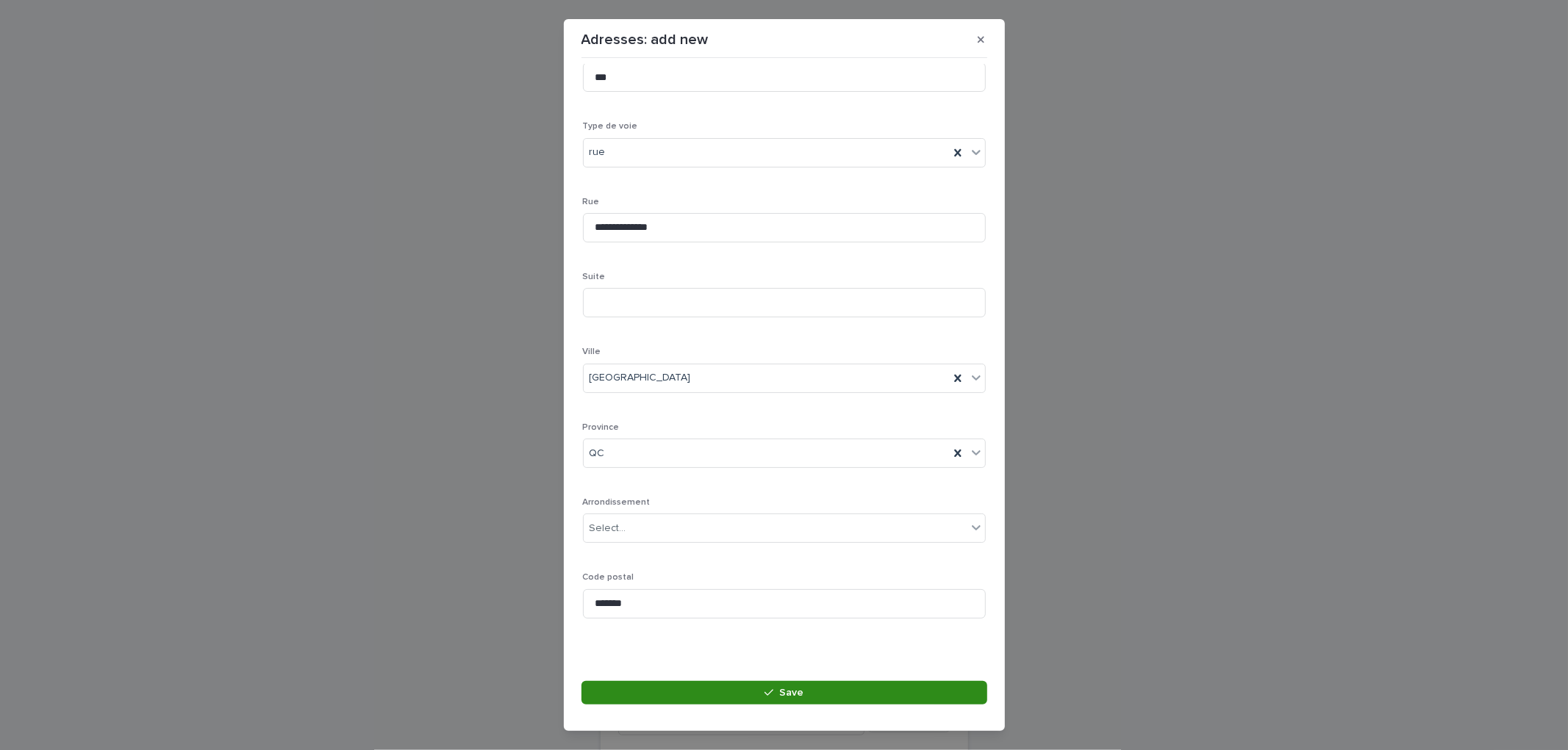
drag, startPoint x: 782, startPoint y: 700, endPoint x: 812, endPoint y: 469, distance: 232.9
click at [782, 700] on button "Save" at bounding box center [784, 693] width 406 height 24
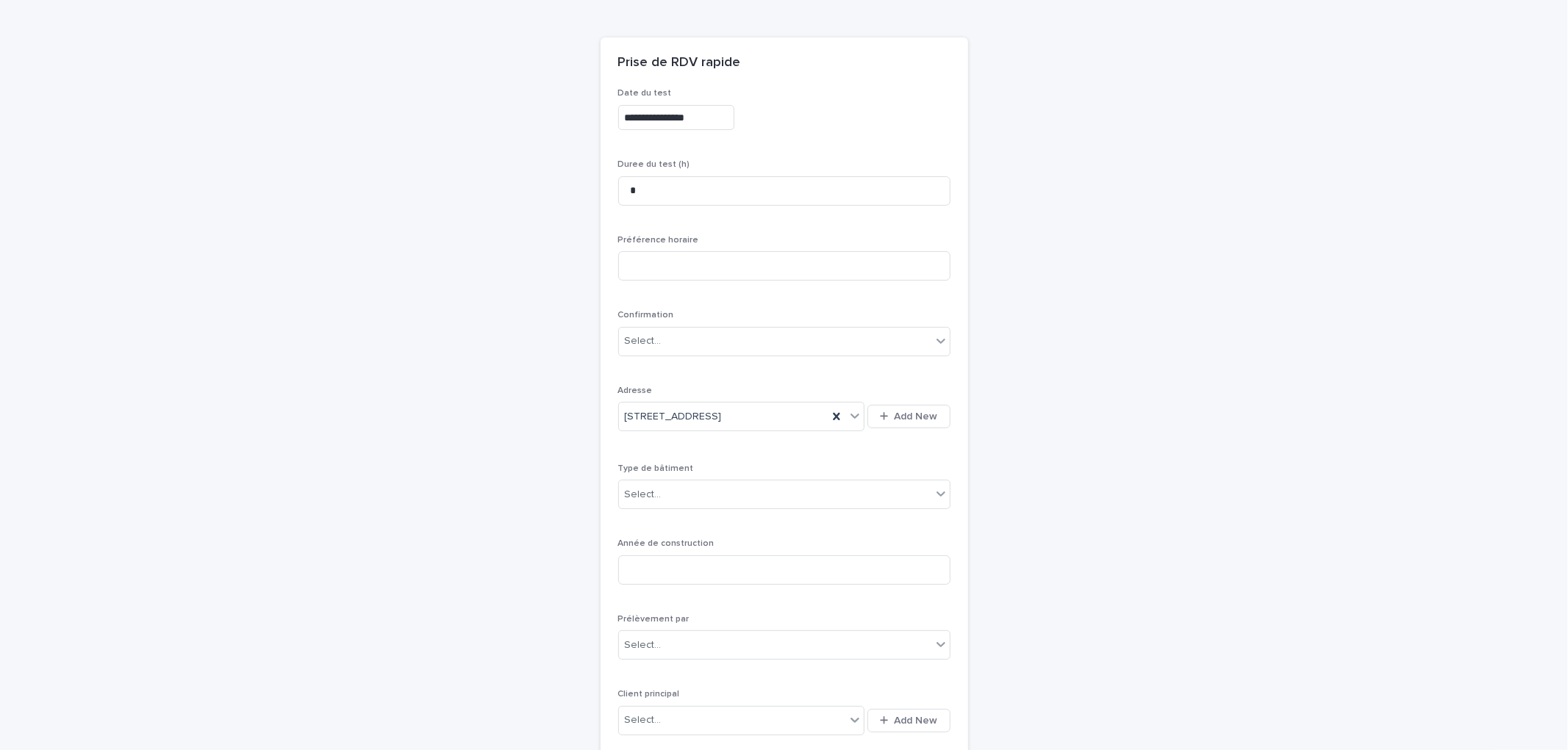
drag, startPoint x: 709, startPoint y: 476, endPoint x: 694, endPoint y: 524, distance: 50.3
click at [710, 480] on div "Type de bâtiment Select..." at bounding box center [784, 492] width 332 height 58
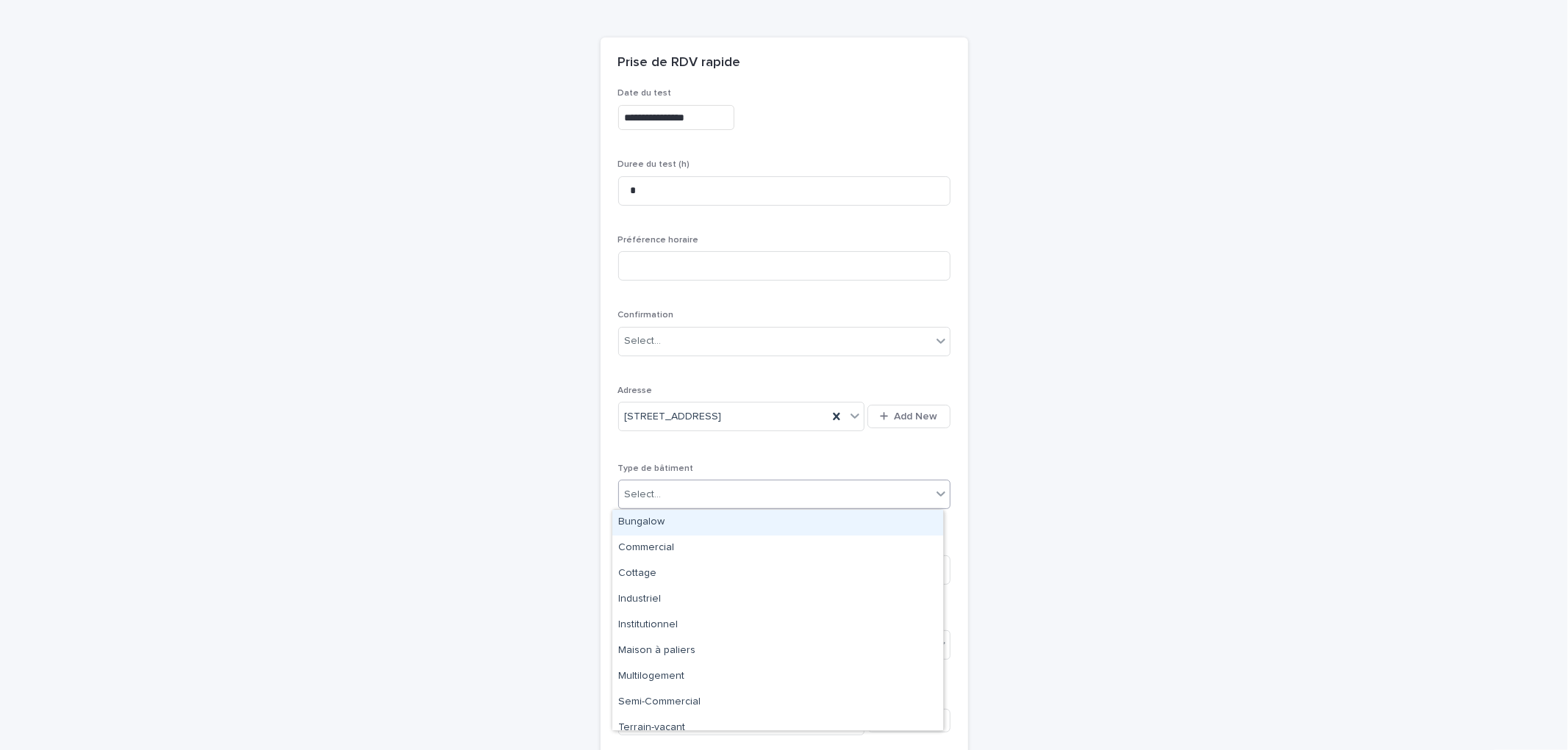
click at [684, 501] on div "Select..." at bounding box center [775, 495] width 313 height 25
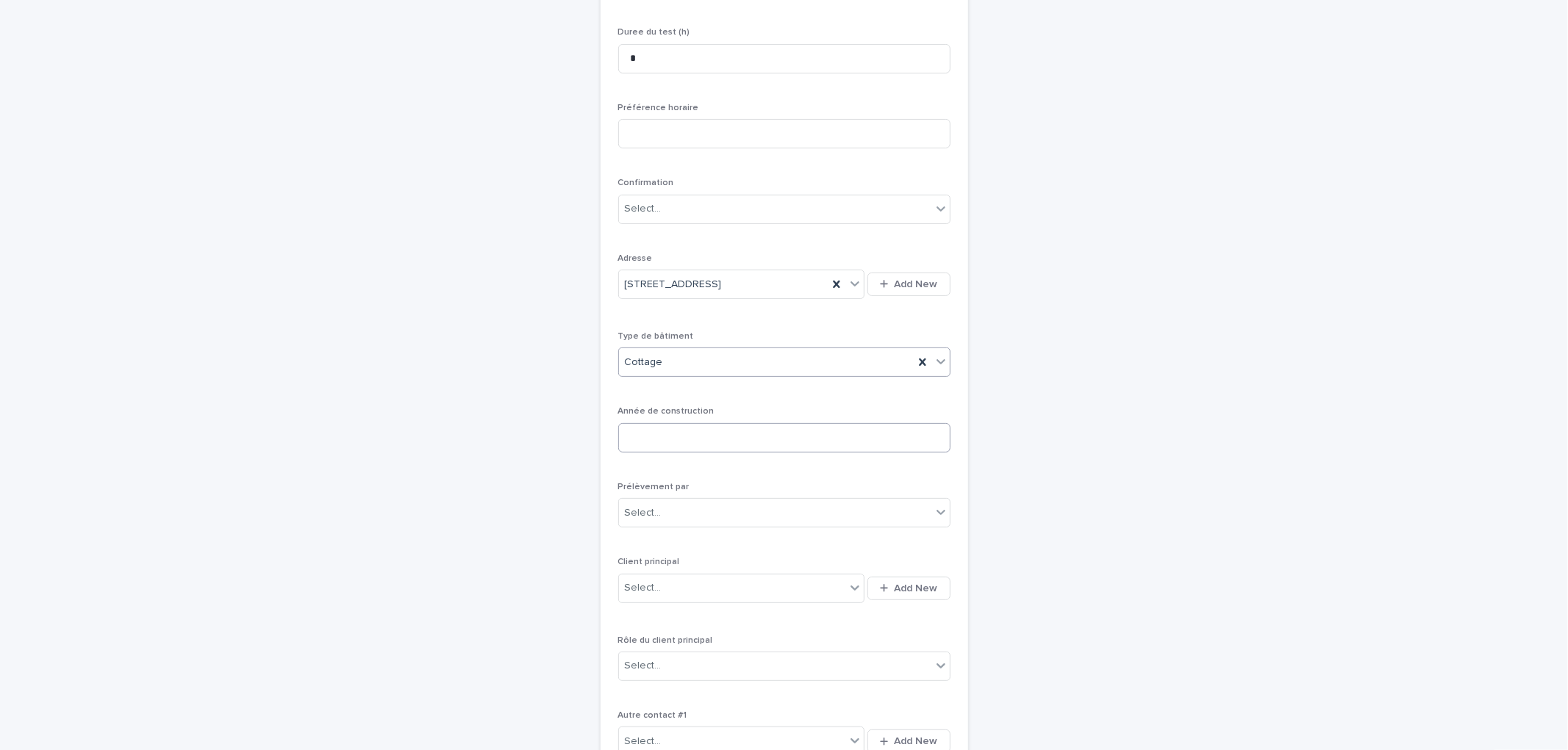
scroll to position [292, 0]
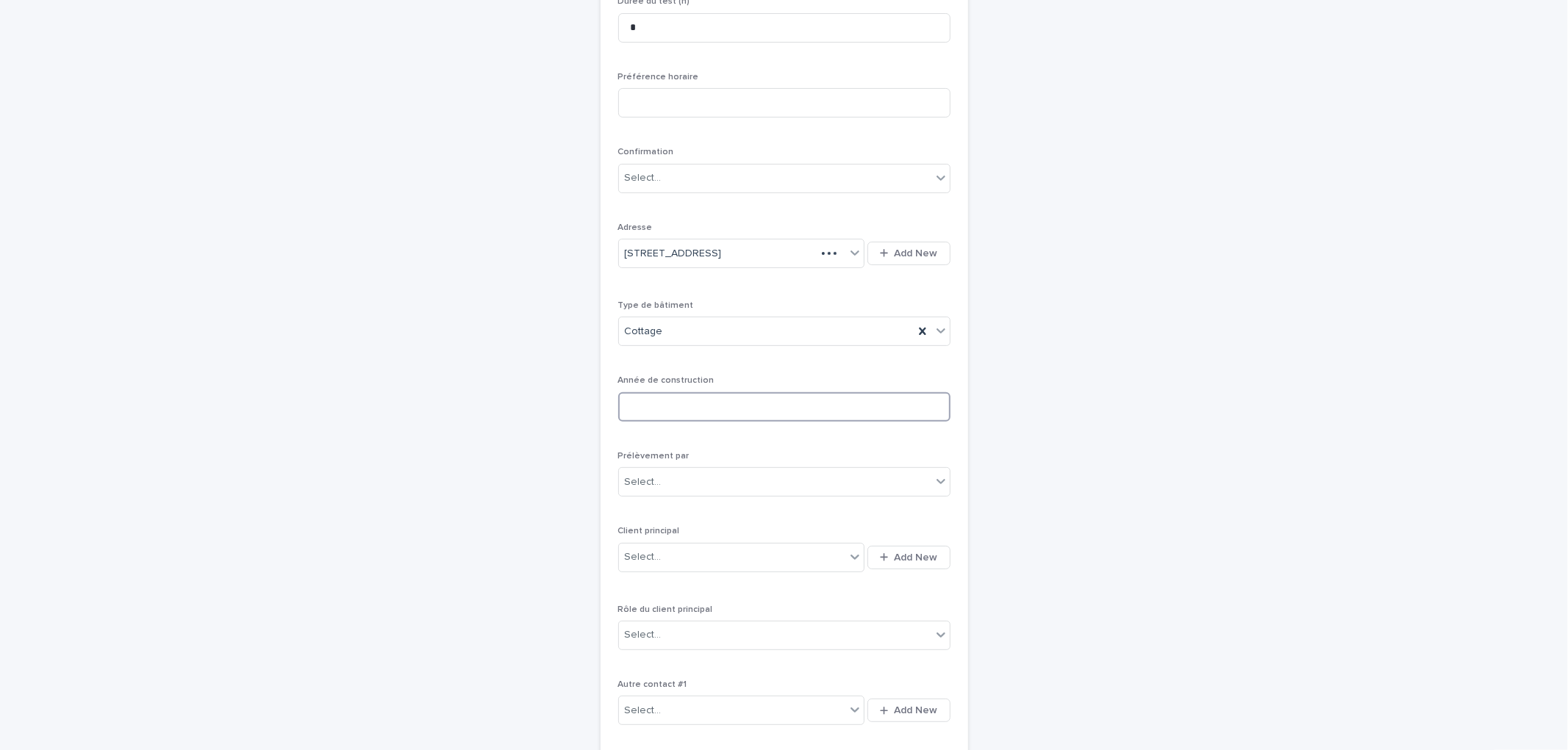
click at [652, 409] on input at bounding box center [784, 407] width 332 height 30
type input "****"
click at [682, 472] on div "Select..." at bounding box center [775, 482] width 313 height 25
click at [656, 512] on div "Multitest" at bounding box center [777, 510] width 331 height 25
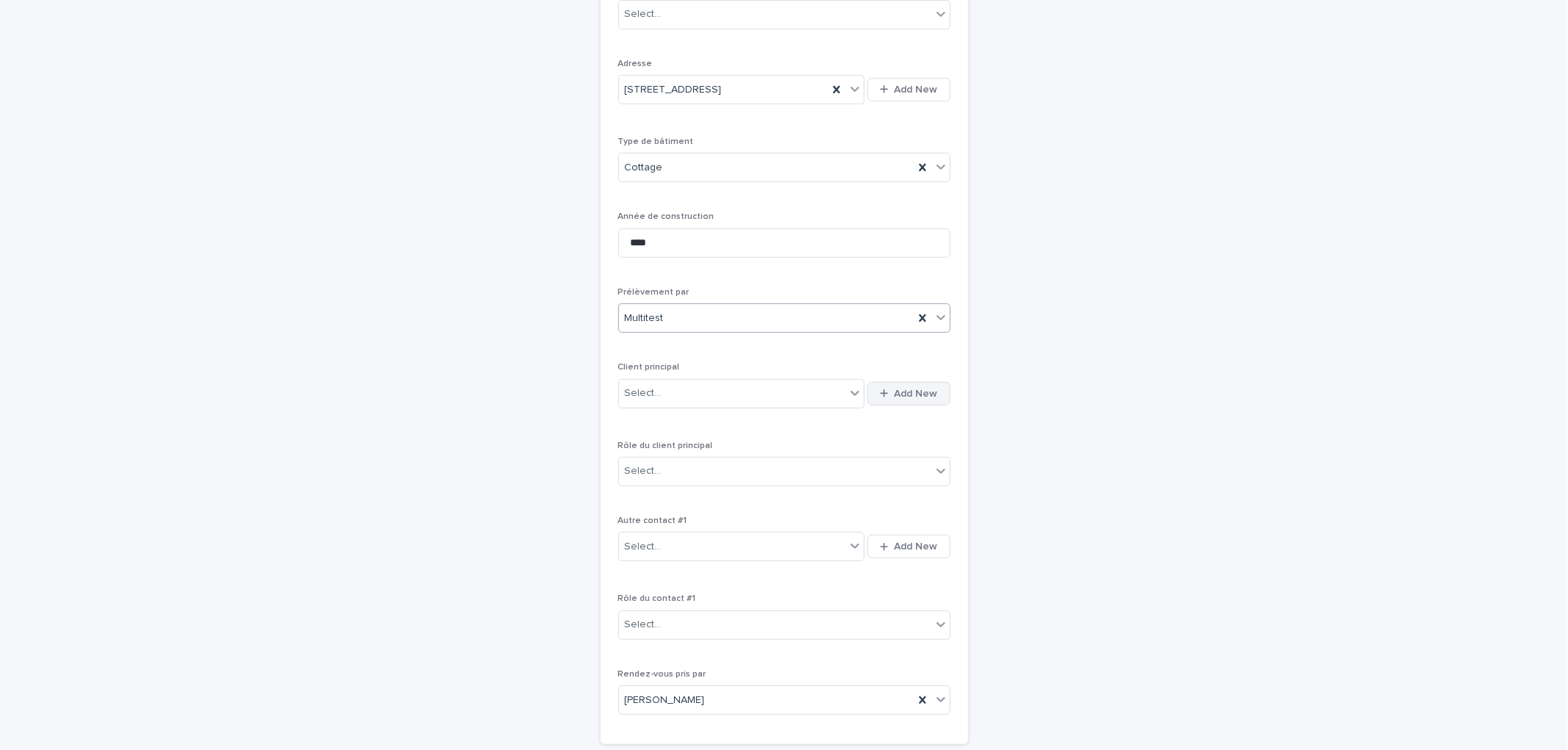
click at [917, 392] on span "Add New" at bounding box center [915, 394] width 43 height 10
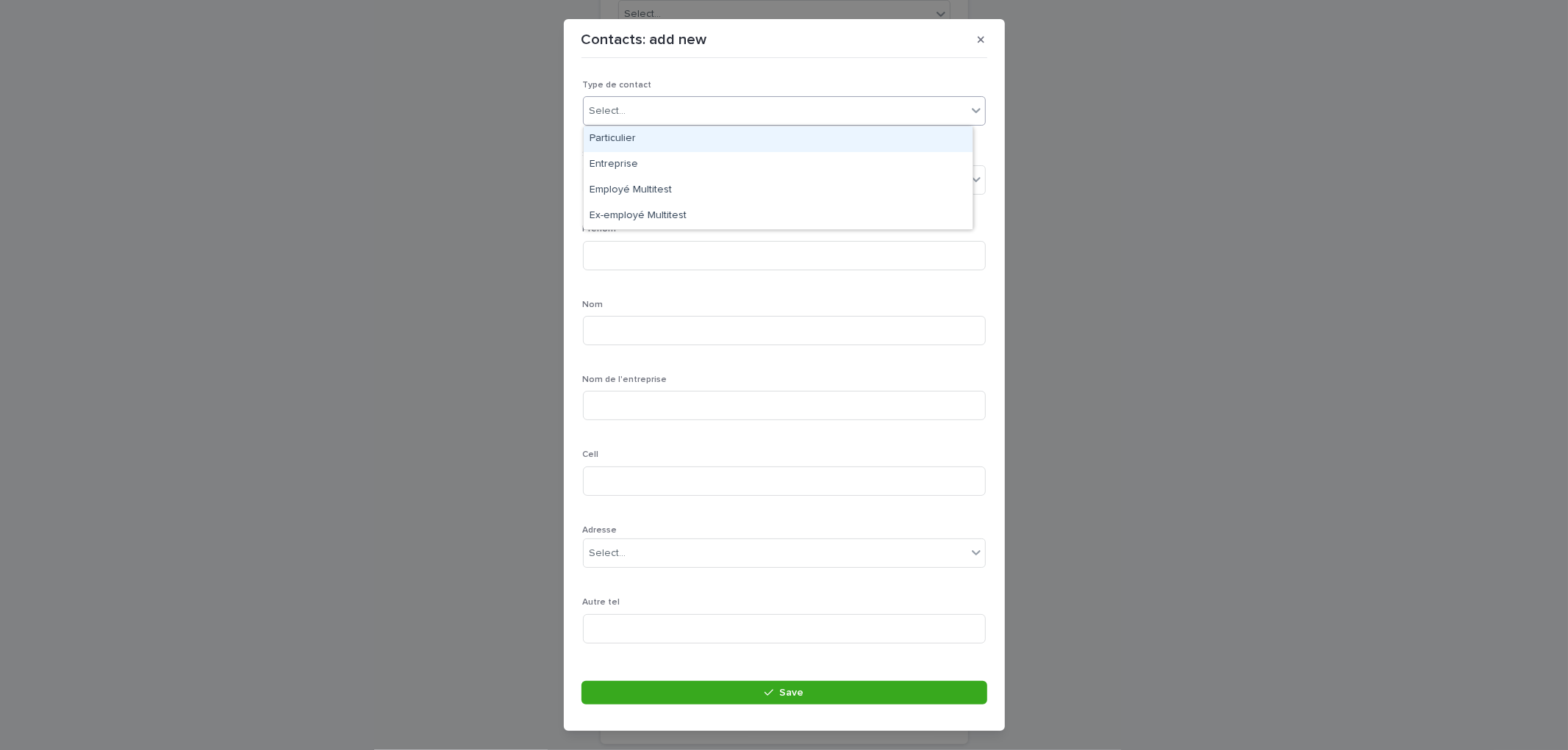
click at [674, 107] on div "Select..." at bounding box center [776, 111] width 383 height 25
click at [638, 131] on div "Particulier" at bounding box center [778, 139] width 389 height 25
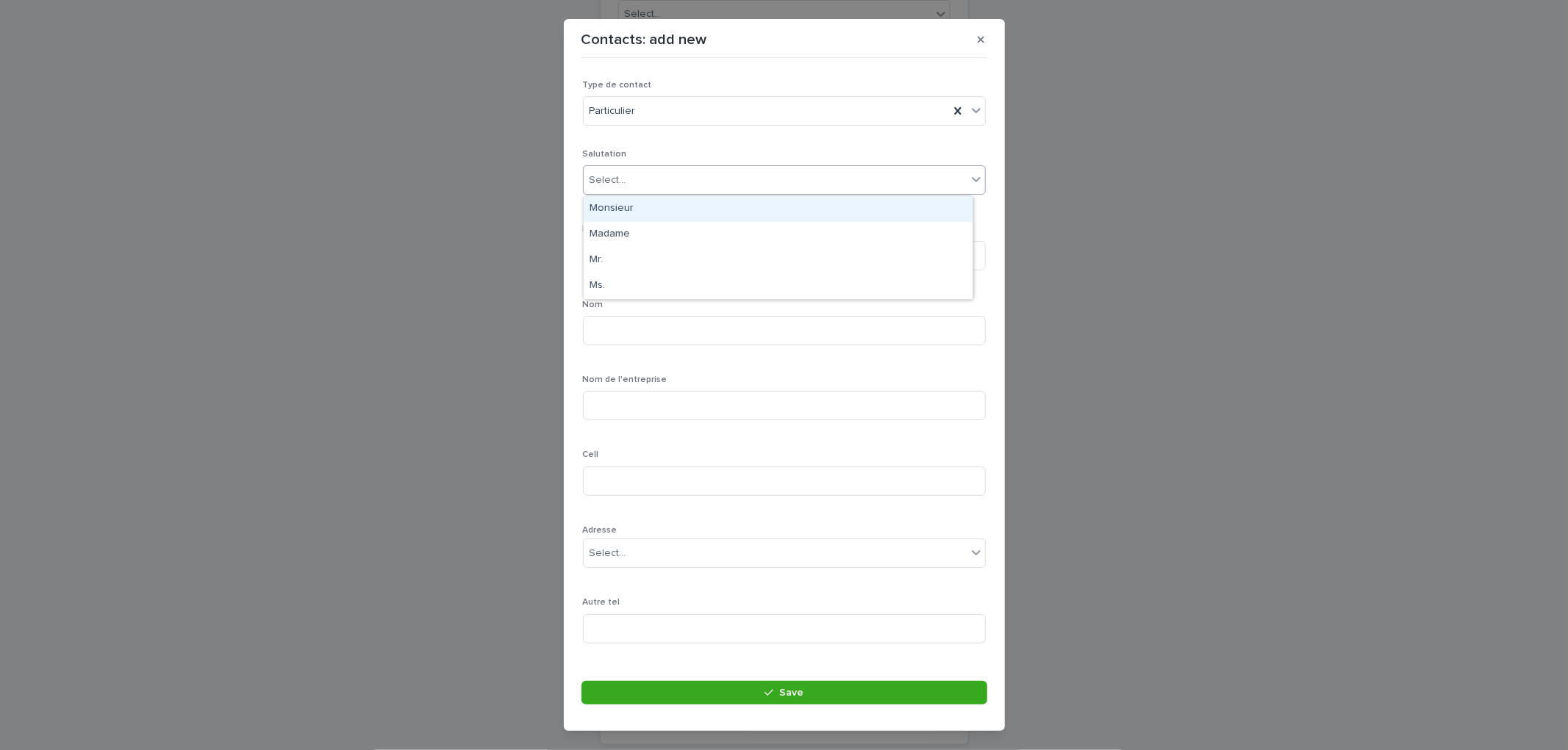
click at [640, 174] on div "Select..." at bounding box center [776, 181] width 383 height 25
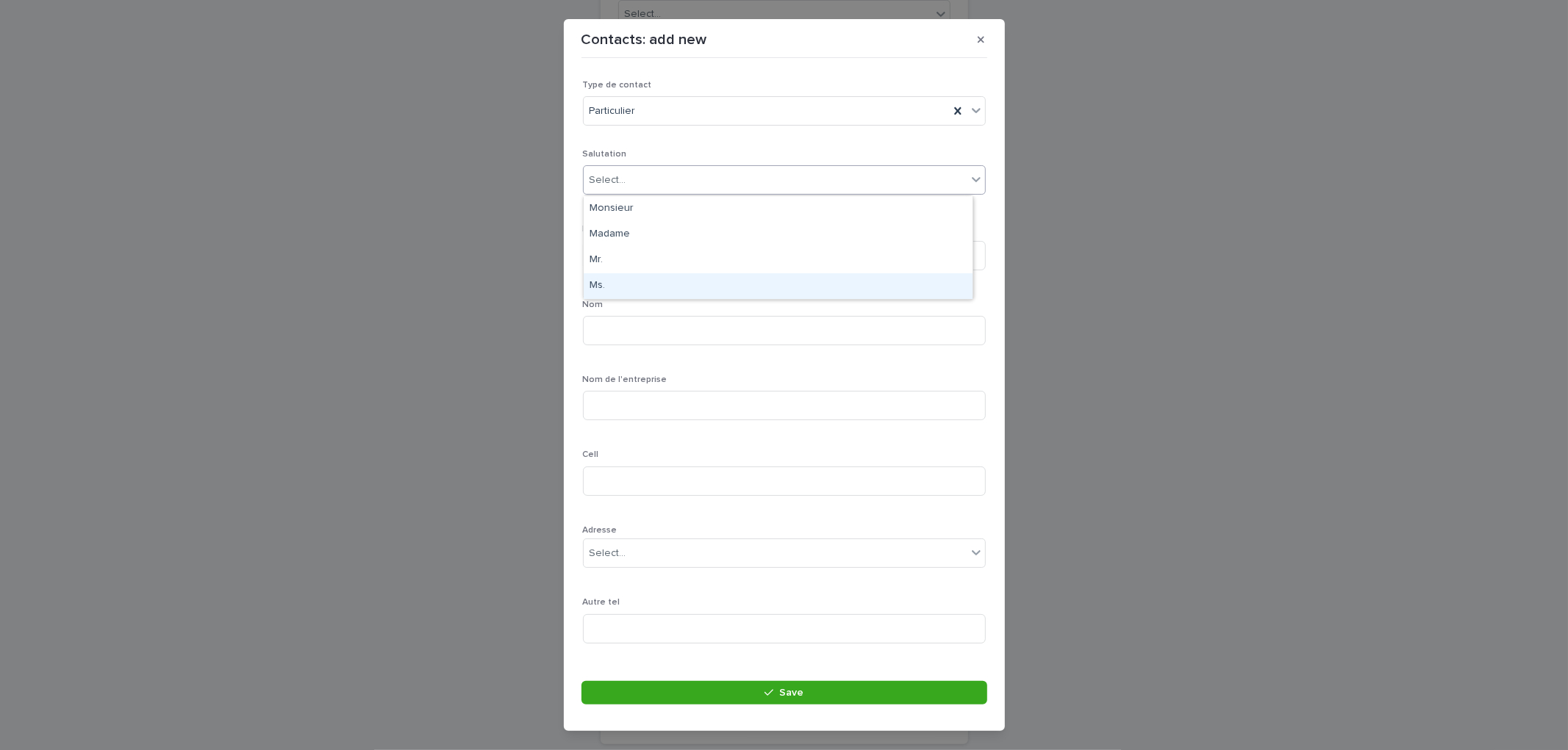
click at [627, 281] on div "Ms." at bounding box center [778, 286] width 389 height 25
click at [644, 252] on input at bounding box center [784, 255] width 403 height 30
type input "******"
click at [648, 324] on input at bounding box center [784, 331] width 403 height 30
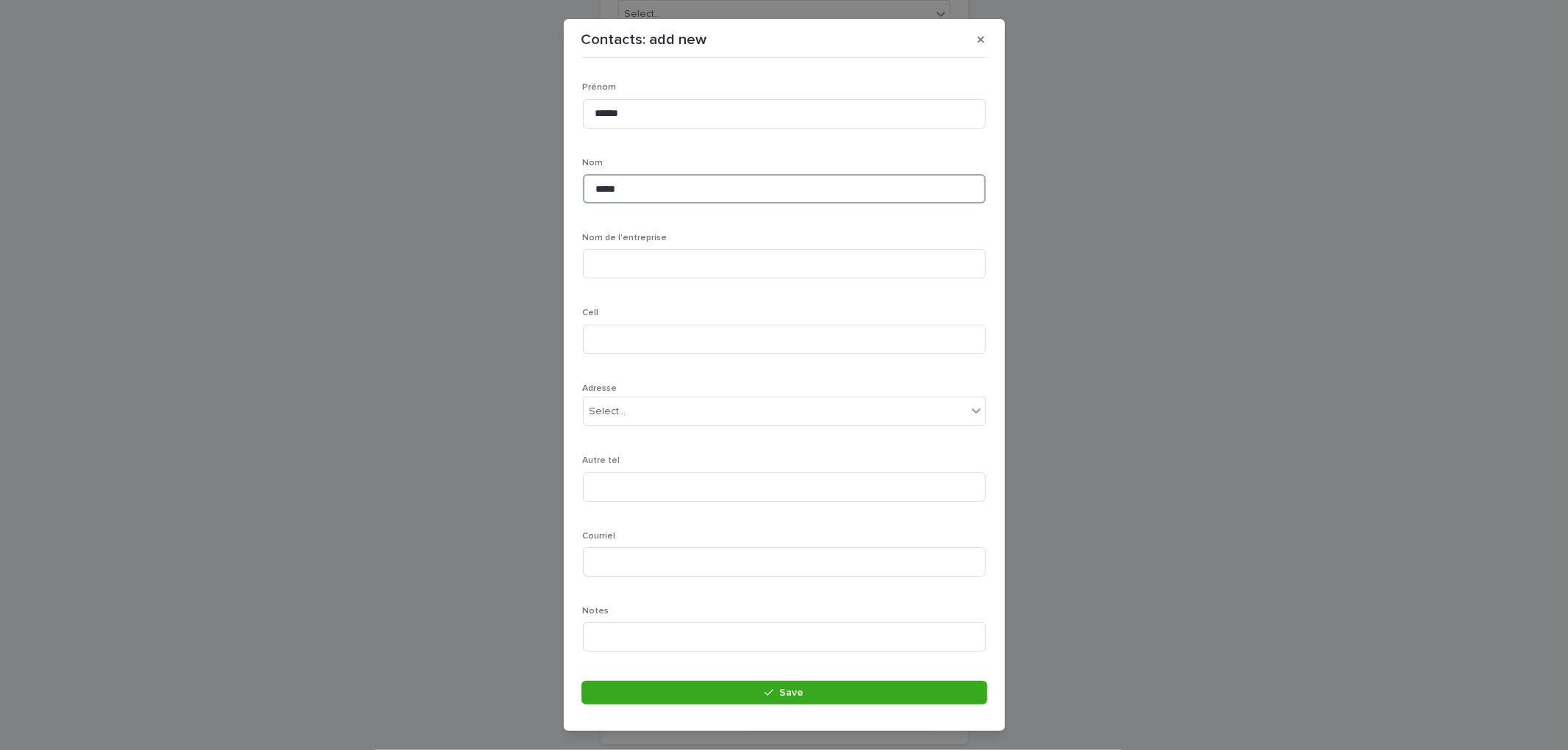
scroll to position [164, 0]
type input "*****"
click at [652, 324] on input at bounding box center [784, 318] width 403 height 30
type input "*"
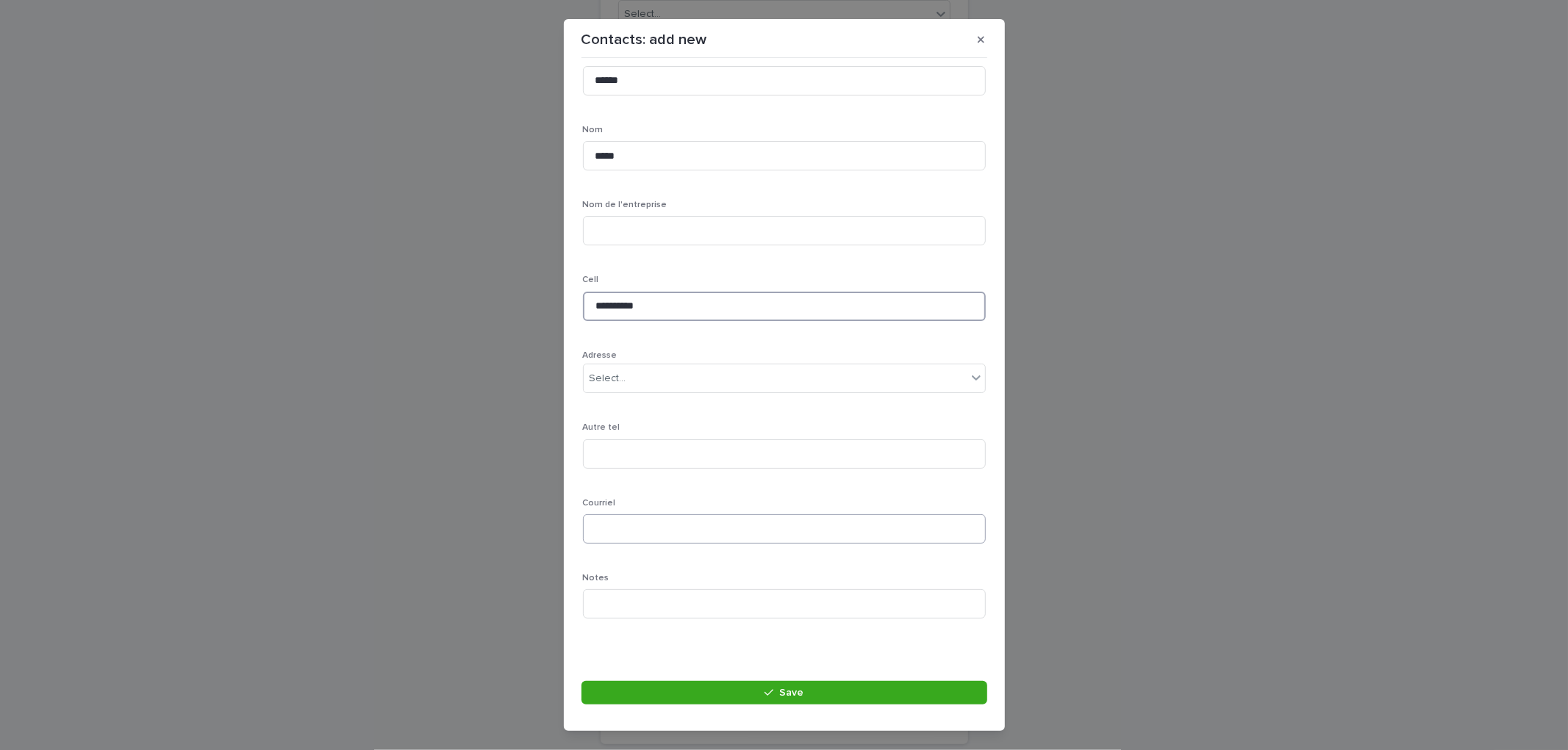
type input "**********"
drag, startPoint x: 659, startPoint y: 518, endPoint x: 671, endPoint y: 509, distance: 15.0
click at [671, 509] on div "Courriel" at bounding box center [784, 527] width 403 height 58
type input "**********"
click at [801, 693] on span "Save" at bounding box center [791, 693] width 25 height 10
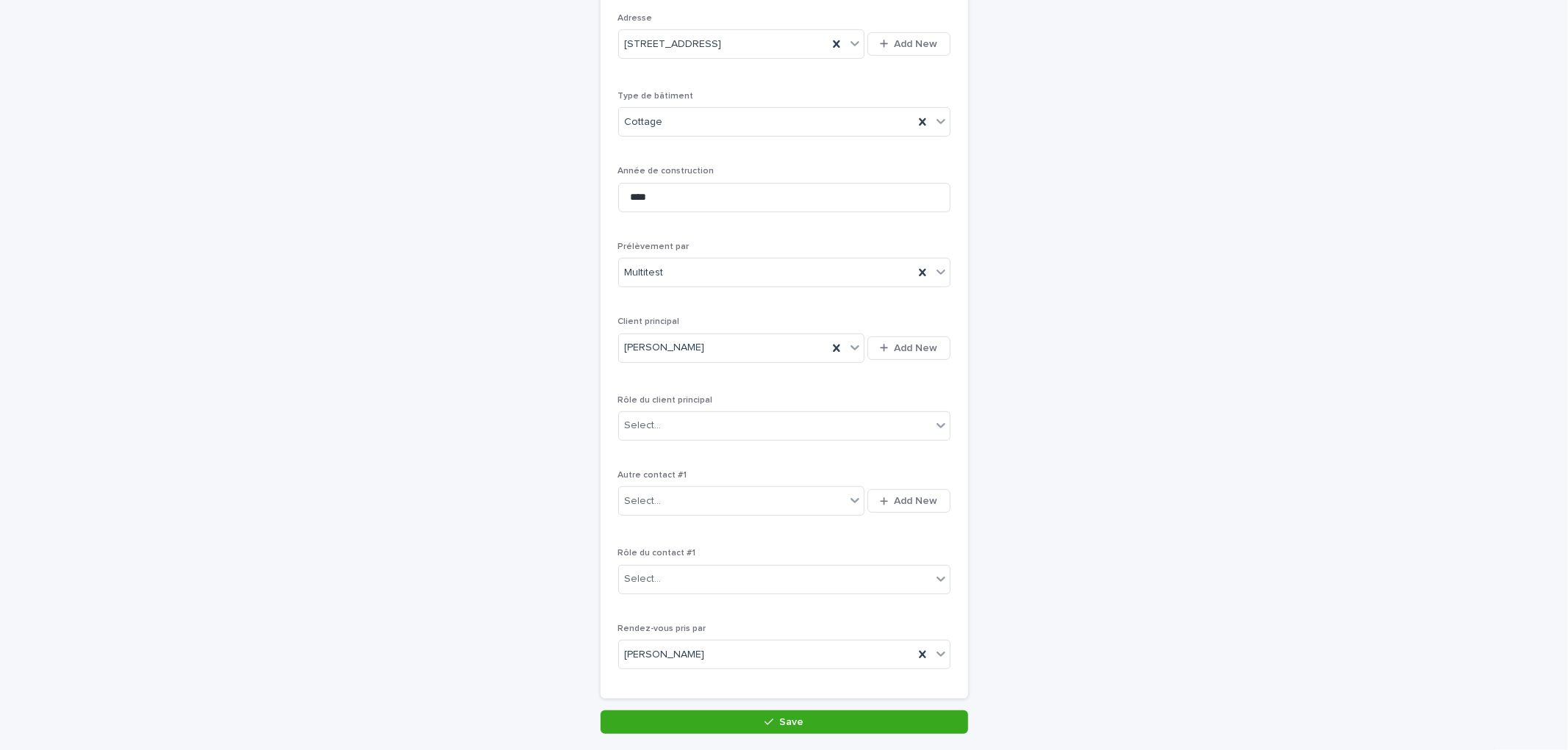
scroll to position [537, 0]
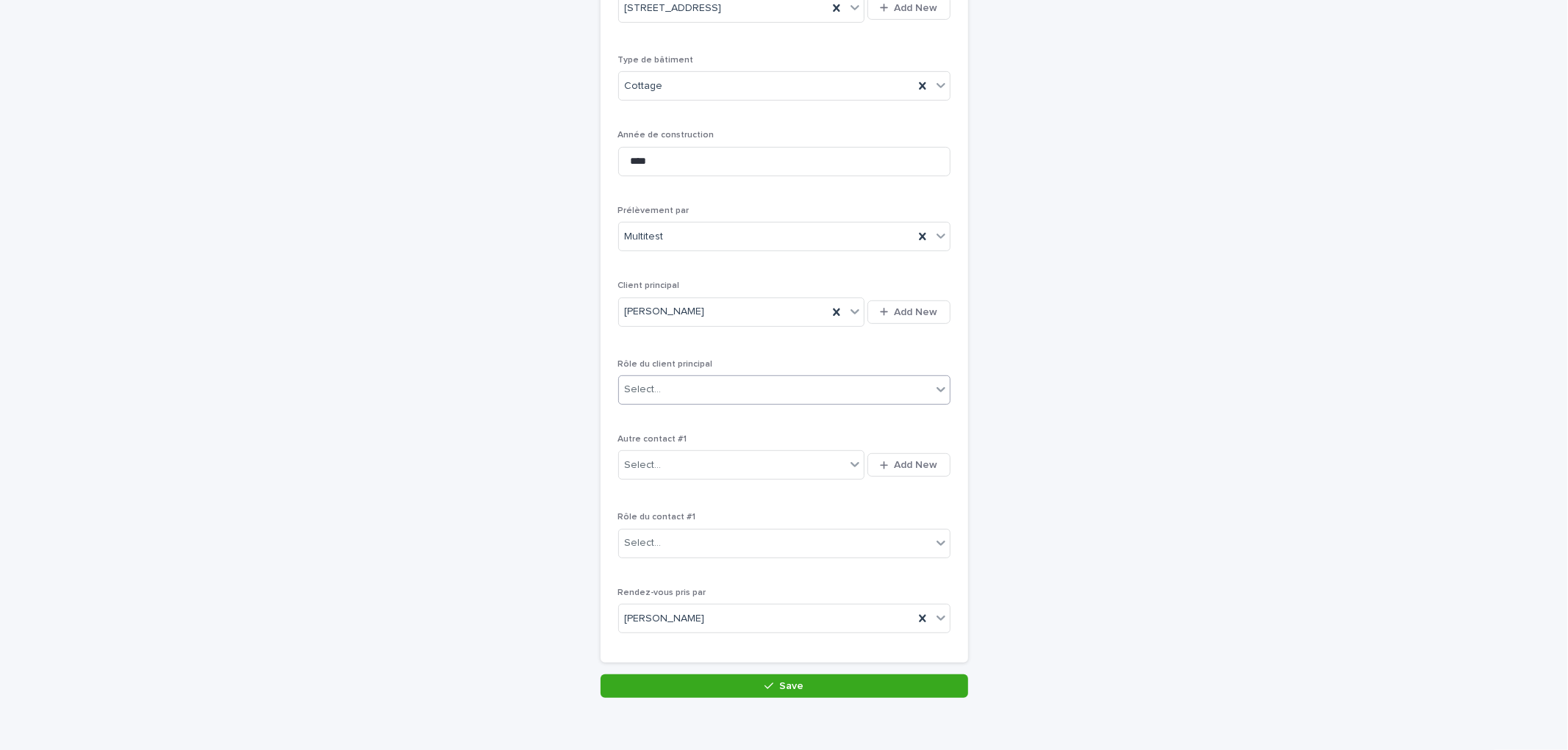
click at [688, 391] on div "Select..." at bounding box center [775, 390] width 313 height 25
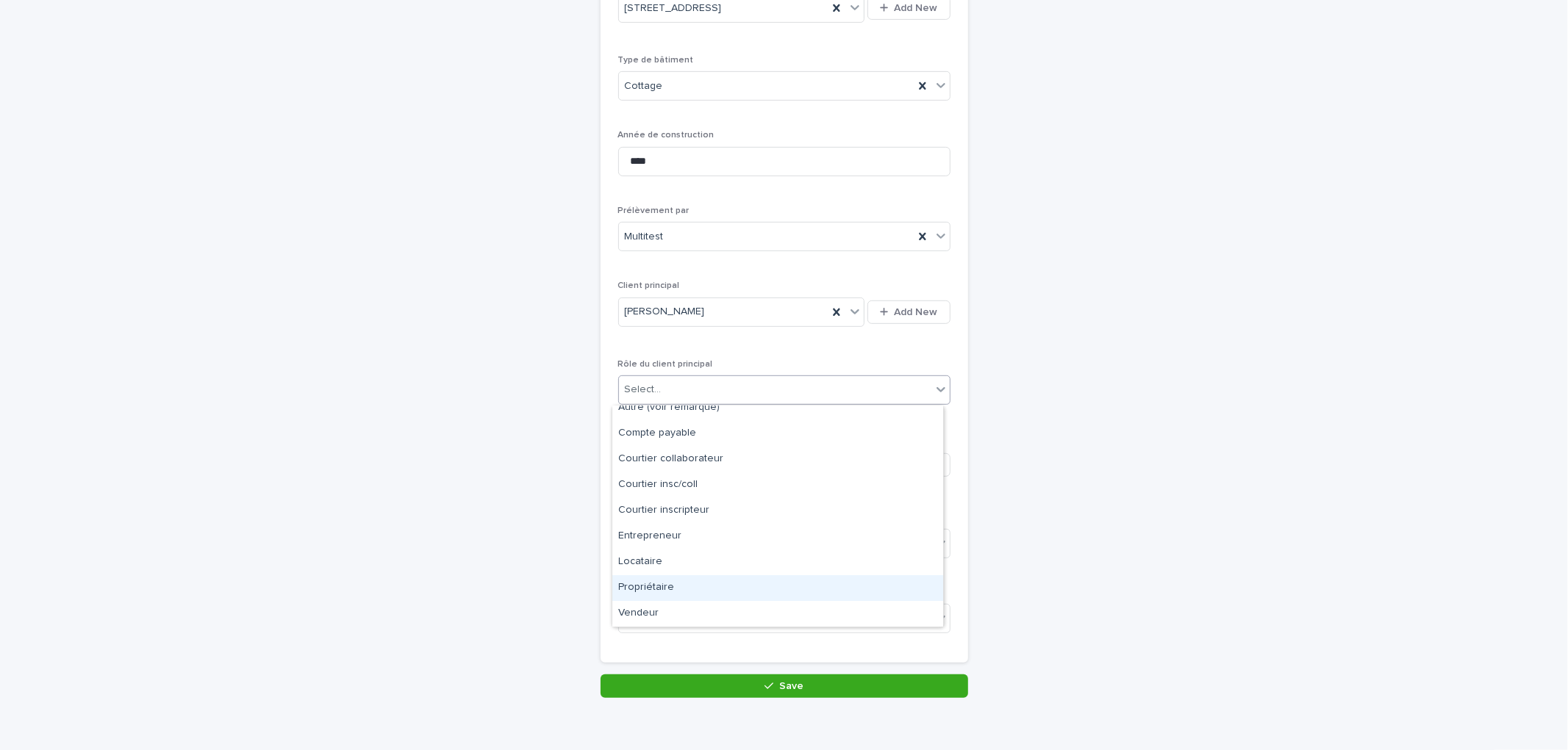
click at [665, 591] on div "Propriétaire" at bounding box center [777, 588] width 331 height 25
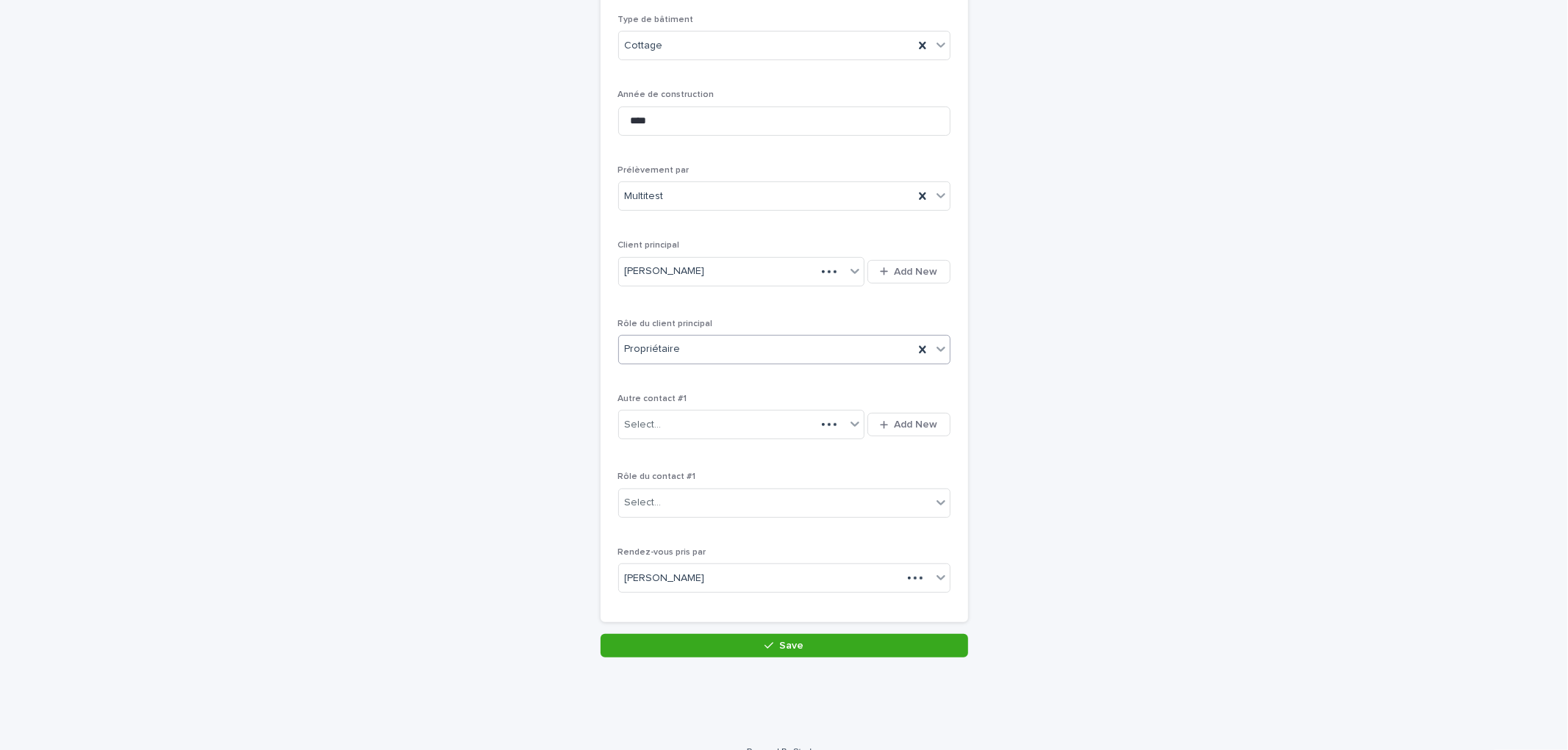
scroll to position [600, 0]
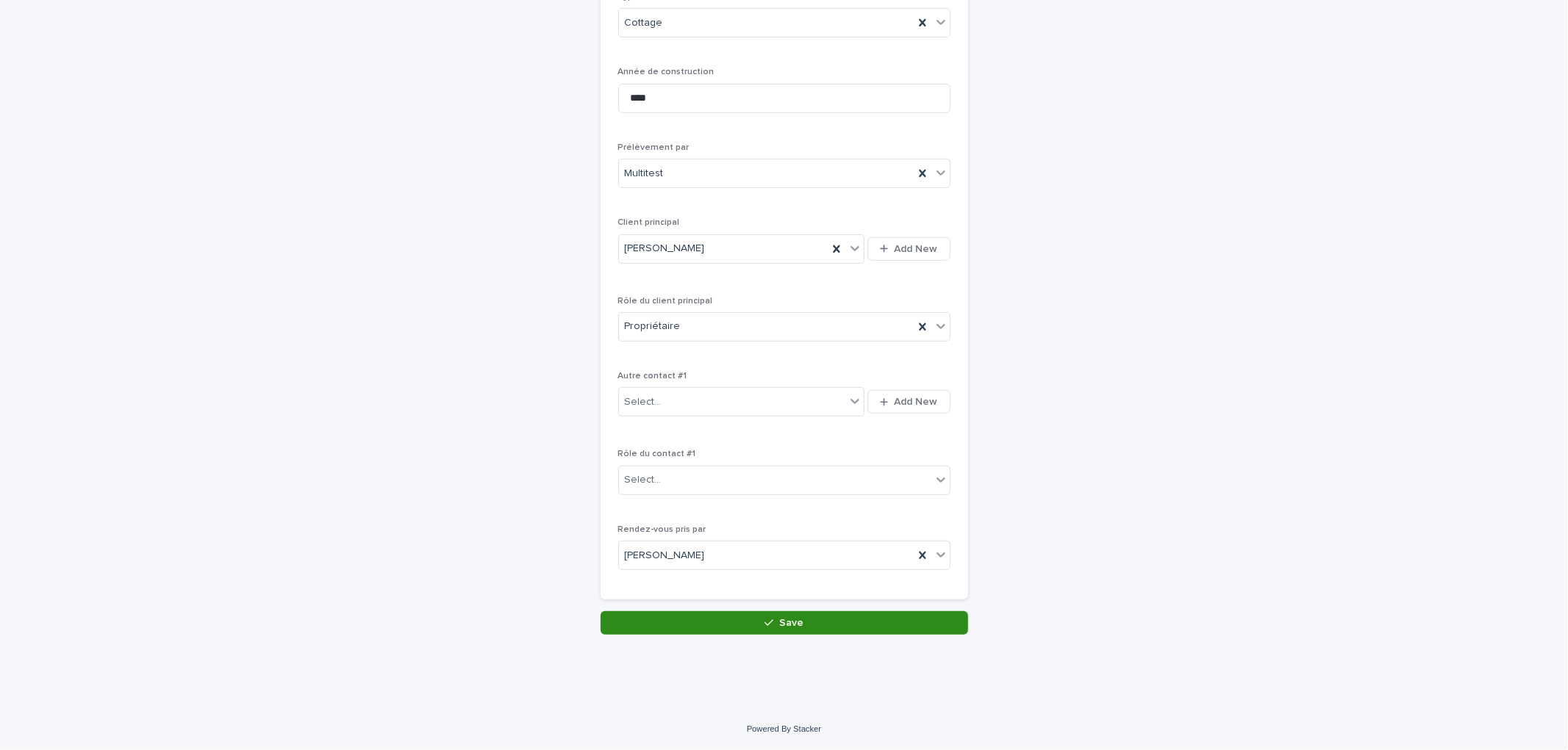
click at [781, 614] on button "Save" at bounding box center [784, 623] width 368 height 24
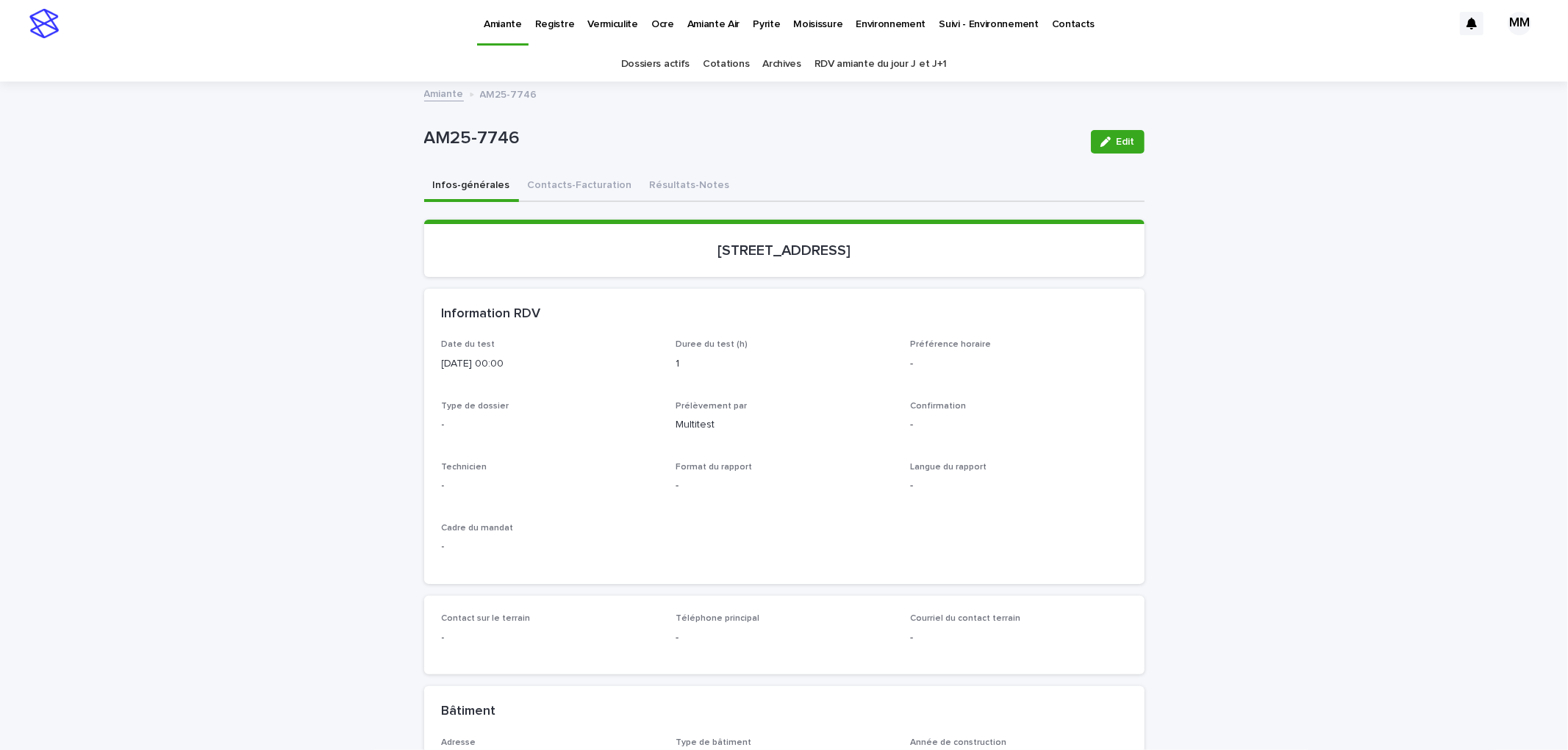
click at [1128, 129] on div "Edit" at bounding box center [1115, 142] width 59 height 58
click at [1106, 151] on button "Edit" at bounding box center [1117, 142] width 53 height 24
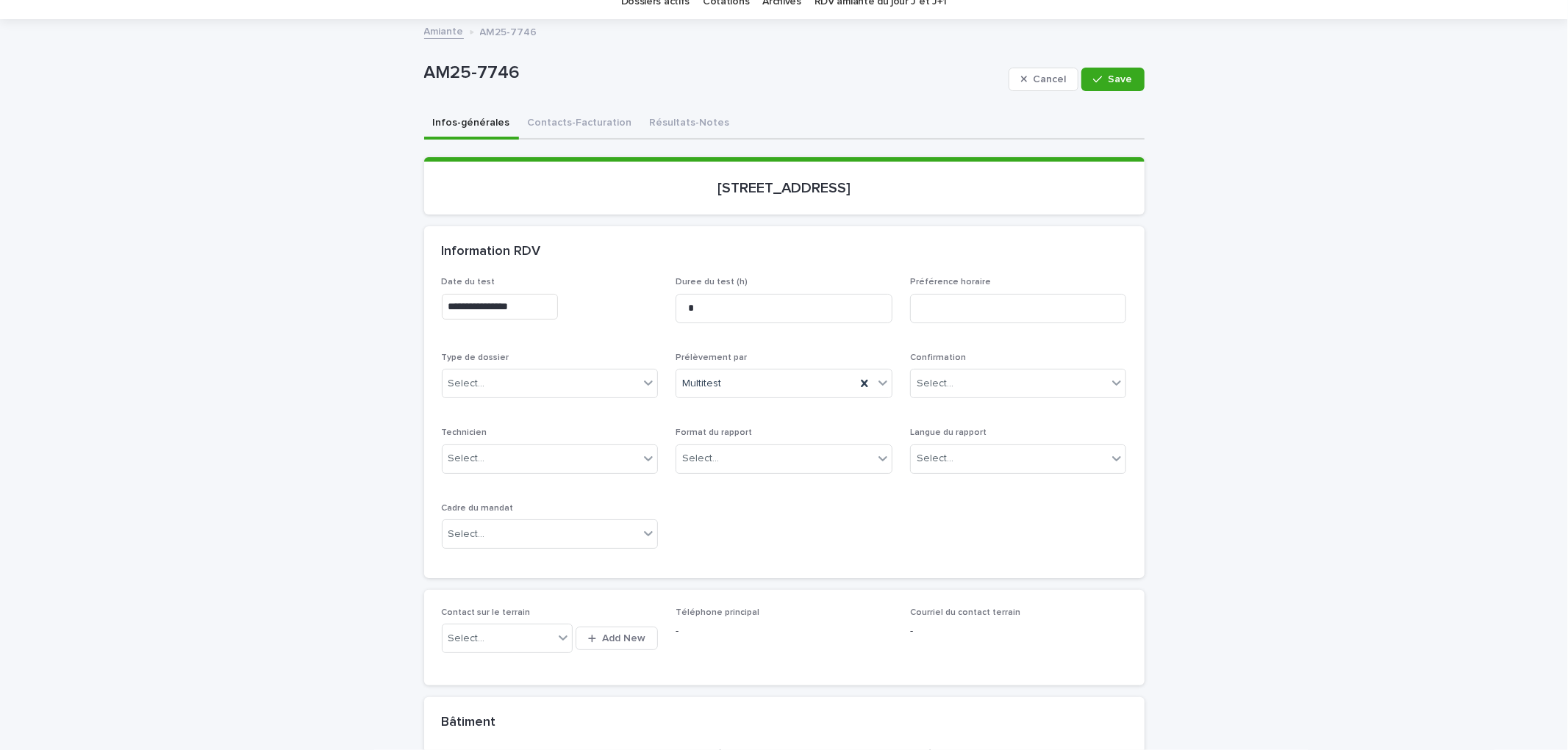
scroll to position [81, 0]
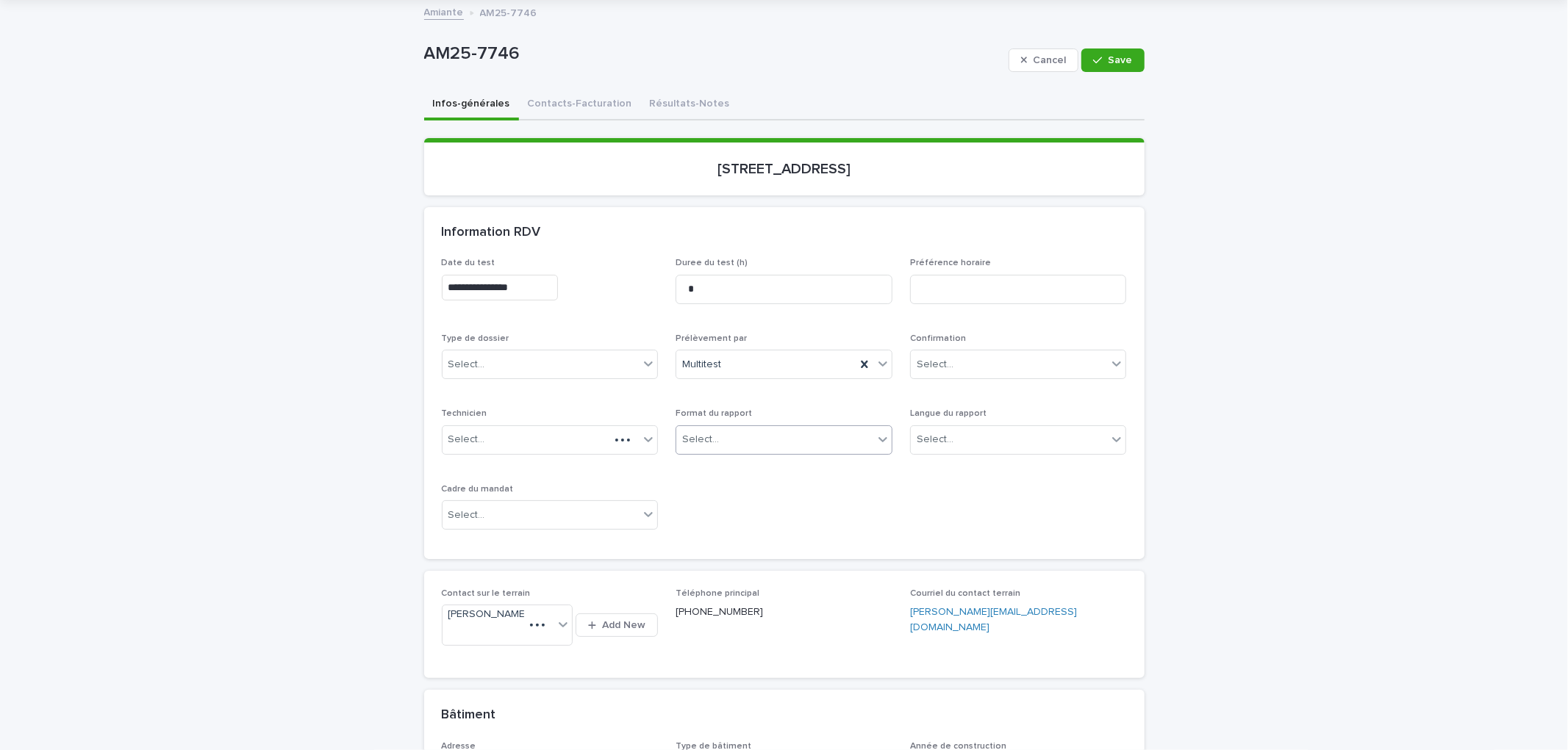
click at [766, 438] on div "Select..." at bounding box center [775, 440] width 197 height 25
click at [729, 462] on div "Électronique" at bounding box center [778, 467] width 215 height 25
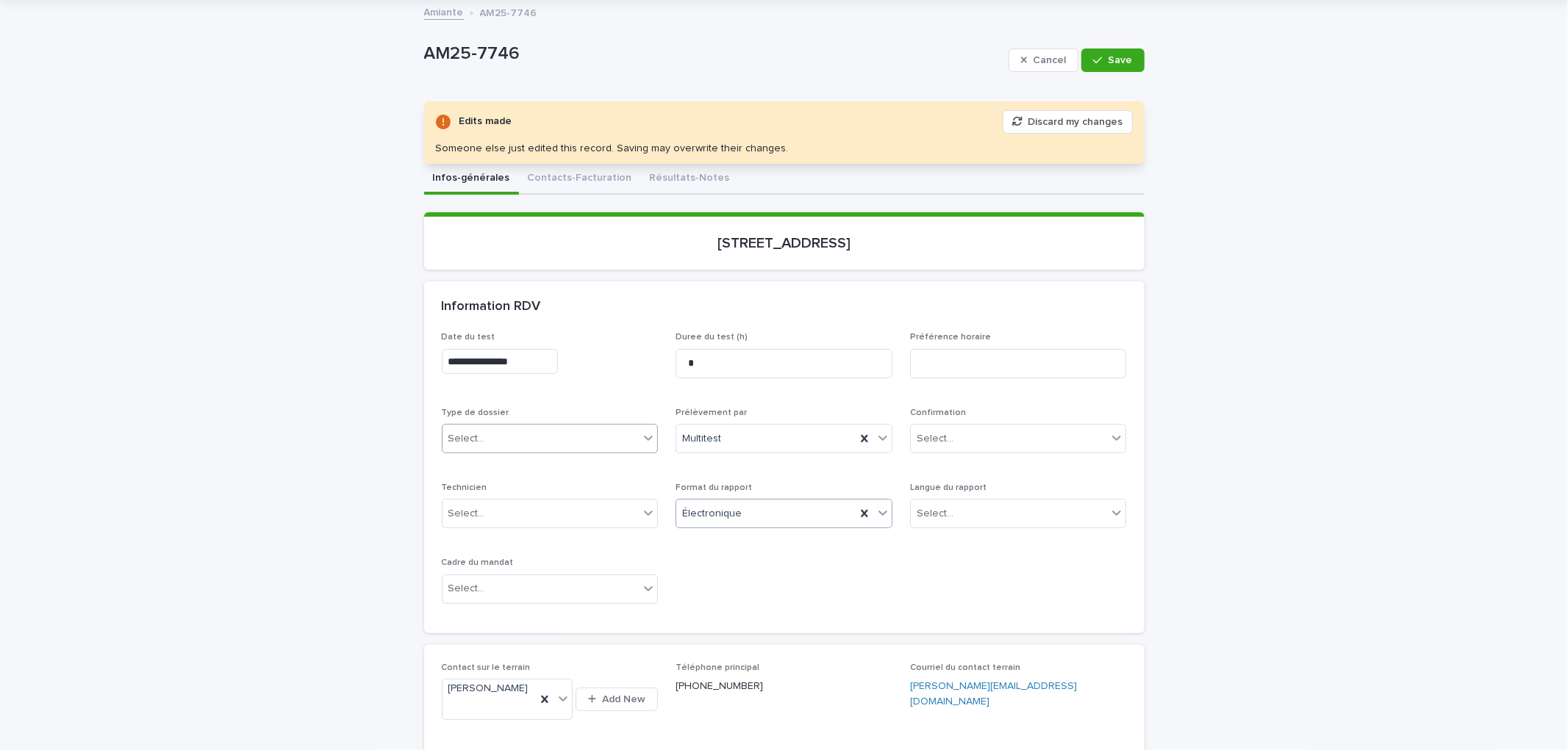
click at [581, 435] on div "Select..." at bounding box center [541, 439] width 197 height 25
click at [537, 461] on div "Échantillonnage" at bounding box center [543, 465] width 215 height 25
click at [983, 512] on div "Select..." at bounding box center [1009, 514] width 197 height 25
click at [949, 544] on div "Français" at bounding box center [1012, 541] width 215 height 25
drag, startPoint x: 773, startPoint y: 564, endPoint x: 568, endPoint y: 579, distance: 205.5
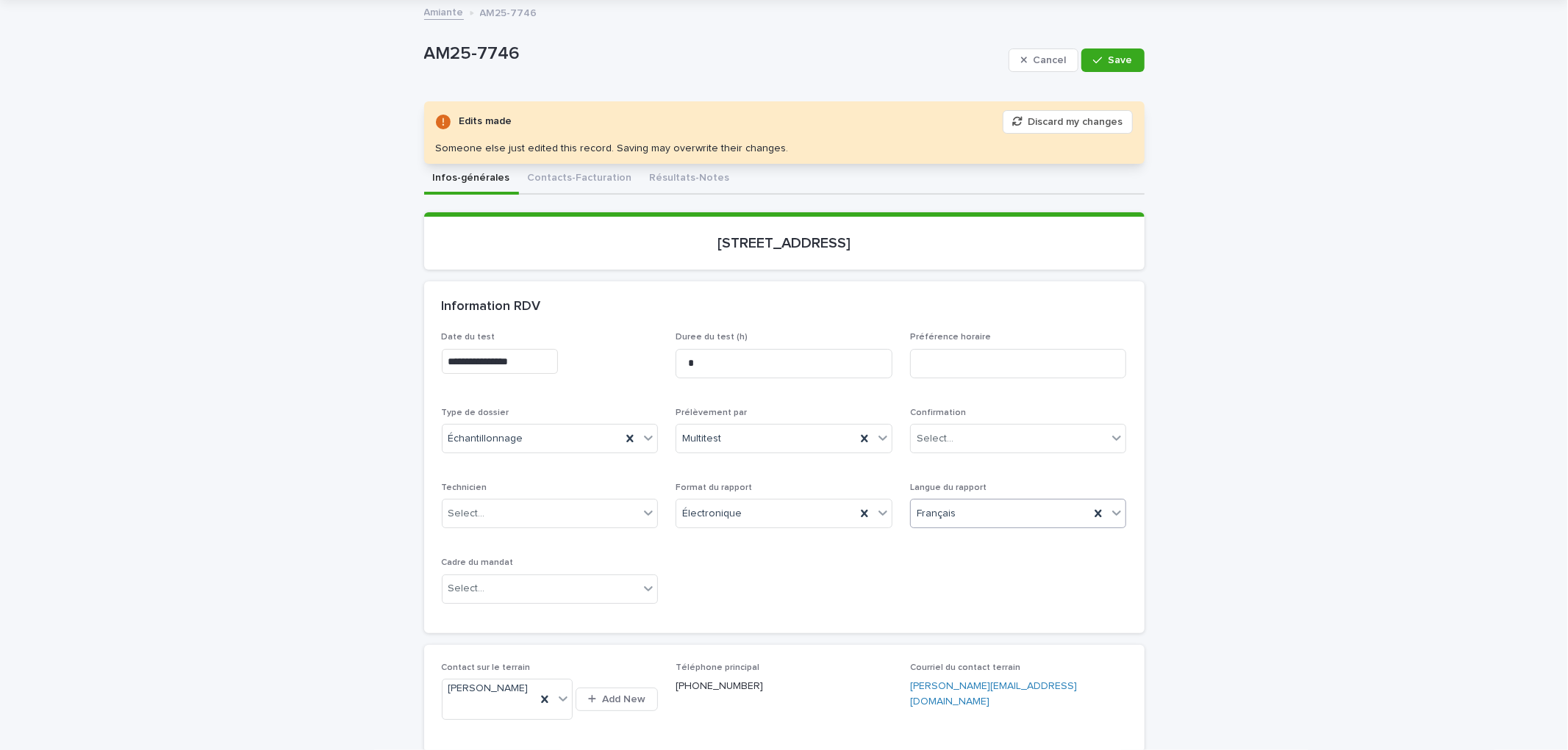
click at [772, 566] on div "**********" at bounding box center [784, 474] width 685 height 284
click at [553, 581] on div "Select..." at bounding box center [541, 589] width 197 height 25
click at [495, 665] on div "Travaux" at bounding box center [543, 668] width 215 height 25
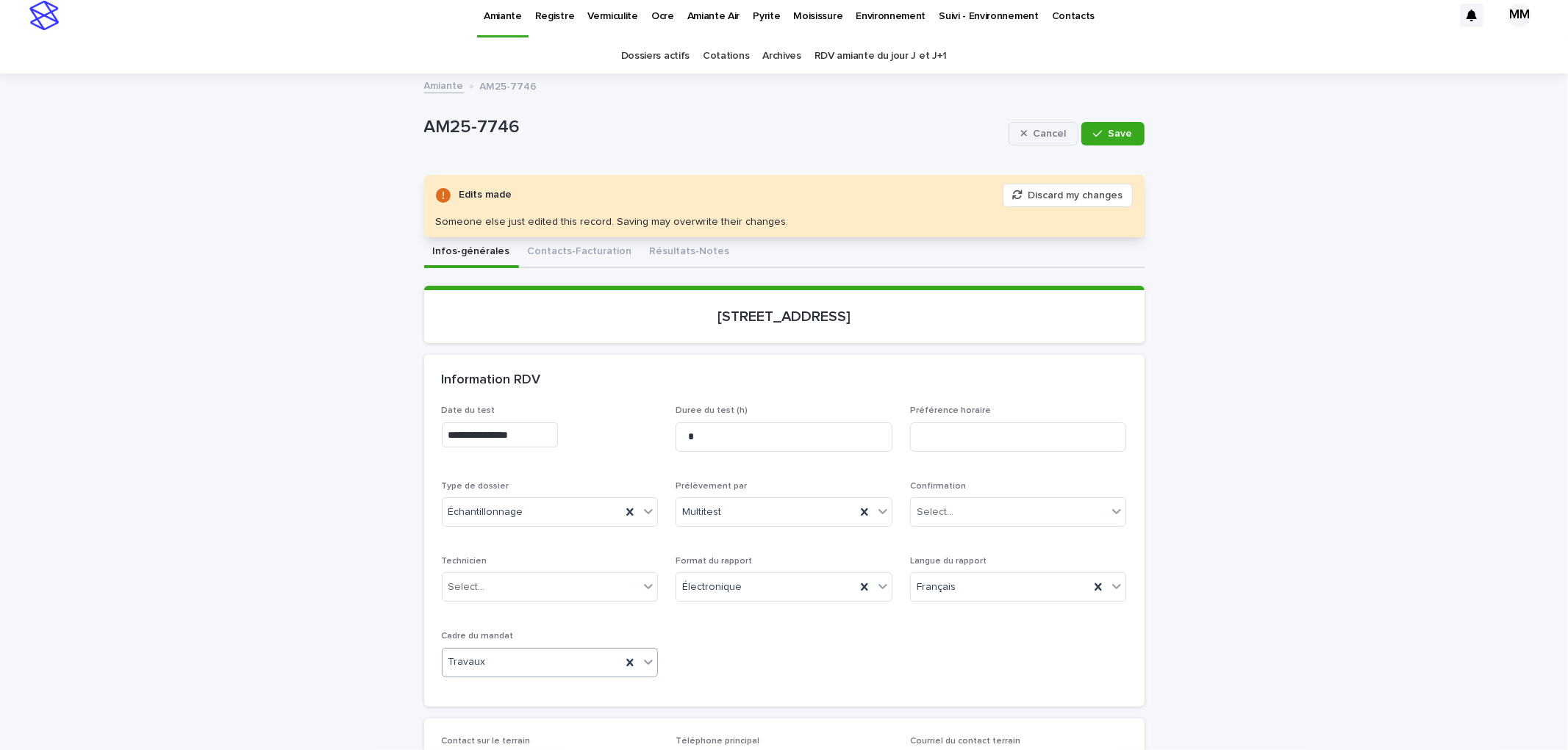
scroll to position [0, 0]
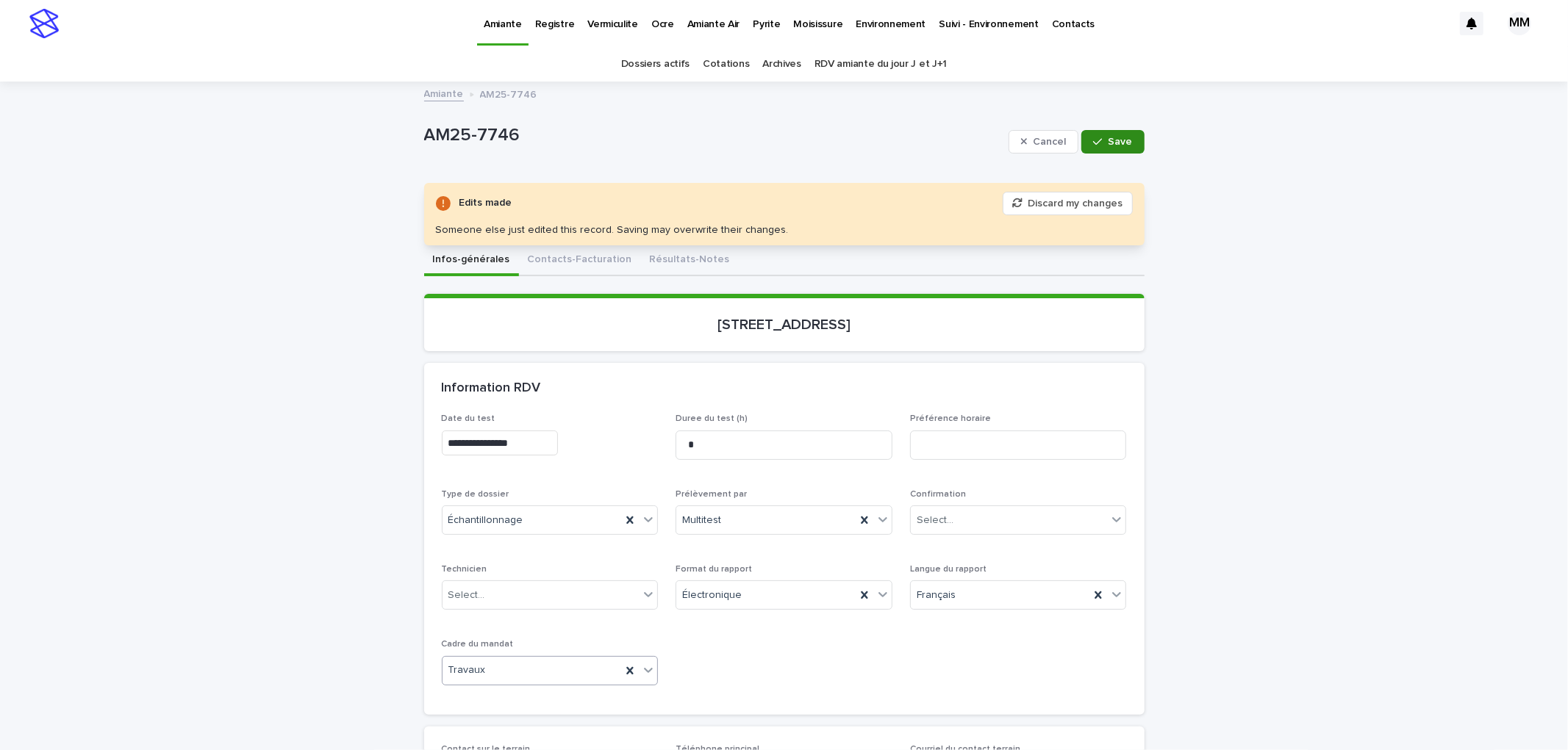
click at [1117, 136] on span "Save" at bounding box center [1120, 142] width 25 height 10
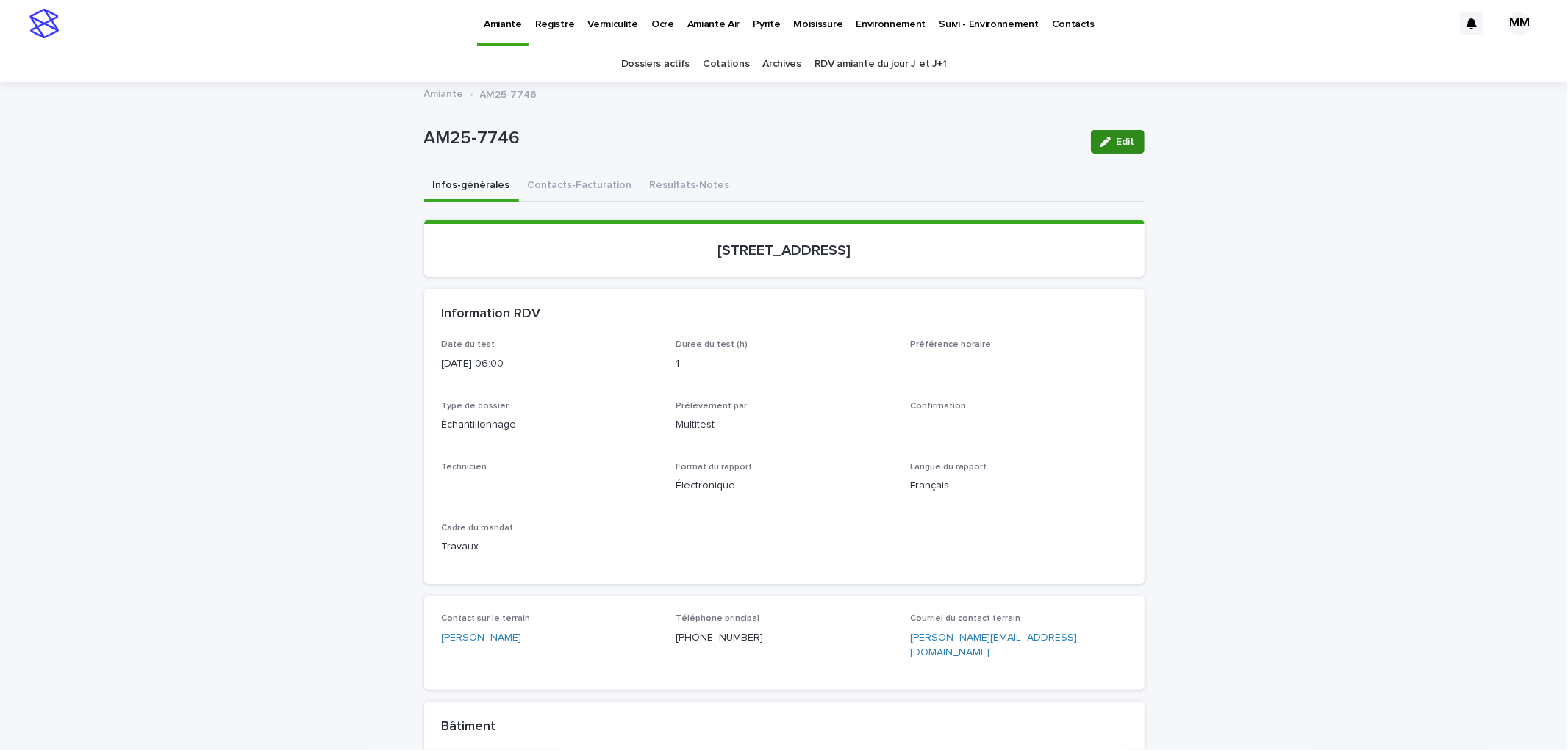
click at [1116, 141] on span "Edit" at bounding box center [1126, 142] width 19 height 10
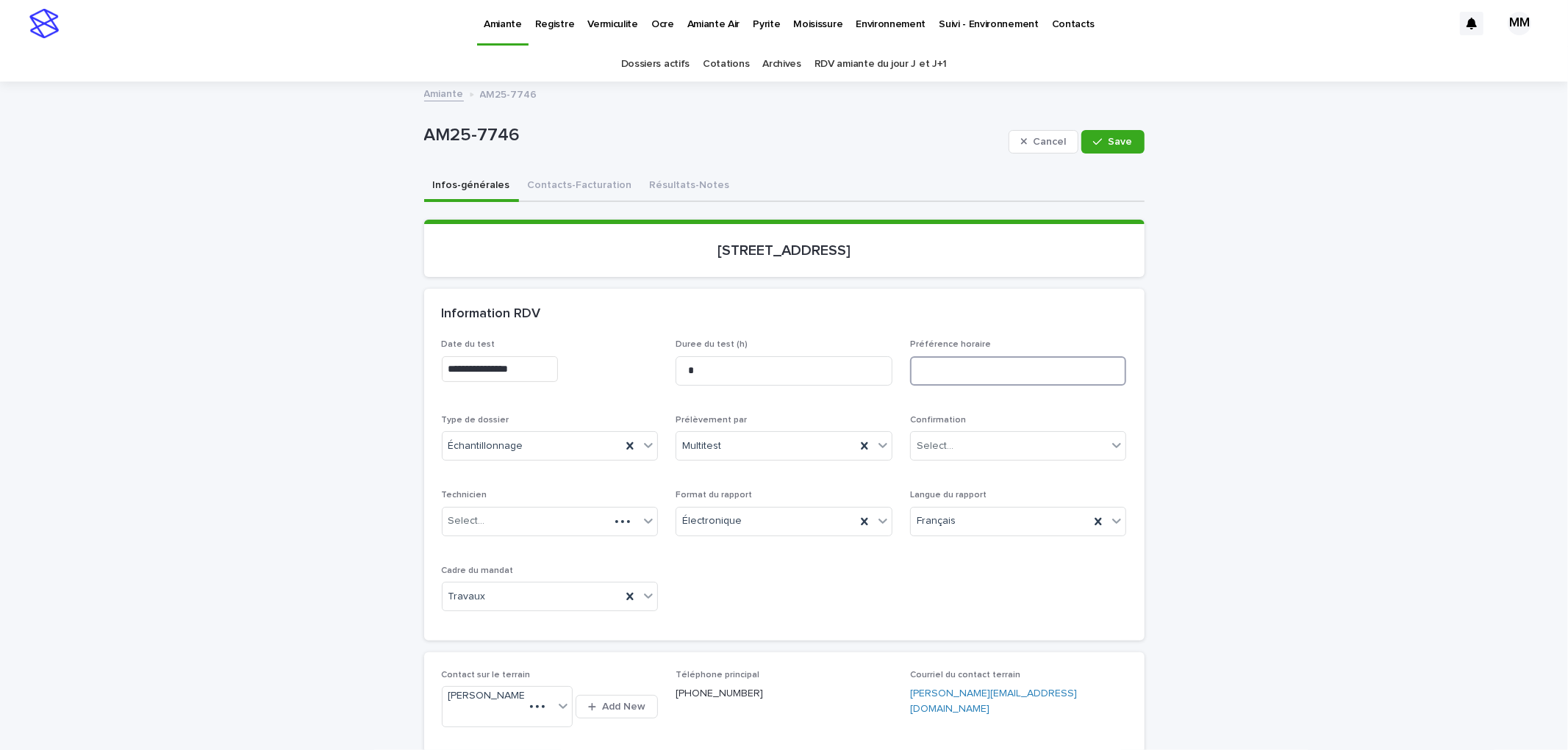
click at [959, 370] on input at bounding box center [1019, 371] width 217 height 30
type input "**********"
drag, startPoint x: 1076, startPoint y: 203, endPoint x: 1093, endPoint y: 153, distance: 52.8
click at [1076, 198] on div "**********" at bounding box center [784, 725] width 720 height 1109
click at [1109, 136] on span "Save" at bounding box center [1120, 142] width 25 height 10
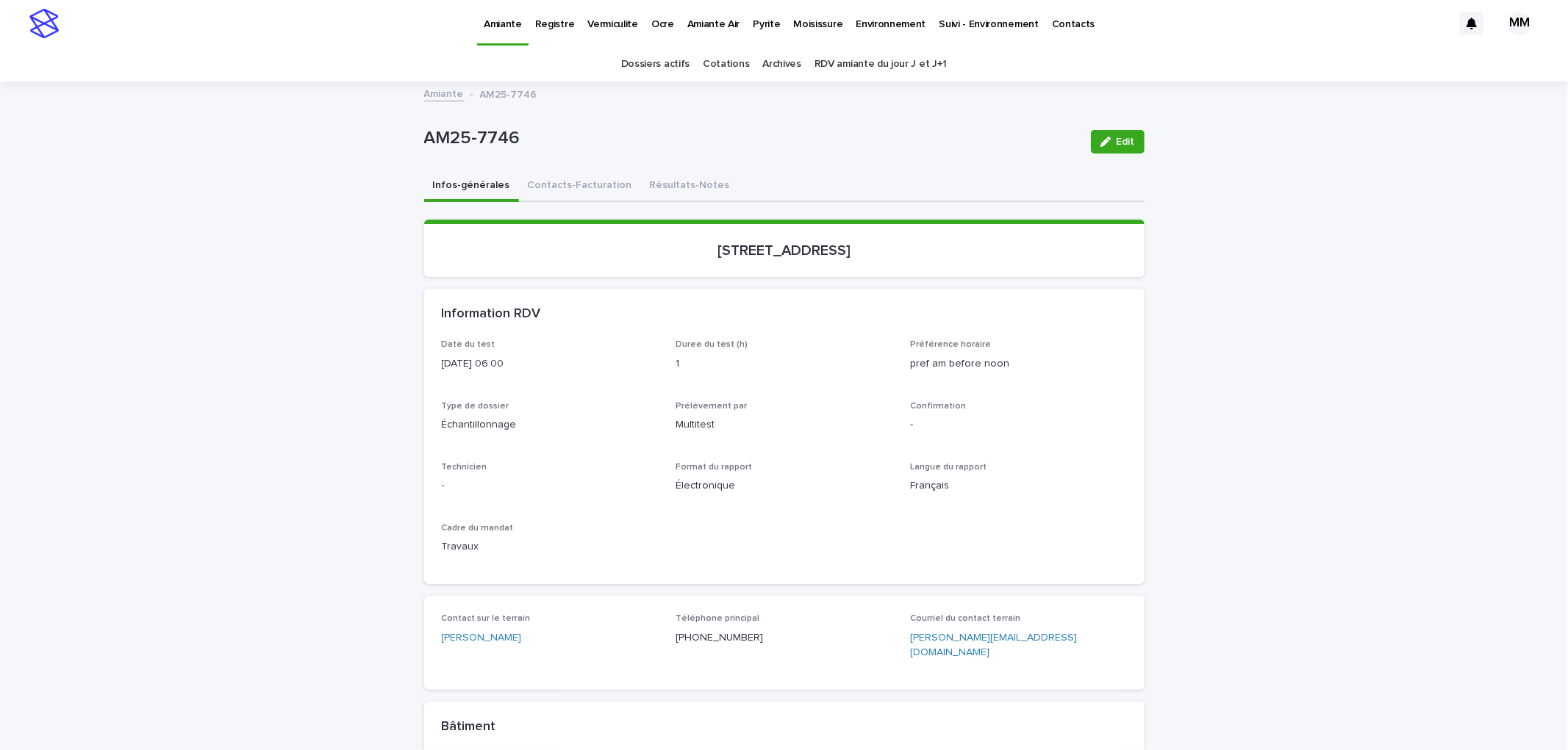
click at [1262, 388] on div "Loading... Saving… Loading... Saving… AM25-7746 Edit AM25-7746 Edit Sorry, ther…" at bounding box center [784, 655] width 1568 height 1145
click at [651, 197] on button "Résultats-Notes" at bounding box center [689, 186] width 97 height 31
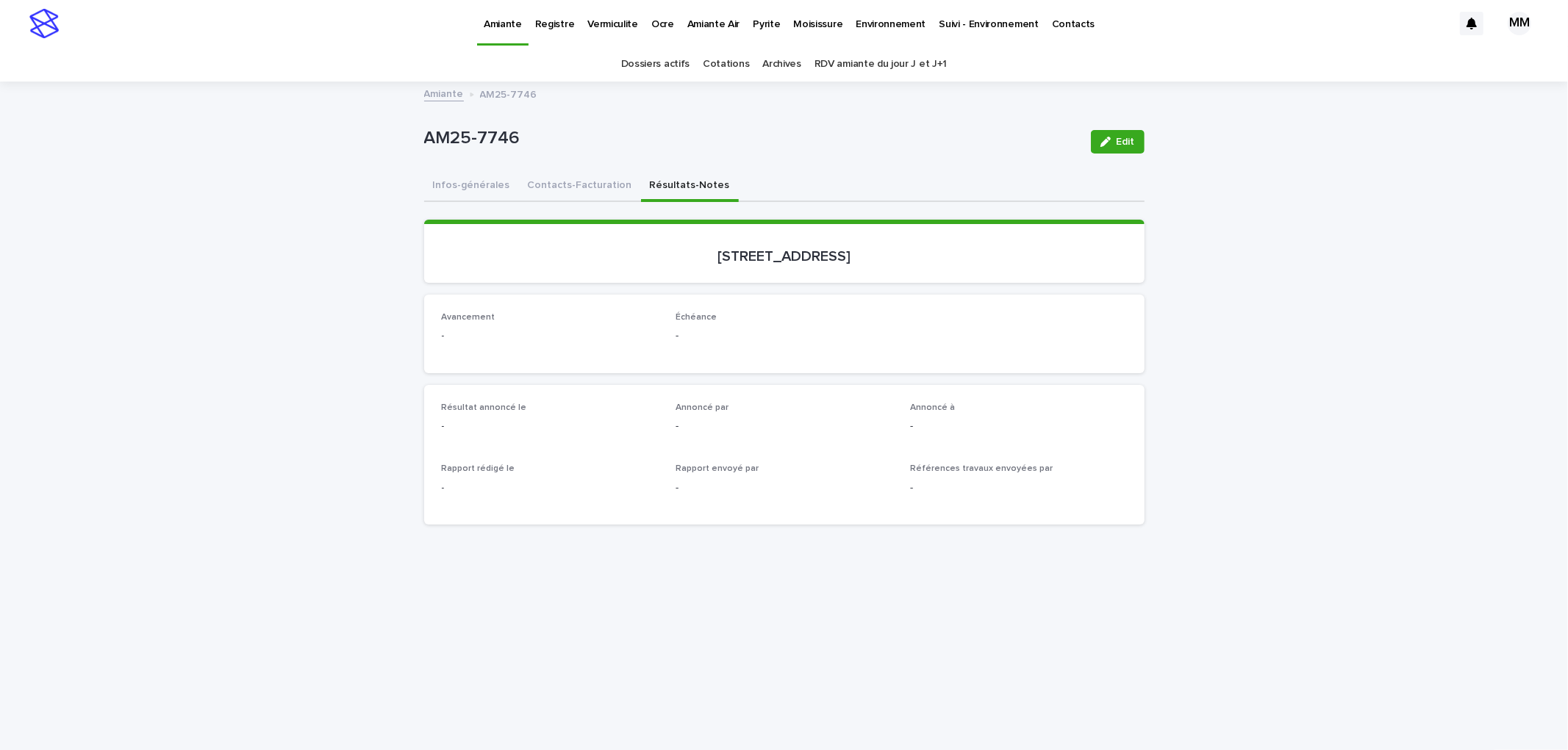
click at [468, 186] on button "Infos-générales" at bounding box center [471, 186] width 95 height 31
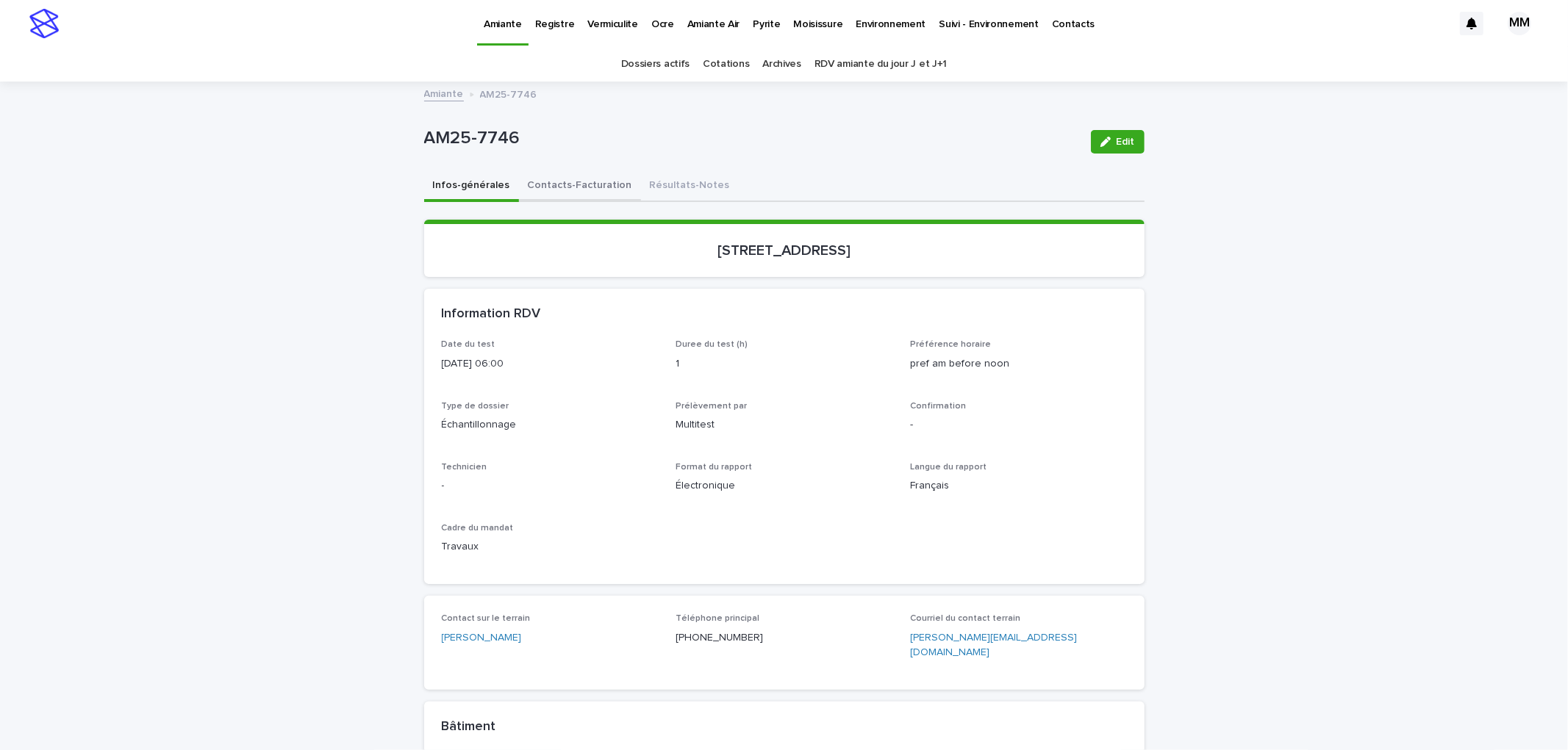
click at [574, 179] on button "Contacts-Facturation" at bounding box center [580, 186] width 122 height 31
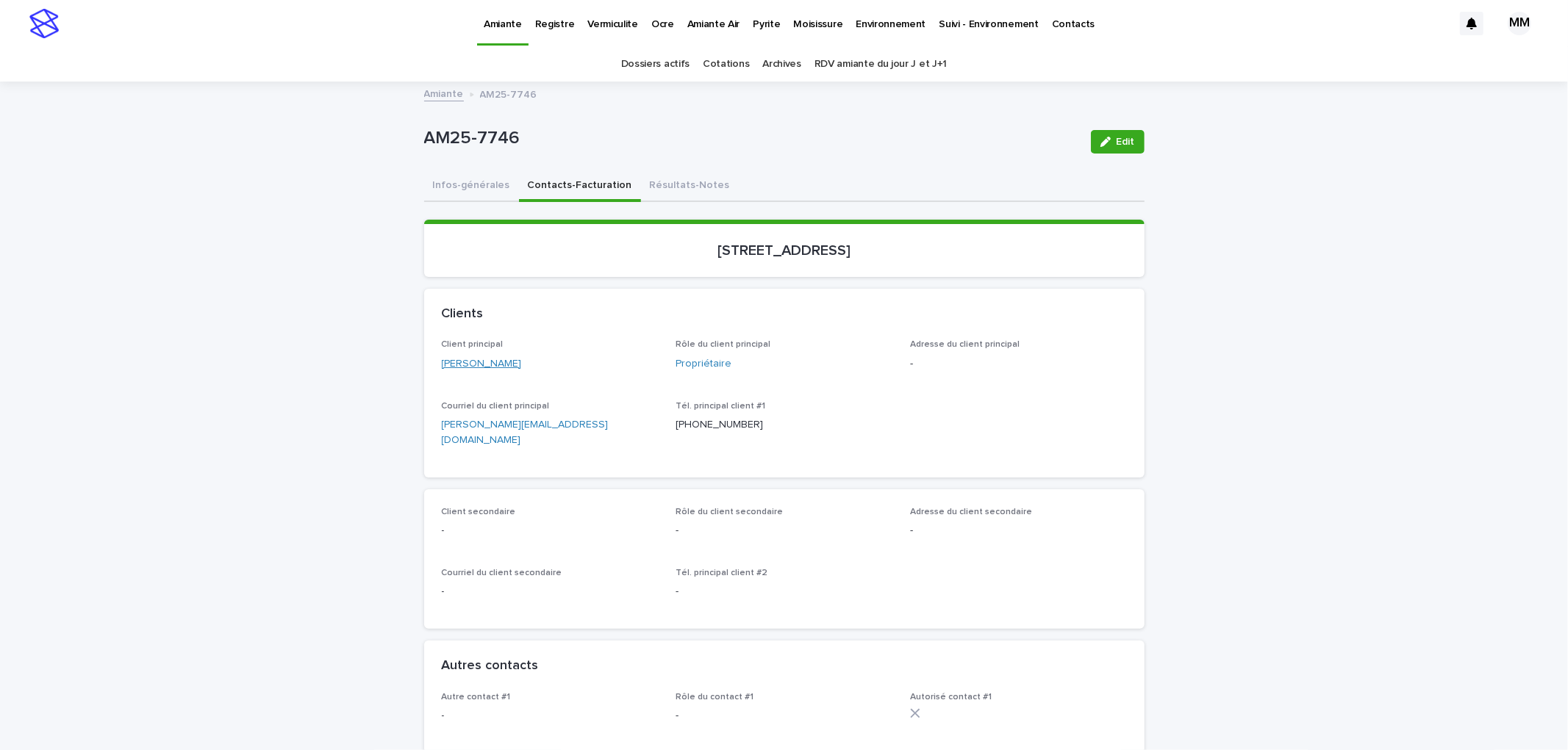
click at [482, 358] on link "[PERSON_NAME]" at bounding box center [481, 364] width 81 height 15
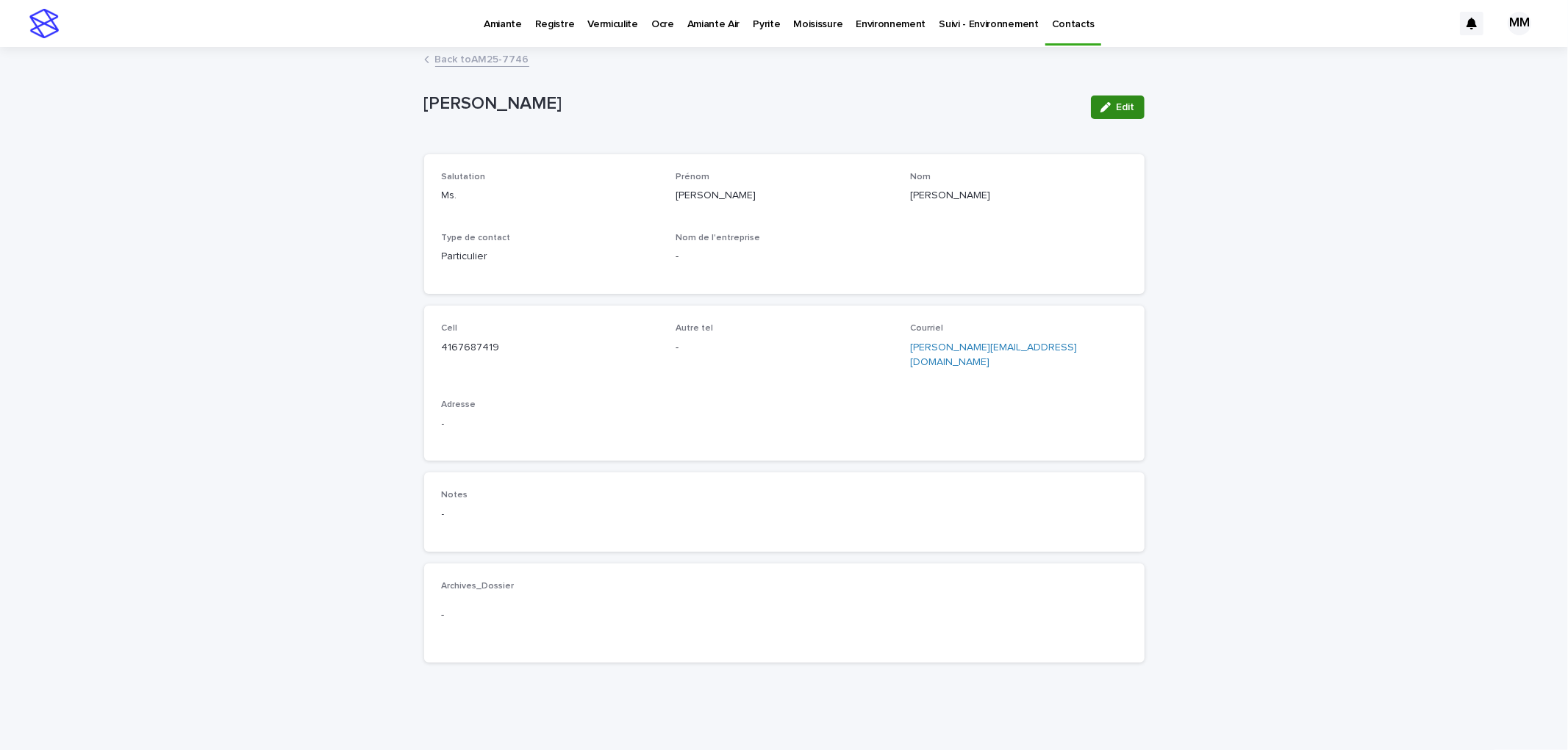
click at [1128, 108] on button "Edit" at bounding box center [1117, 108] width 53 height 24
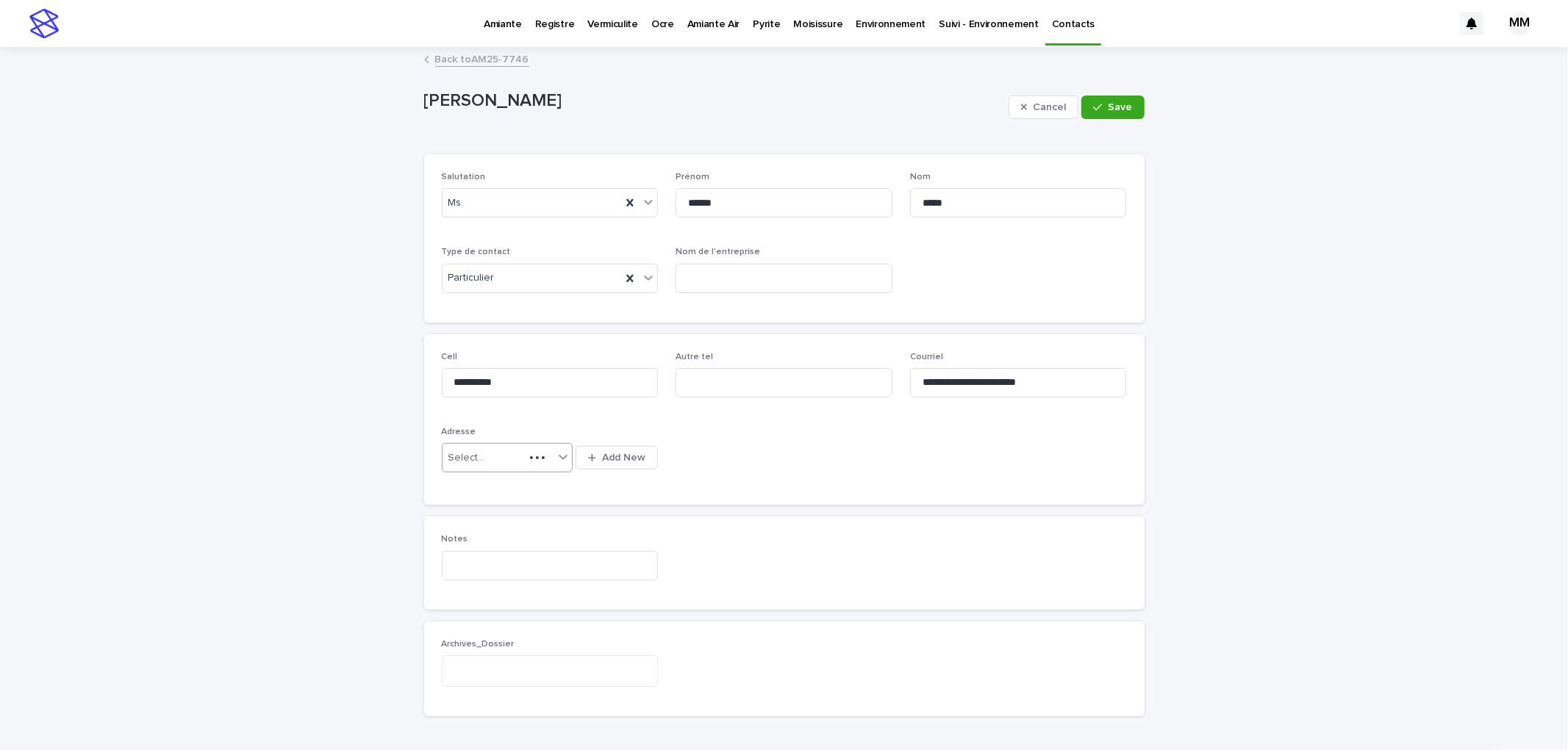
click at [505, 450] on div "Select..." at bounding box center [483, 458] width 81 height 25
type input "*********"
click at [1093, 100] on button "Save" at bounding box center [1113, 108] width 63 height 24
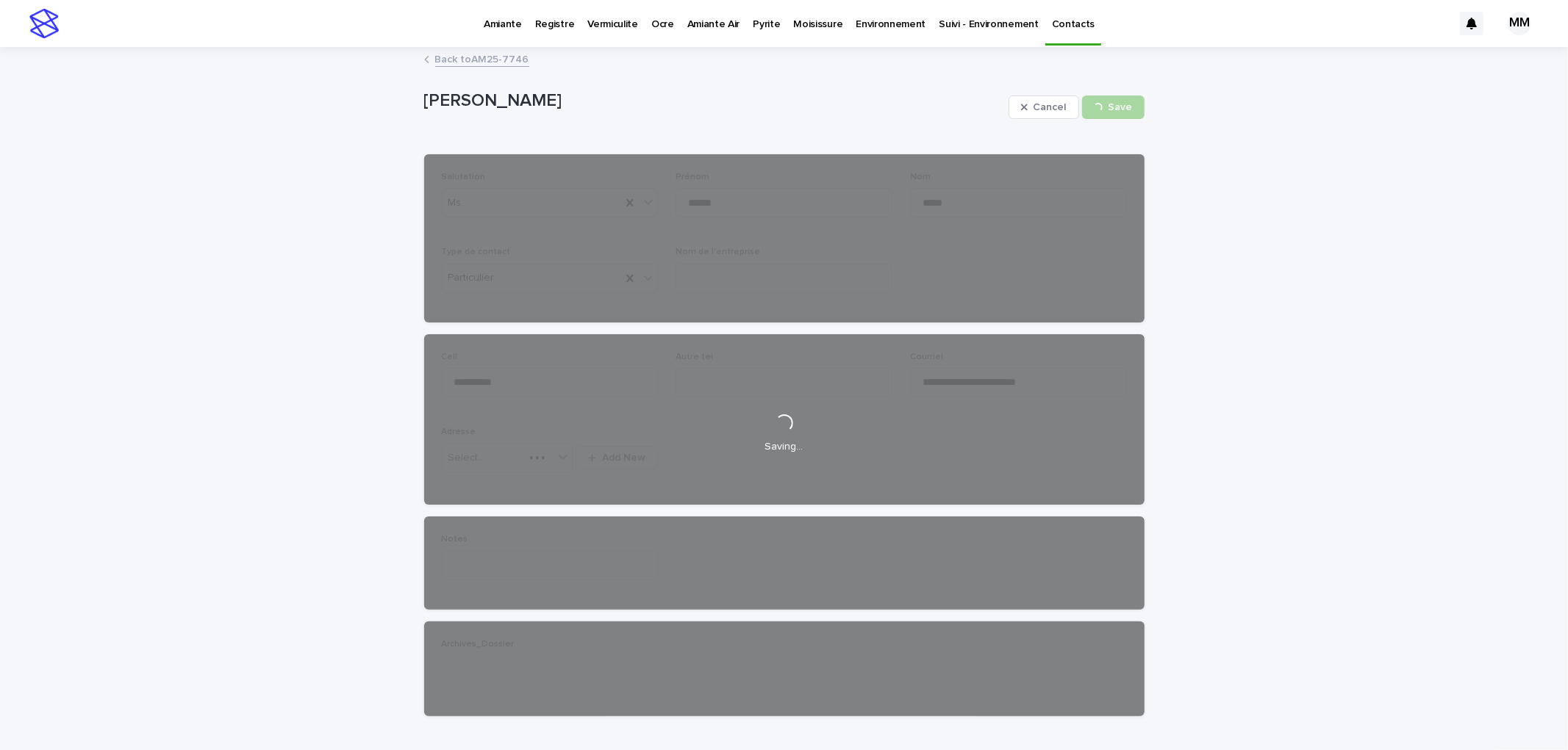
click at [1409, 582] on div "**********" at bounding box center [784, 425] width 1568 height 754
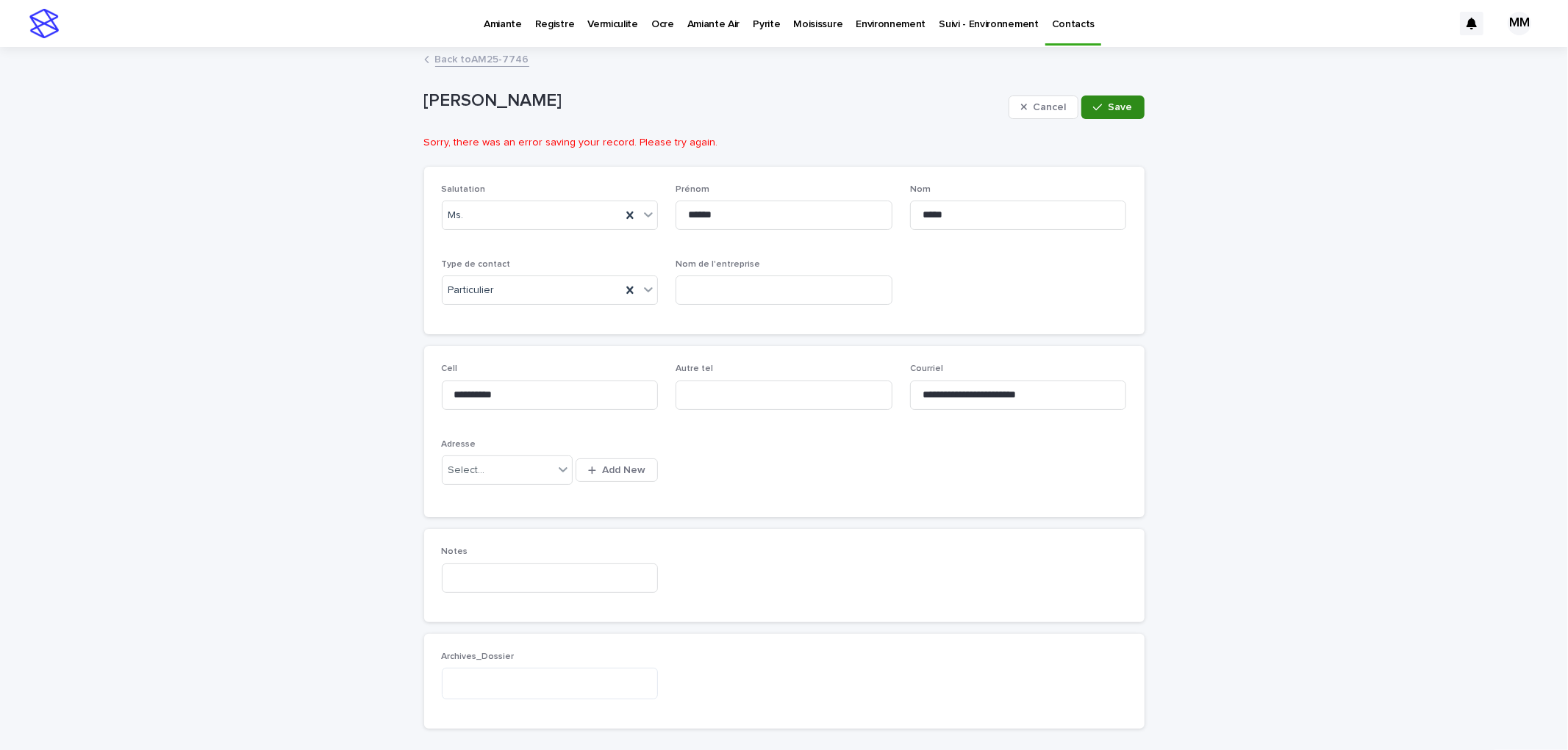
click at [1114, 103] on span "Save" at bounding box center [1120, 108] width 25 height 10
click at [456, 58] on link "Back to AM25-7746" at bounding box center [481, 58] width 94 height 17
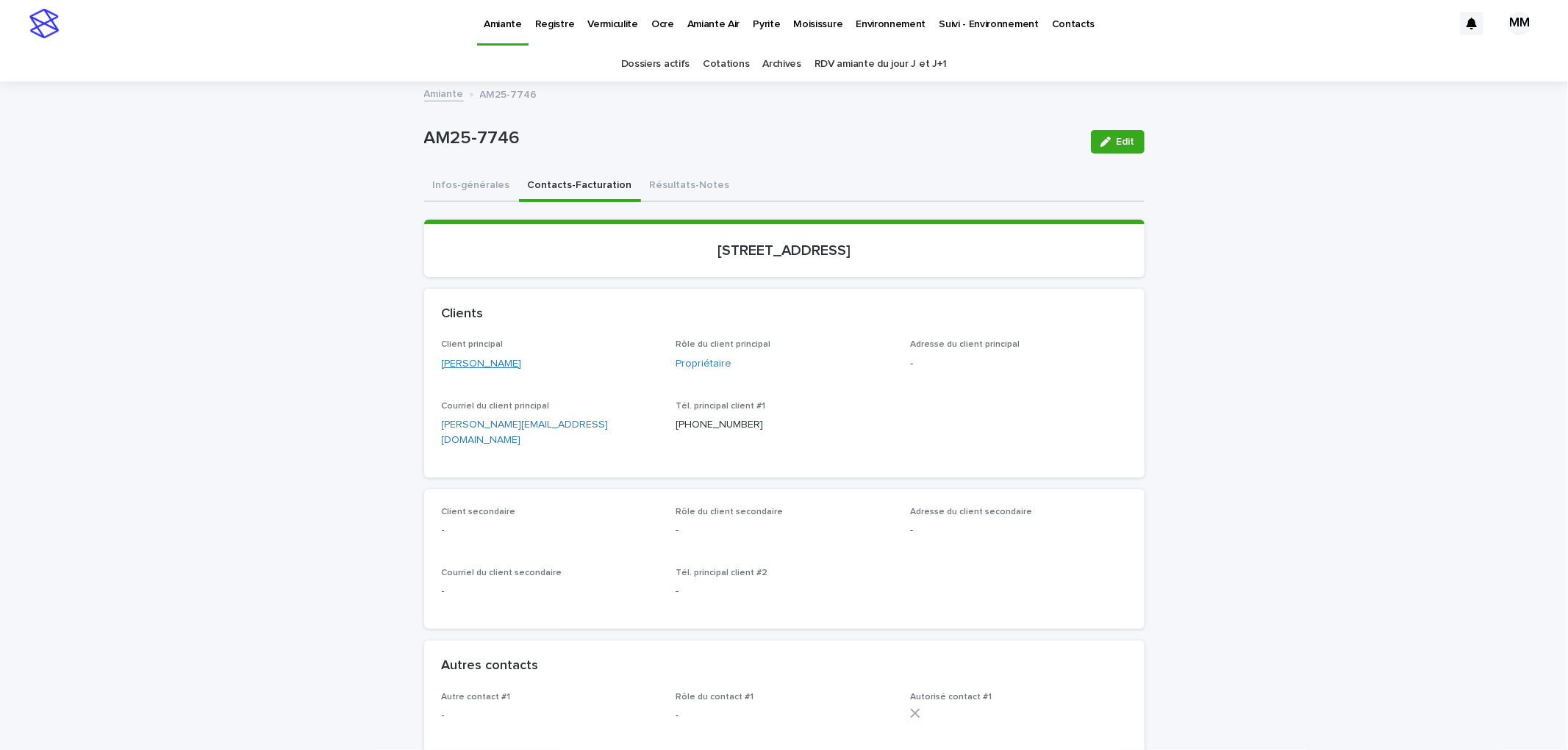
click at [492, 362] on link "[PERSON_NAME]" at bounding box center [481, 364] width 81 height 15
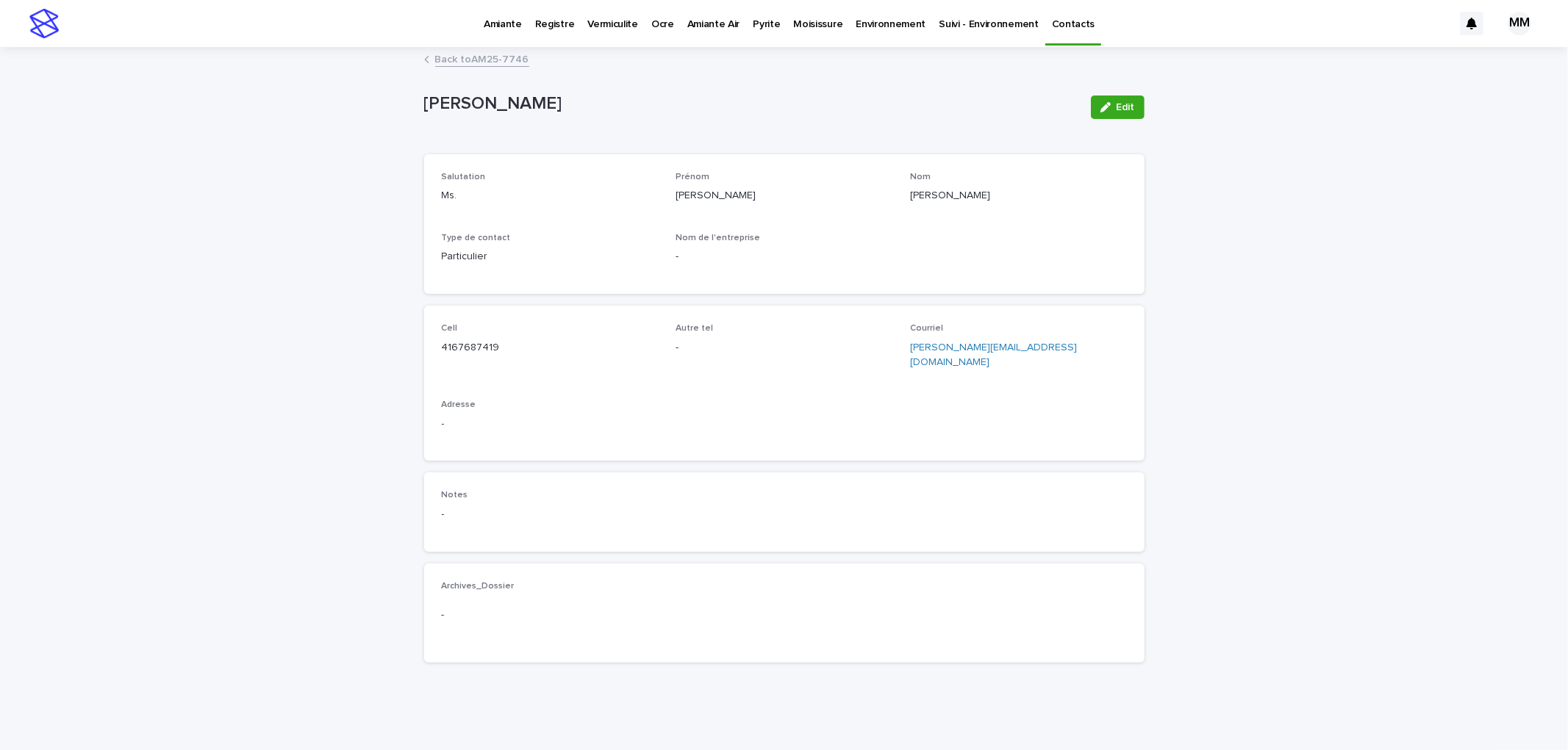
click at [1116, 108] on span "Edit" at bounding box center [1126, 108] width 19 height 10
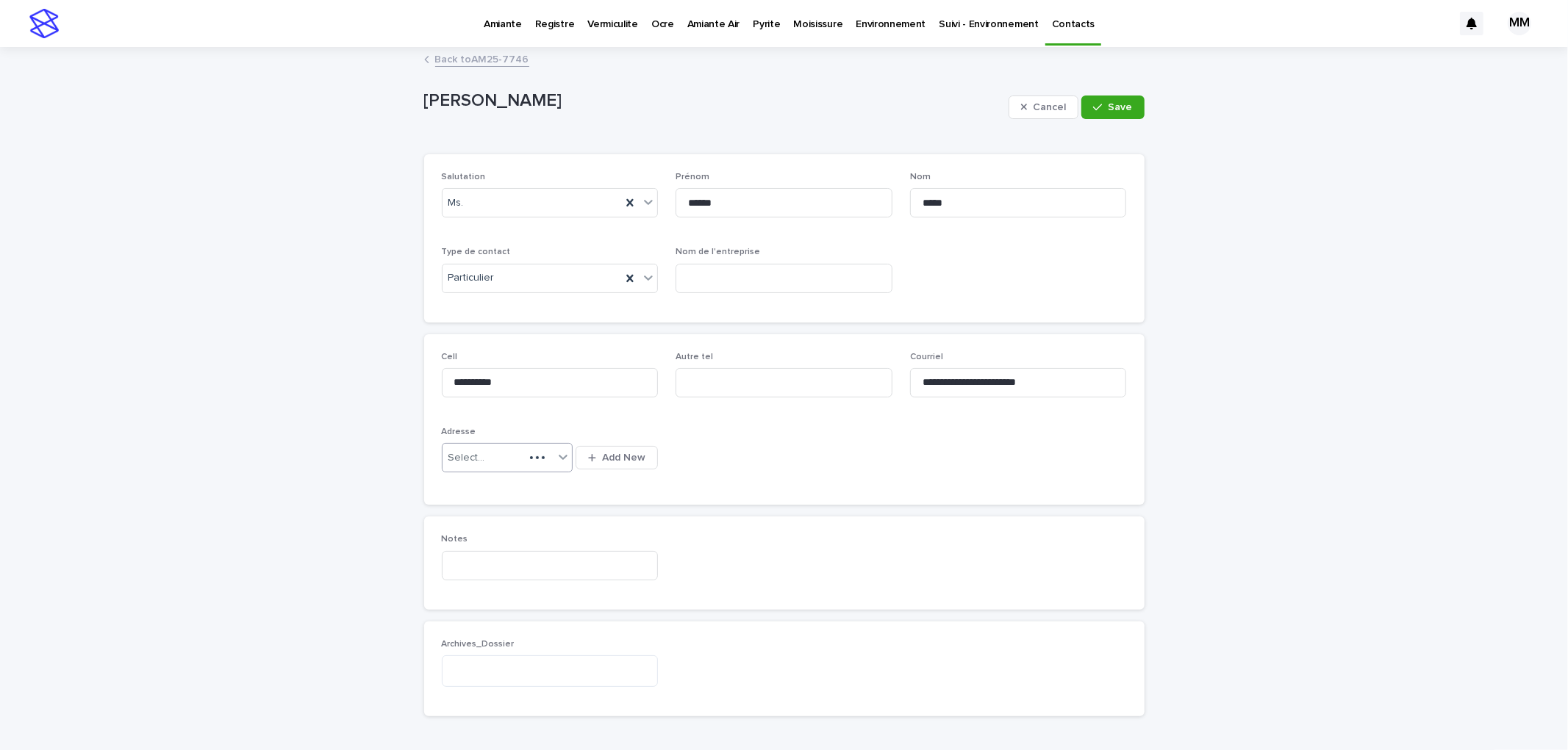
type input "**********"
click at [503, 451] on div "Select..." at bounding box center [498, 458] width 111 height 25
type input "******"
click at [495, 490] on div "[STREET_ADDRESS]" at bounding box center [500, 486] width 130 height 25
click at [1109, 108] on span "Save" at bounding box center [1120, 108] width 25 height 10
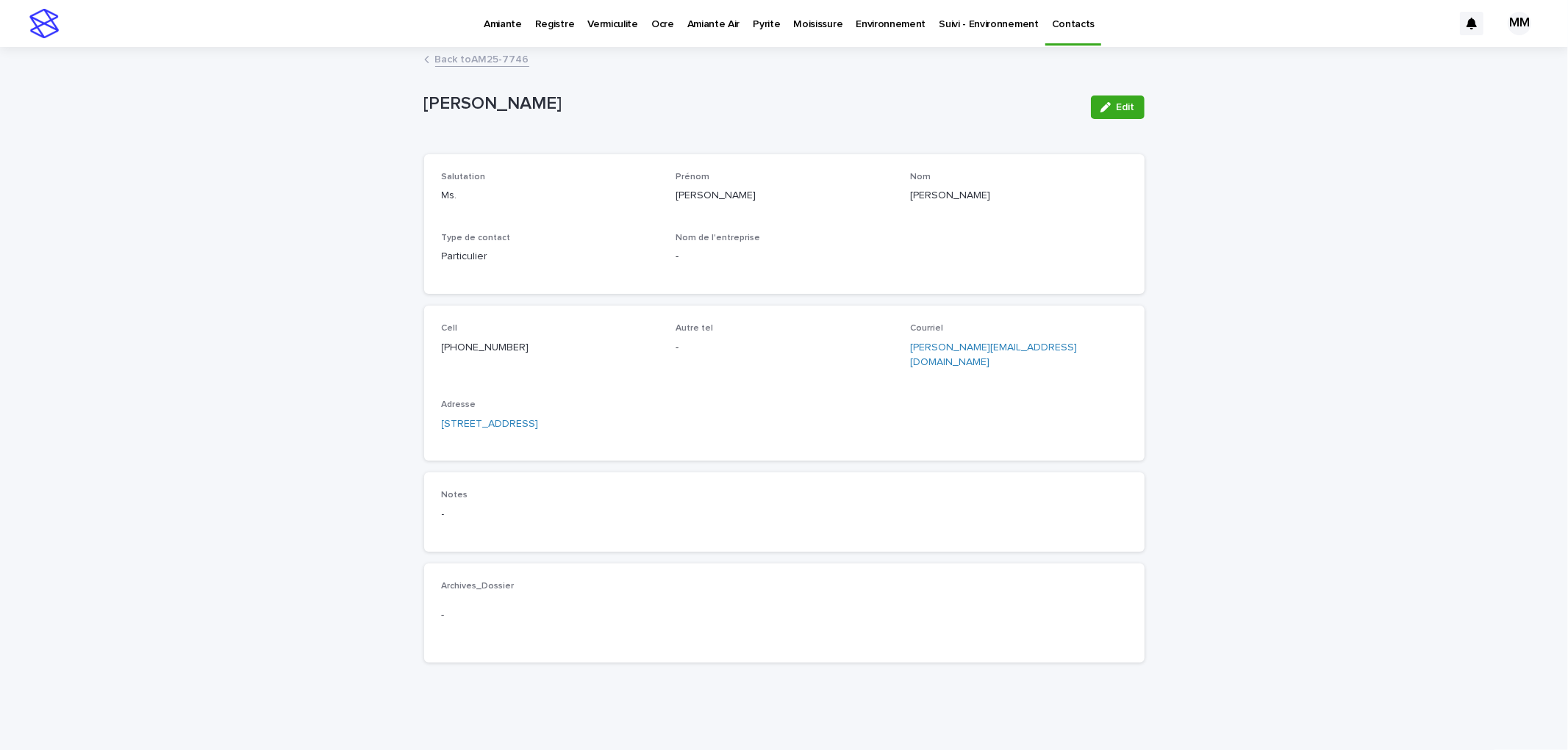
click at [479, 53] on link "Back to AM25-7746" at bounding box center [481, 58] width 94 height 17
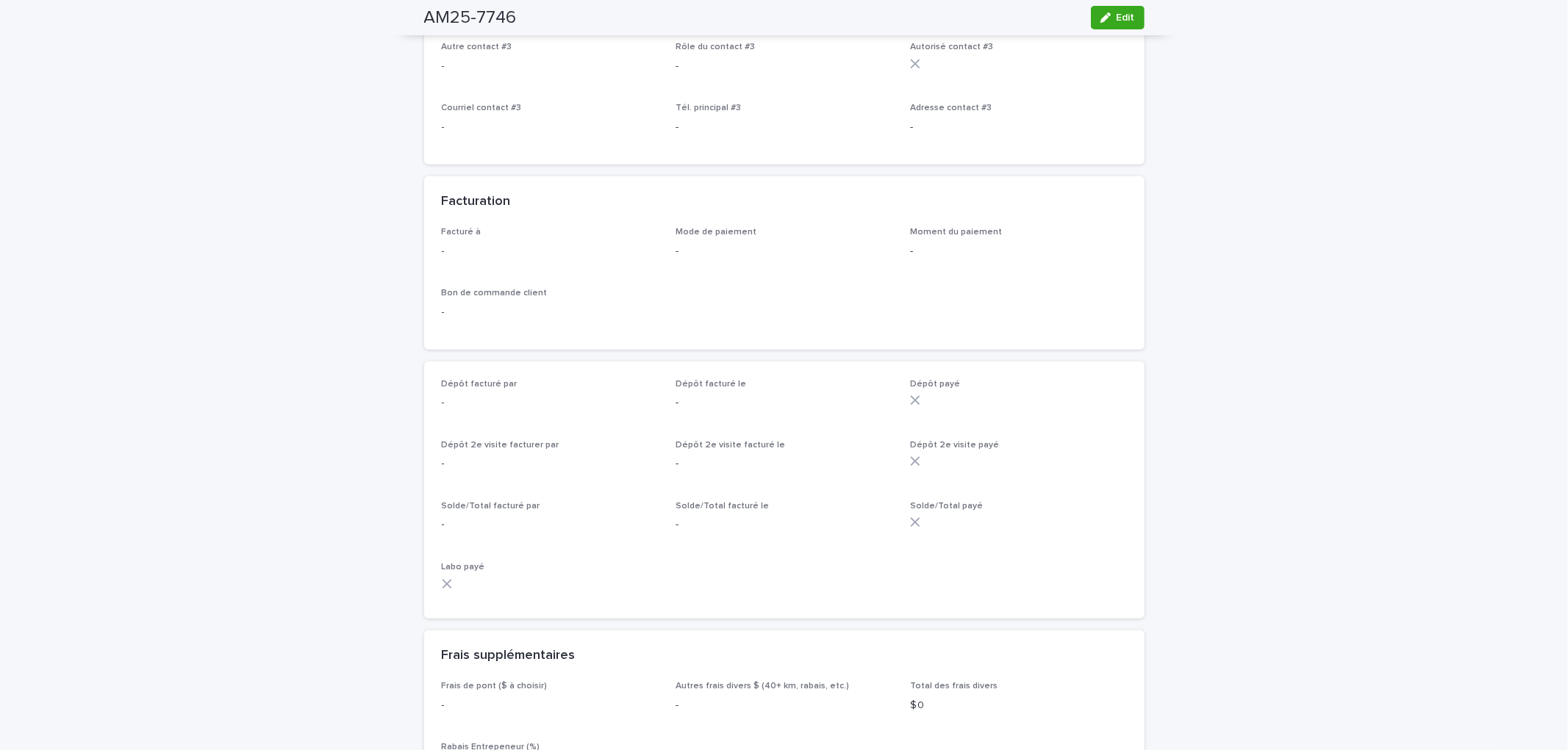
scroll to position [1225, 0]
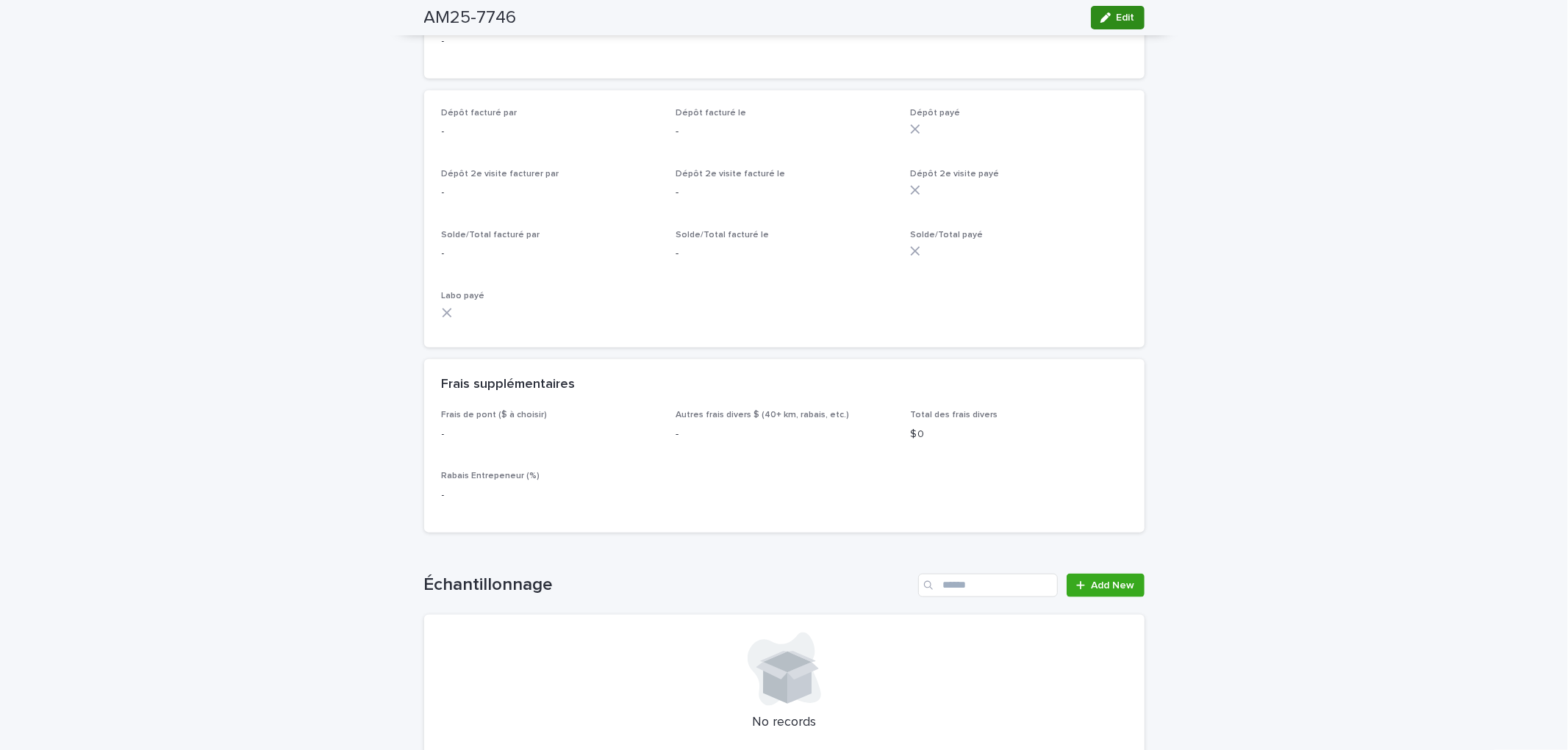
click at [1113, 23] on button "Edit" at bounding box center [1117, 18] width 53 height 24
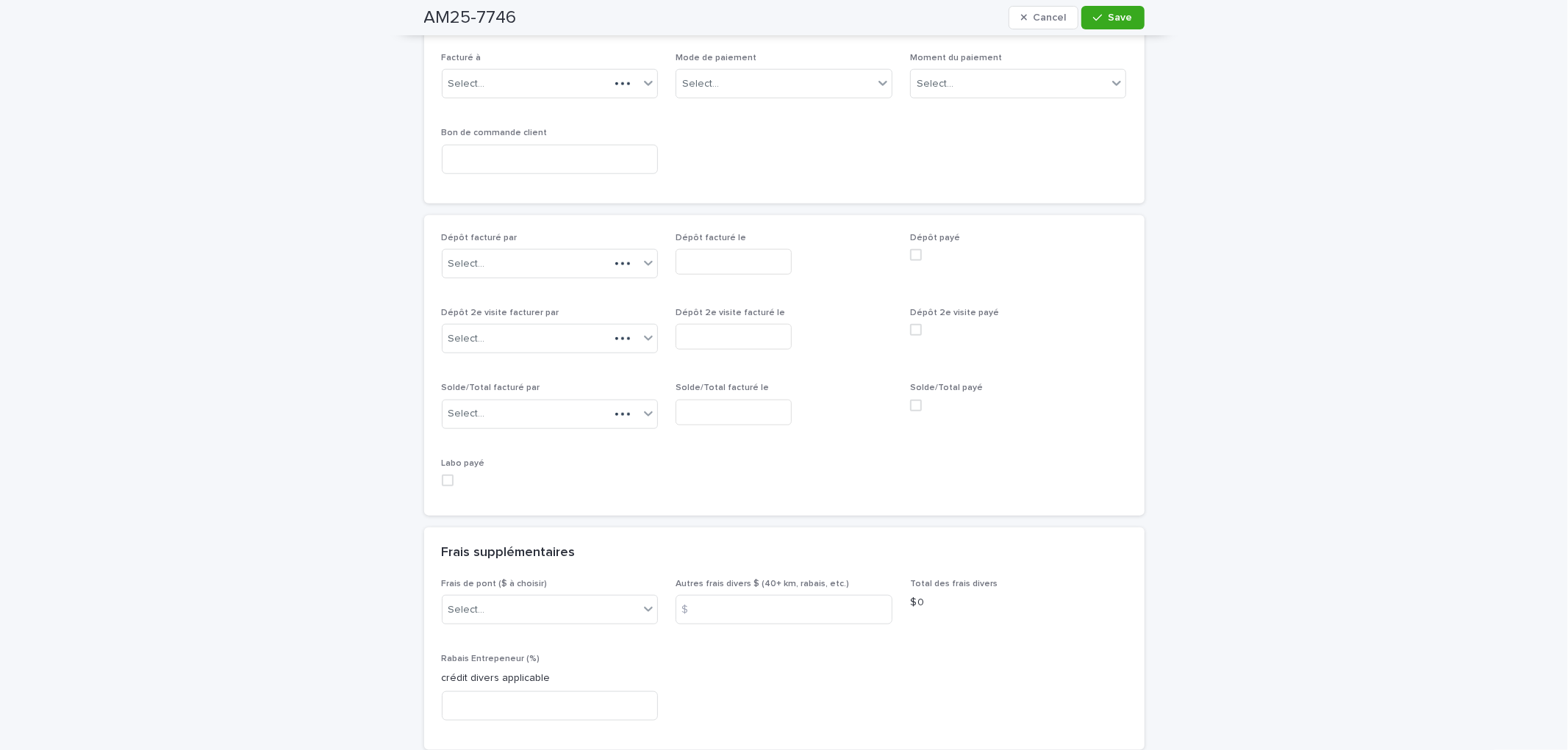
scroll to position [1342, 0]
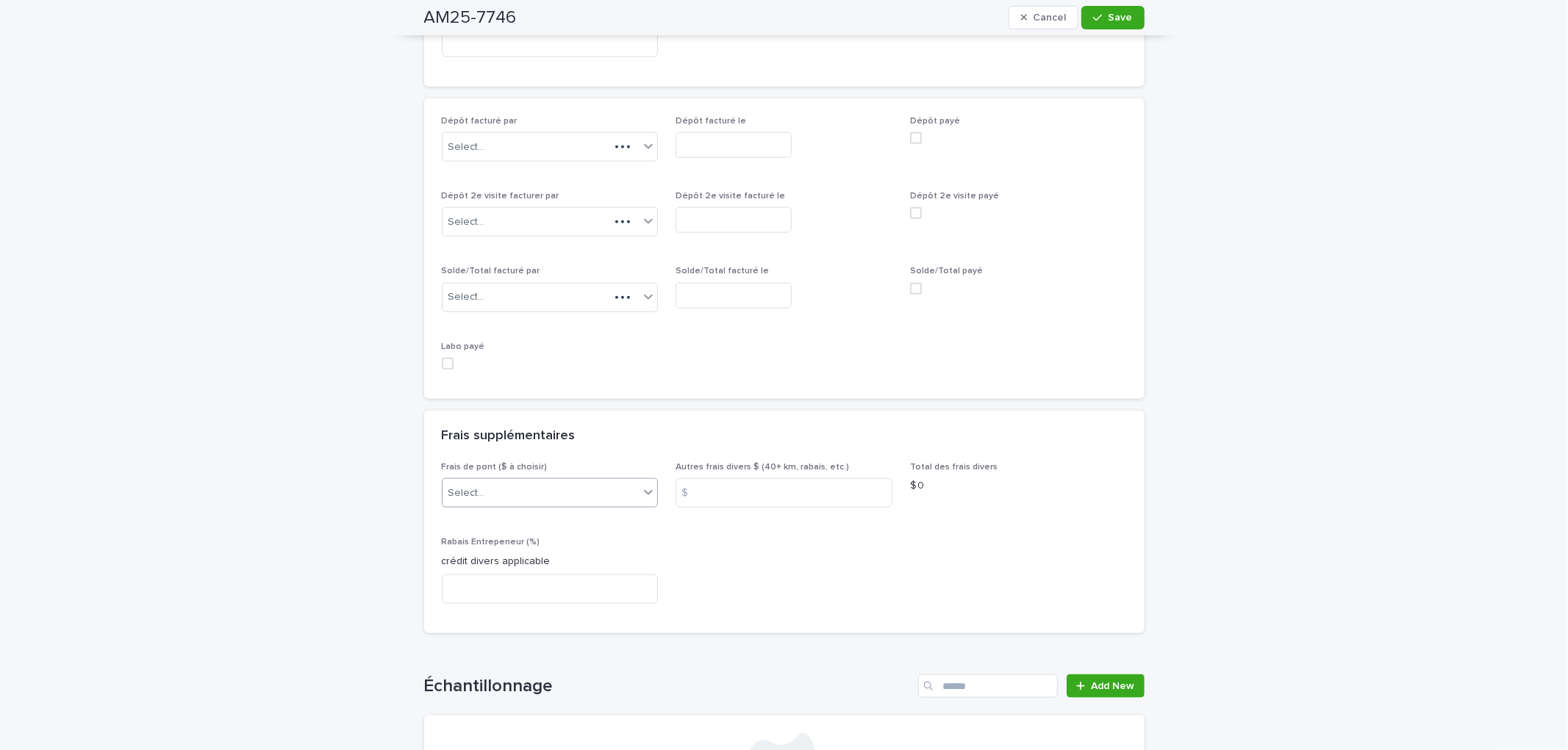
click at [508, 479] on div "Select..." at bounding box center [550, 493] width 217 height 30
click at [516, 517] on div "A) [GEOGRAPHIC_DATA]/[GEOGRAPHIC_DATA] 2024: 15$" at bounding box center [543, 520] width 215 height 25
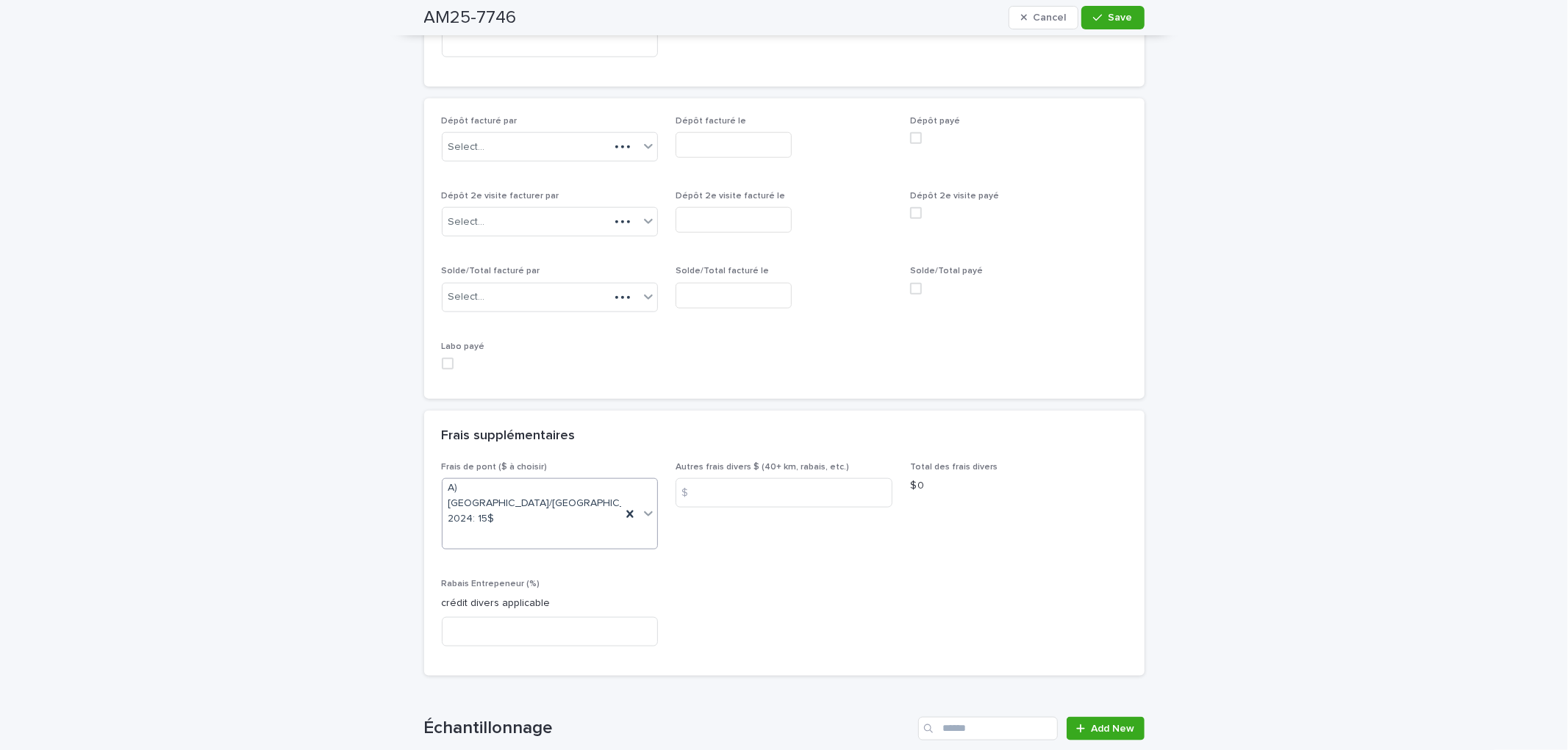
scroll to position [1750, 0]
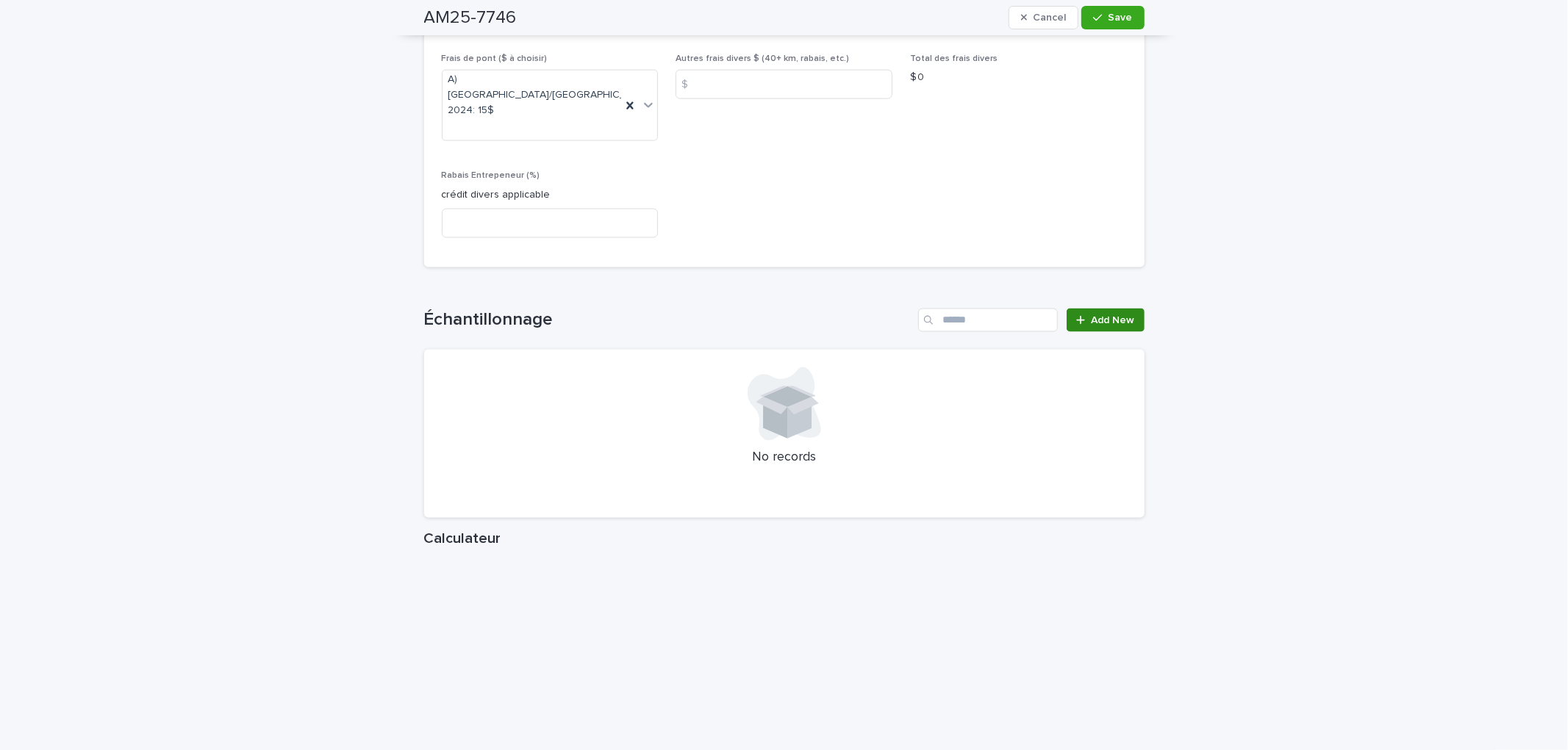
click at [1113, 315] on span "Add New" at bounding box center [1113, 320] width 43 height 10
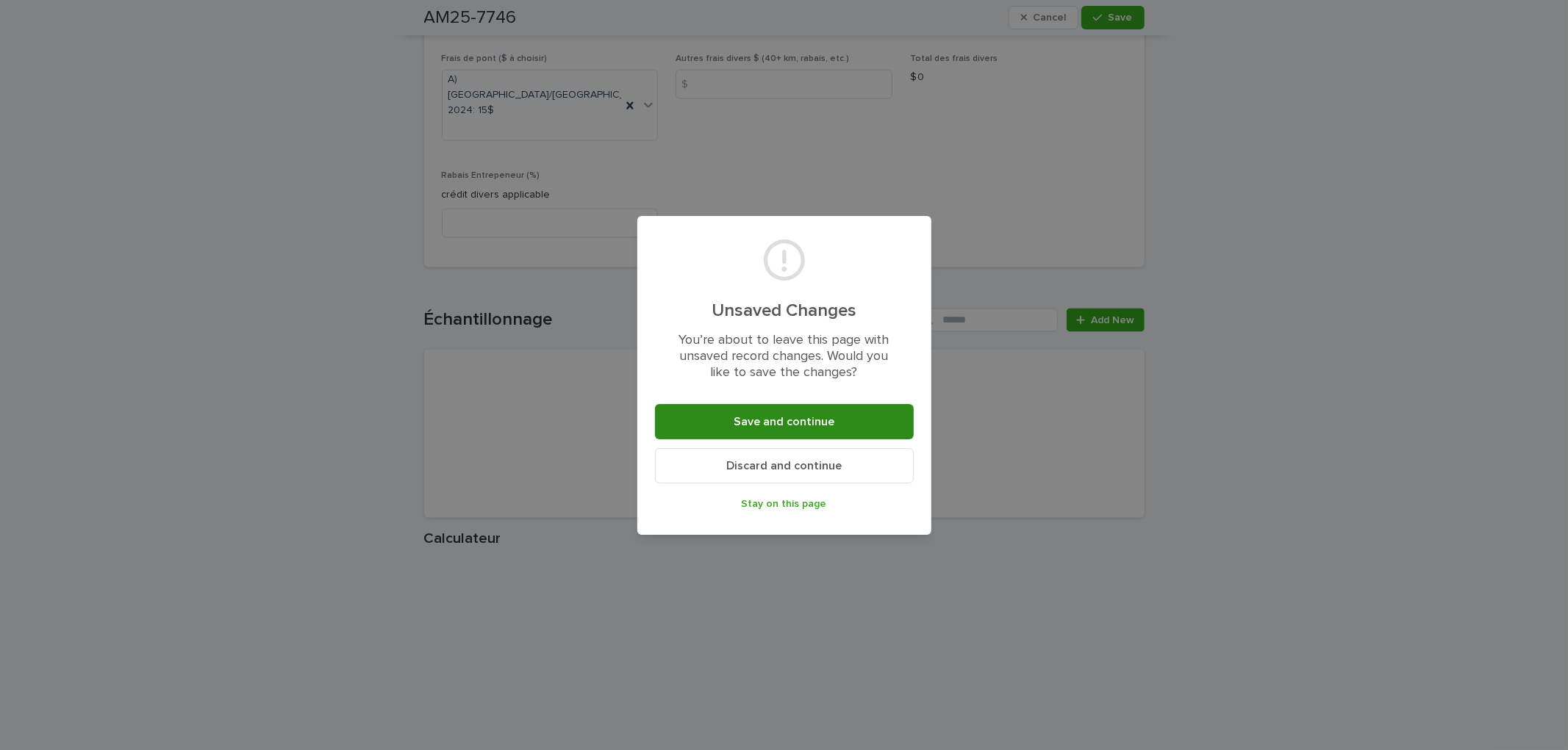
click at [796, 419] on span "Save and continue" at bounding box center [783, 422] width 101 height 12
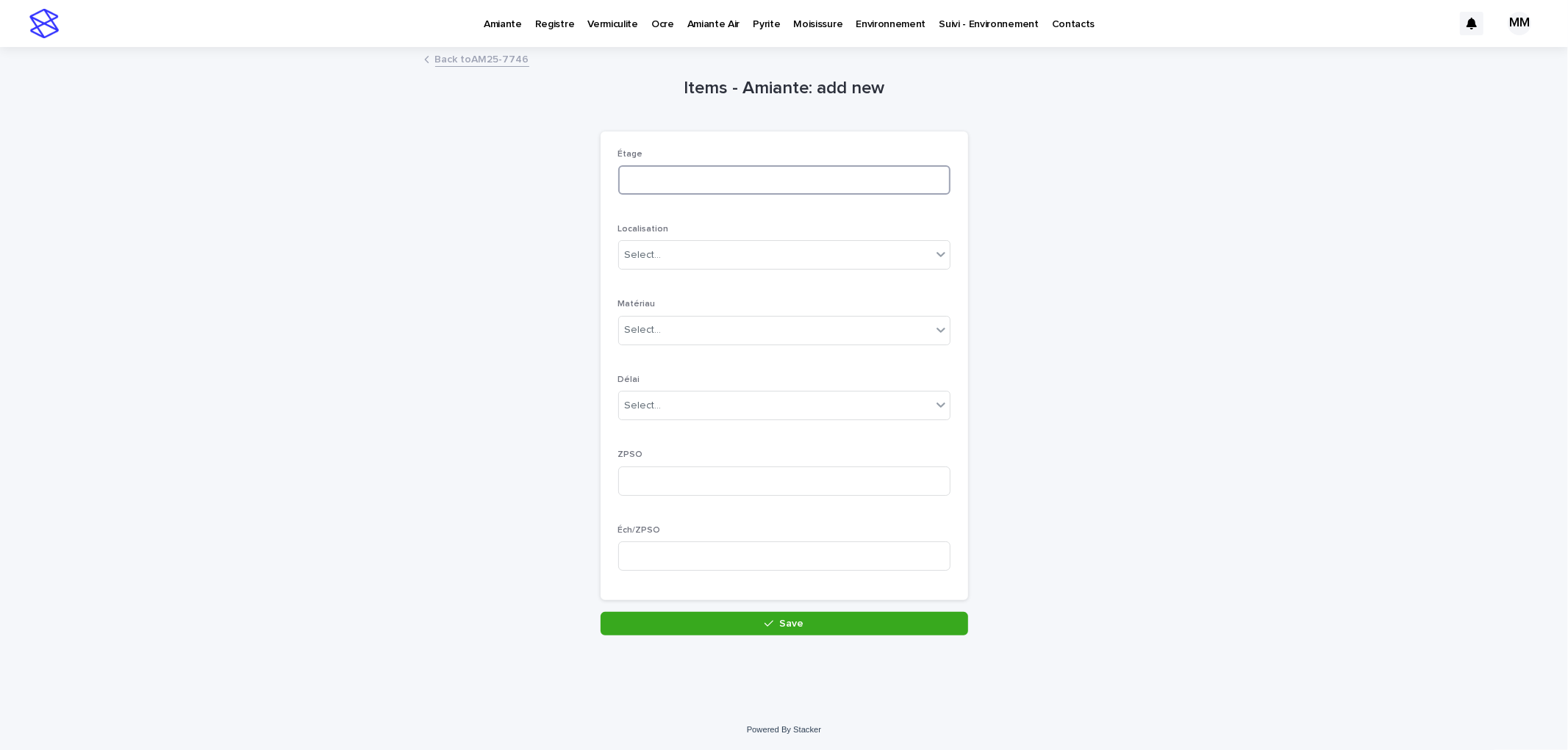
click at [657, 180] on input at bounding box center [784, 180] width 332 height 30
type input "*"
click at [650, 243] on div "Select..." at bounding box center [775, 255] width 313 height 25
click at [655, 383] on div "mur" at bounding box center [777, 386] width 331 height 25
click at [664, 328] on div "Select..." at bounding box center [775, 330] width 313 height 25
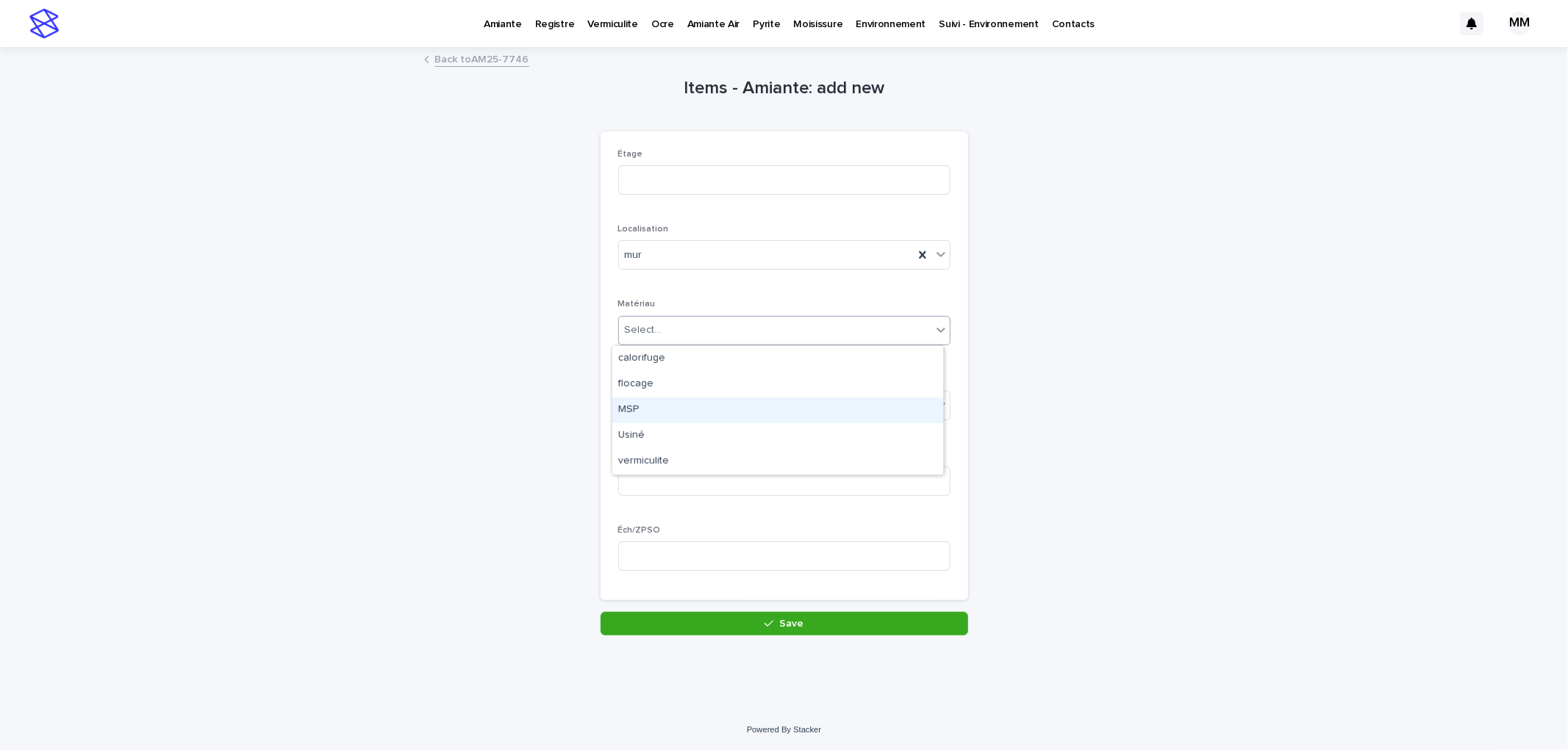
click at [642, 414] on div "MSP" at bounding box center [777, 410] width 331 height 25
click at [659, 413] on div "Select..." at bounding box center [775, 406] width 313 height 25
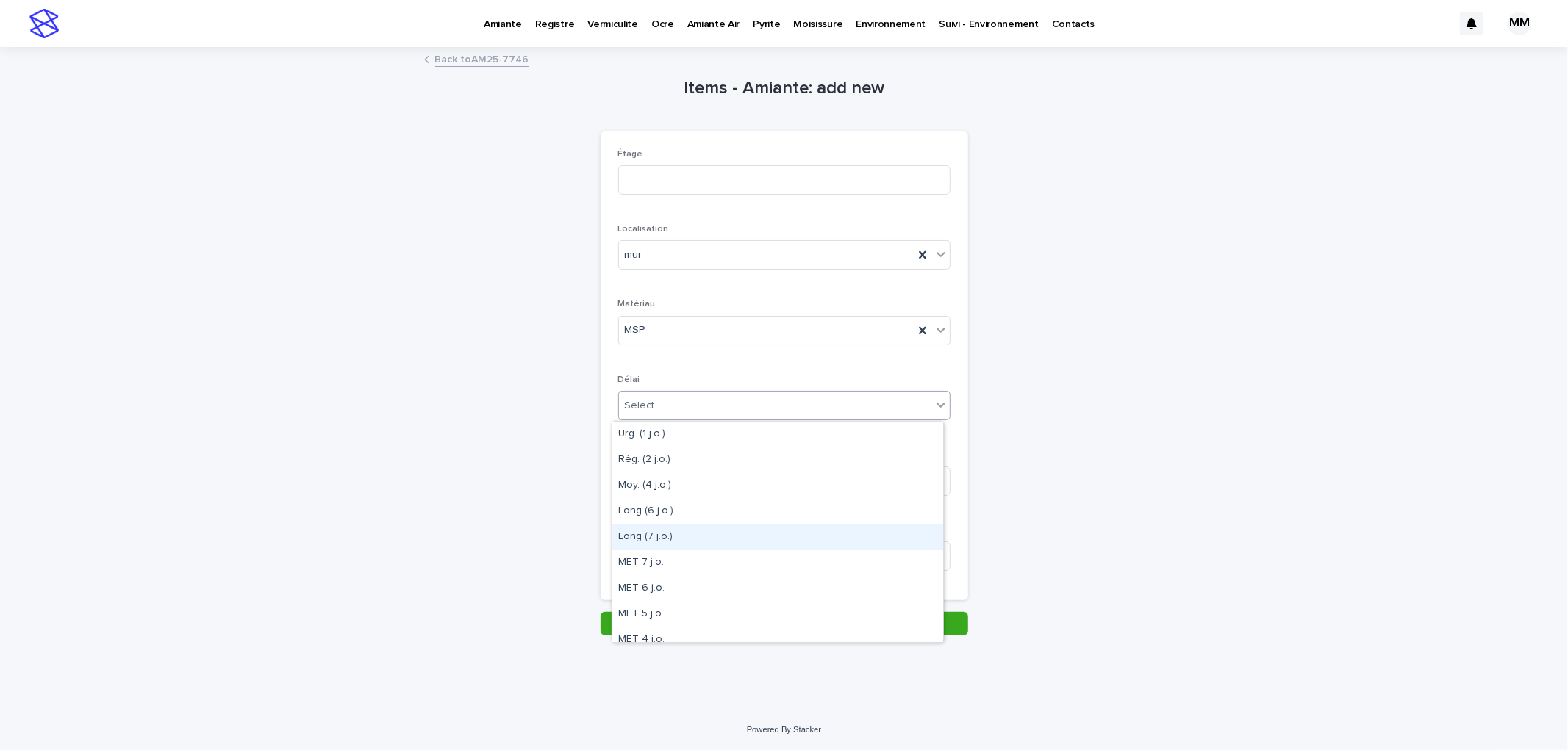
drag, startPoint x: 659, startPoint y: 532, endPoint x: 659, endPoint y: 517, distance: 15.0
click at [659, 533] on div "Long (7 j.o.)" at bounding box center [777, 537] width 331 height 25
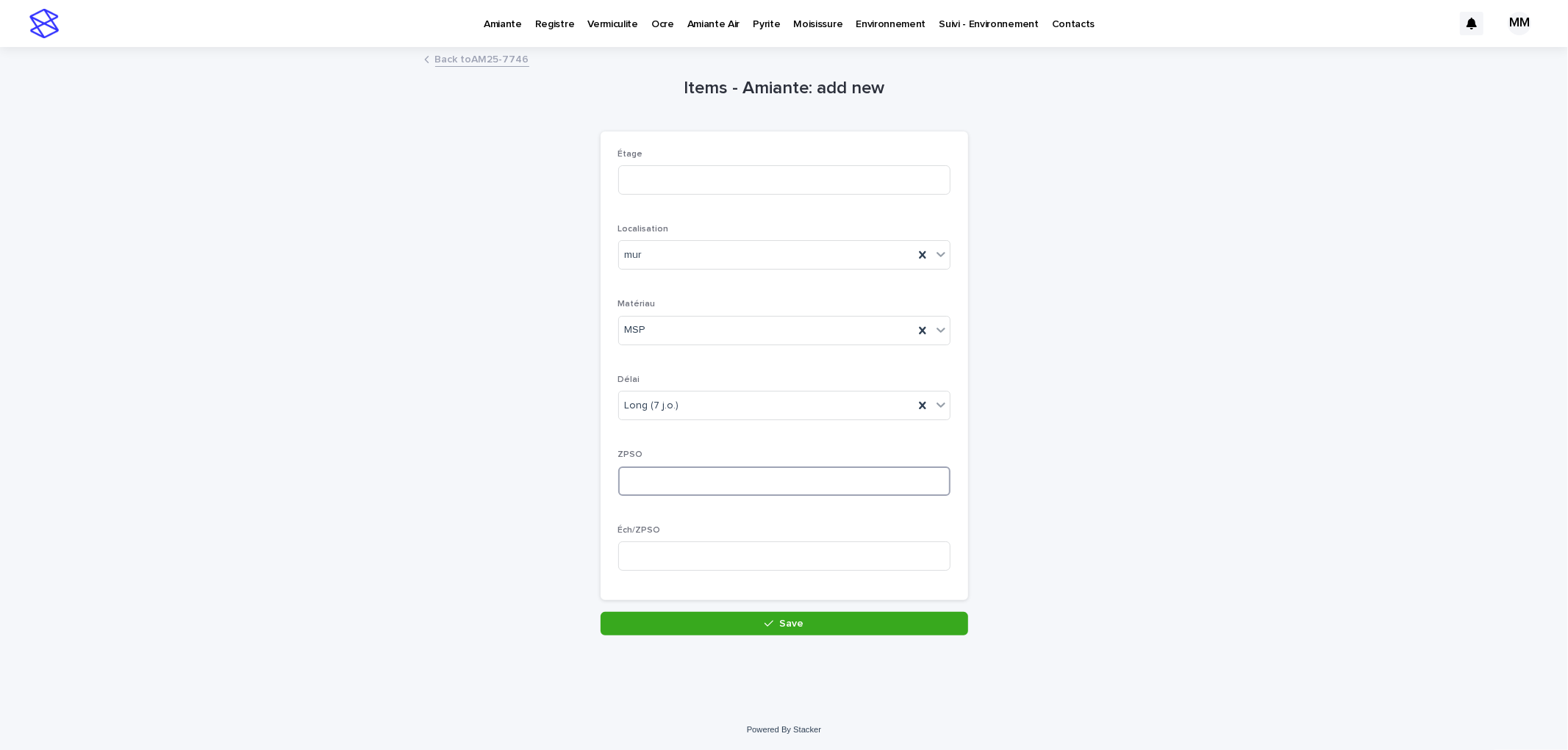
click at [655, 483] on input at bounding box center [784, 481] width 332 height 30
type input "*"
click at [653, 569] on input at bounding box center [784, 556] width 332 height 30
type input "*"
drag, startPoint x: 704, startPoint y: 620, endPoint x: 721, endPoint y: 597, distance: 28.6
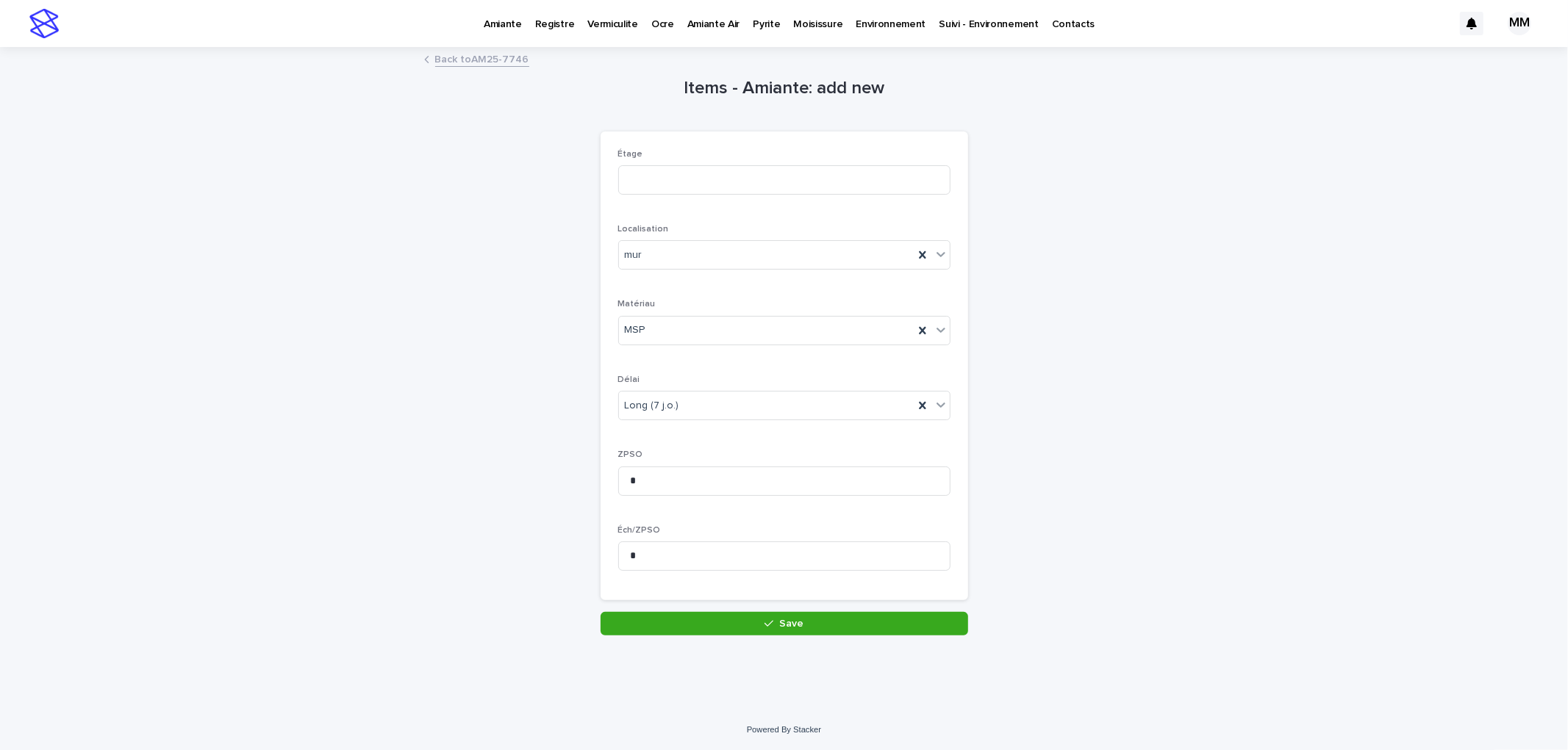
click at [708, 614] on button "Save" at bounding box center [784, 624] width 368 height 24
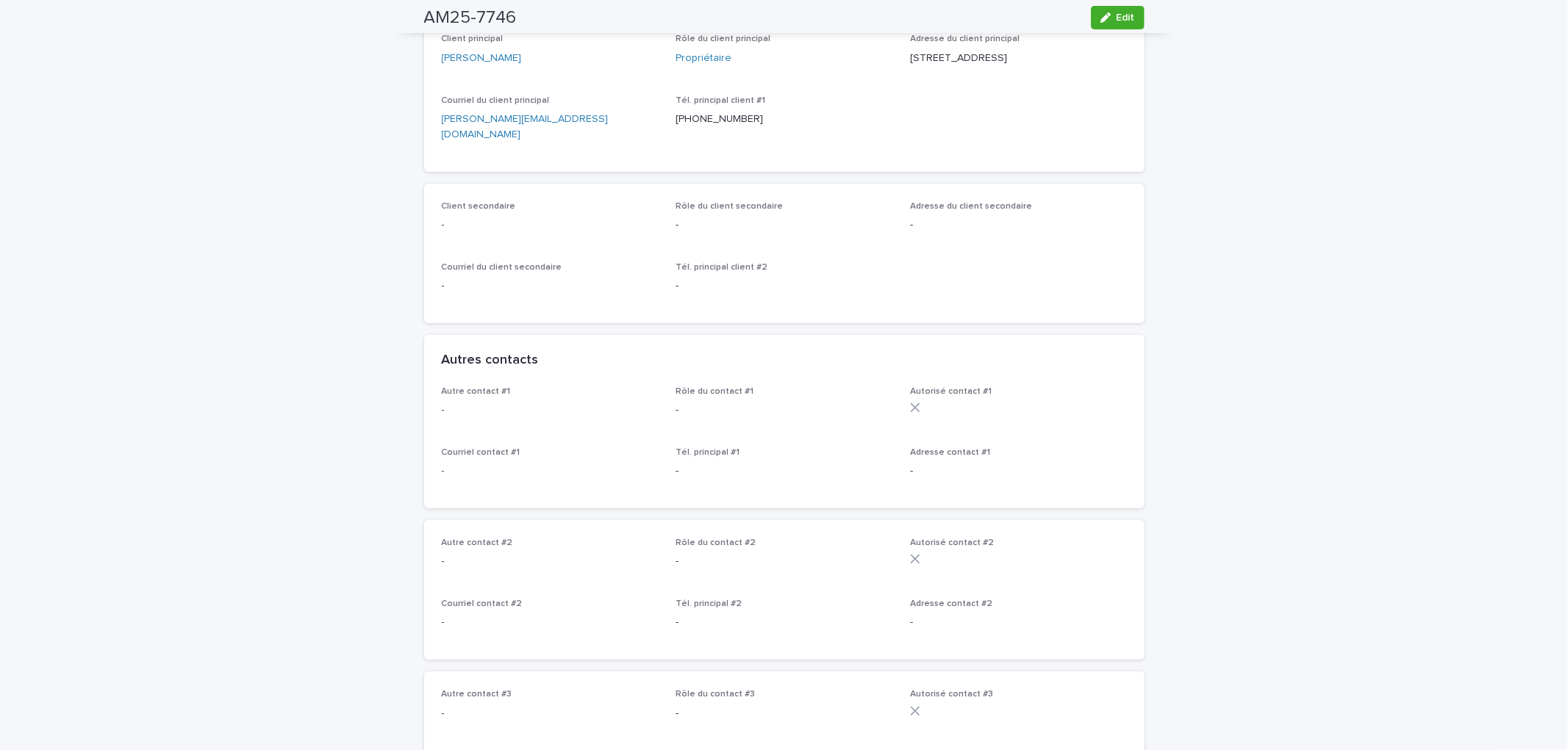
scroll to position [81, 0]
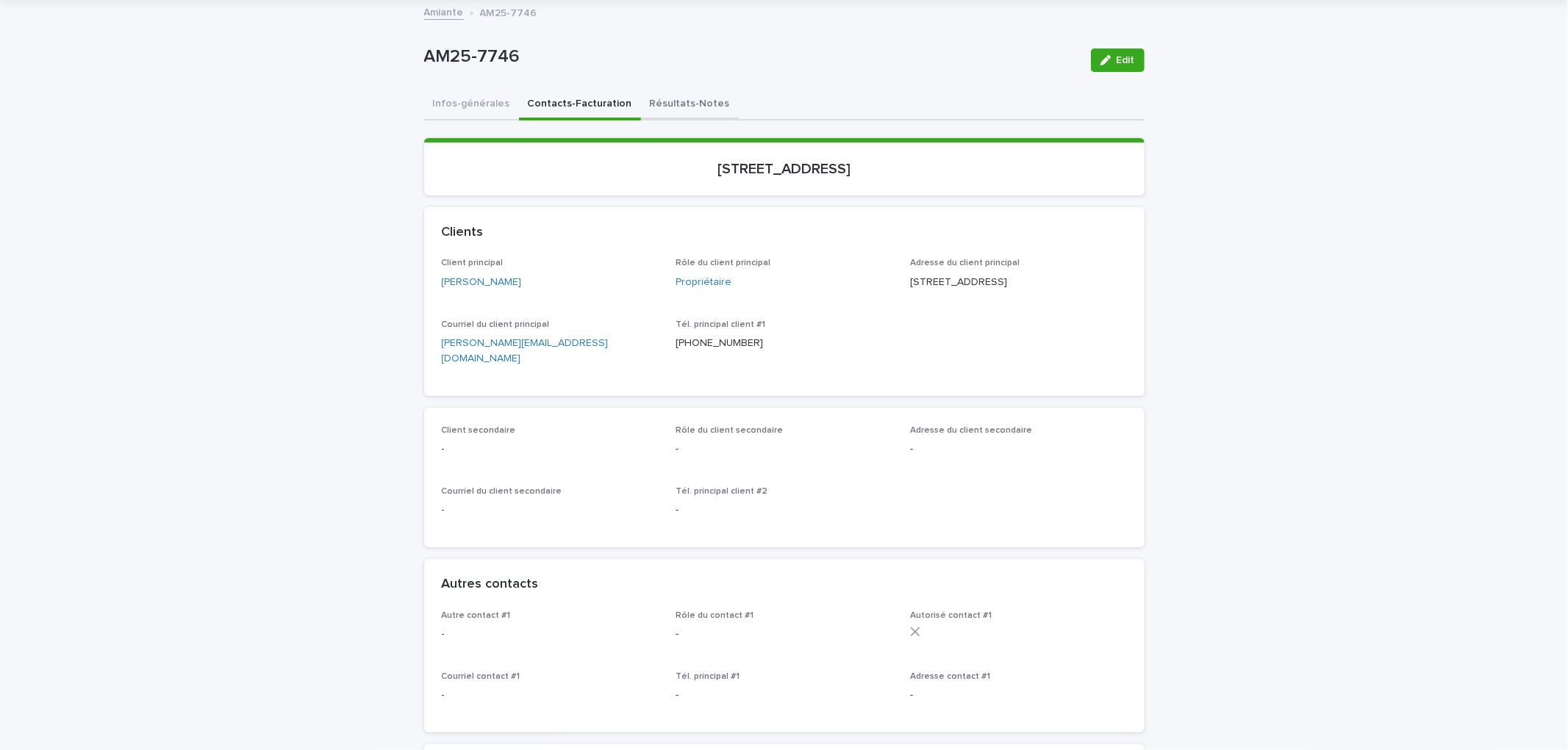
click at [699, 98] on button "Résultats-Notes" at bounding box center [689, 105] width 97 height 31
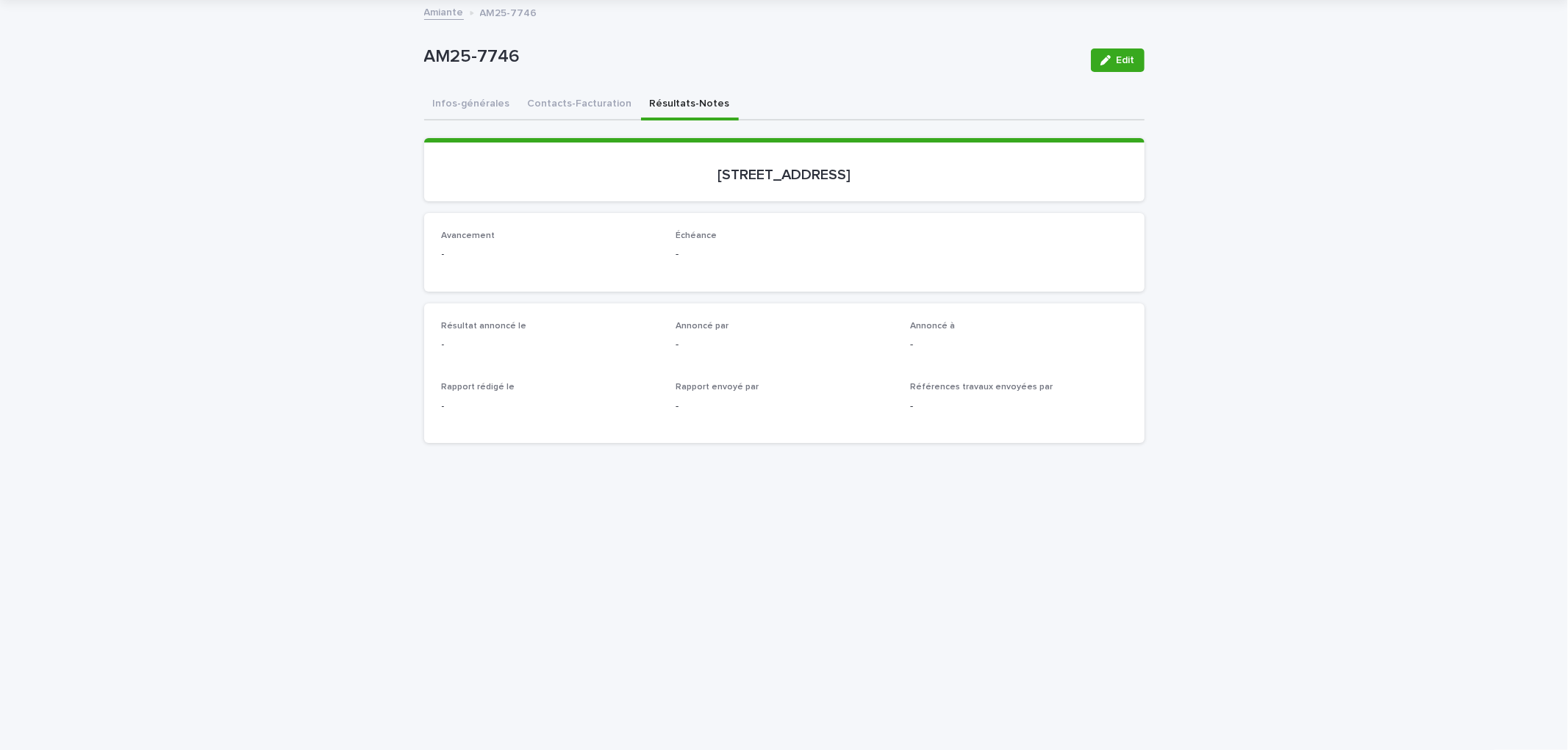
scroll to position [408, 0]
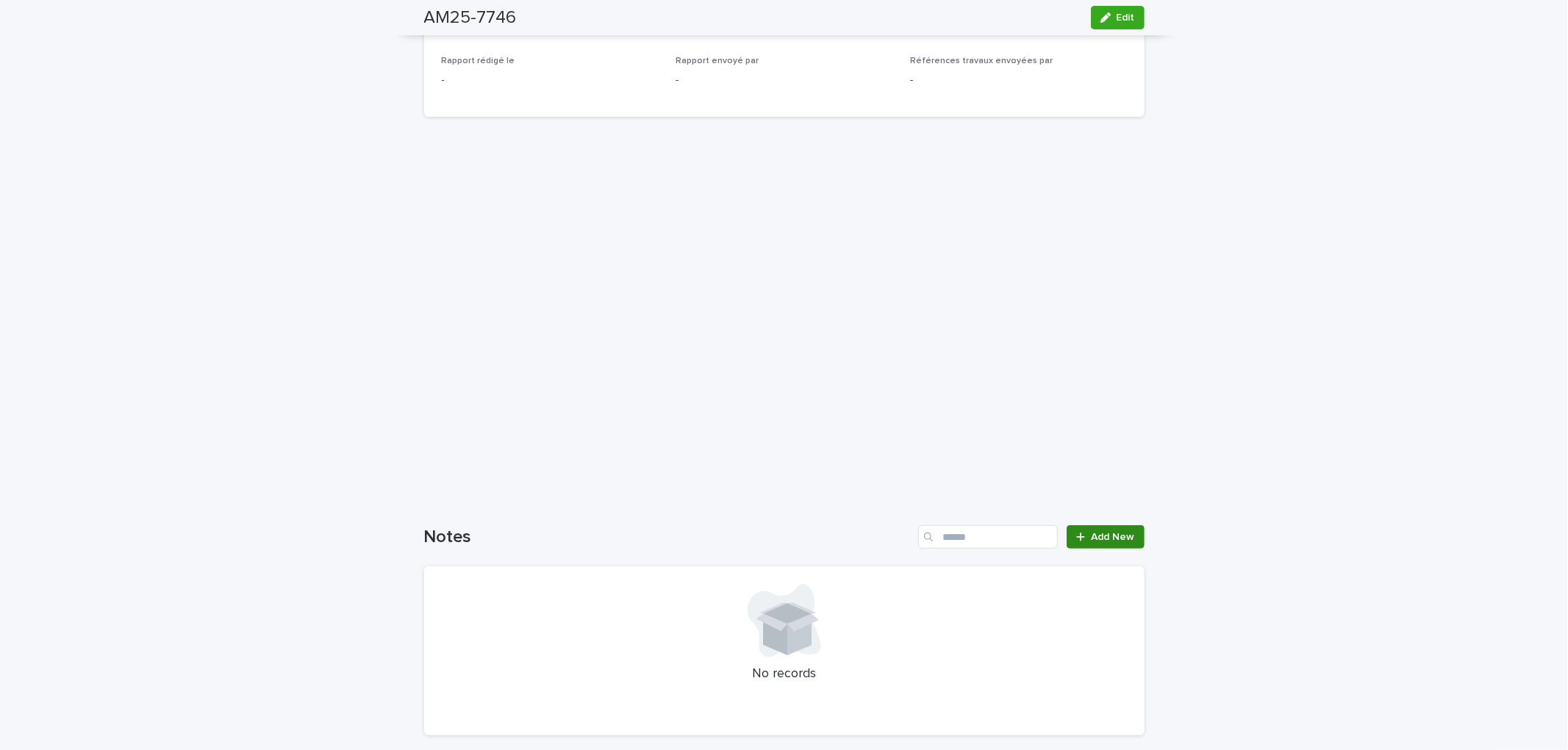
click at [1104, 532] on span "Add New" at bounding box center [1113, 537] width 43 height 10
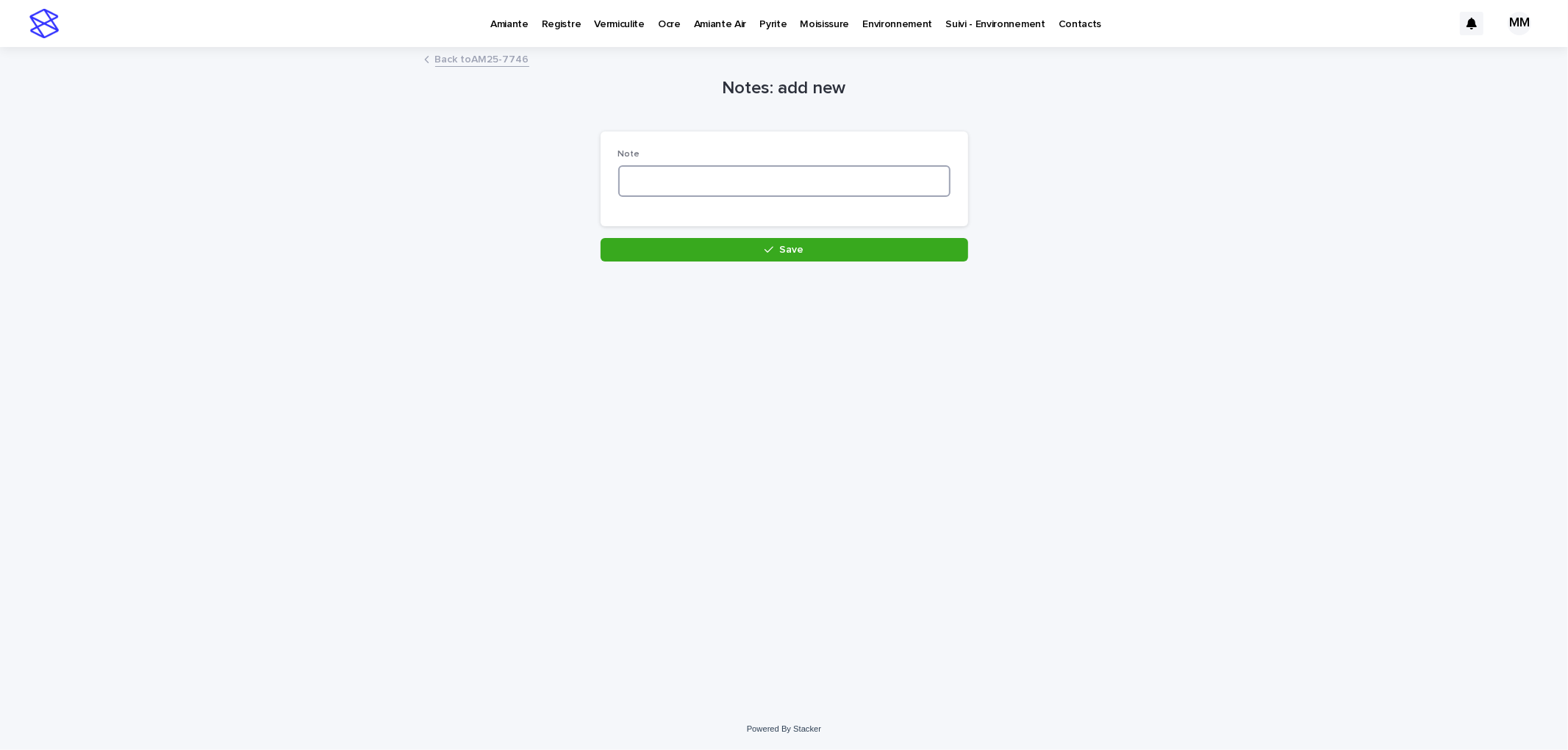
click at [684, 175] on textarea at bounding box center [784, 181] width 332 height 31
click at [739, 182] on textarea "**********" at bounding box center [784, 181] width 332 height 31
click at [742, 182] on textarea "**********" at bounding box center [784, 181] width 332 height 31
click at [825, 181] on textarea "**********" at bounding box center [784, 181] width 332 height 31
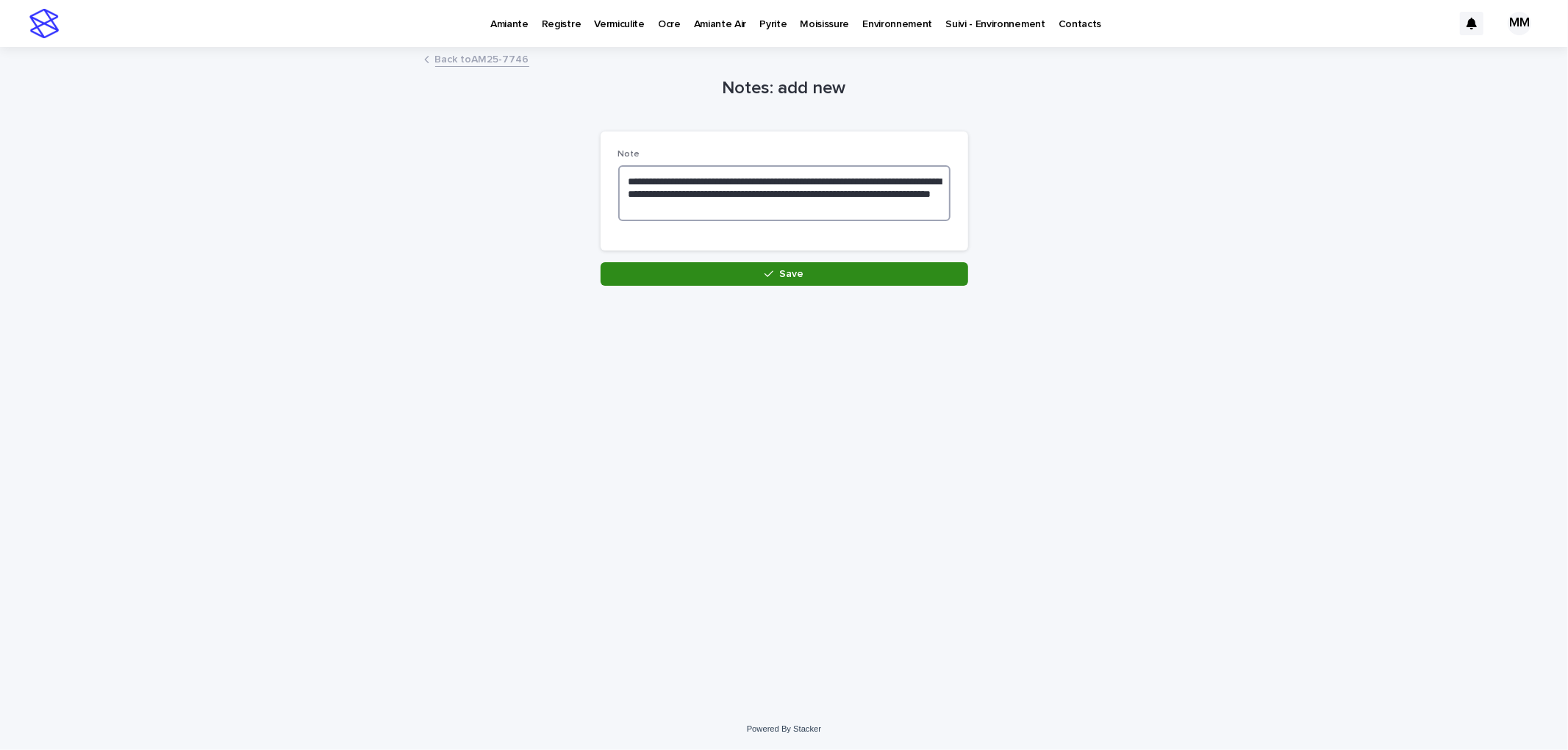
type textarea "**********"
click at [826, 274] on button "Save" at bounding box center [784, 275] width 368 height 24
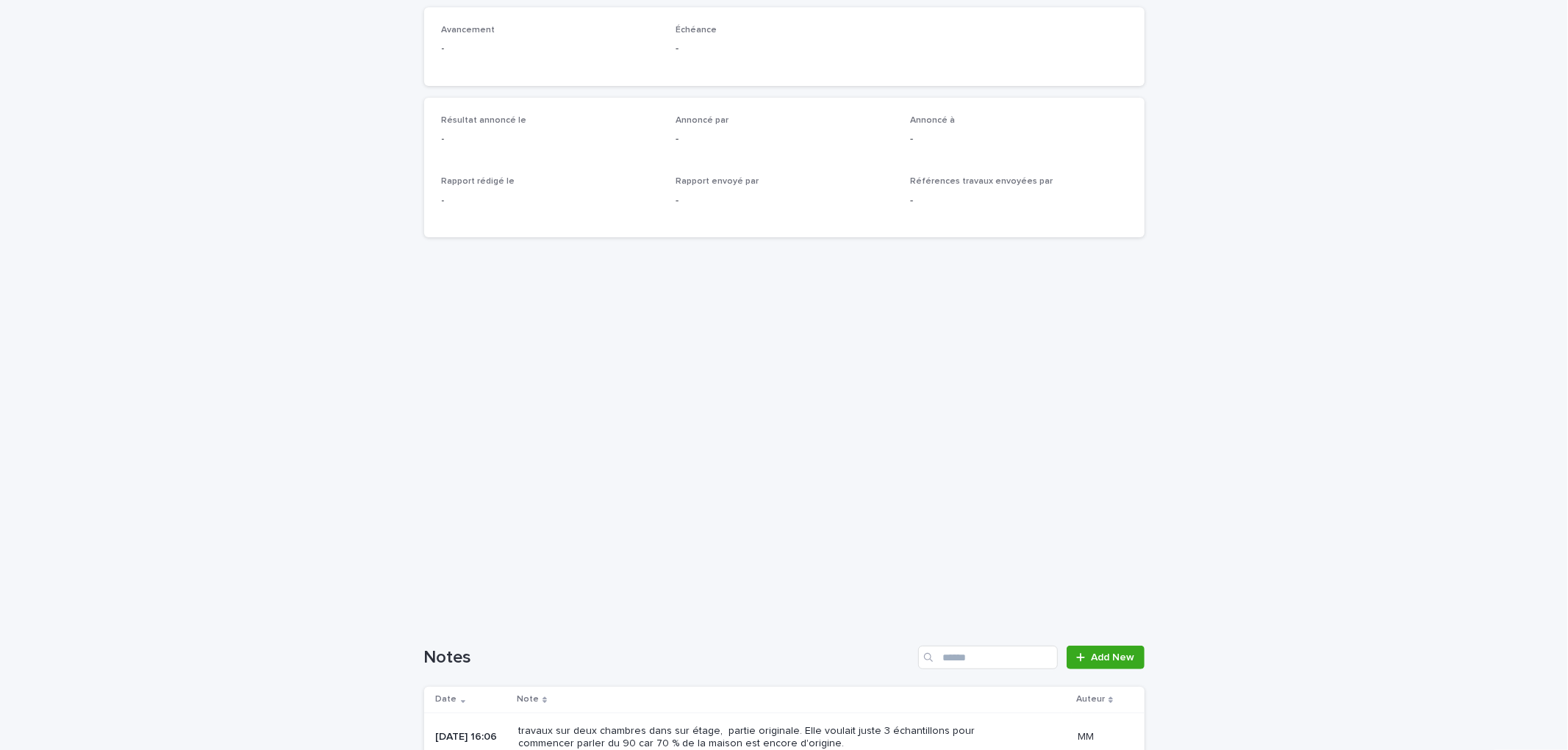
scroll to position [464, 0]
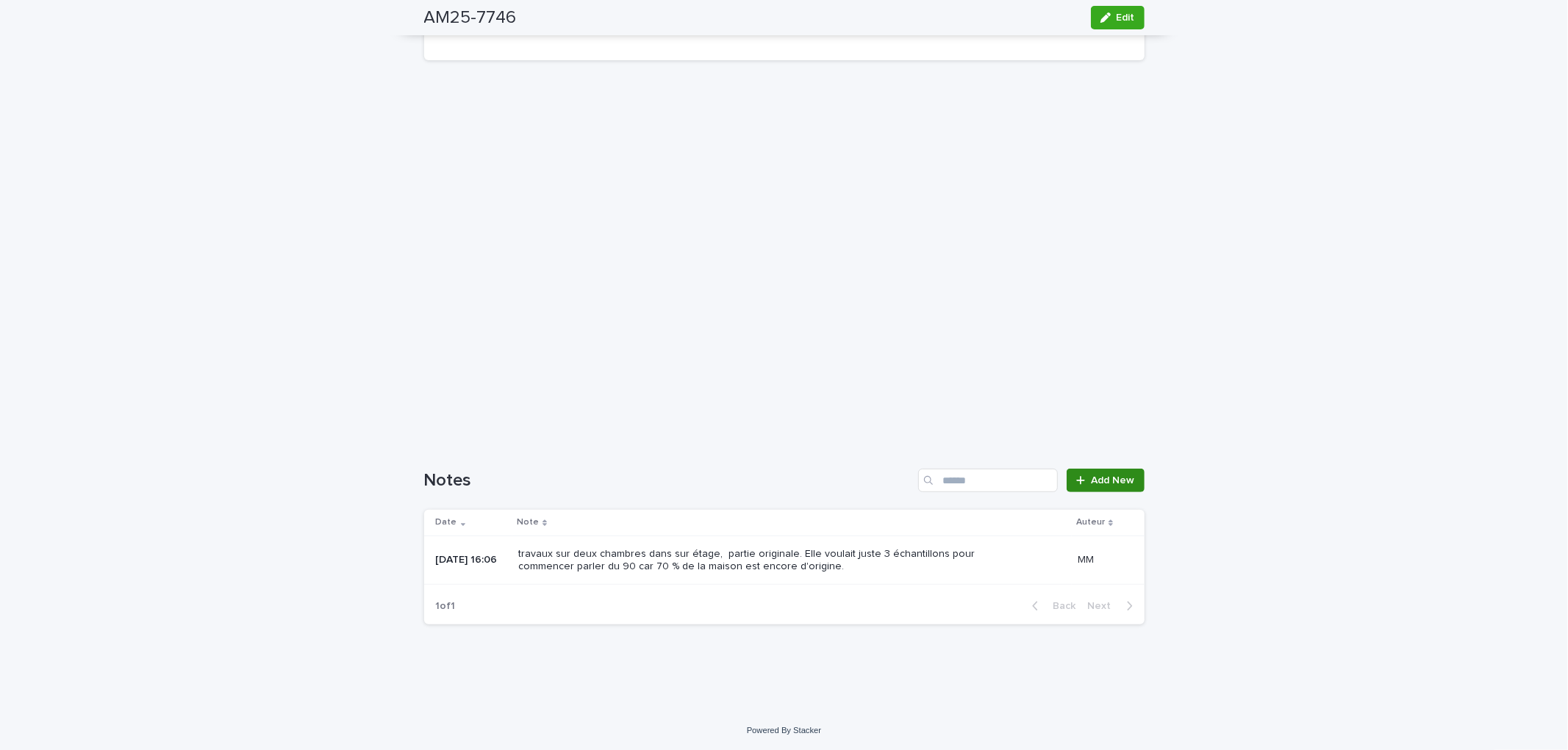
click at [1101, 490] on link "Add New" at bounding box center [1104, 481] width 77 height 24
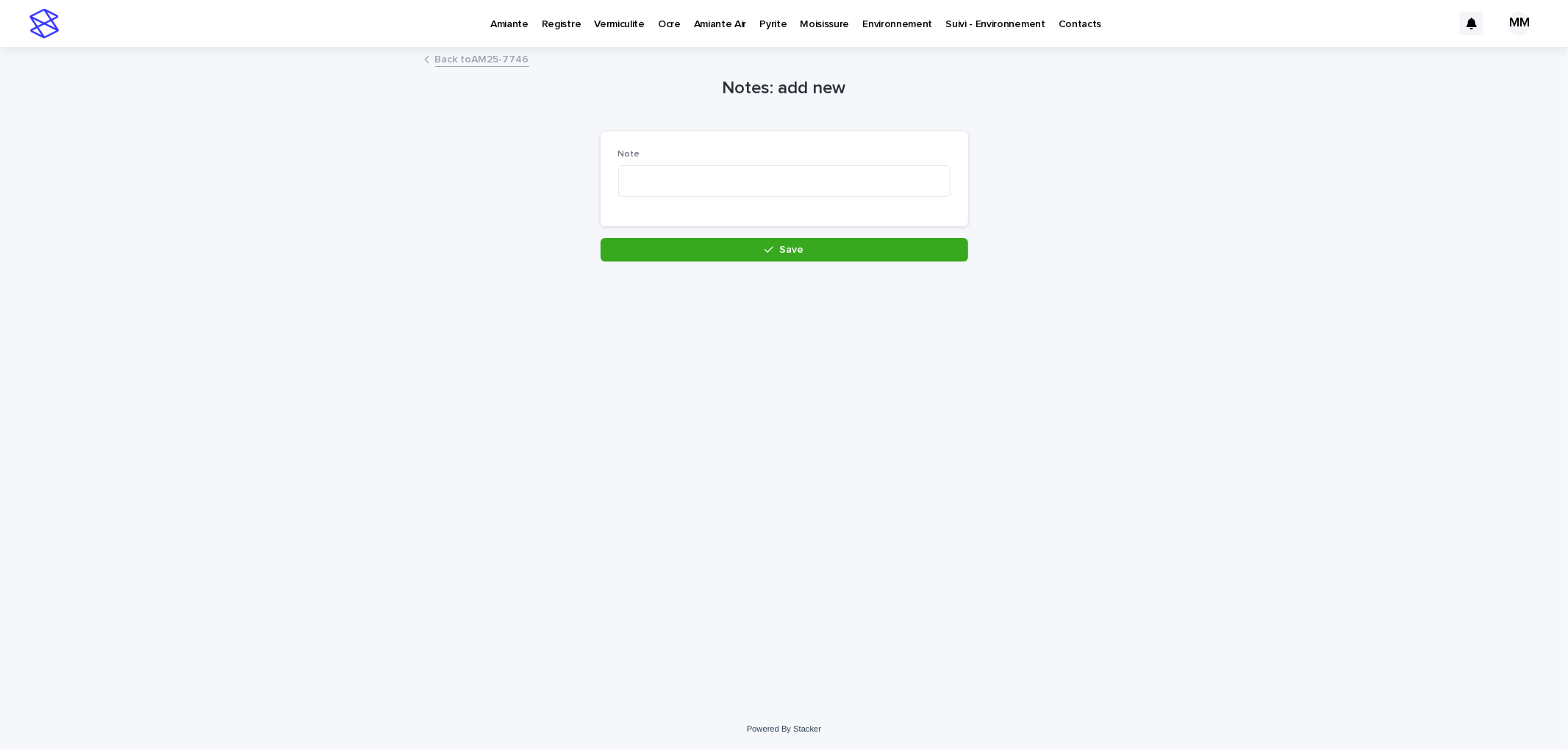
click at [683, 198] on div "Note" at bounding box center [784, 179] width 332 height 60
drag, startPoint x: 692, startPoint y: 192, endPoint x: 692, endPoint y: 204, distance: 12.0
click at [692, 192] on textarea at bounding box center [784, 181] width 332 height 31
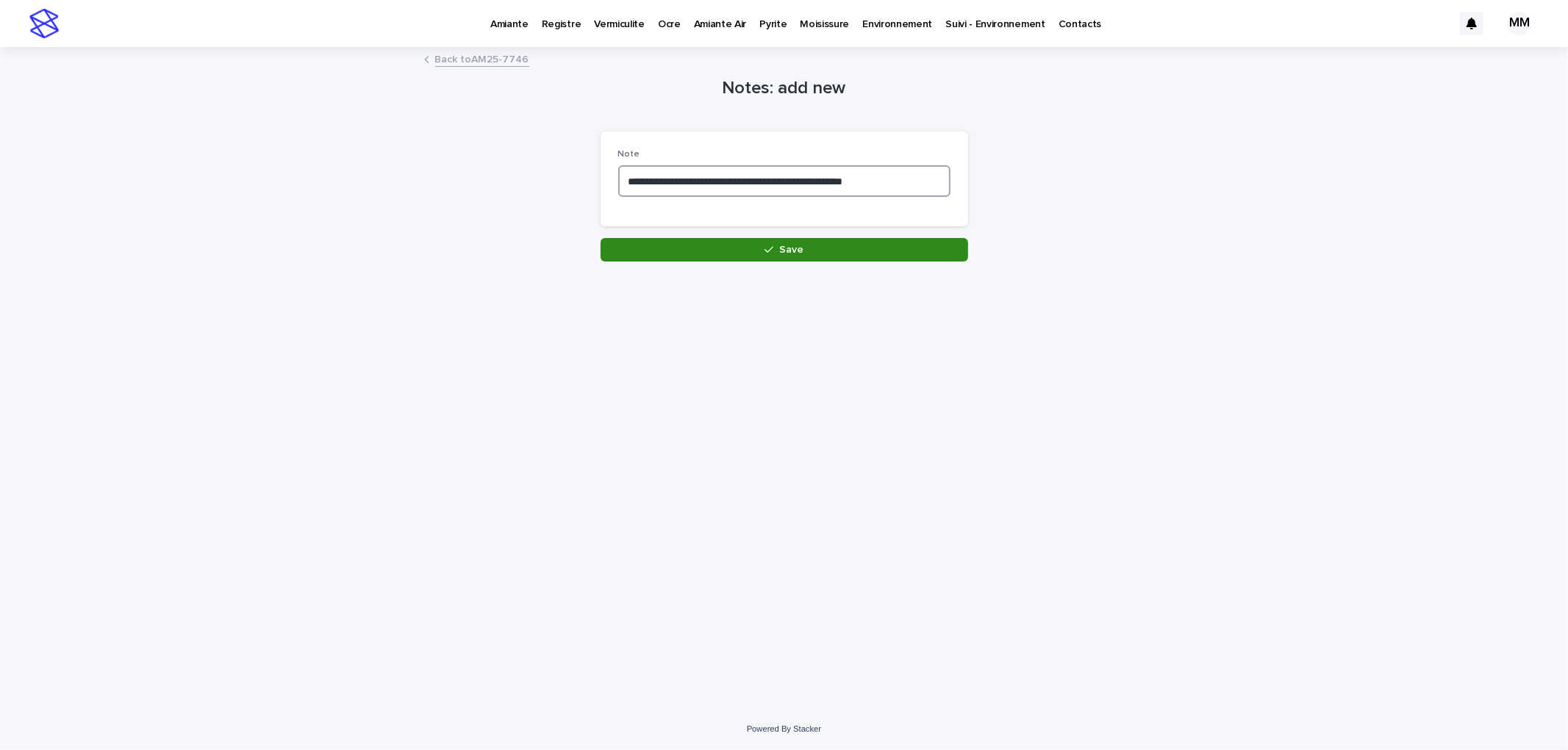
type textarea "**********"
click at [882, 244] on button "Save" at bounding box center [784, 250] width 368 height 24
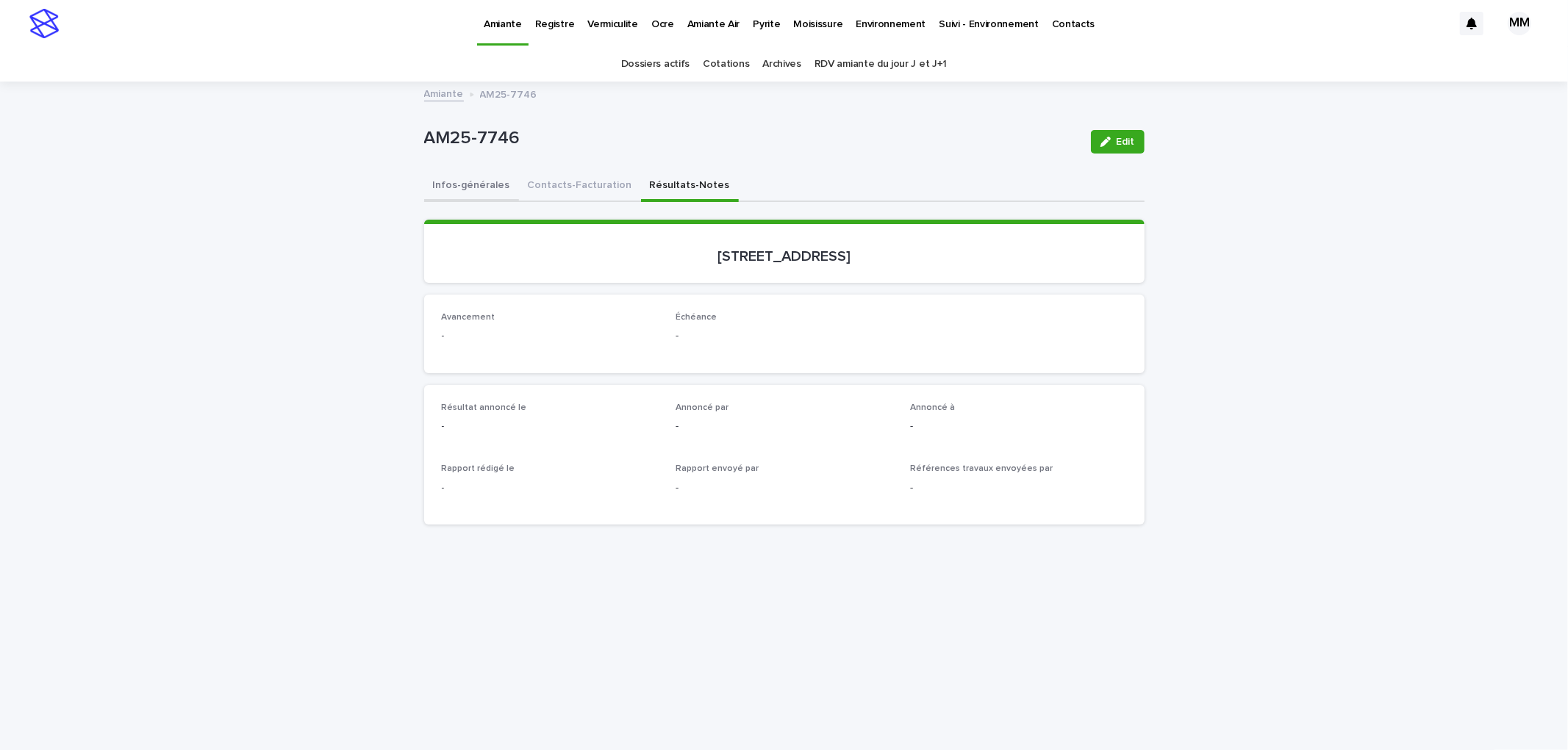
drag, startPoint x: 462, startPoint y: 176, endPoint x: 949, endPoint y: 170, distance: 487.0
click at [465, 177] on button "Infos-générales" at bounding box center [471, 186] width 95 height 31
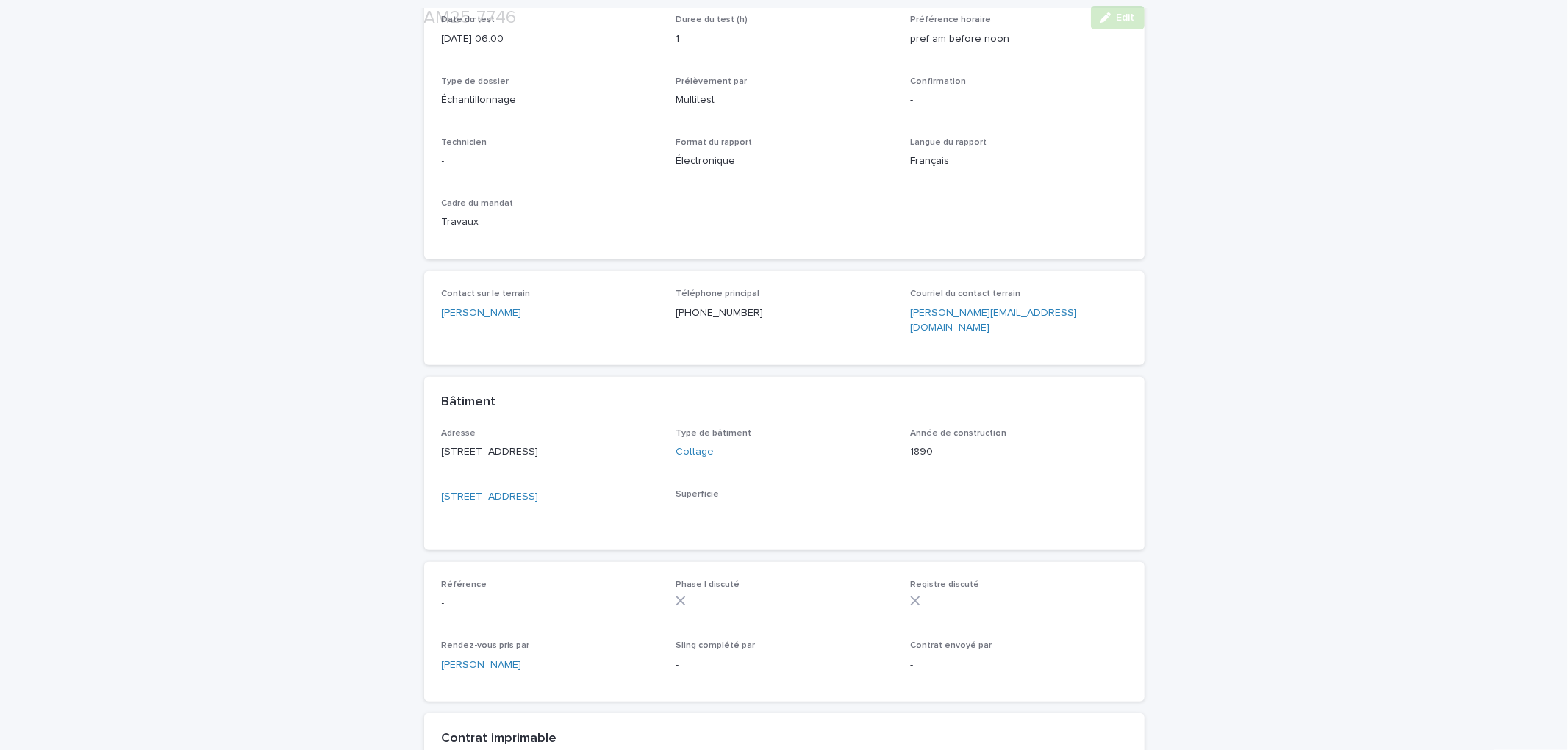
scroll to position [326, 0]
